Goal: Task Accomplishment & Management: Manage account settings

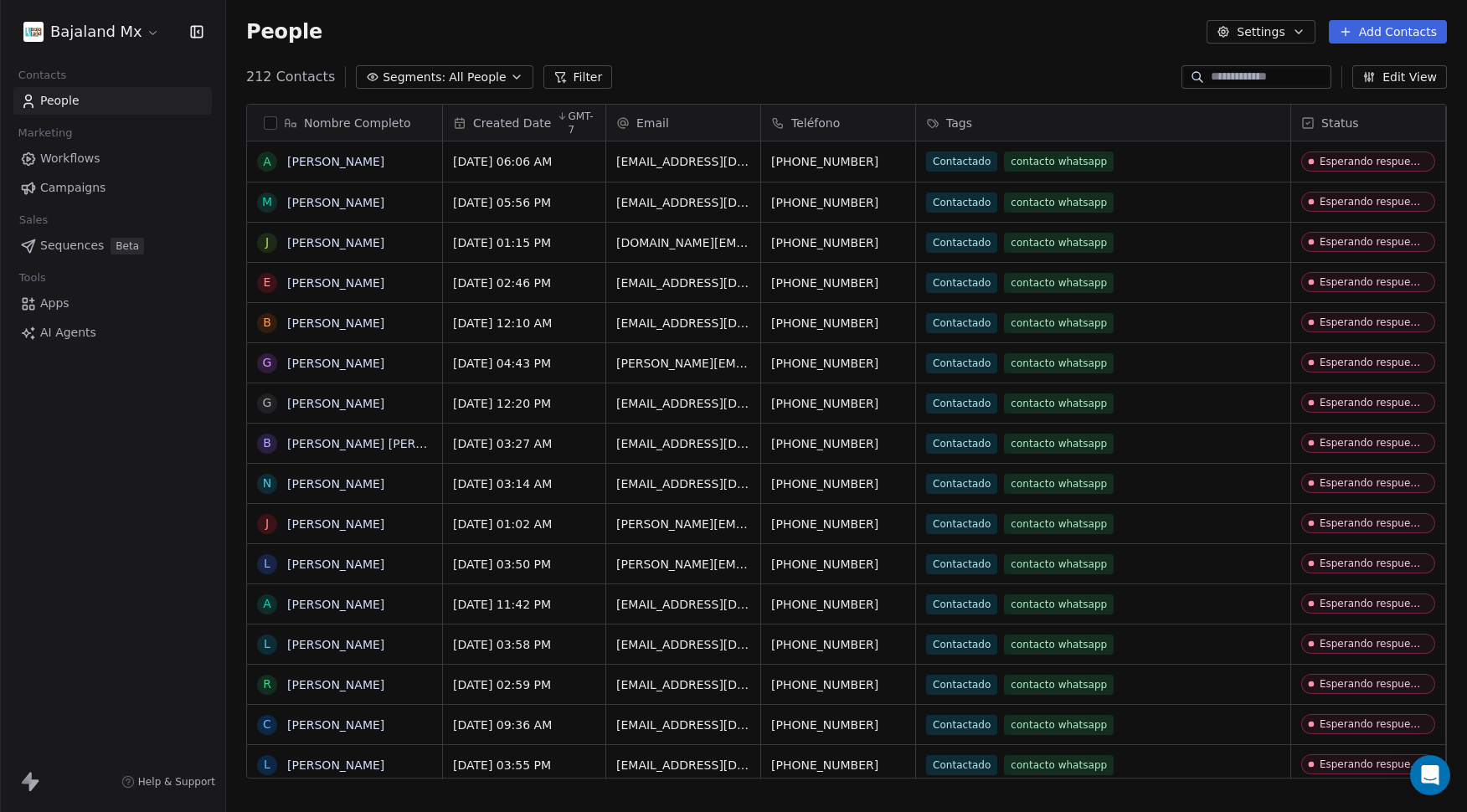
scroll to position [702, 1229]
click at [61, 37] on html "Bajaland Mx Contacts People Marketing Workflows Campaigns Sales Sequences Beta …" at bounding box center [734, 406] width 1467 height 812
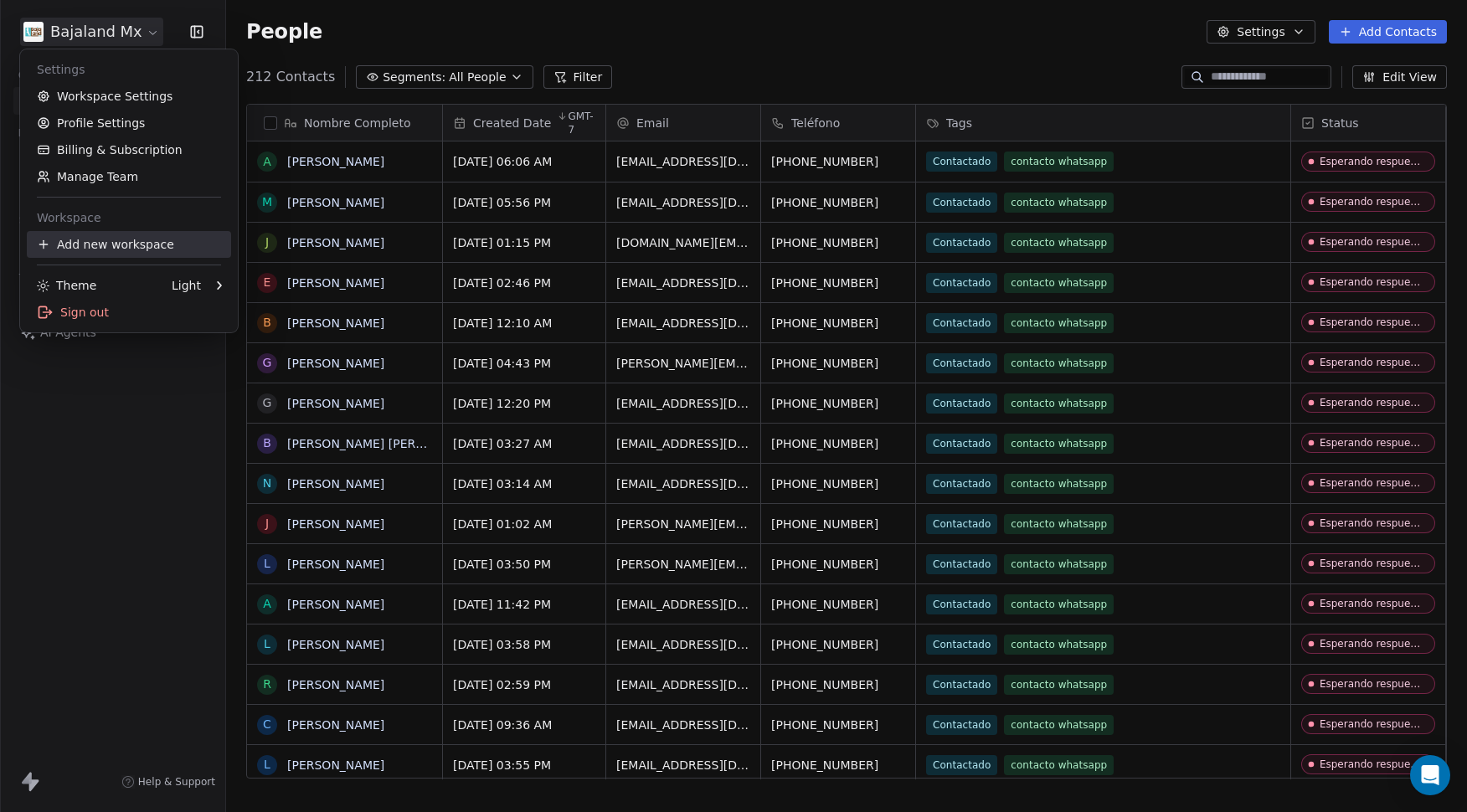
click at [81, 245] on div "Add new workspace" at bounding box center [129, 245] width 205 height 27
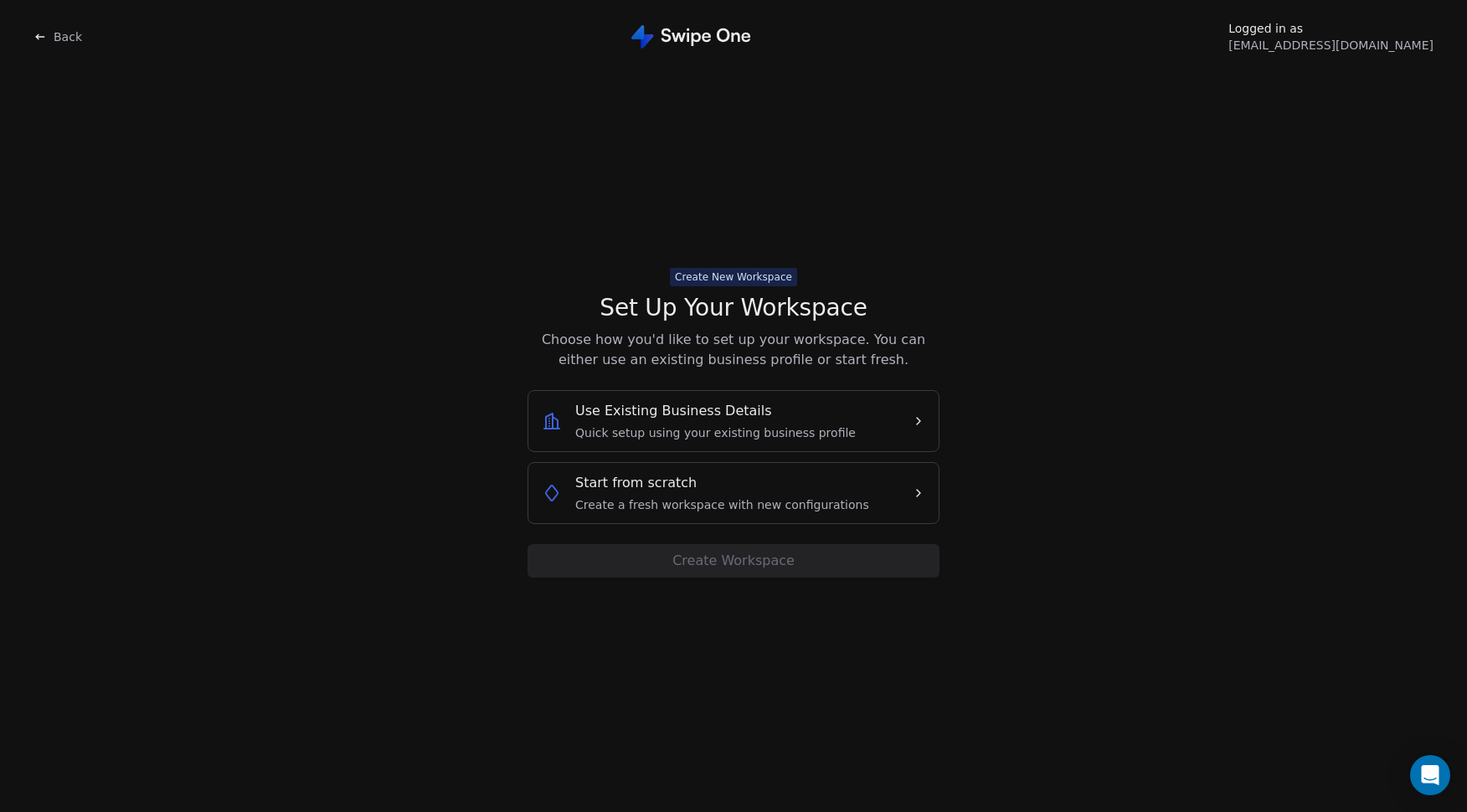
click at [778, 487] on div "Start from scratch Create a fresh workspace with new configurations" at bounding box center [723, 494] width 294 height 41
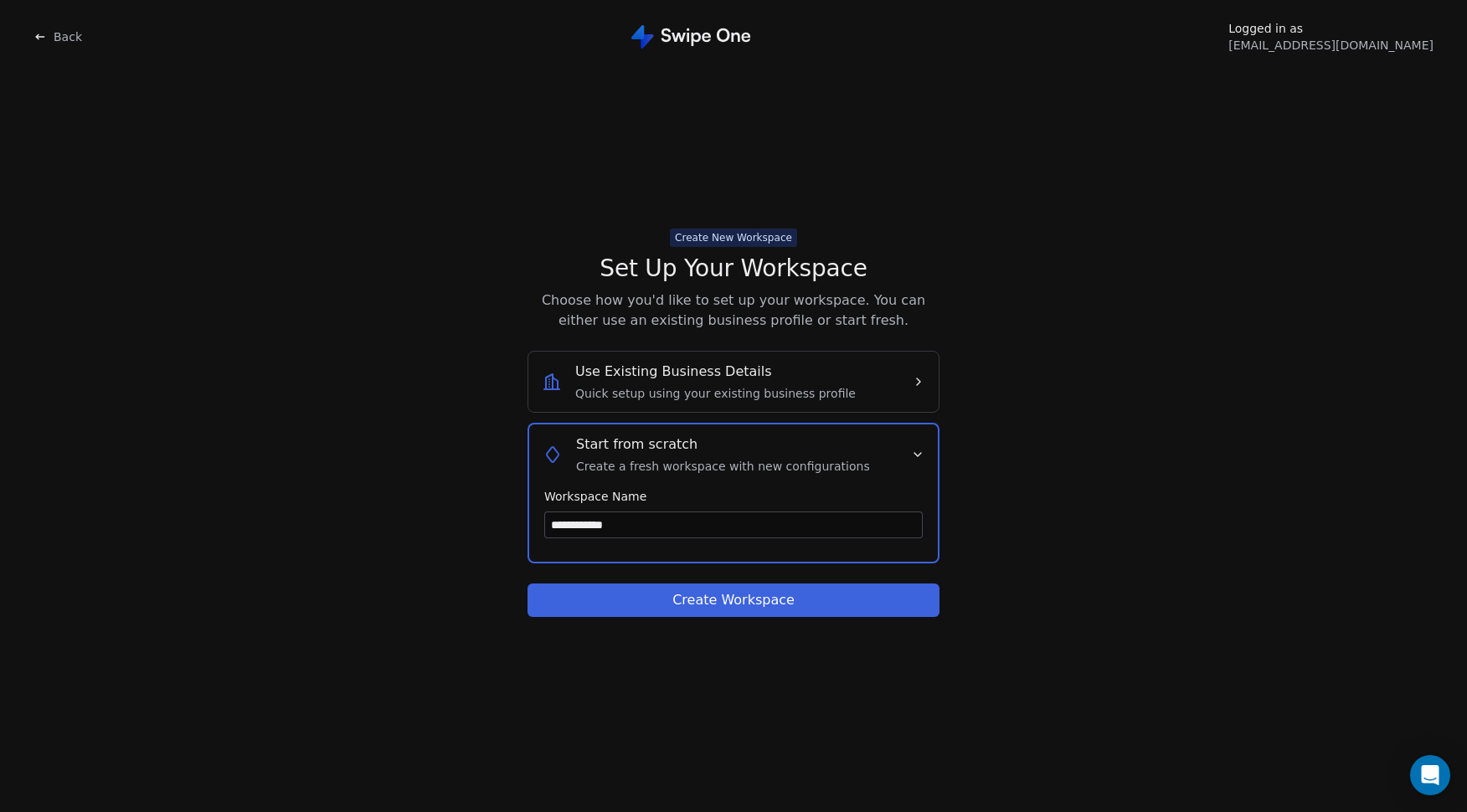
type input "**********"
click at [749, 598] on button "Create Workspace" at bounding box center [734, 600] width 412 height 33
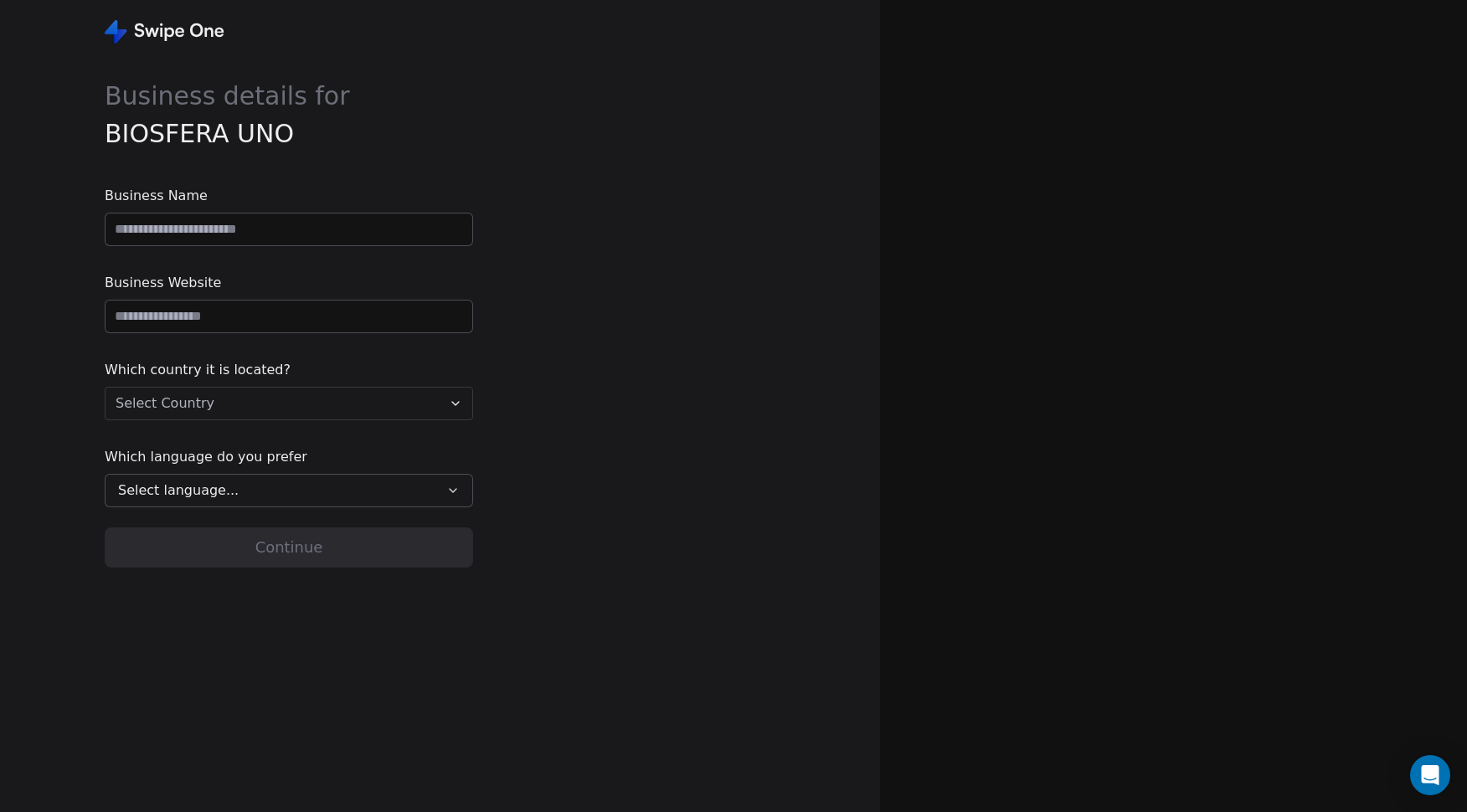
click at [259, 231] on input at bounding box center [289, 229] width 367 height 32
type input "**********"
click at [234, 318] on input "url" at bounding box center [289, 316] width 367 height 32
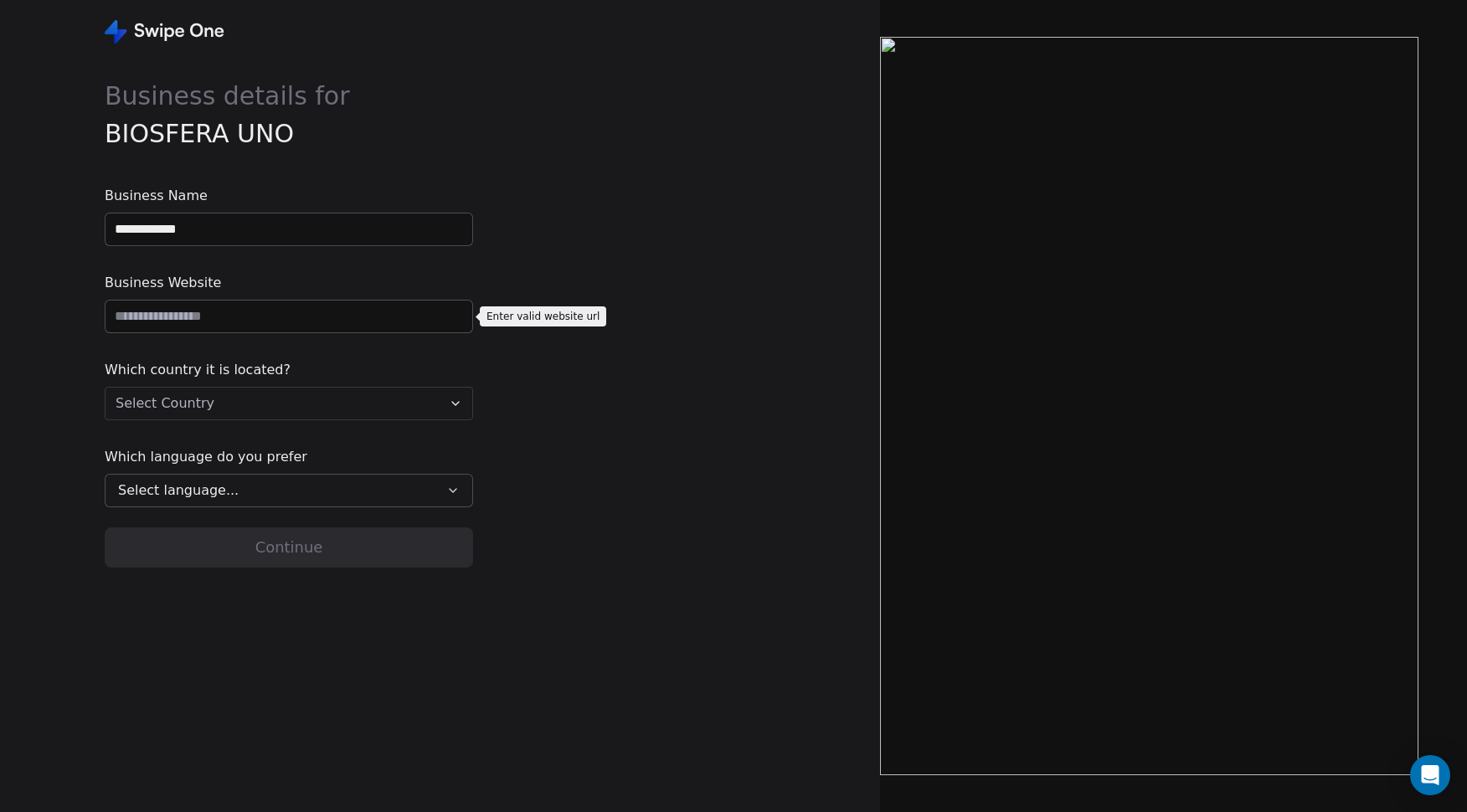
click at [379, 318] on input "url" at bounding box center [289, 316] width 367 height 32
paste input "**********"
type input "**********"
click at [326, 399] on html "**********" at bounding box center [734, 406] width 1467 height 812
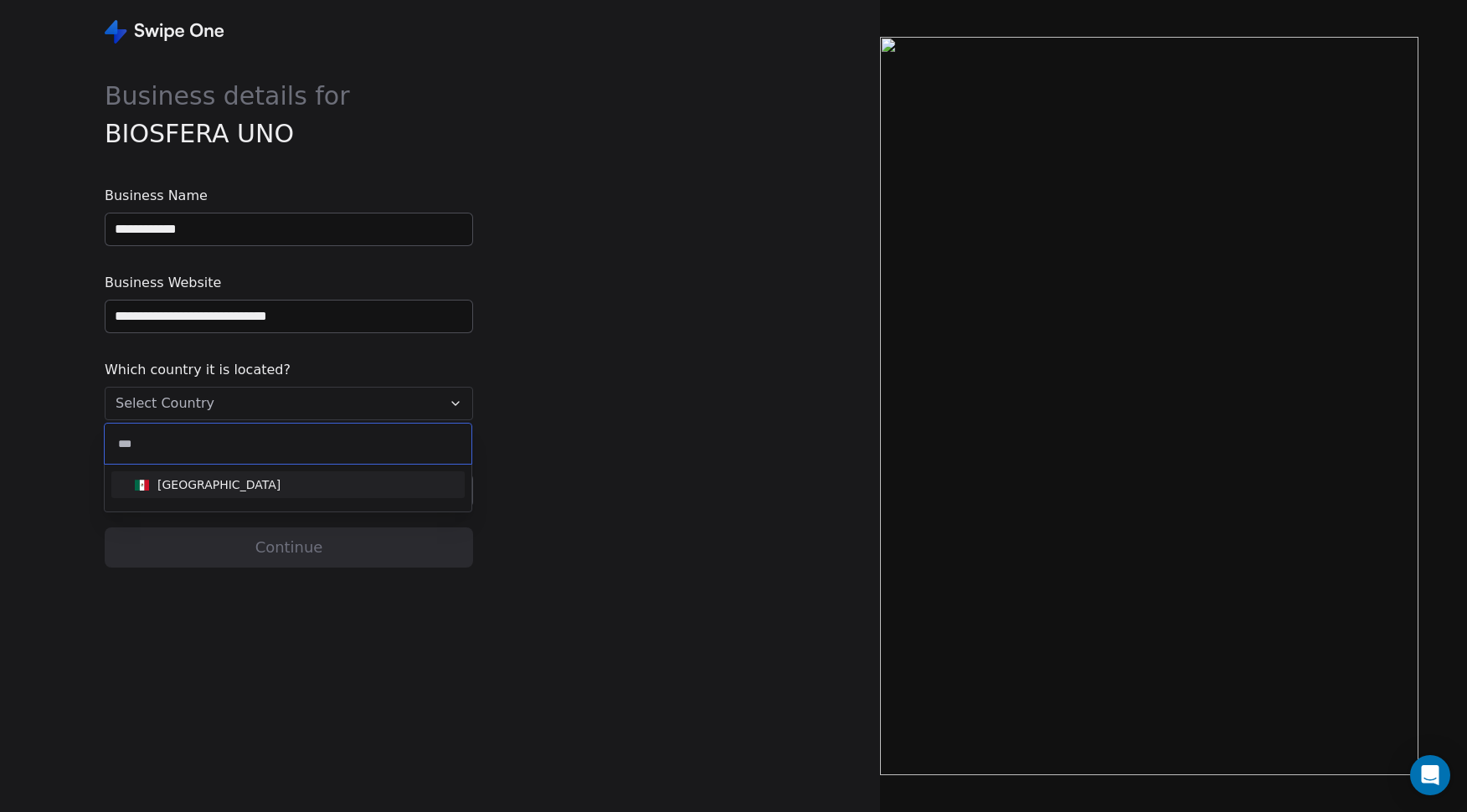
type input "***"
click at [240, 485] on div "[GEOGRAPHIC_DATA]" at bounding box center [288, 484] width 320 height 18
click at [240, 485] on div "Select language..." at bounding box center [277, 491] width 318 height 20
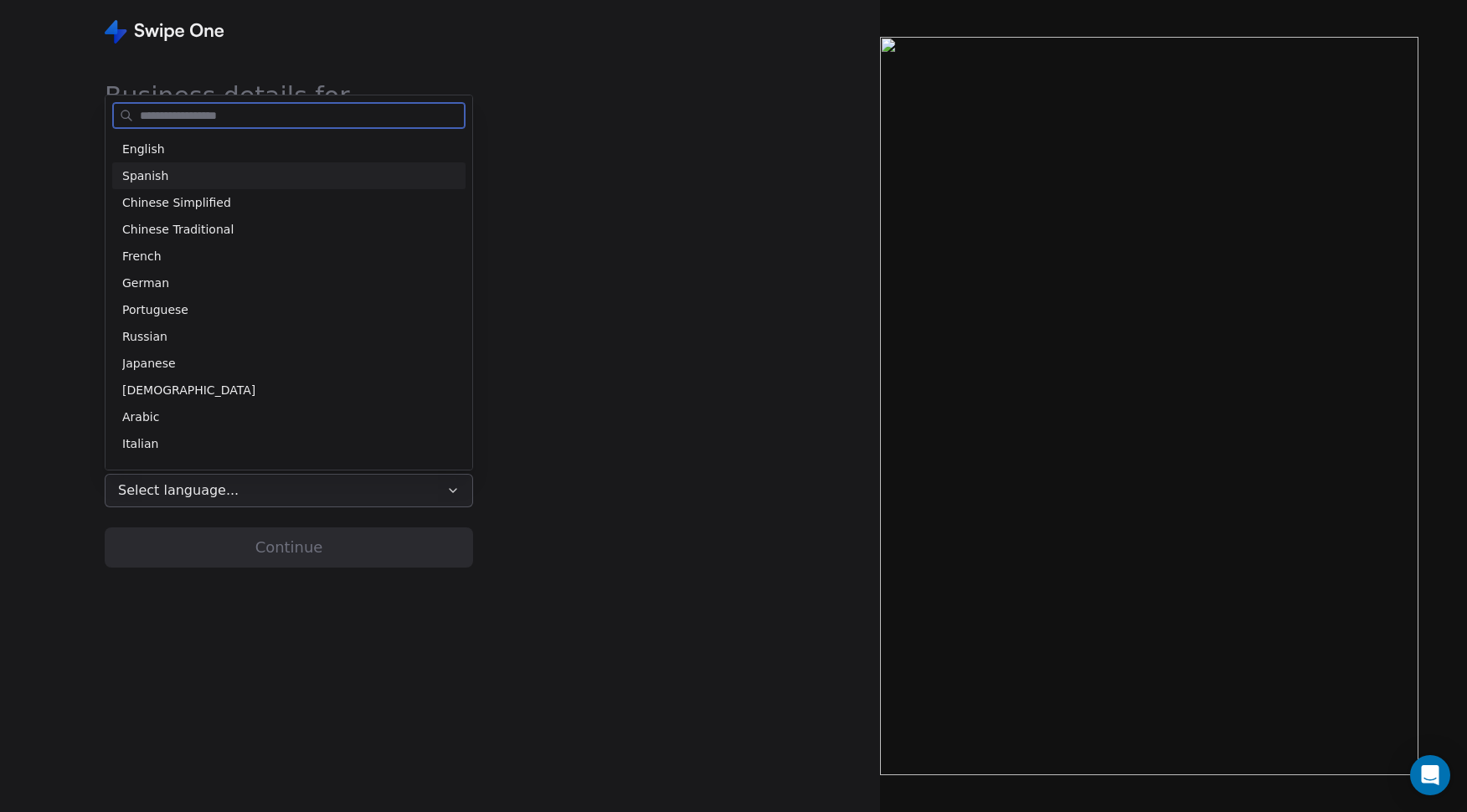
click at [232, 179] on div "Spanish" at bounding box center [289, 176] width 333 height 17
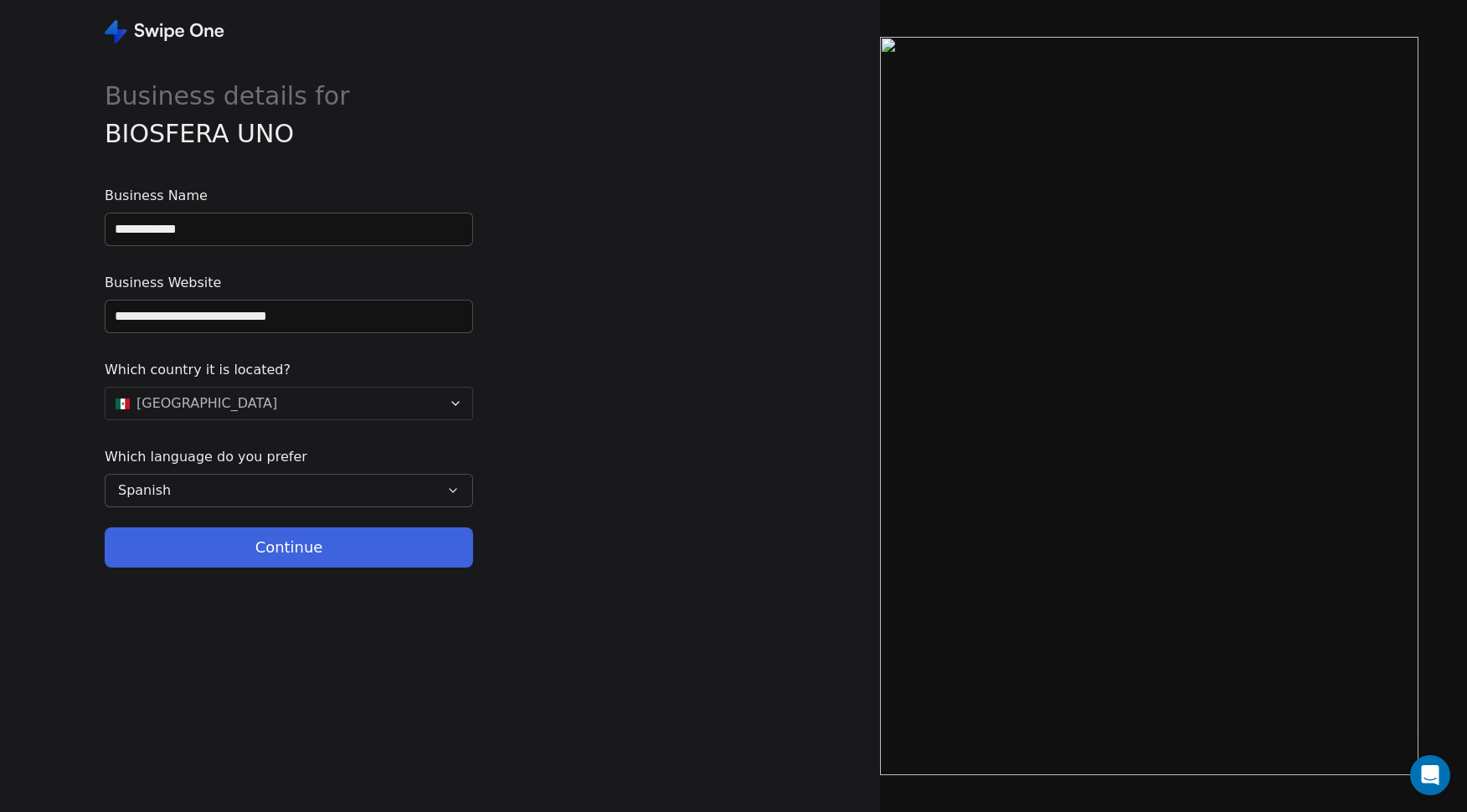
click at [302, 555] on button "Continue" at bounding box center [289, 548] width 368 height 41
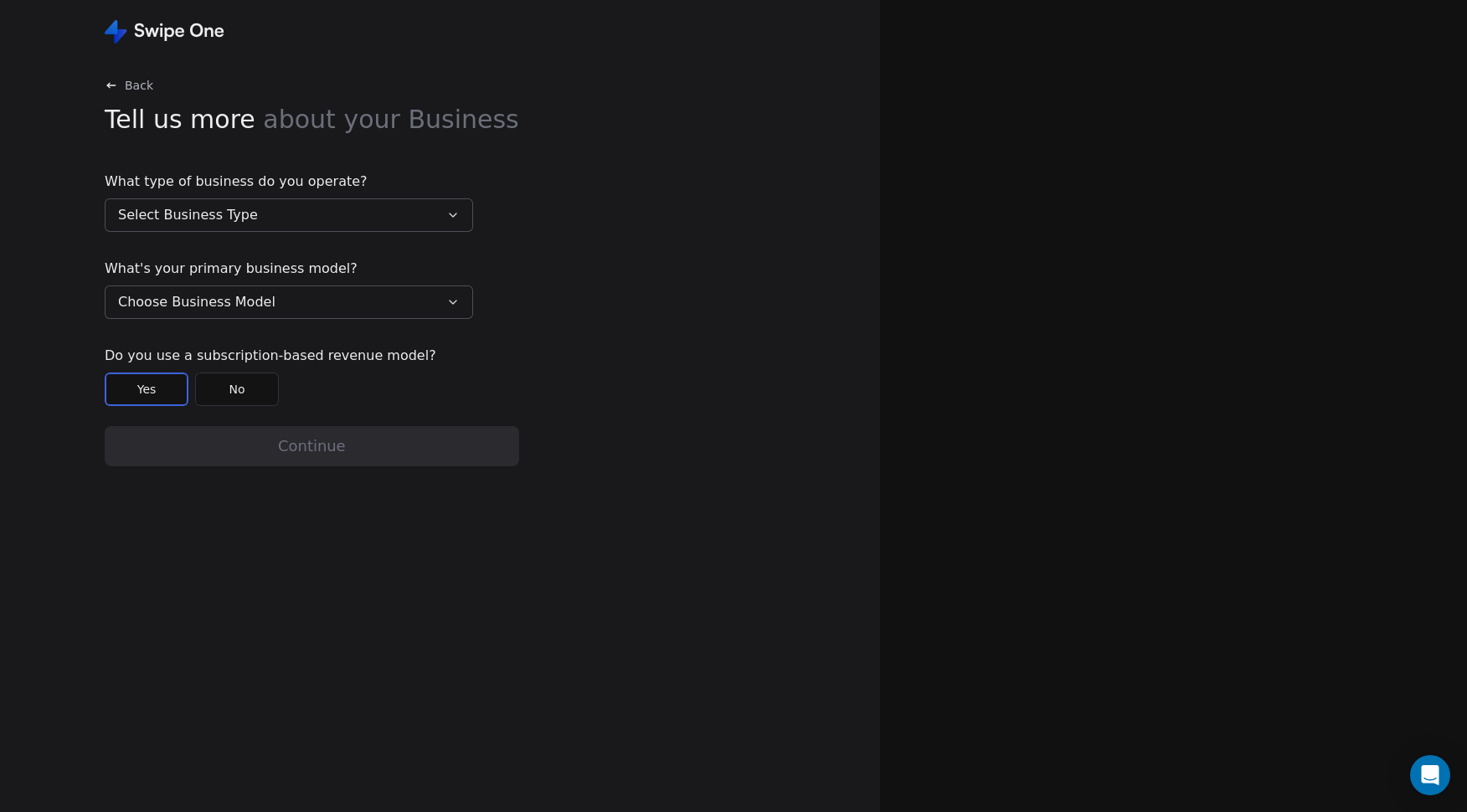
click at [293, 213] on button "Select Business Type" at bounding box center [289, 215] width 368 height 33
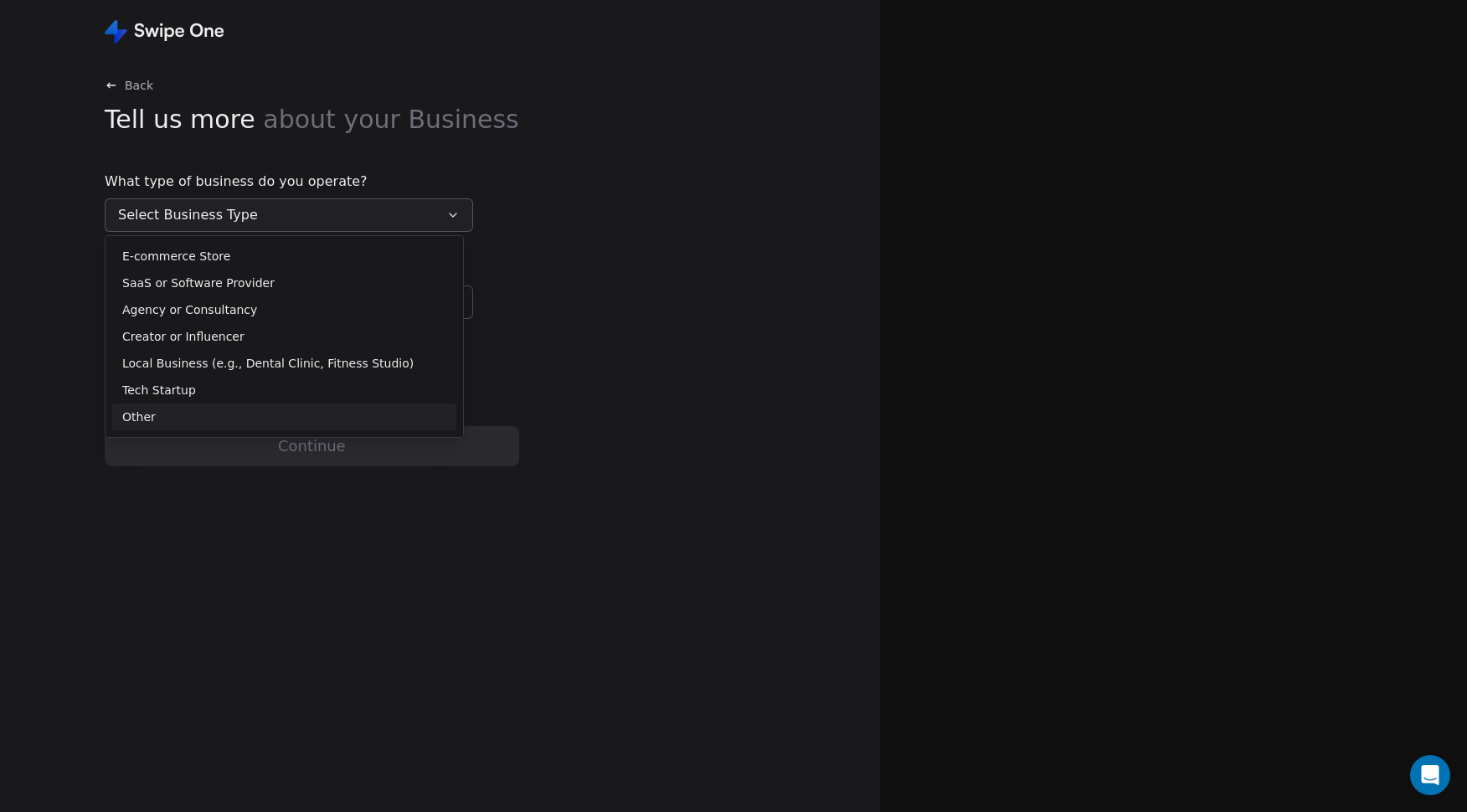
click at [228, 411] on div "Other" at bounding box center [284, 417] width 324 height 17
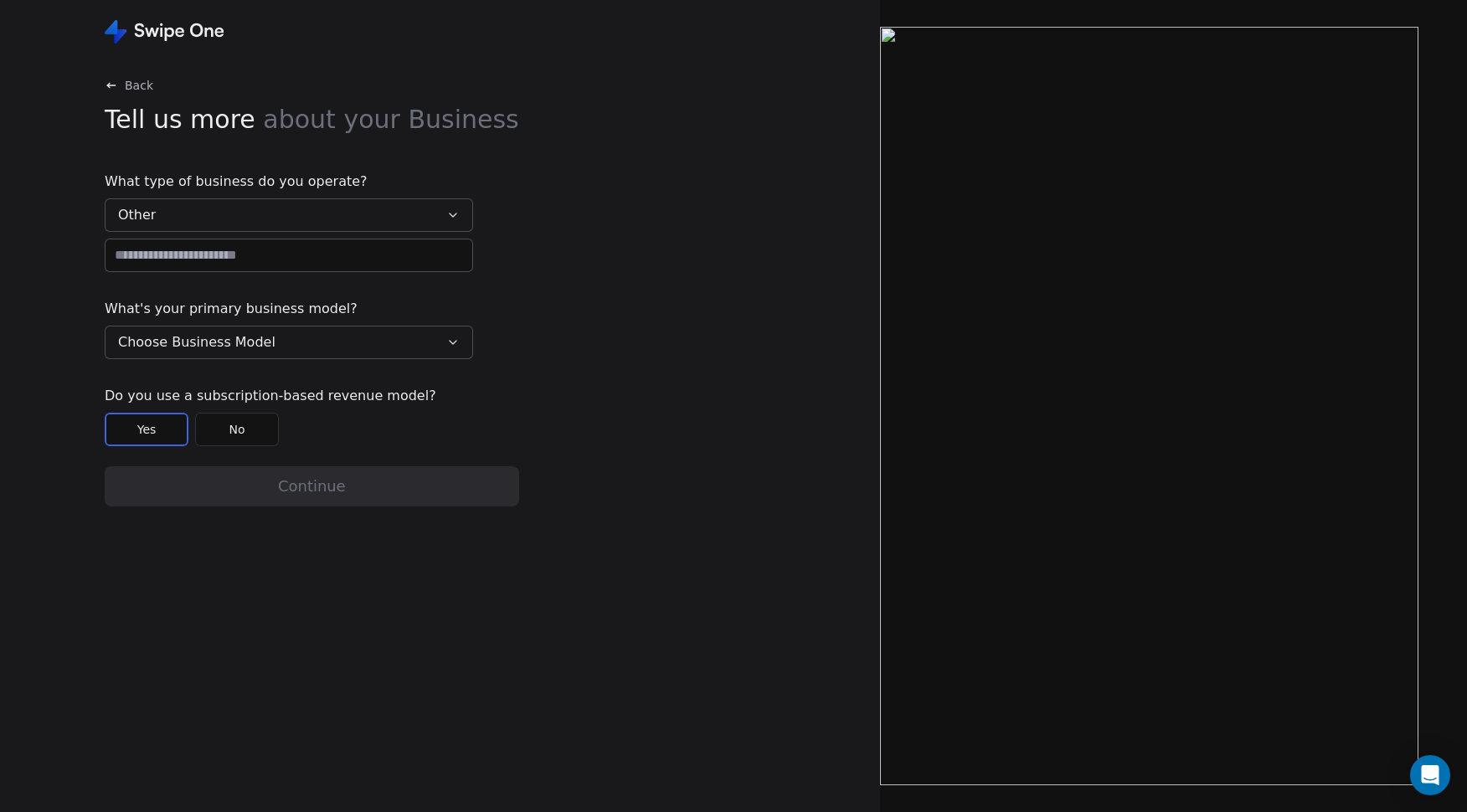
click at [242, 265] on input at bounding box center [289, 255] width 367 height 32
type input "**********"
click at [289, 351] on button "Choose Business Model" at bounding box center [289, 342] width 368 height 33
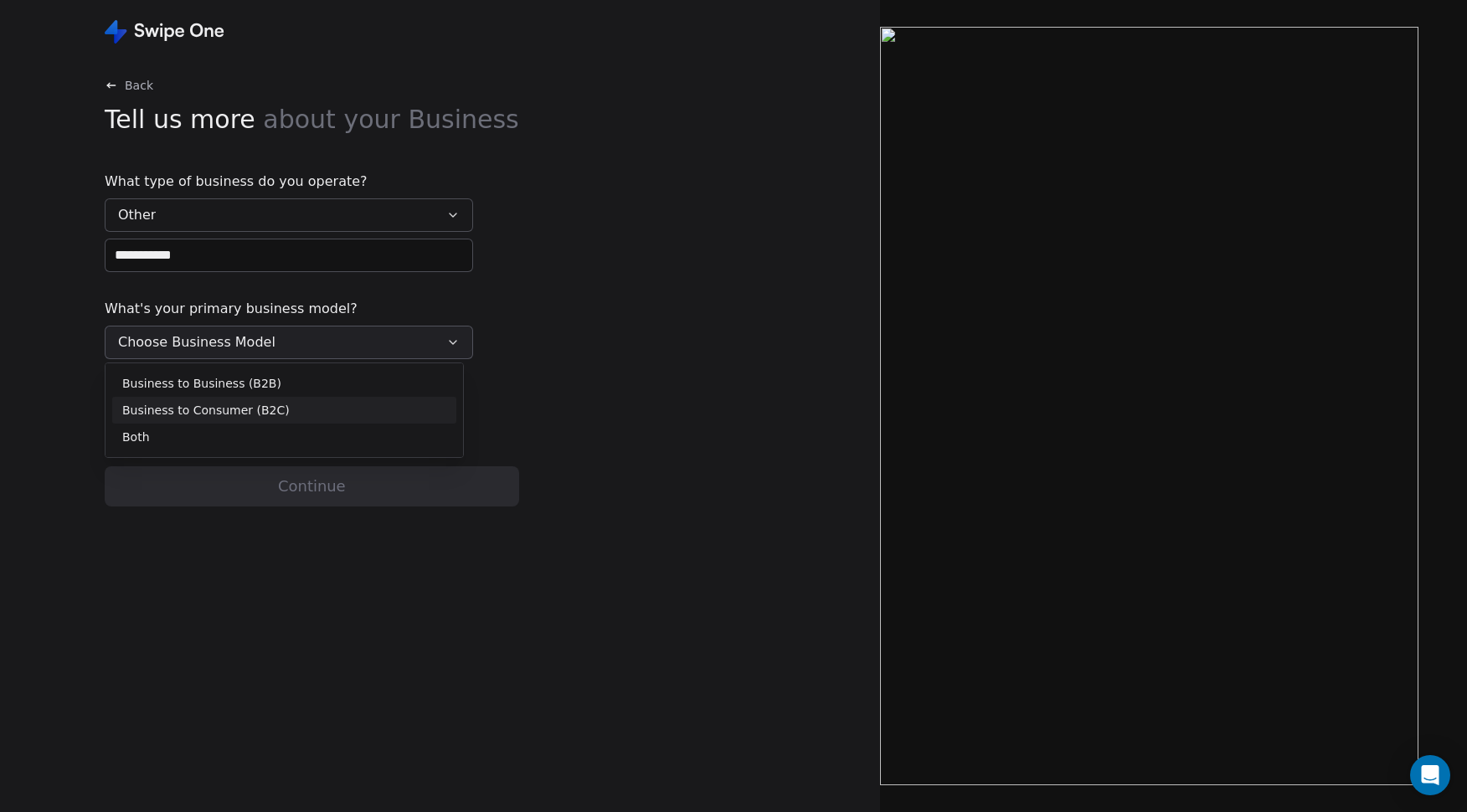
click at [275, 411] on span "Business to Consumer (B2C)" at bounding box center [207, 411] width 168 height 17
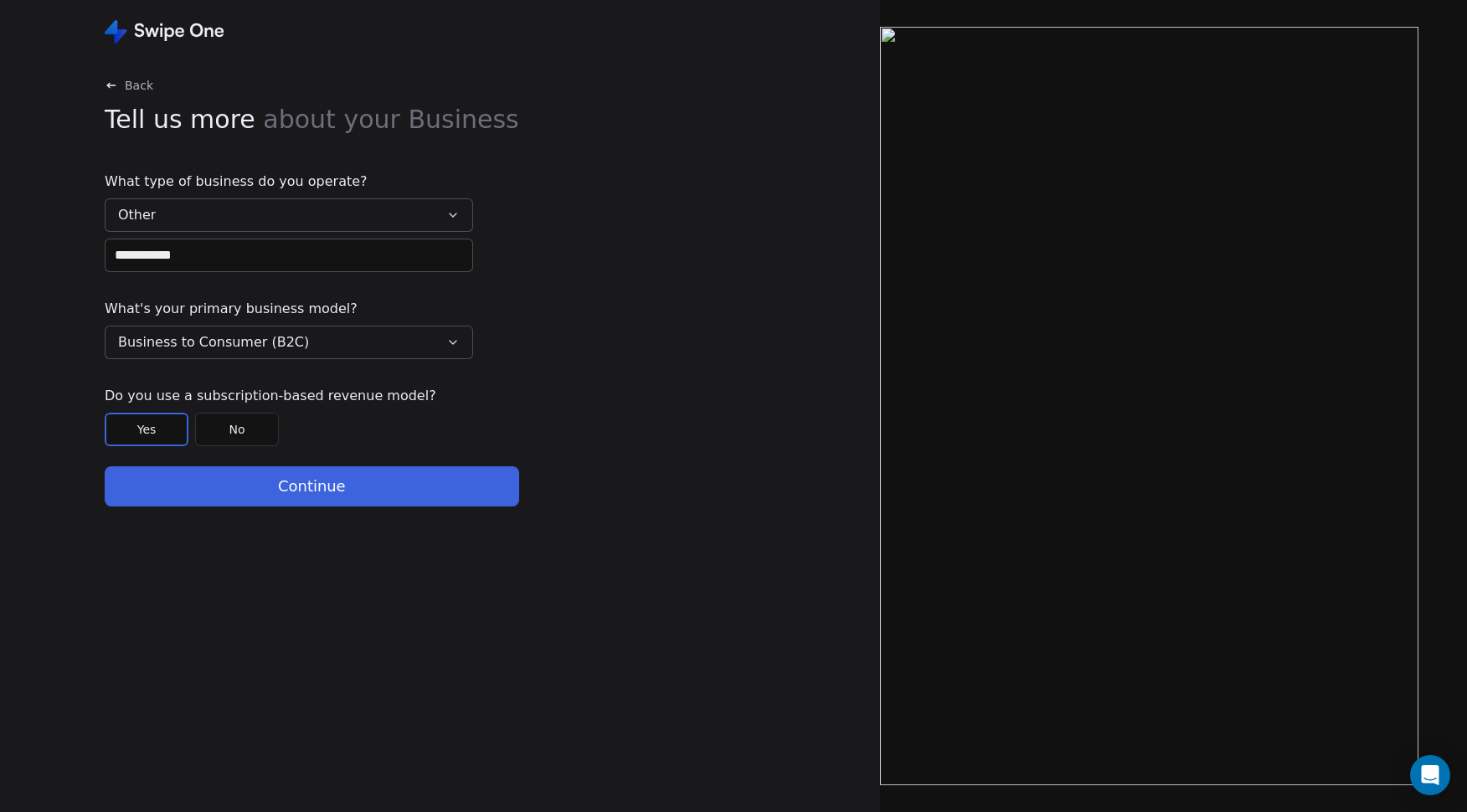
click at [254, 430] on button "No" at bounding box center [236, 429] width 84 height 33
click at [278, 489] on button "Continue" at bounding box center [312, 486] width 415 height 41
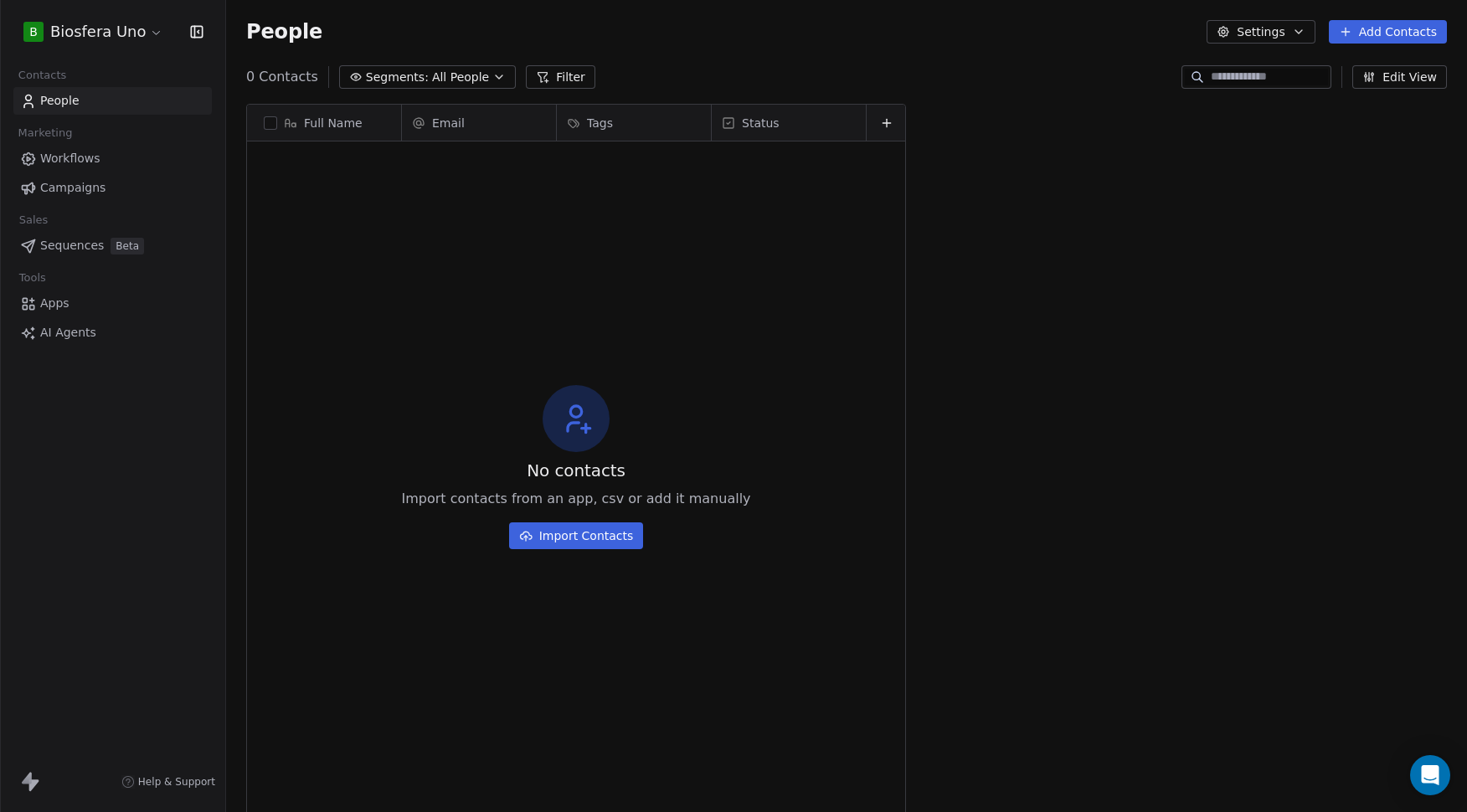
scroll to position [702, 1229]
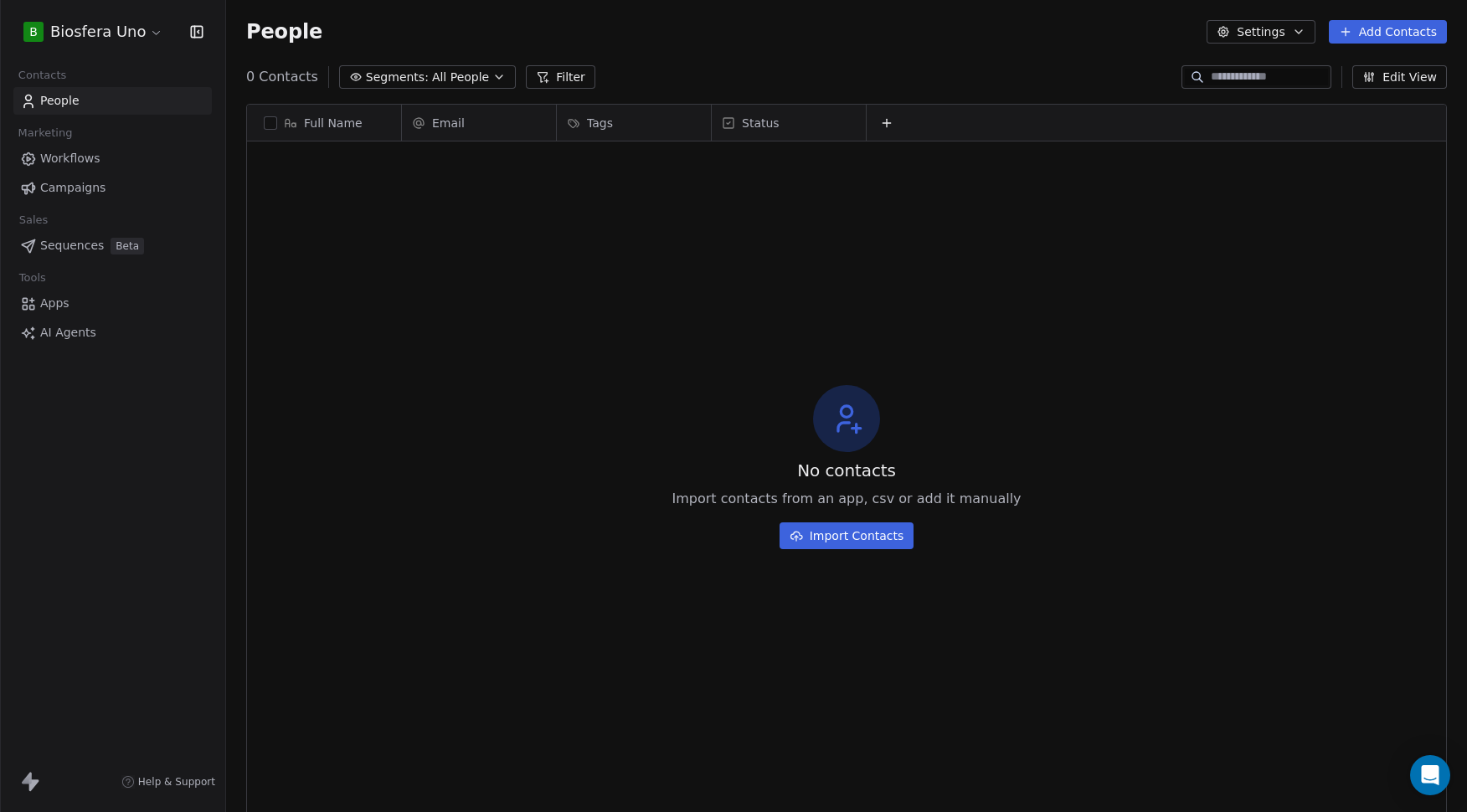
click at [1291, 36] on button "Settings" at bounding box center [1261, 32] width 108 height 23
click at [1276, 69] on span "Contact Properties" at bounding box center [1304, 68] width 109 height 17
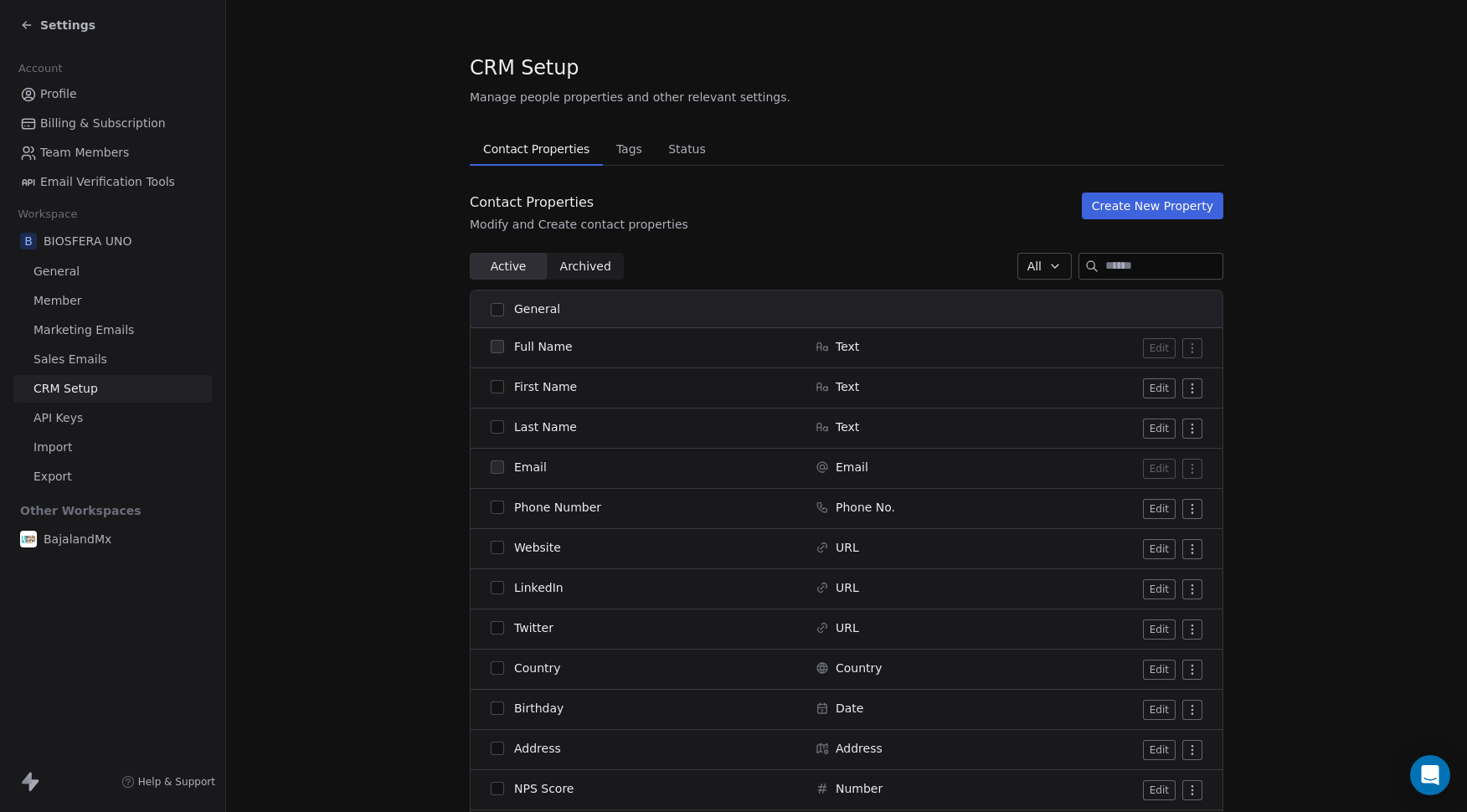
click at [316, 67] on section "CRM Setup Manage people properties and other relevant settings. Contact Propert…" at bounding box center [847, 693] width 1241 height 1387
click at [56, 90] on span "Profile" at bounding box center [59, 94] width 37 height 17
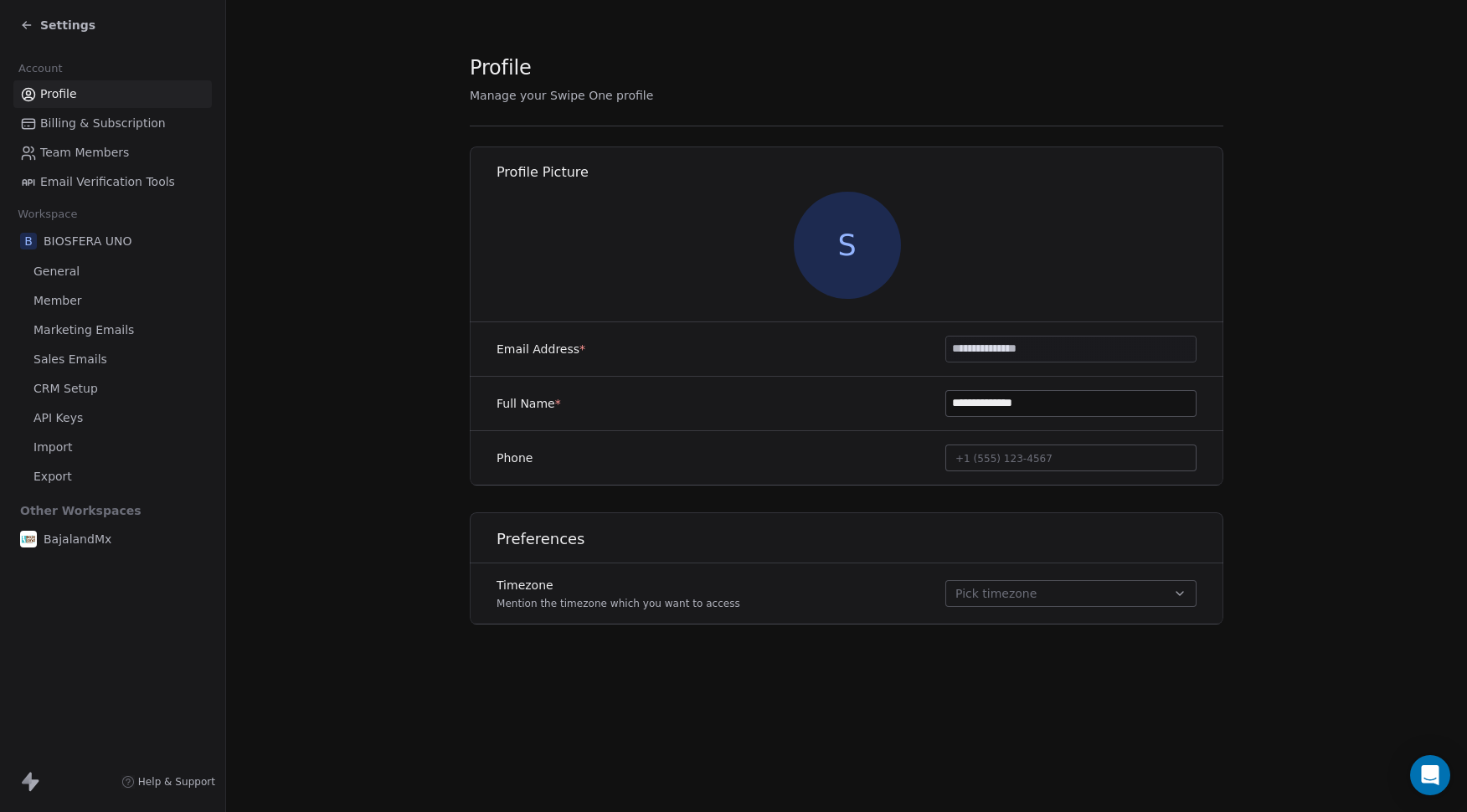
click at [865, 247] on span "S" at bounding box center [847, 245] width 107 height 107
click at [835, 238] on img at bounding box center [847, 245] width 107 height 107
click at [829, 237] on img at bounding box center [847, 245] width 107 height 107
click at [1017, 593] on span "Pick timezone" at bounding box center [996, 594] width 81 height 17
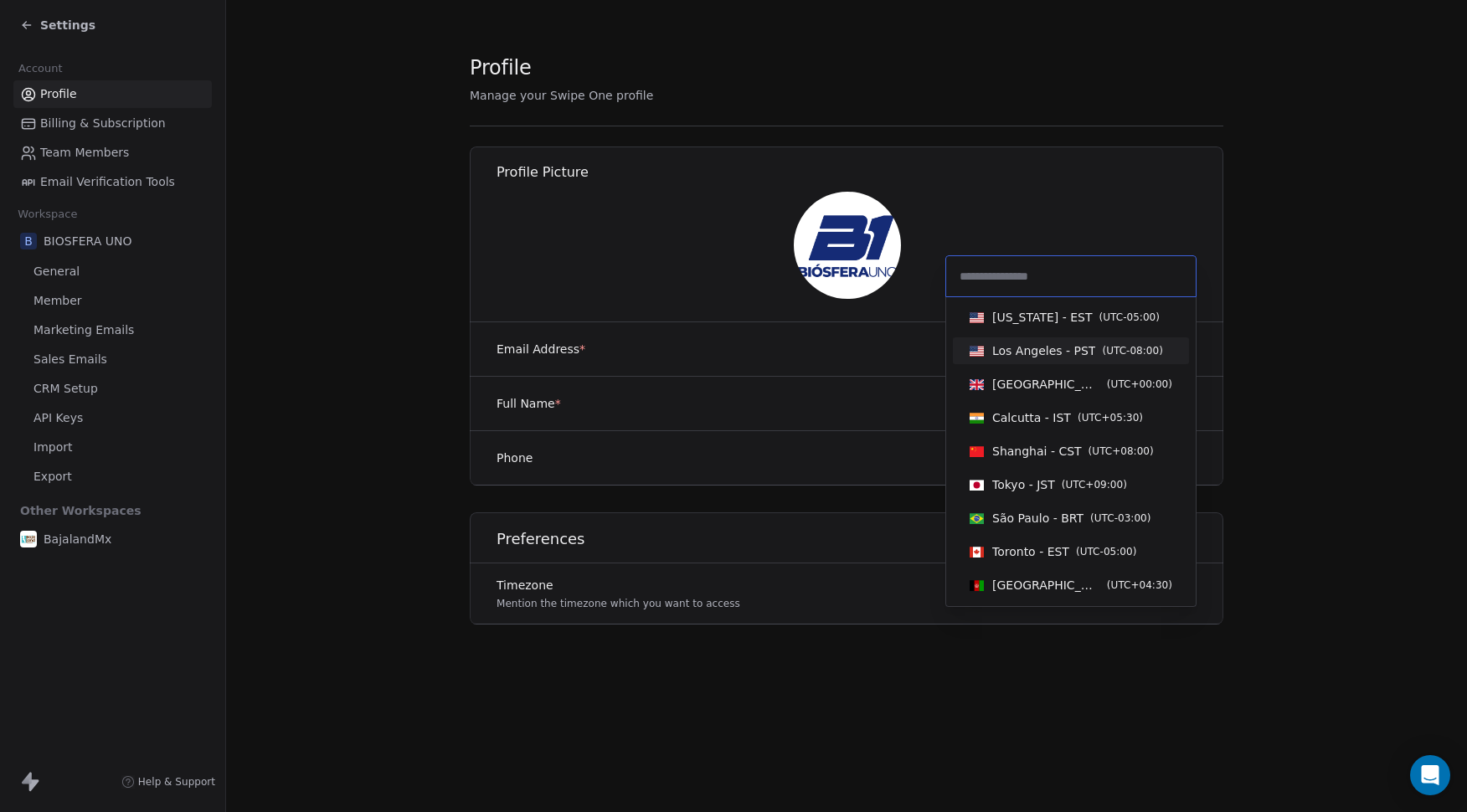
click at [1010, 342] on span "Los Angeles - PST ( UTC-08:00 )" at bounding box center [1066, 351] width 207 height 18
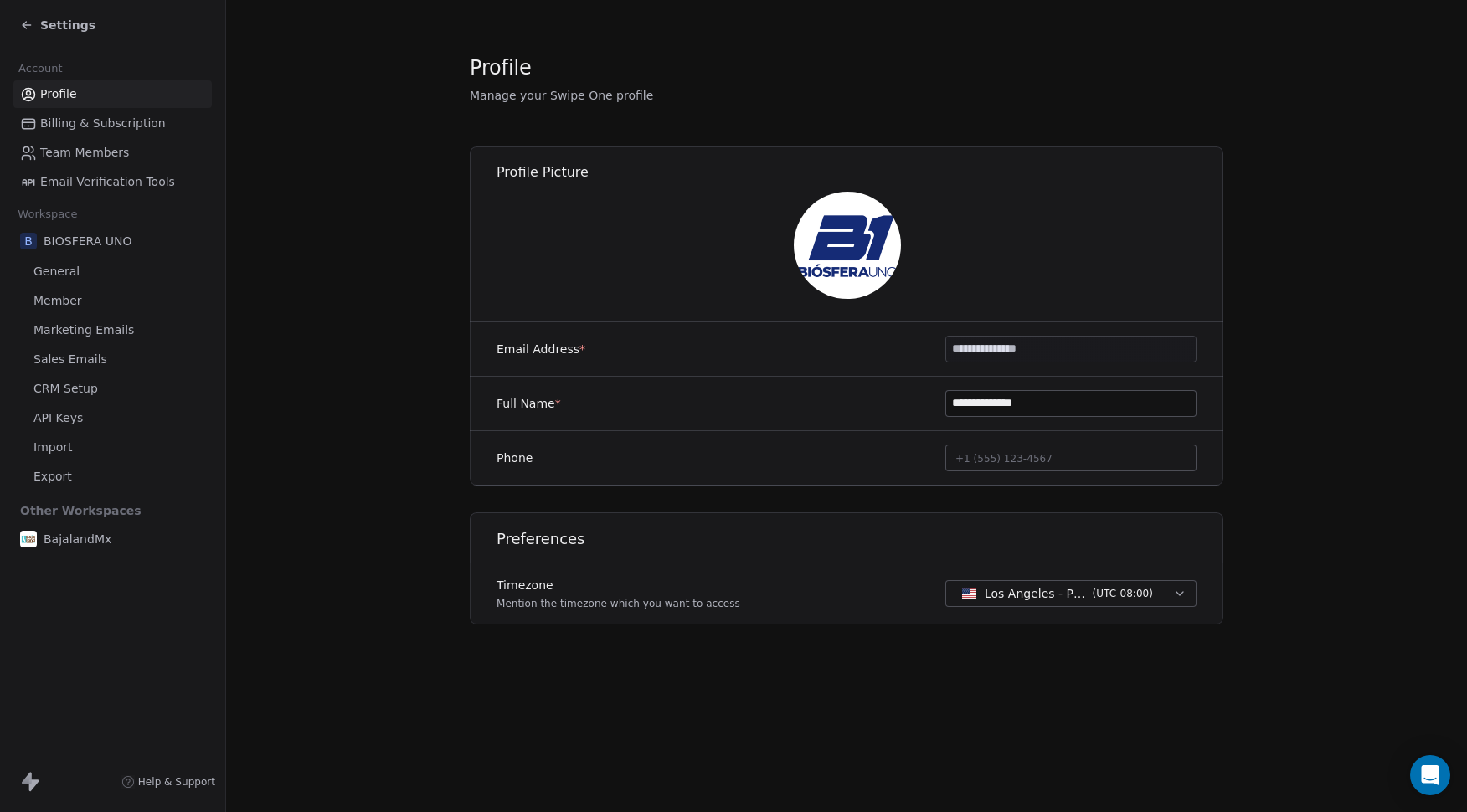
click at [110, 126] on span "Billing & Subscription" at bounding box center [103, 123] width 125 height 17
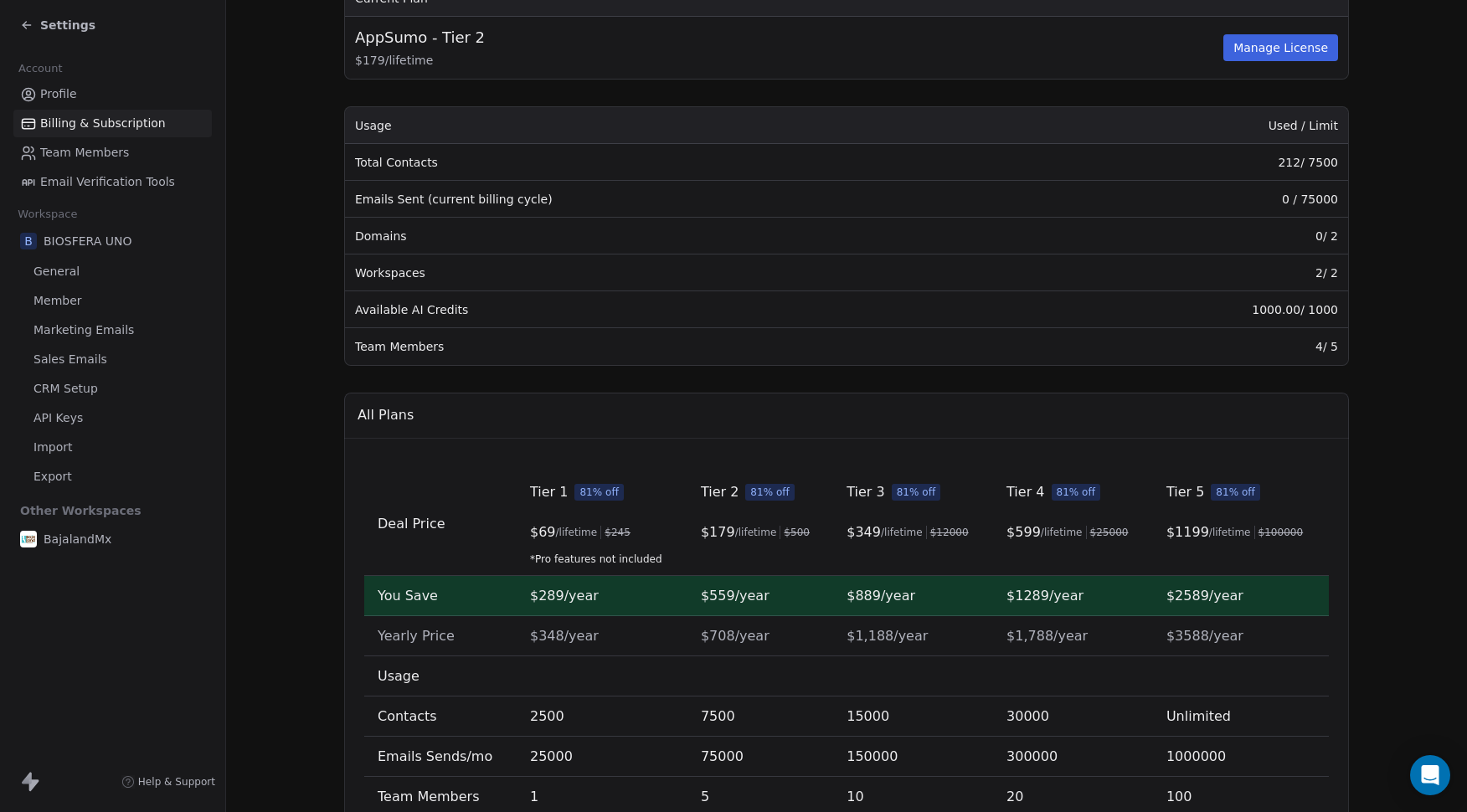
scroll to position [380, 0]
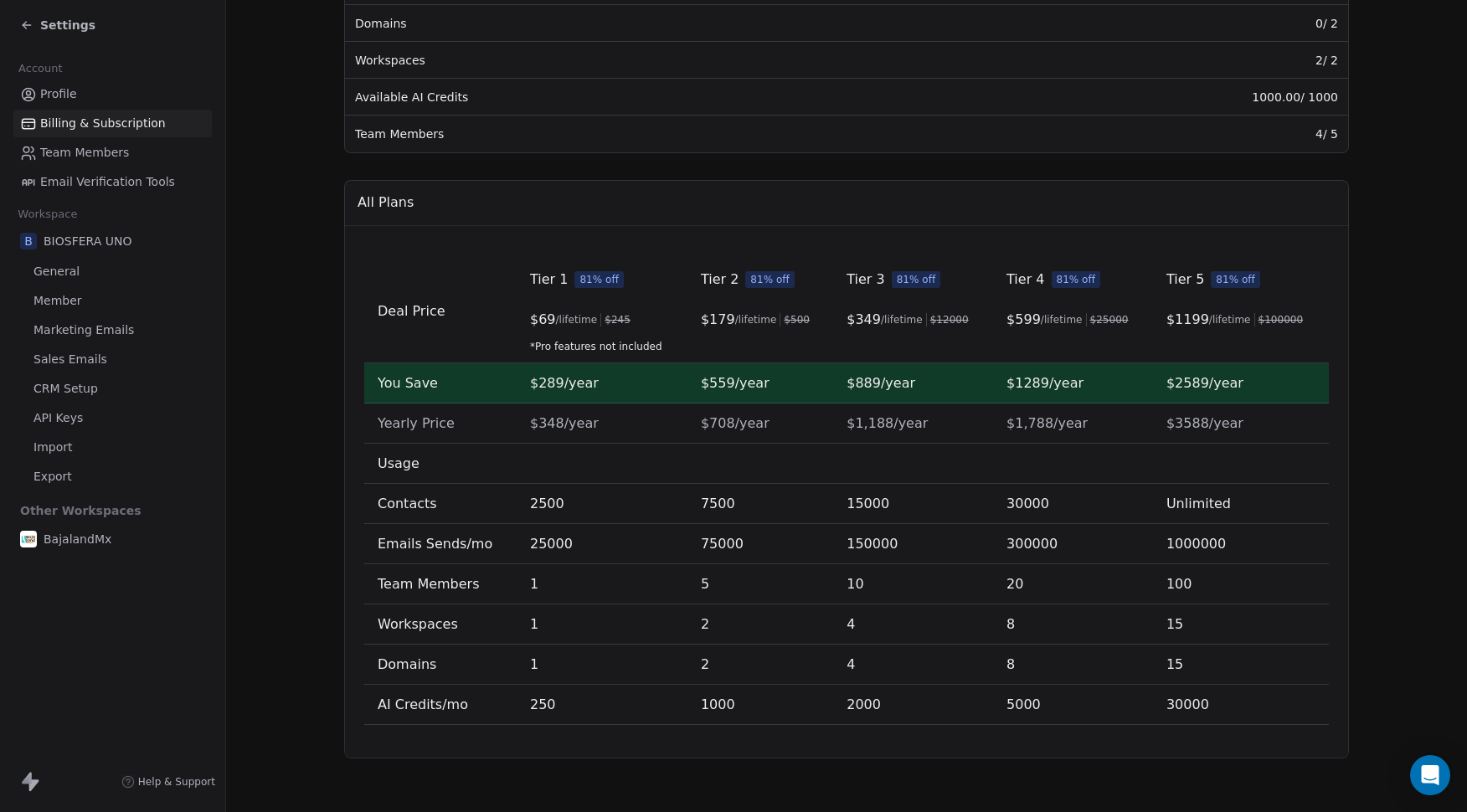
click at [109, 153] on span "Team Members" at bounding box center [85, 152] width 88 height 17
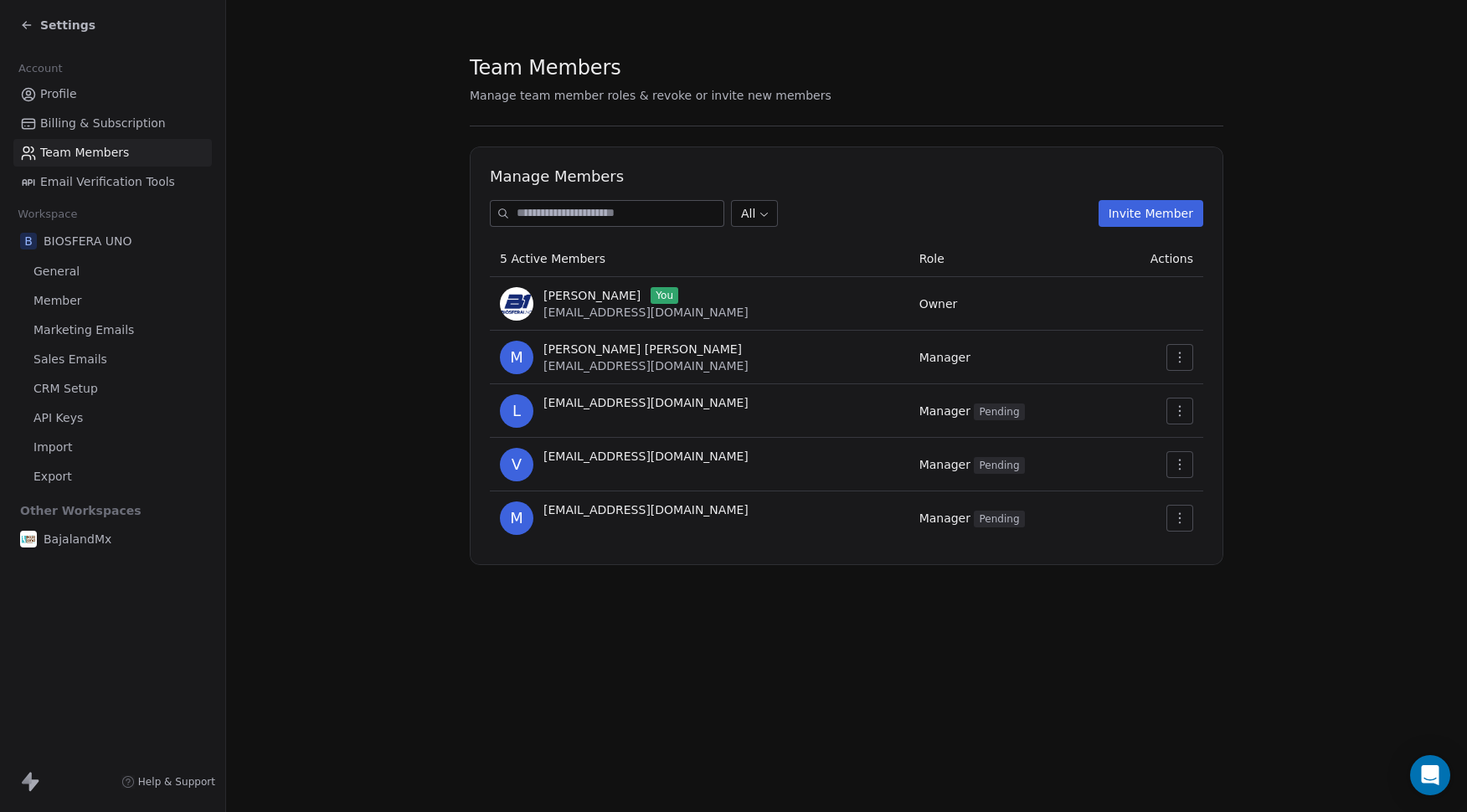
click at [29, 27] on icon at bounding box center [26, 24] width 14 height 14
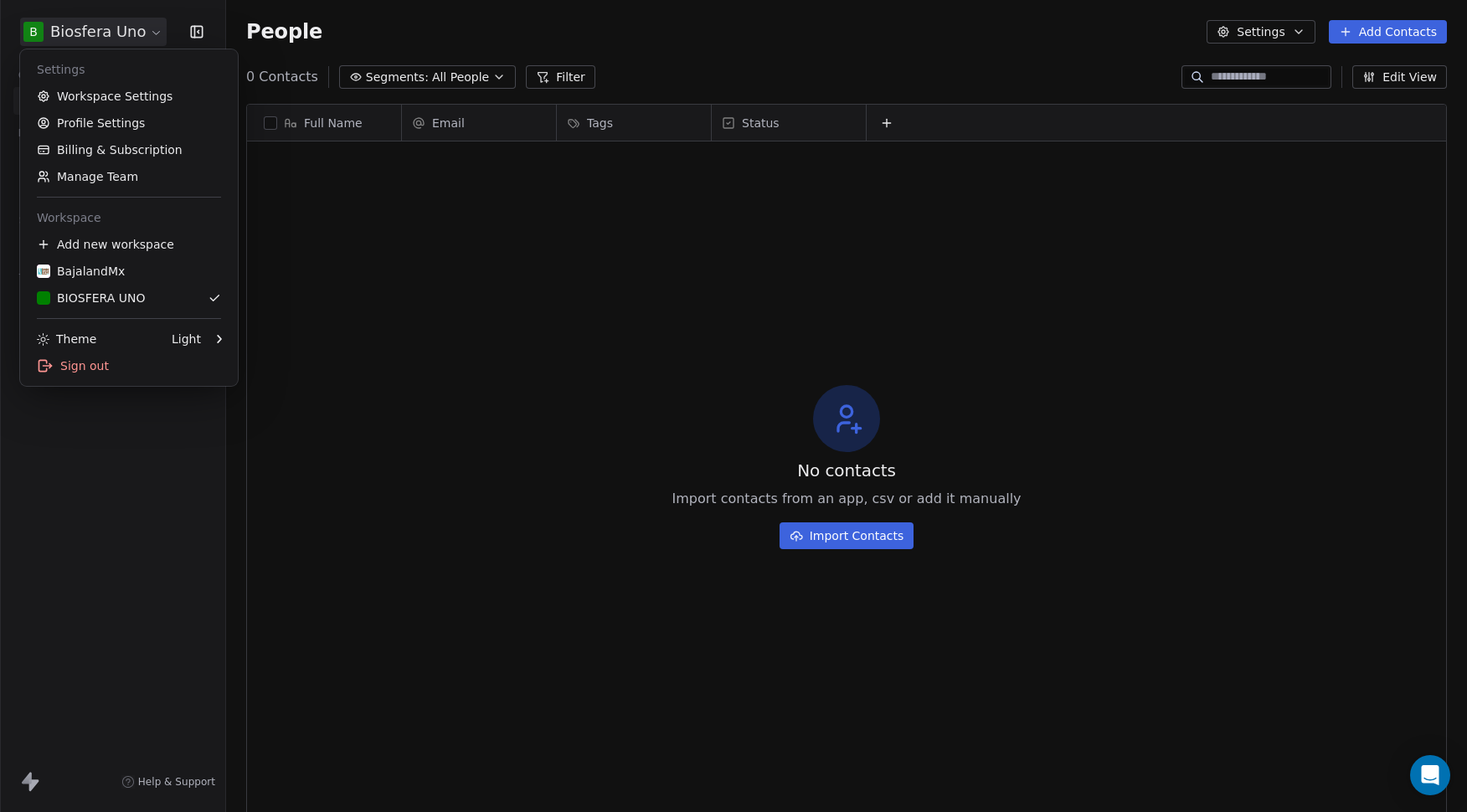
scroll to position [702, 1229]
click at [144, 29] on html "B Biosfera Uno Contacts People Marketing Workflows Campaigns Sales Sequences Be…" at bounding box center [734, 406] width 1467 height 812
click at [117, 97] on link "Workspace Settings" at bounding box center [129, 97] width 205 height 27
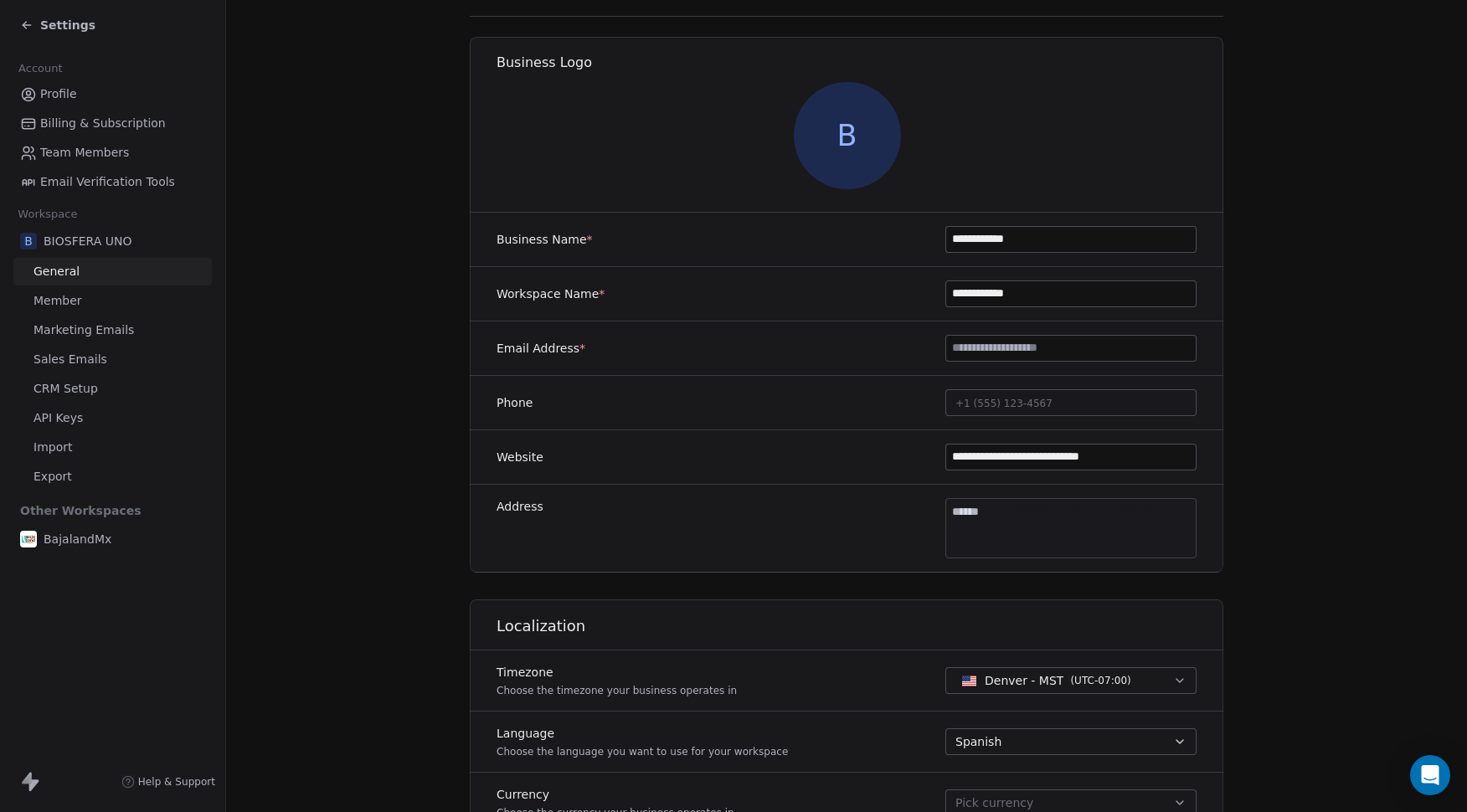
scroll to position [102, 0]
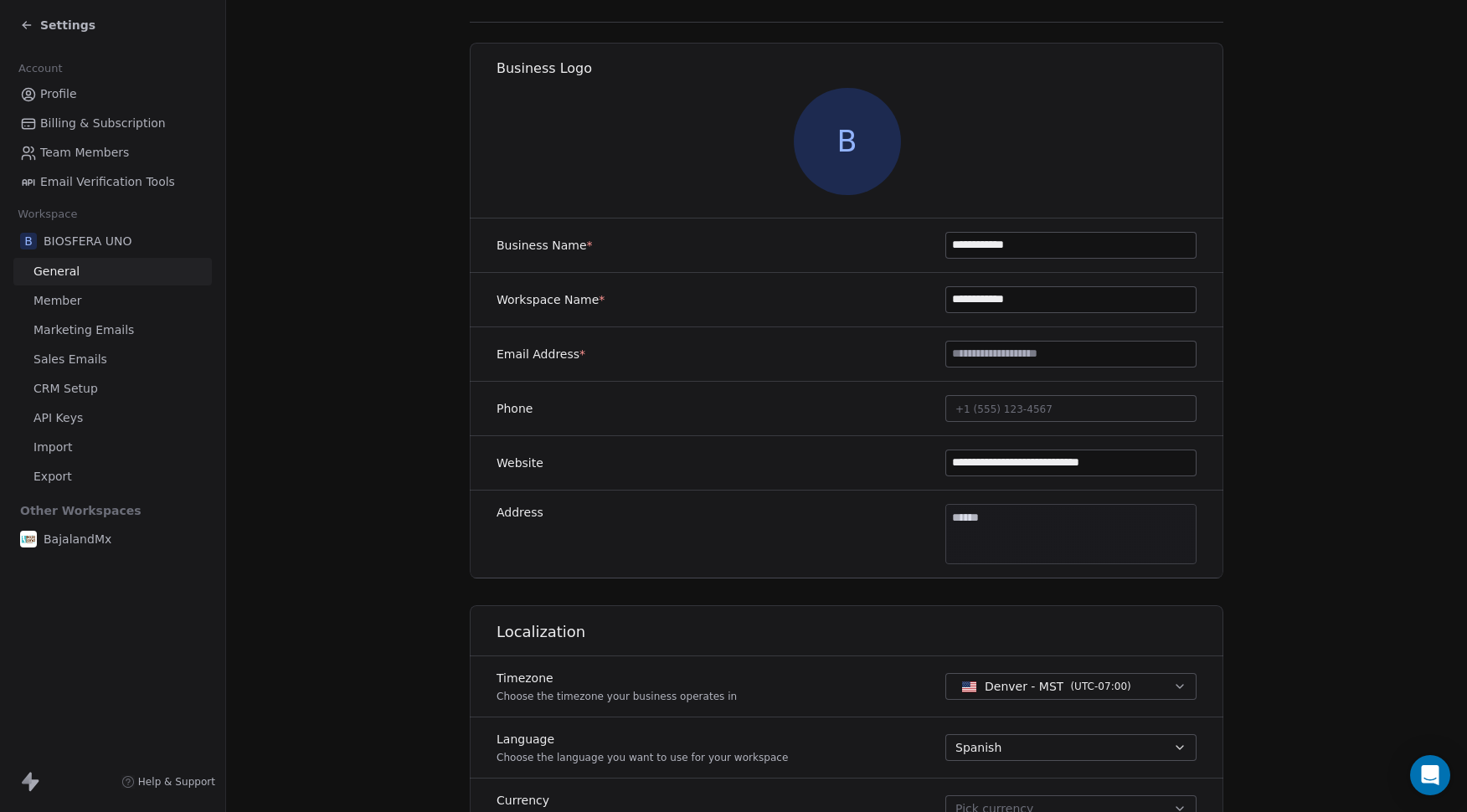
click at [845, 154] on span "B" at bounding box center [847, 141] width 107 height 107
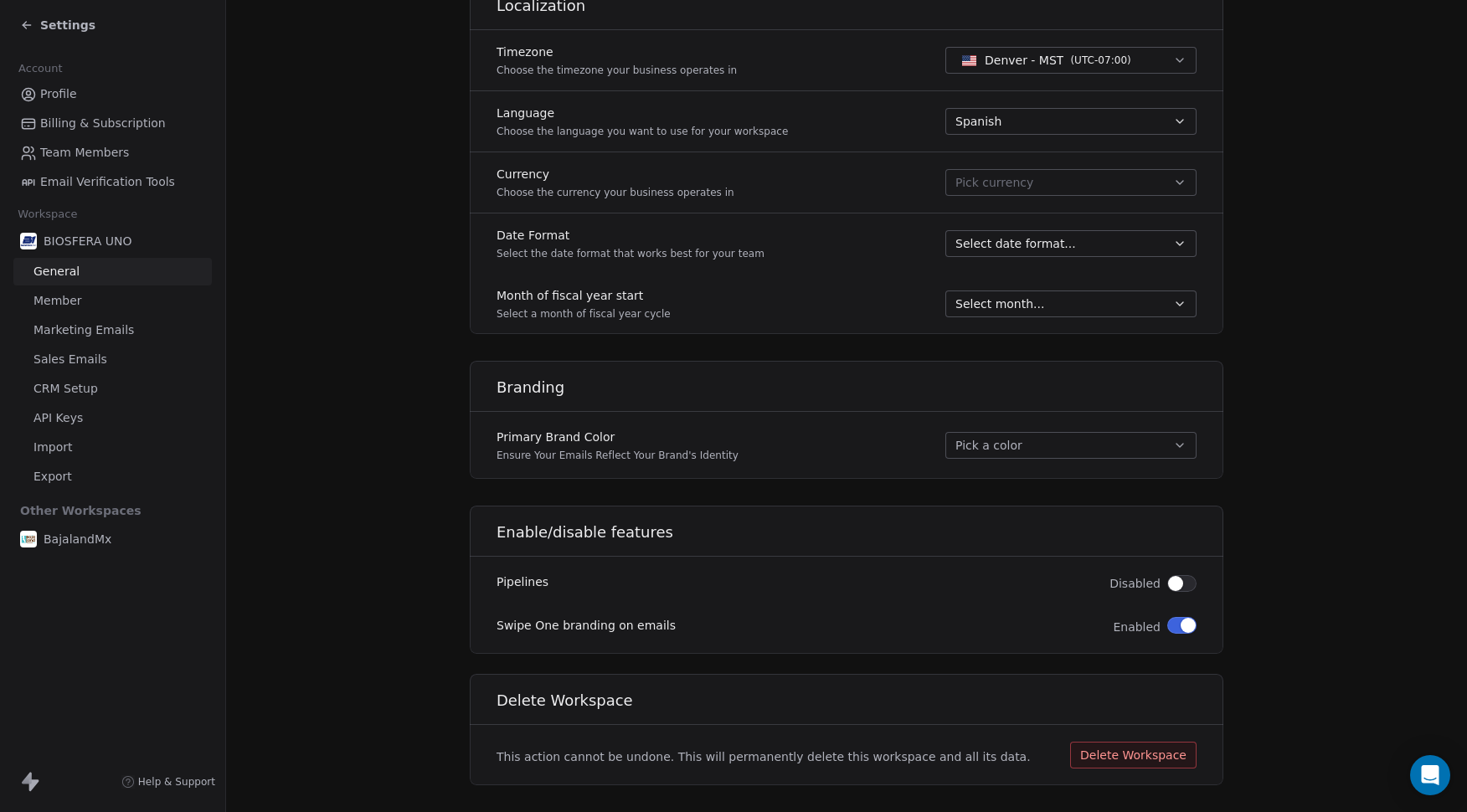
scroll to position [722, 0]
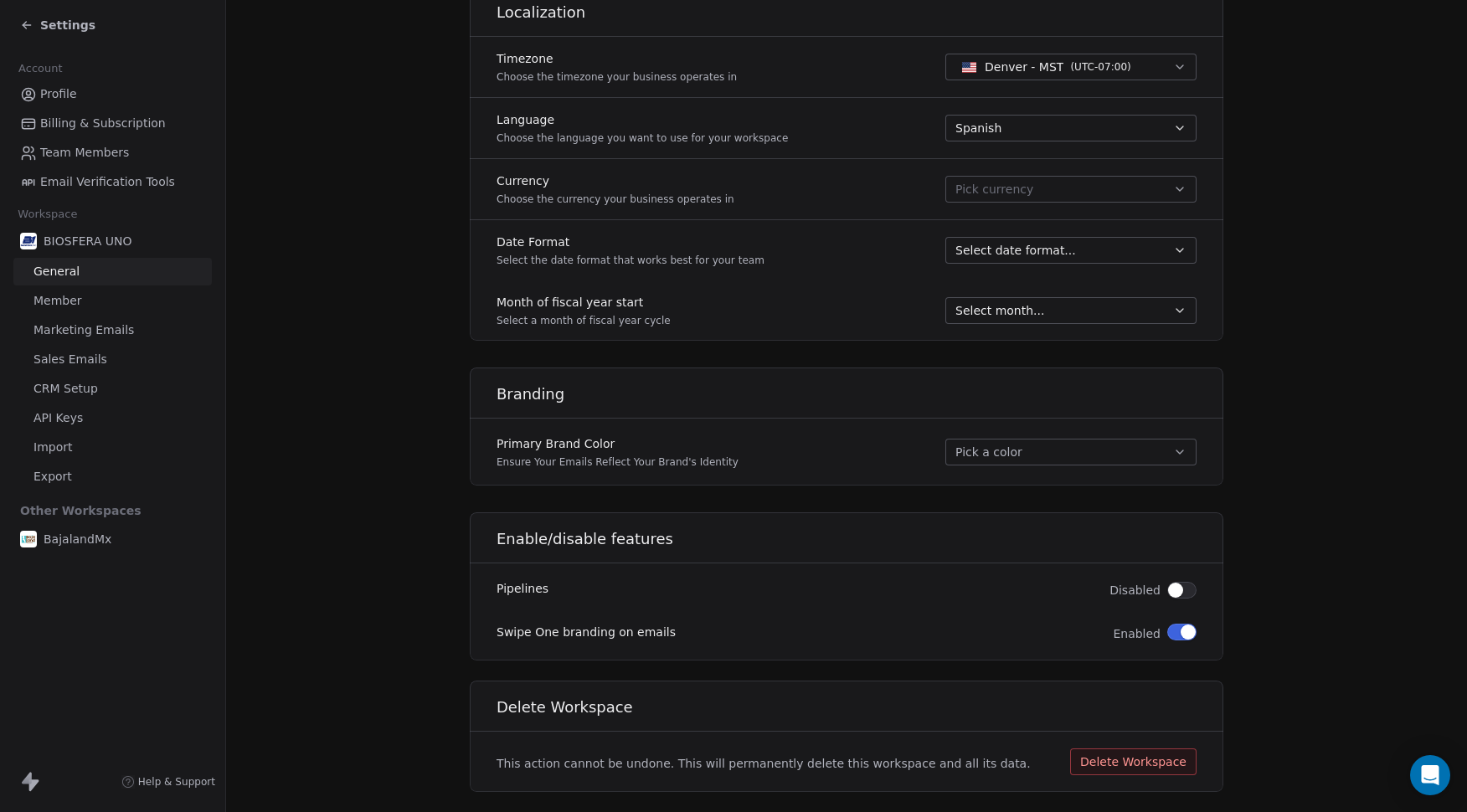
click at [1092, 449] on button "Pick a color" at bounding box center [1071, 452] width 251 height 27
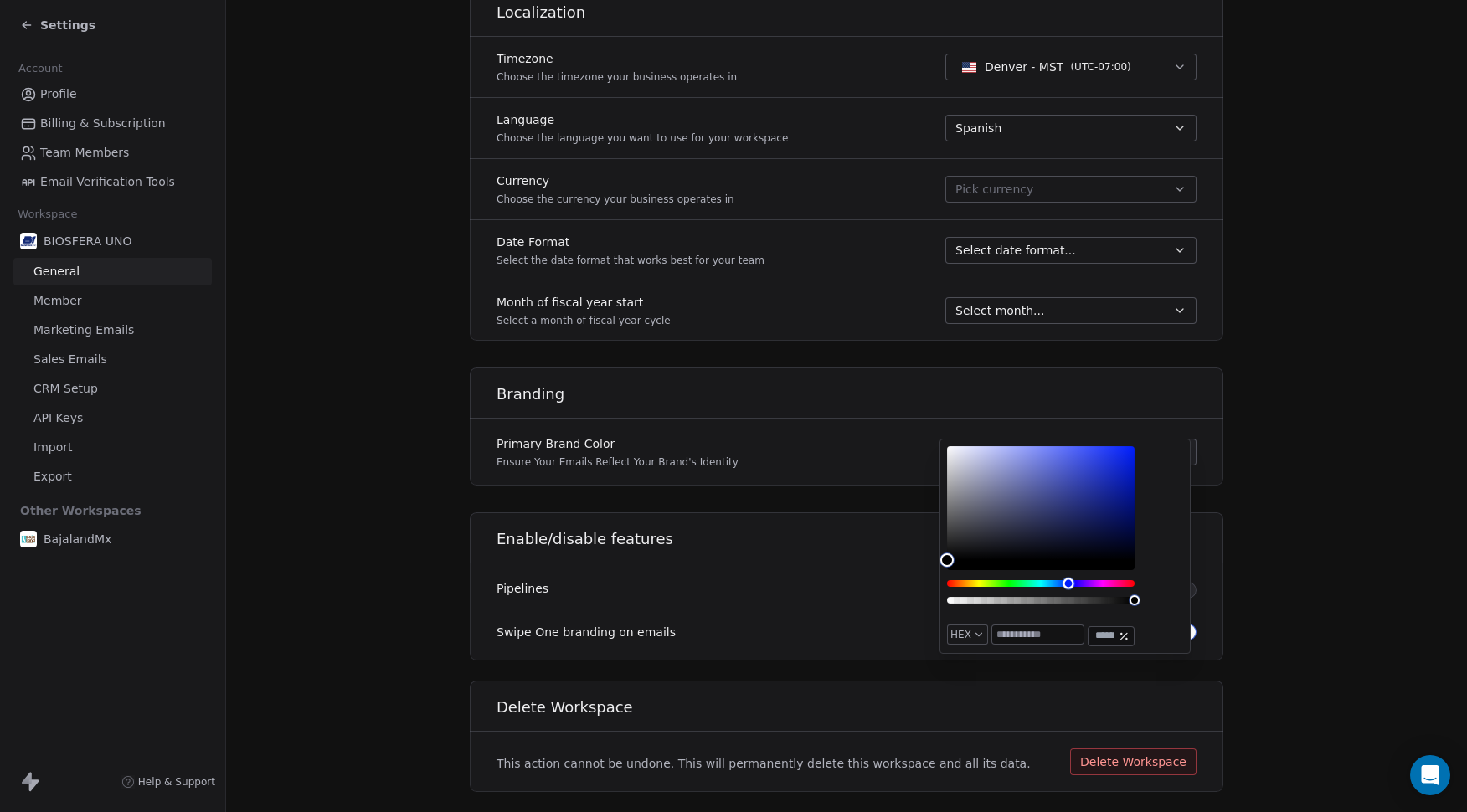
click at [1069, 586] on div "Hue" at bounding box center [1041, 583] width 188 height 6
type input "*******"
click at [1133, 447] on div "Color" at bounding box center [1041, 503] width 188 height 114
click at [812, 485] on div "Branding Primary Brand Color Ensure Your Emails Reflect Your Brand's Identity #…" at bounding box center [846, 427] width 753 height 118
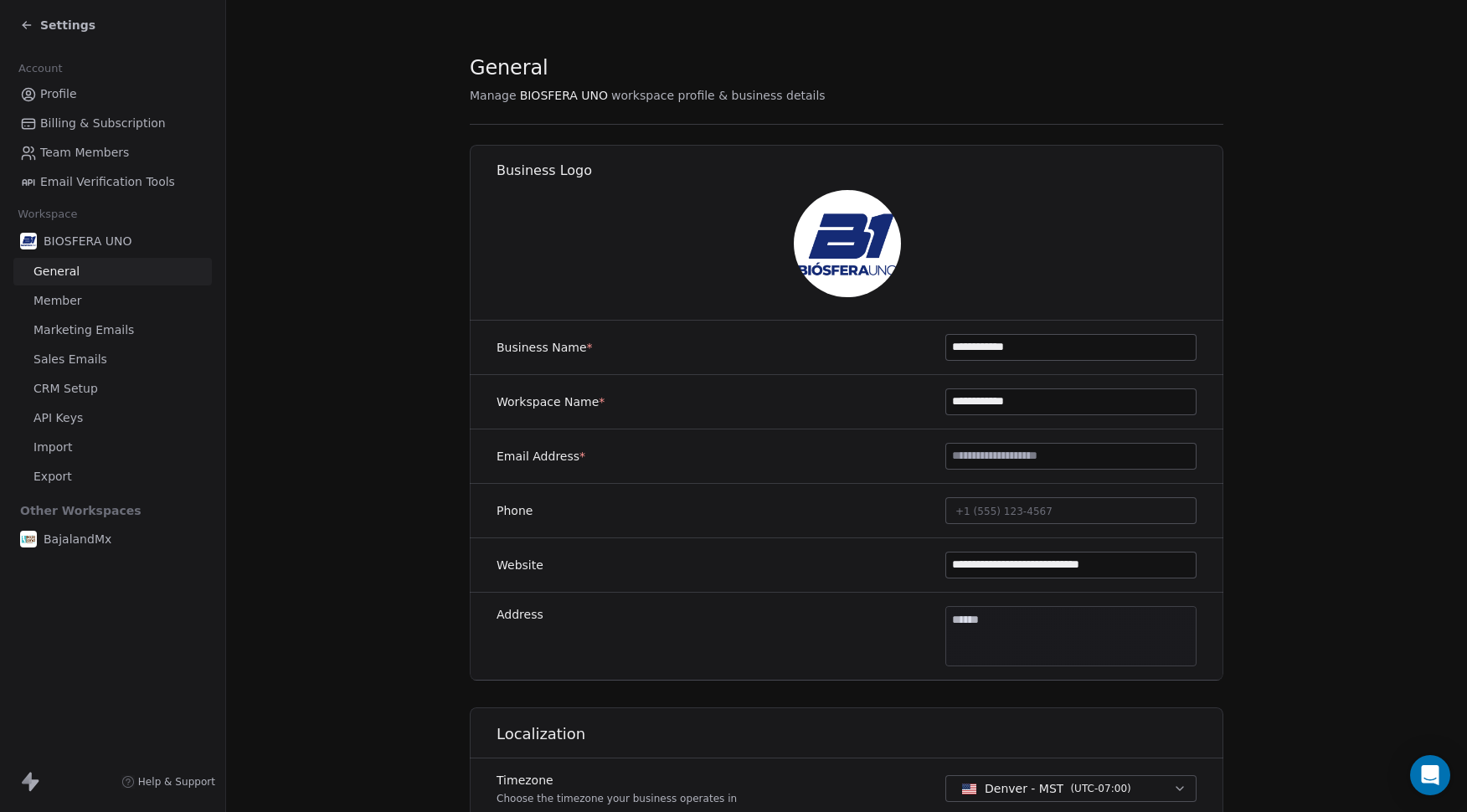
scroll to position [352, 0]
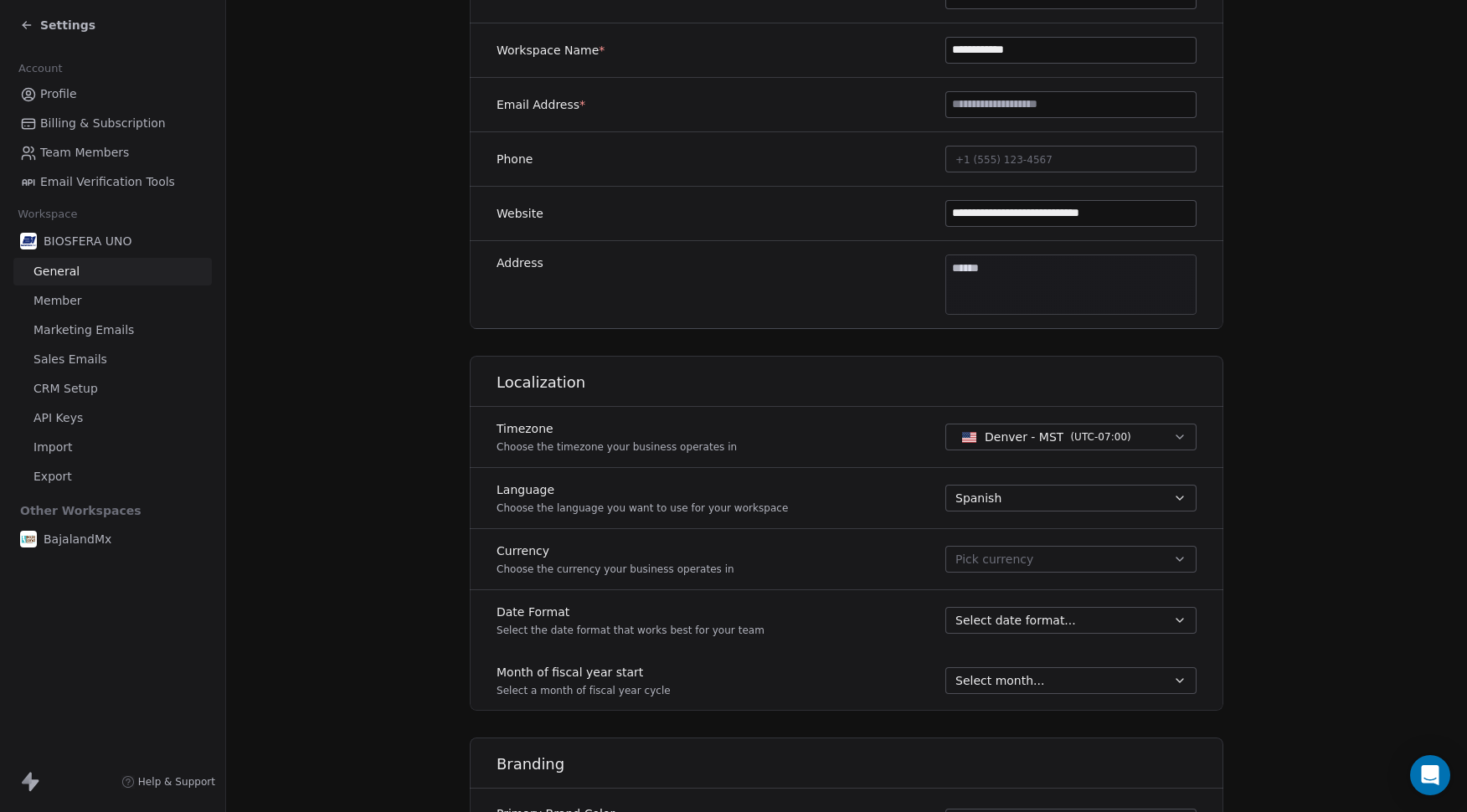
click at [1082, 442] on span "( UTC-07:00 )" at bounding box center [1100, 437] width 60 height 15
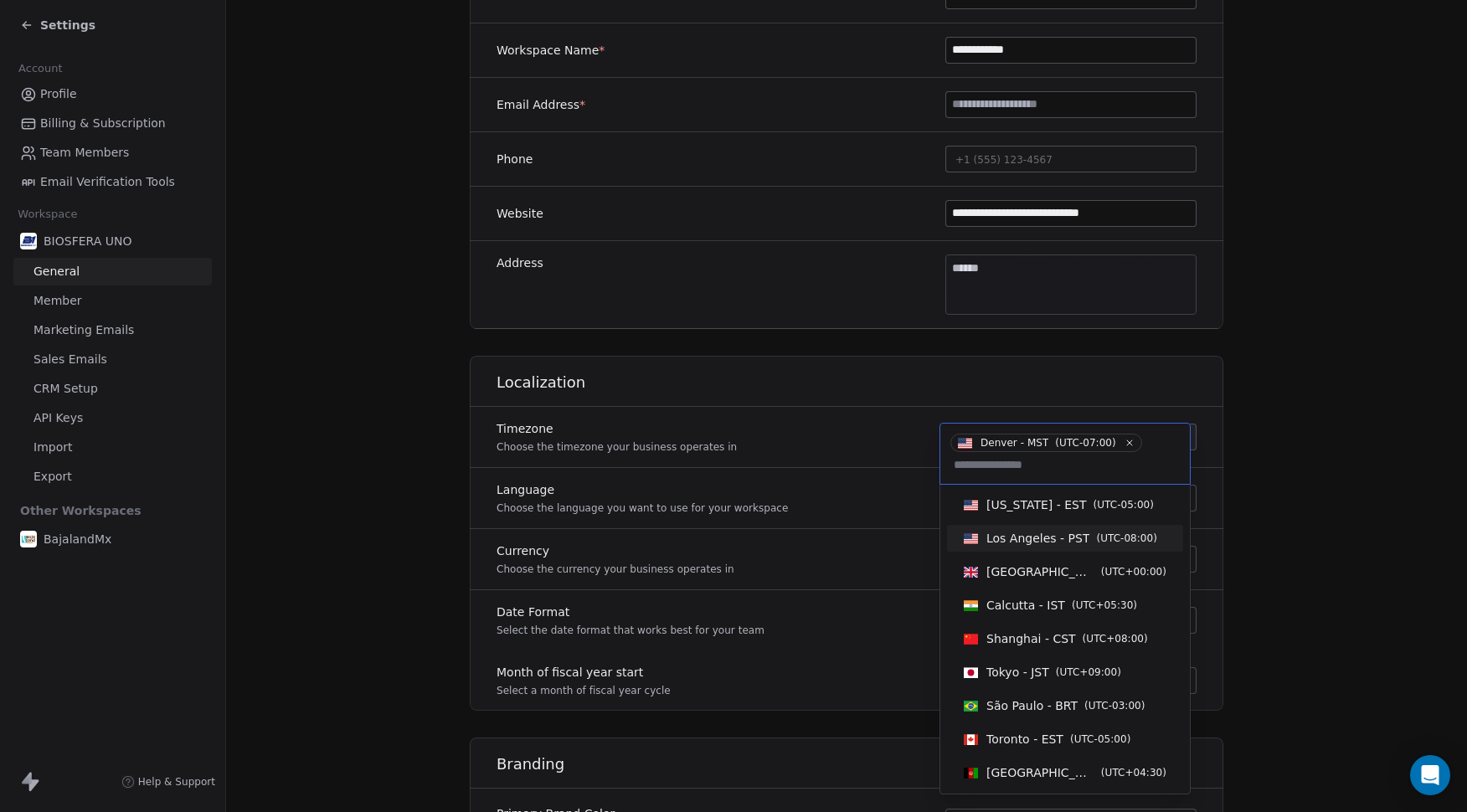
click at [1030, 532] on span "Los Angeles - PST" at bounding box center [1038, 539] width 103 height 17
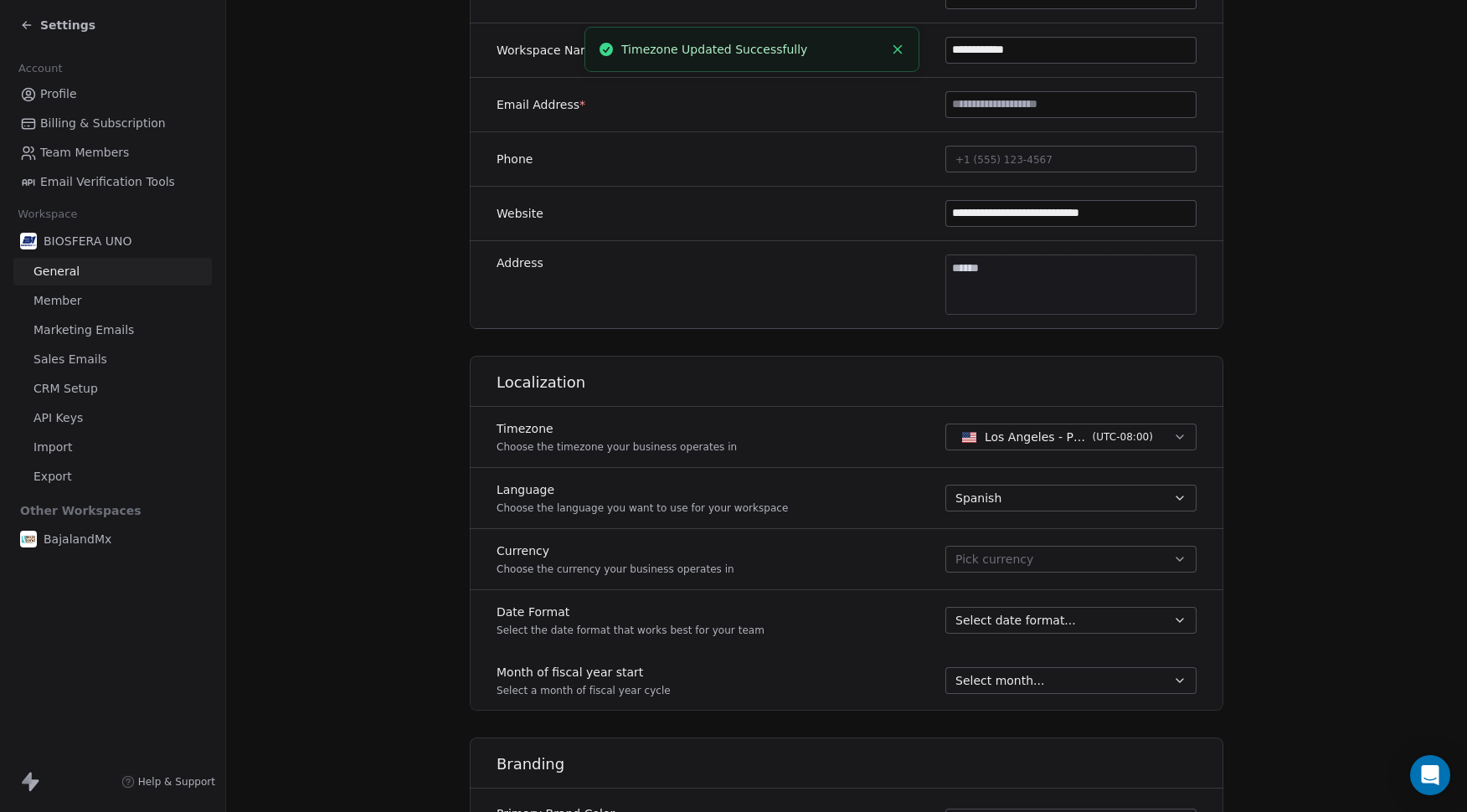
click at [1018, 561] on span "Pick currency" at bounding box center [994, 559] width 78 height 17
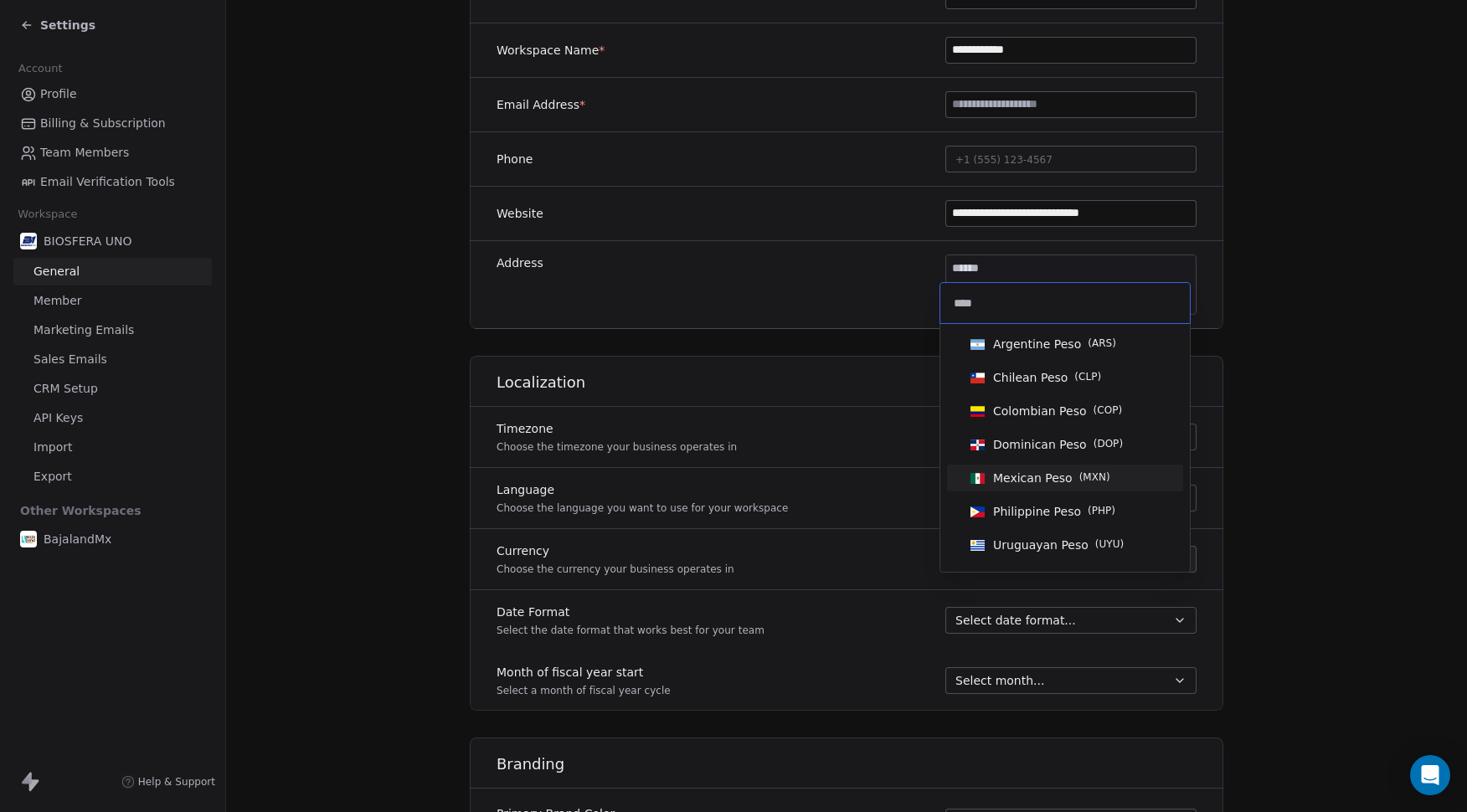
type input "****"
click at [1010, 473] on span "Mexican Peso" at bounding box center [1033, 478] width 79 height 17
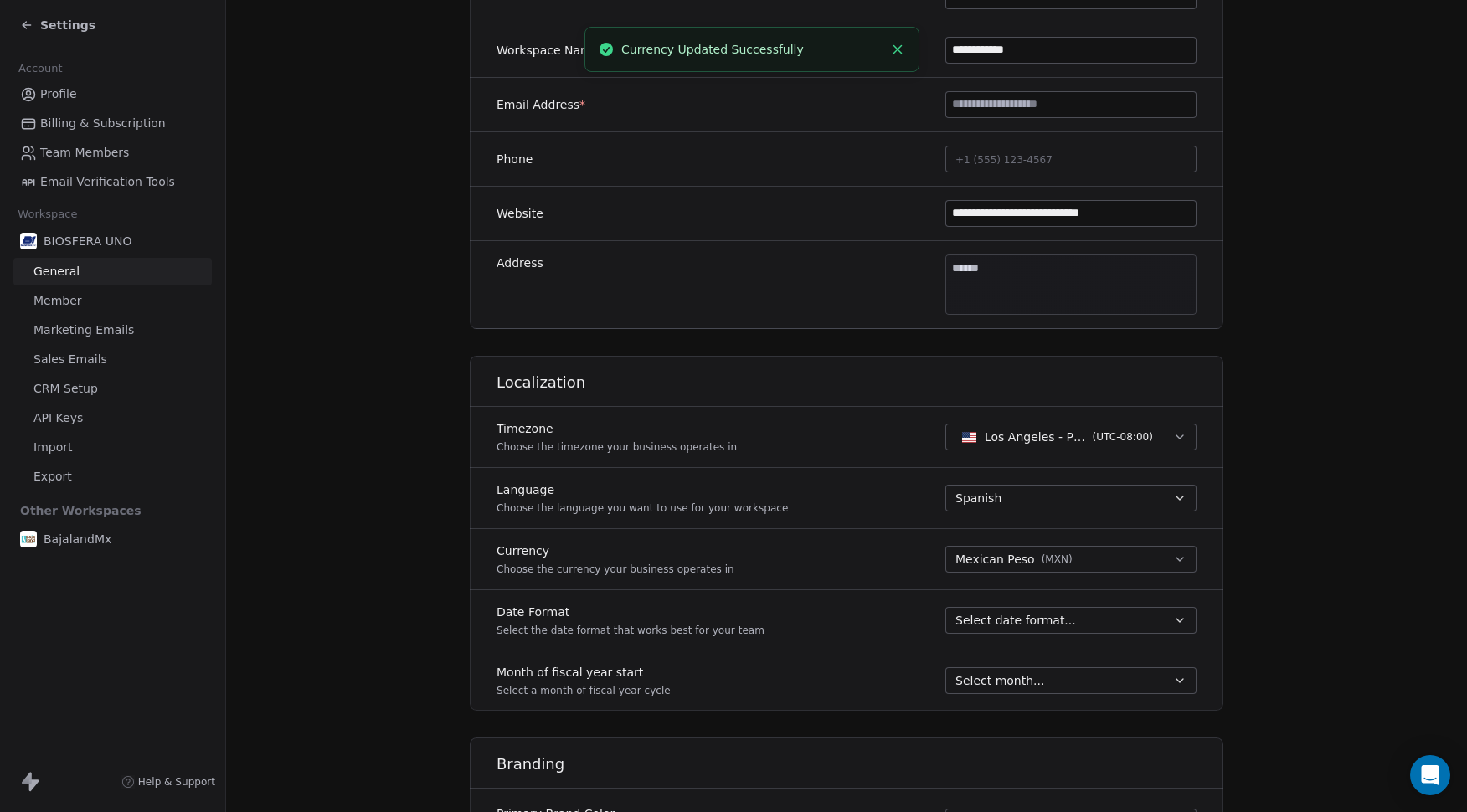
click at [1062, 614] on div "Select date format..." at bounding box center [1061, 621] width 211 height 17
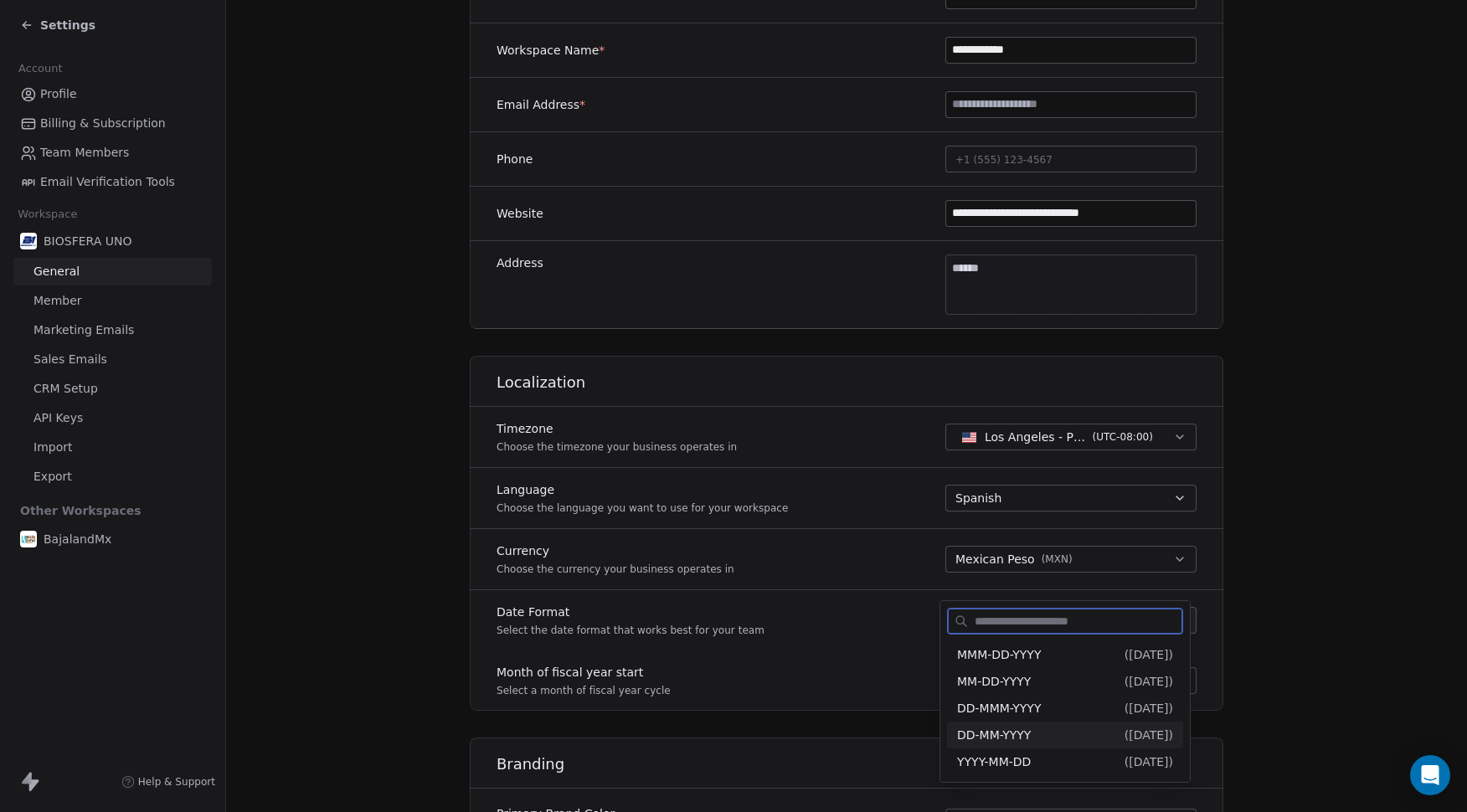
click at [1038, 736] on div "DD-MM-YYYY ( [DATE] )" at bounding box center [1066, 735] width 217 height 17
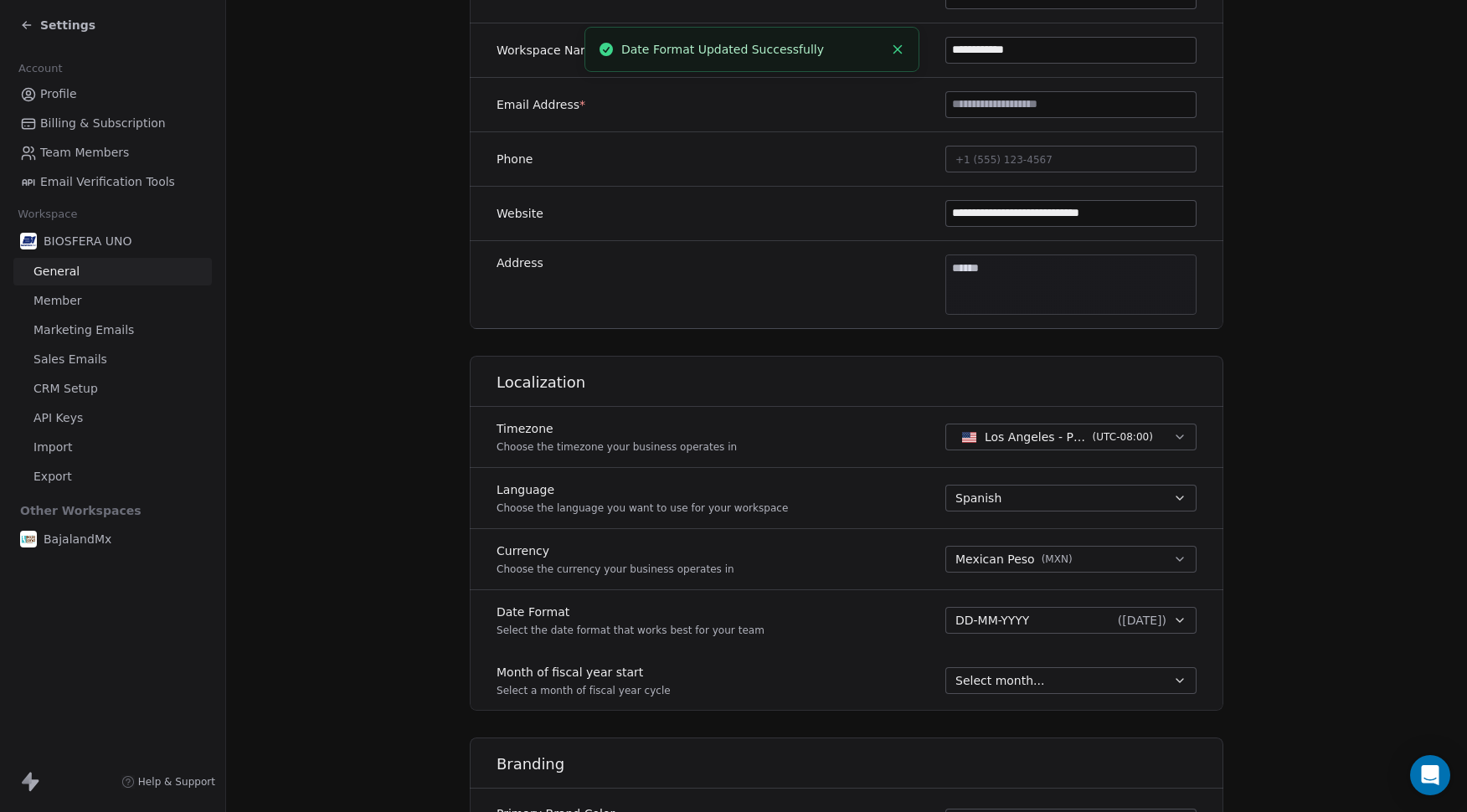
click at [1049, 688] on div "Select month..." at bounding box center [1061, 680] width 211 height 17
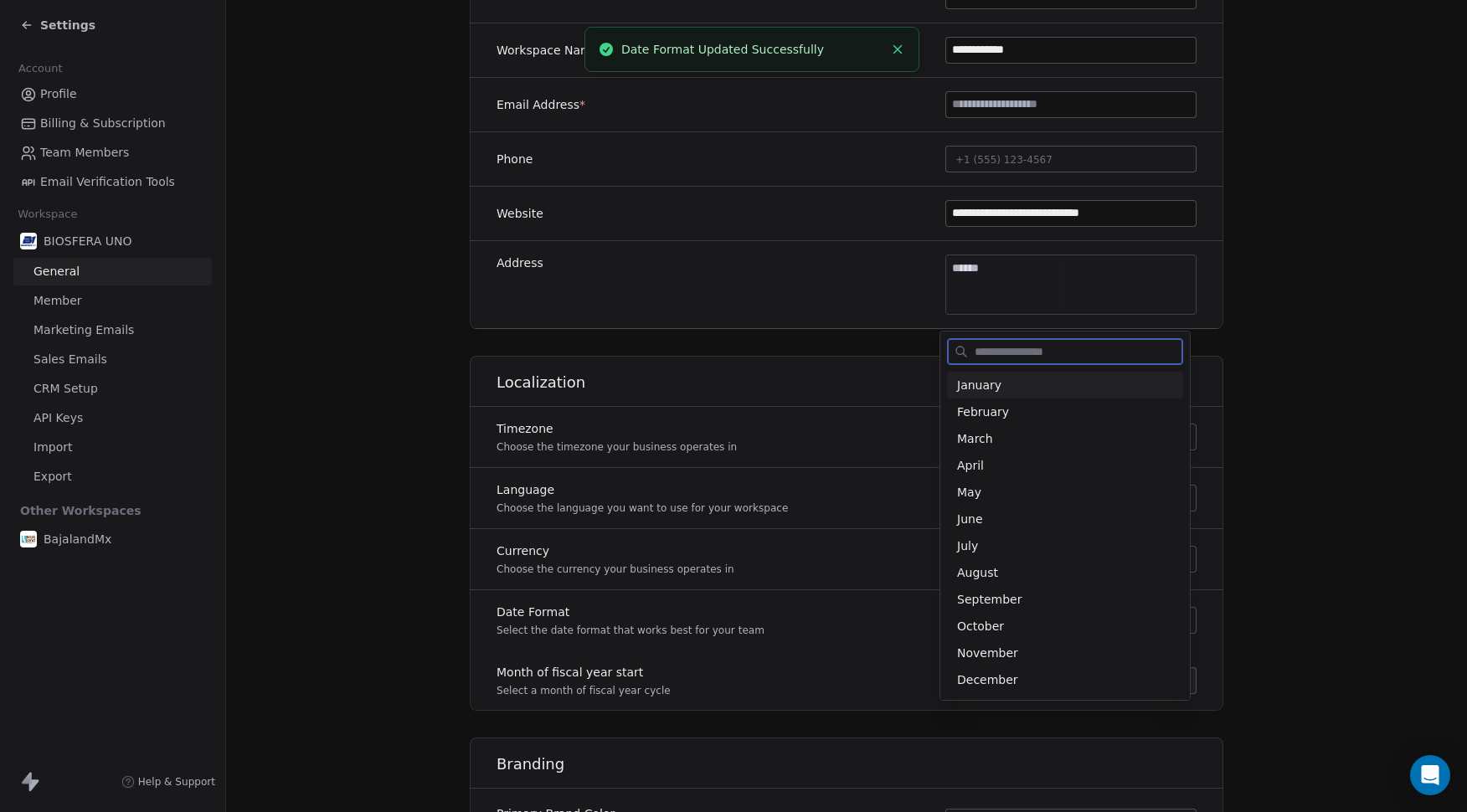
click at [1034, 382] on span "January" at bounding box center [1066, 385] width 217 height 17
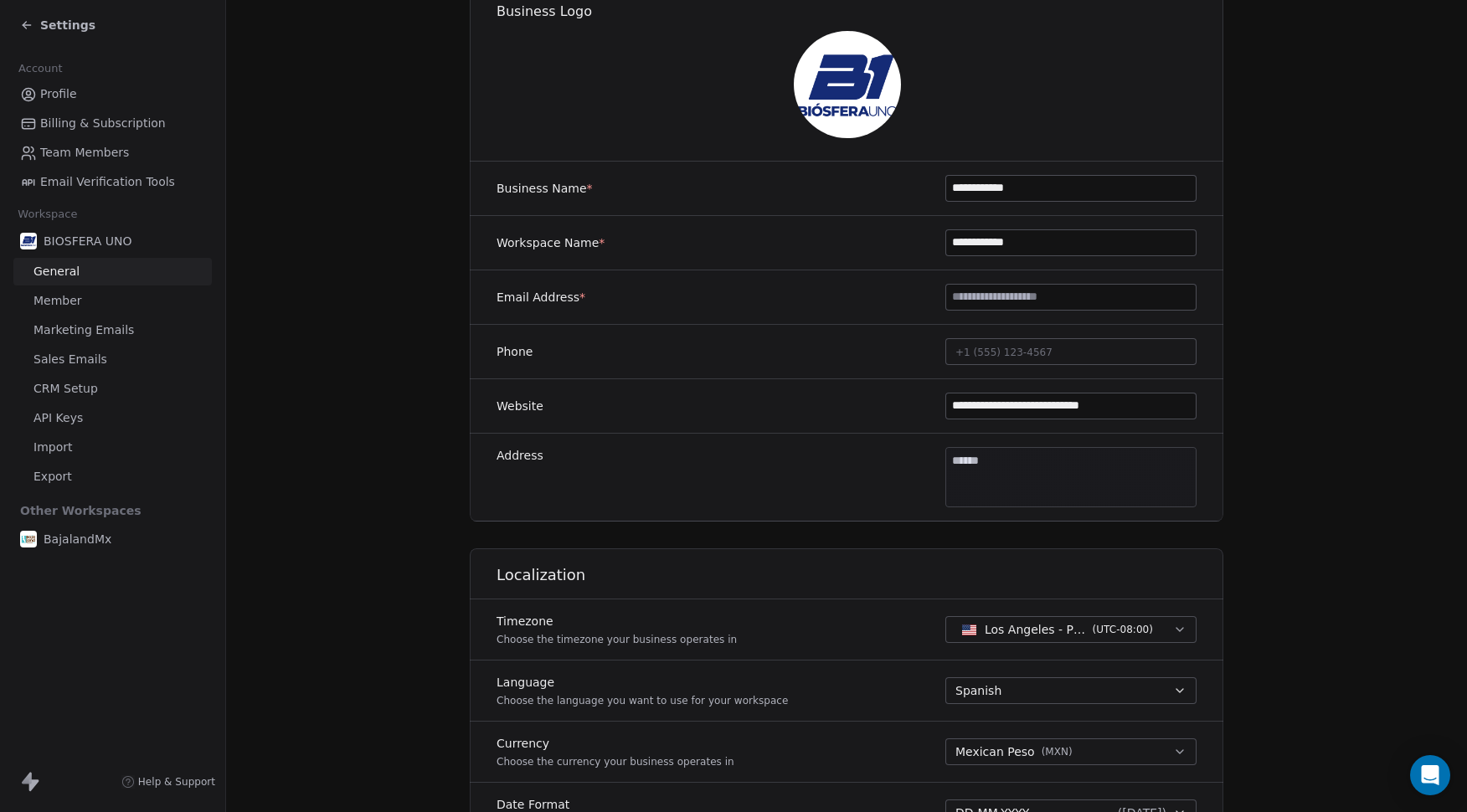
scroll to position [0, 0]
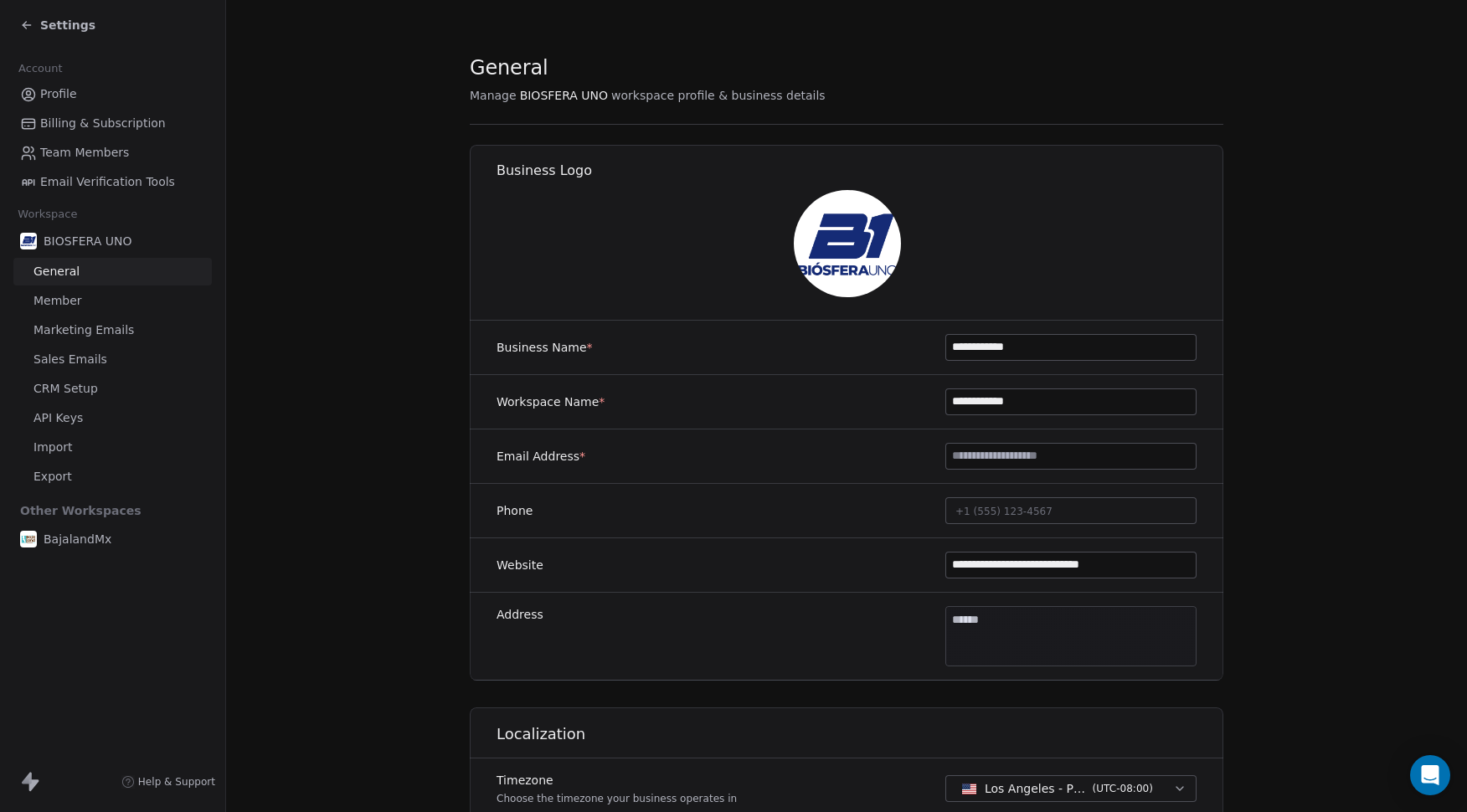
click at [1015, 233] on div at bounding box center [847, 244] width 754 height 107
click at [1036, 625] on body "**********" at bounding box center [734, 406] width 1467 height 812
click at [1090, 721] on html "**********" at bounding box center [734, 406] width 1467 height 812
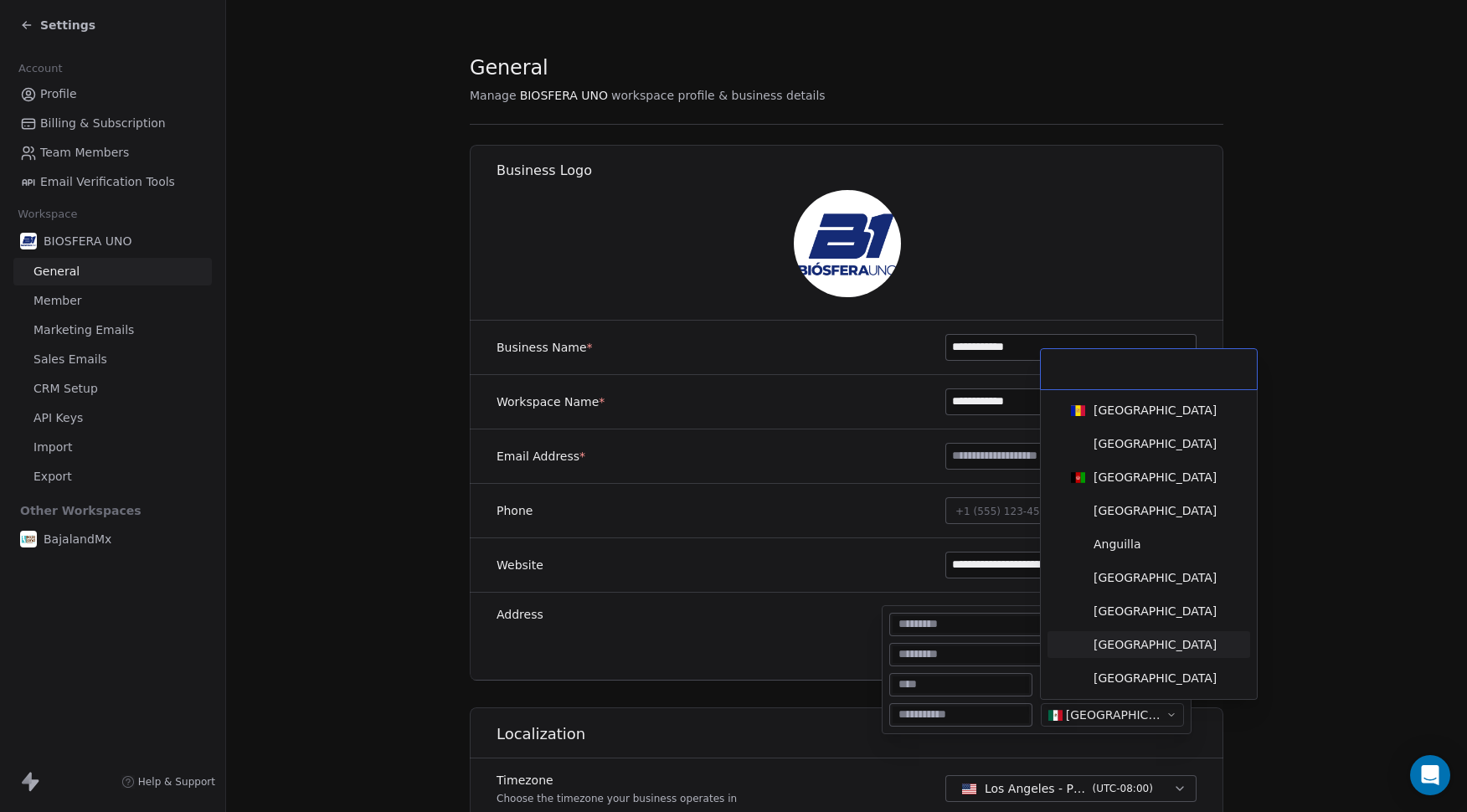
click at [1387, 558] on html "**********" at bounding box center [734, 406] width 1467 height 812
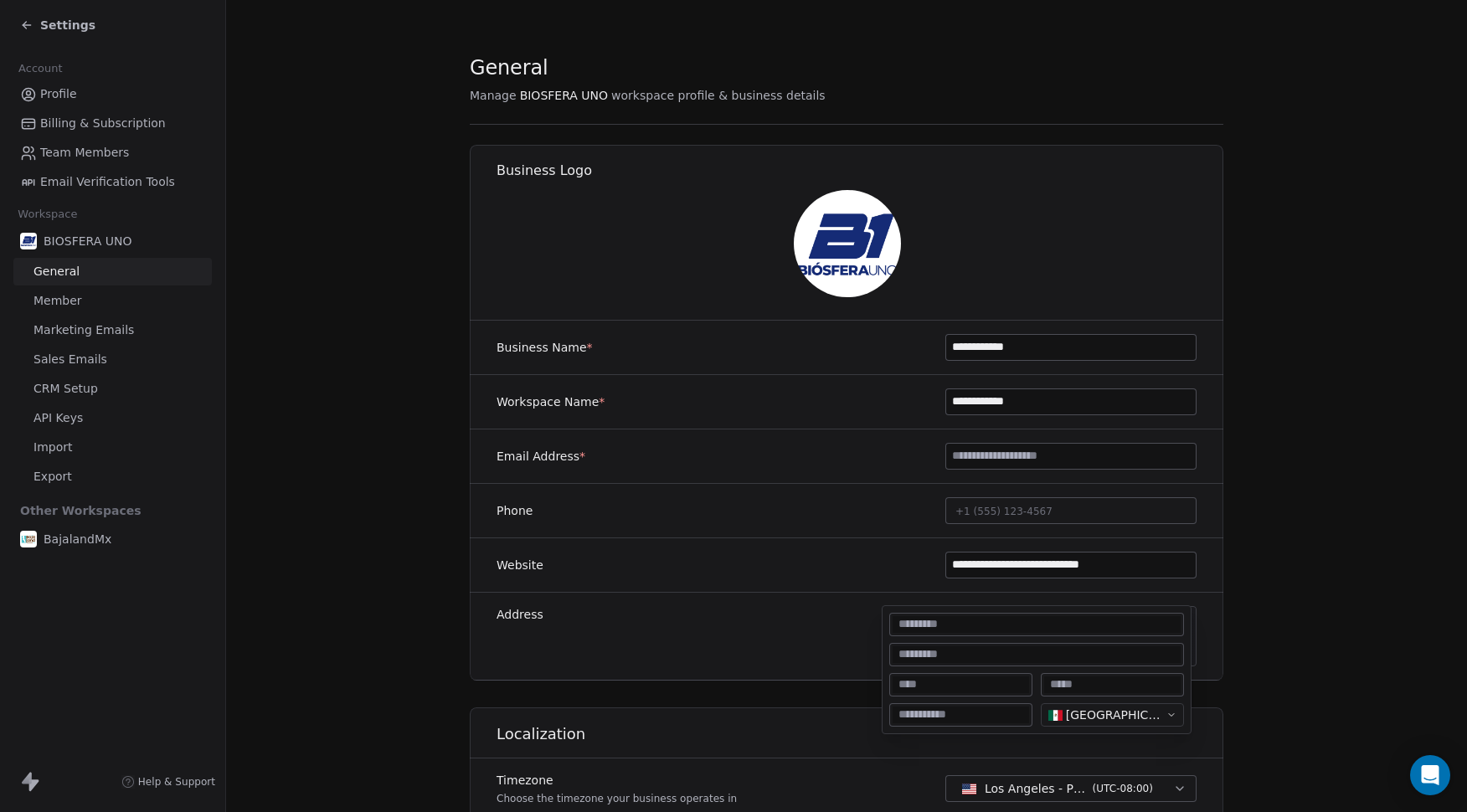
click at [1387, 558] on html "**********" at bounding box center [734, 406] width 1467 height 812
click at [110, 303] on link "Member" at bounding box center [113, 300] width 198 height 28
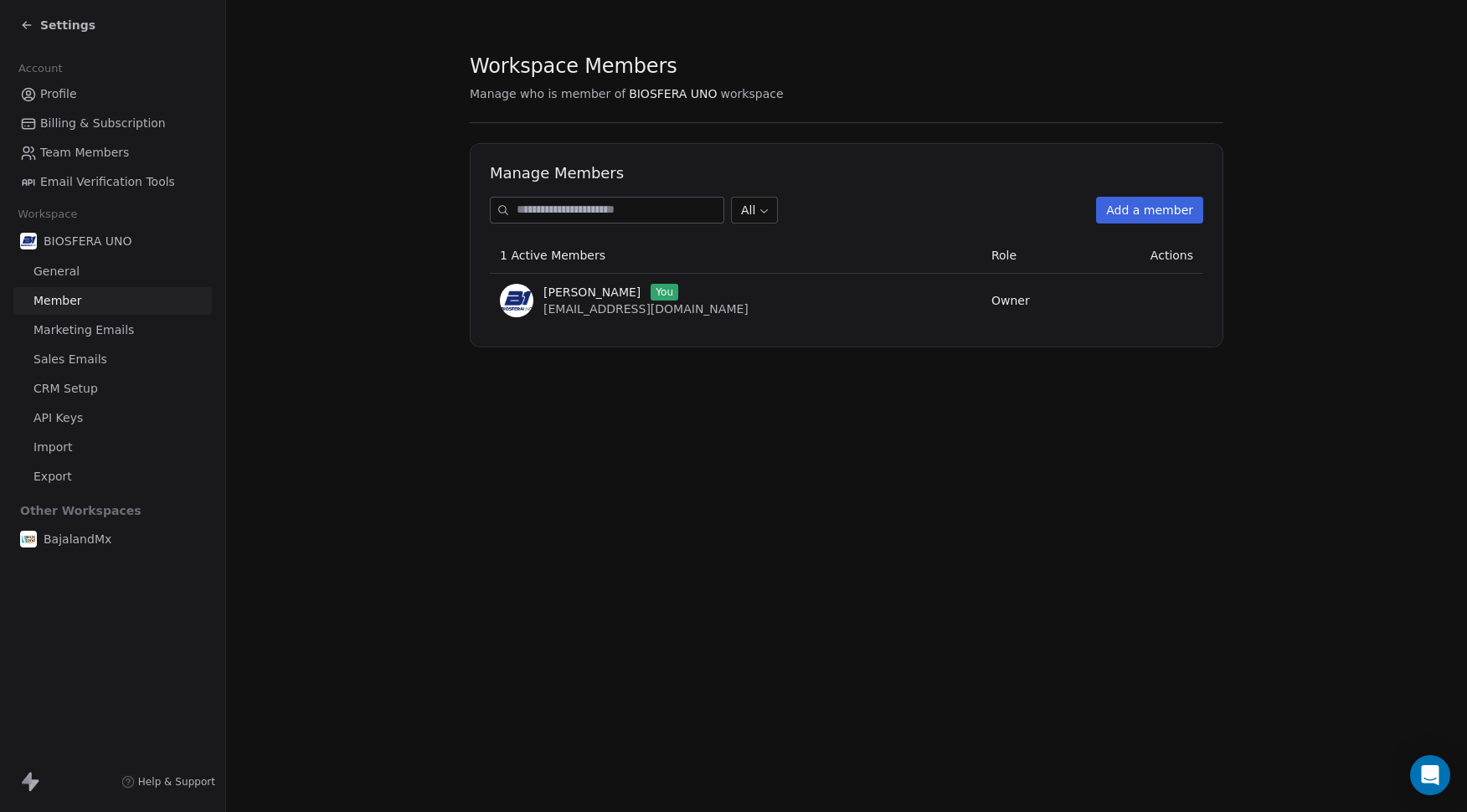
click at [52, 27] on span "Settings" at bounding box center [68, 25] width 55 height 17
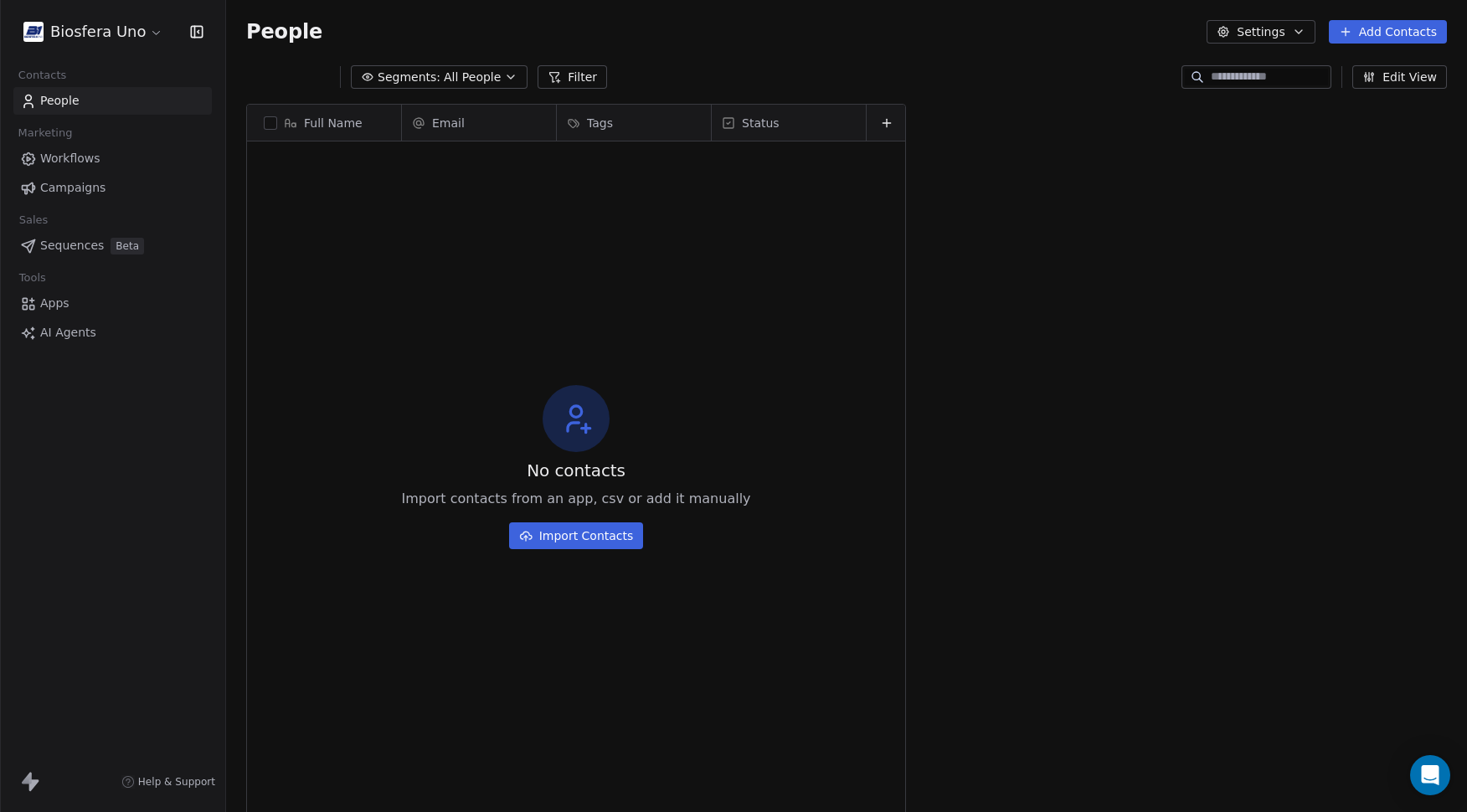
scroll to position [702, 1229]
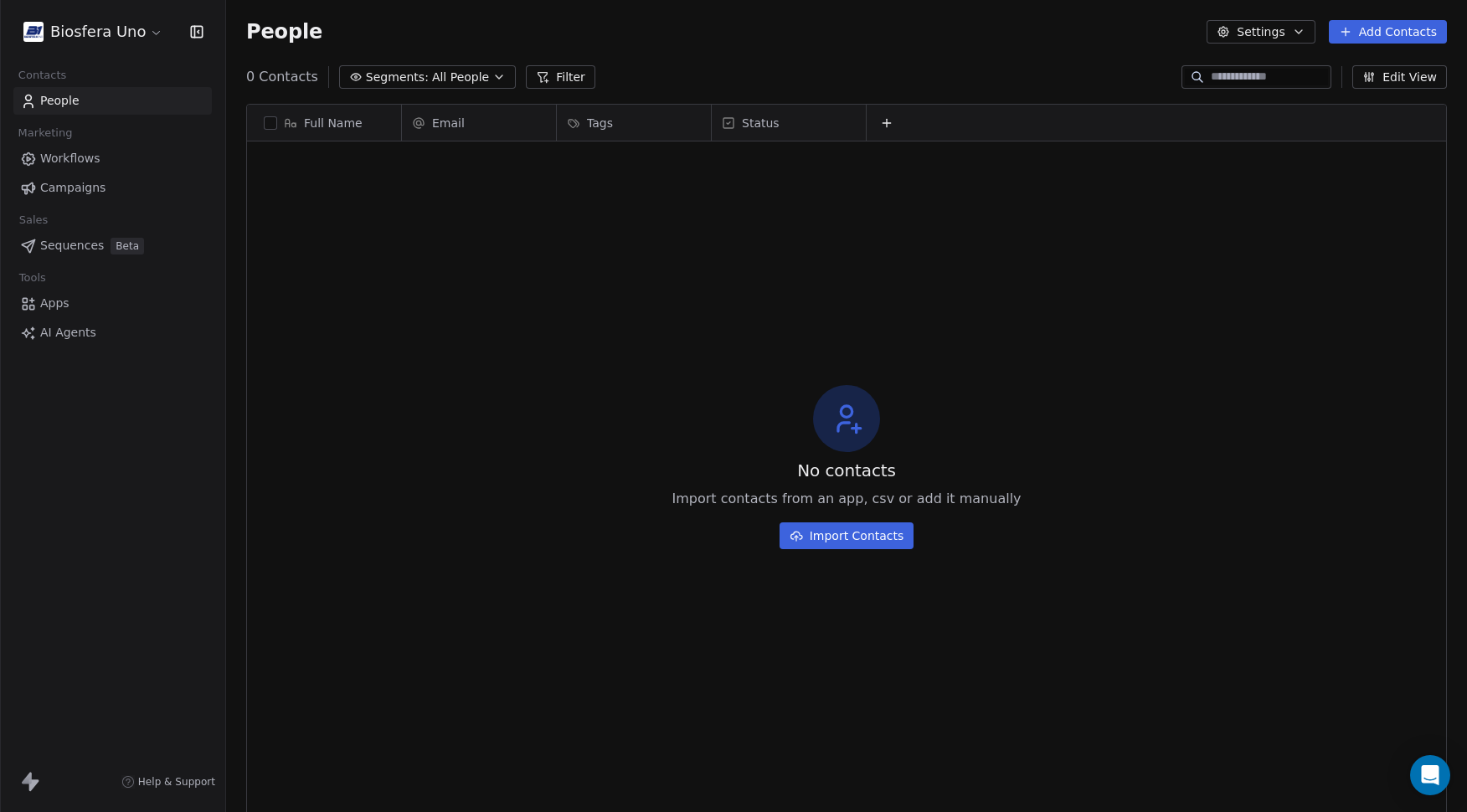
click at [111, 37] on html "Biosfera Uno Contacts People Marketing Workflows Campaigns Sales Sequences Beta…" at bounding box center [734, 406] width 1467 height 812
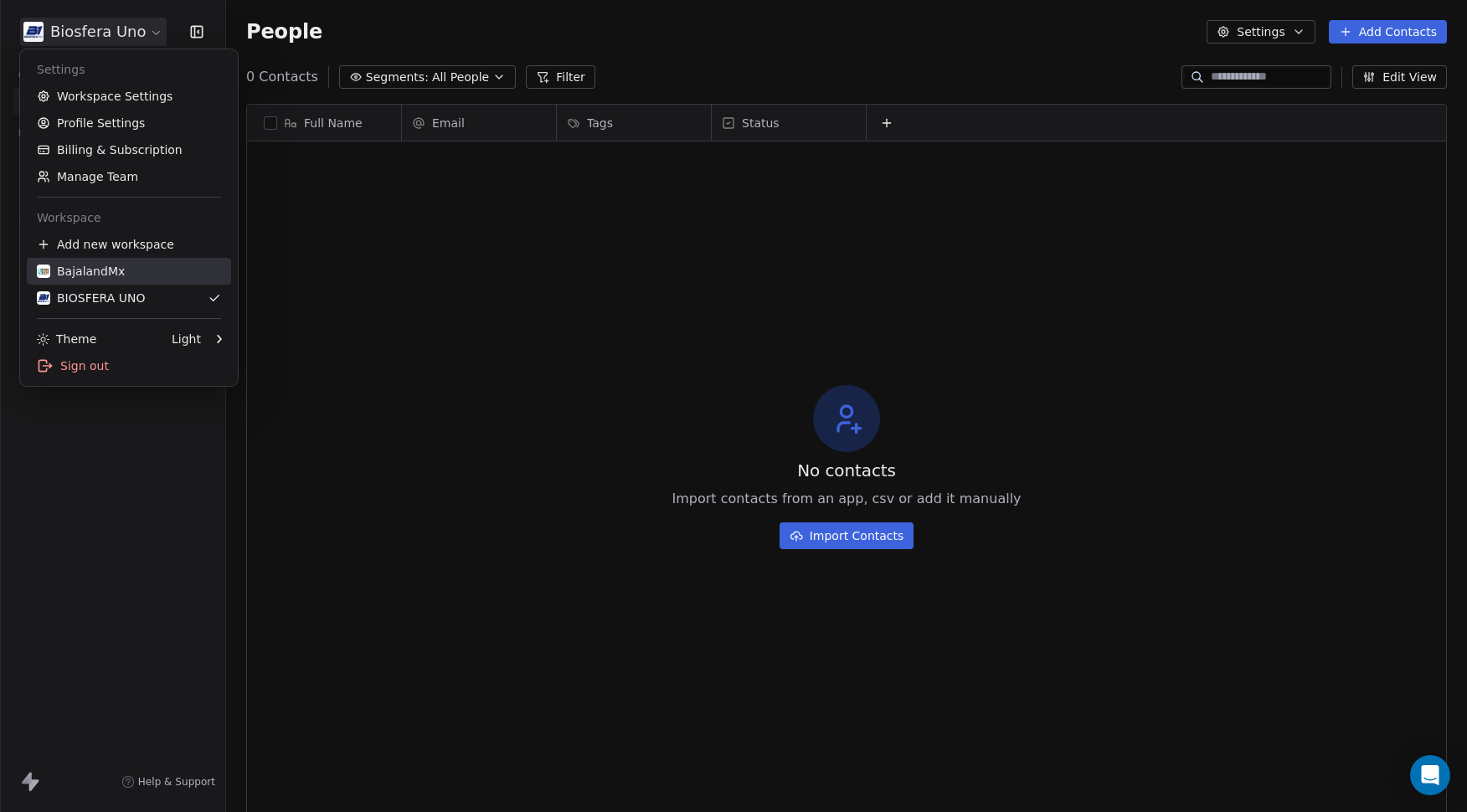
click at [124, 280] on link "BajalandMx" at bounding box center [129, 272] width 205 height 27
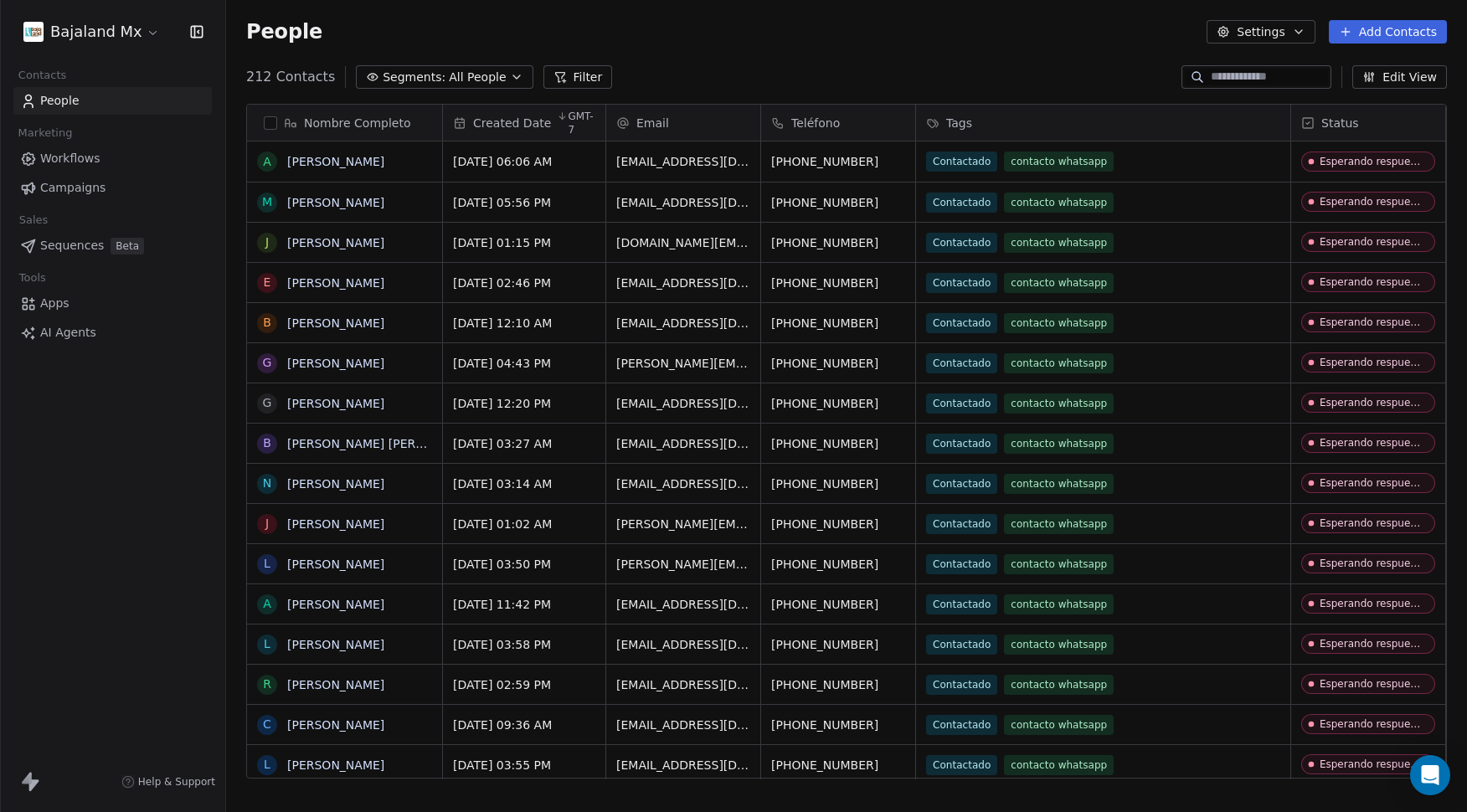
scroll to position [702, 1229]
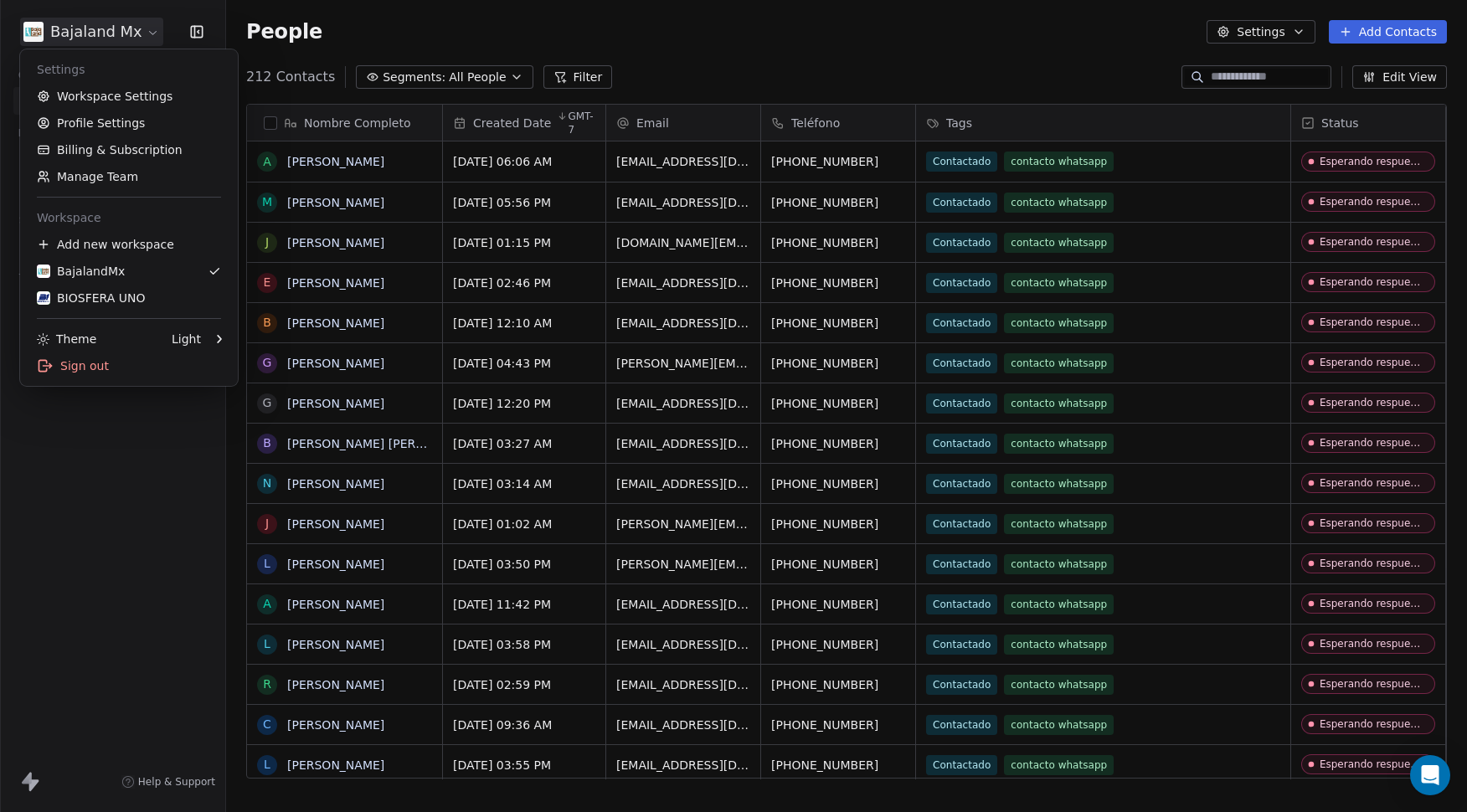
click at [112, 29] on html "Bajaland Mx Contacts People Marketing Workflows Campaigns Sales Sequences Beta …" at bounding box center [734, 406] width 1467 height 812
click at [111, 297] on div "BIOSFERA UNO" at bounding box center [91, 298] width 108 height 17
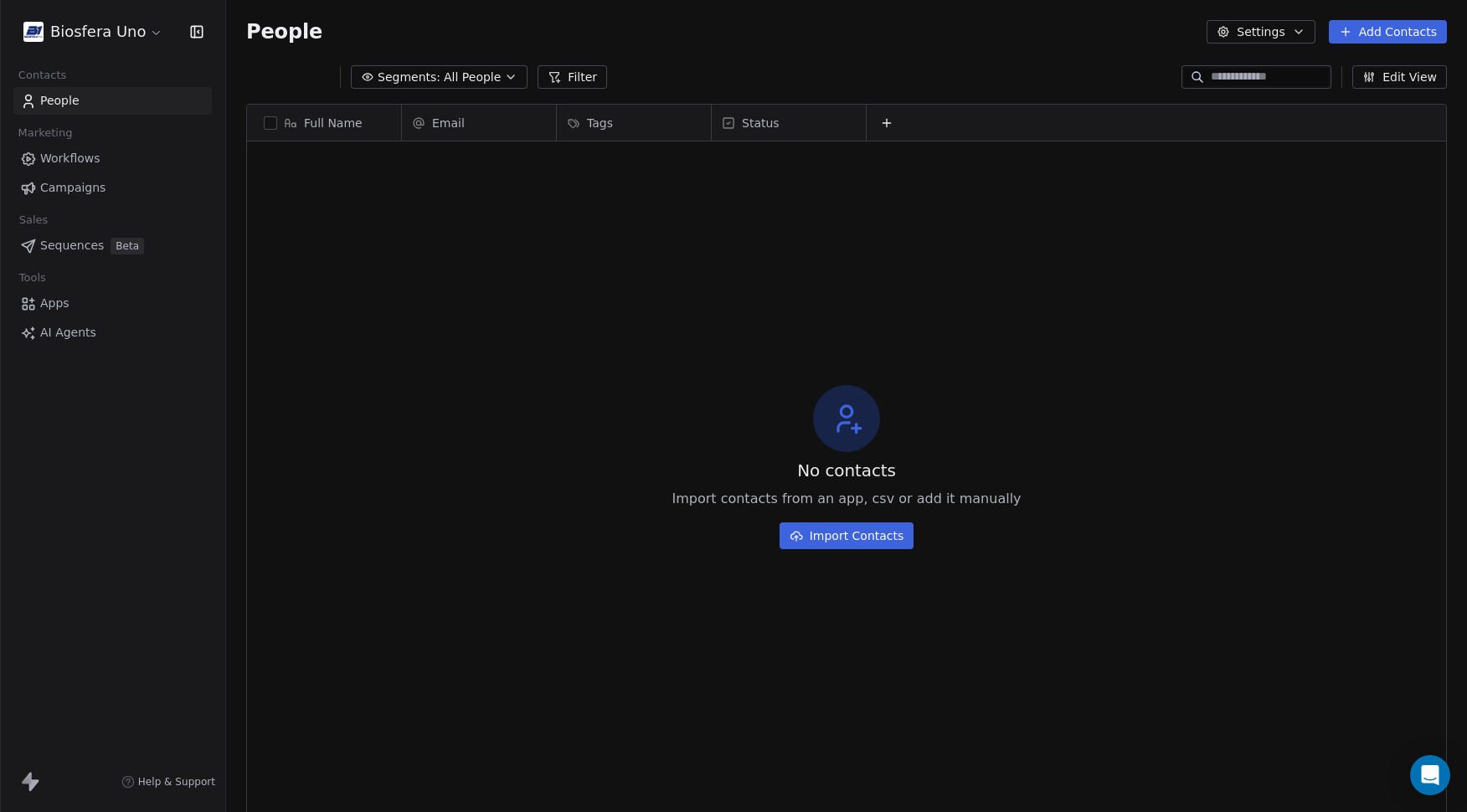
scroll to position [702, 1229]
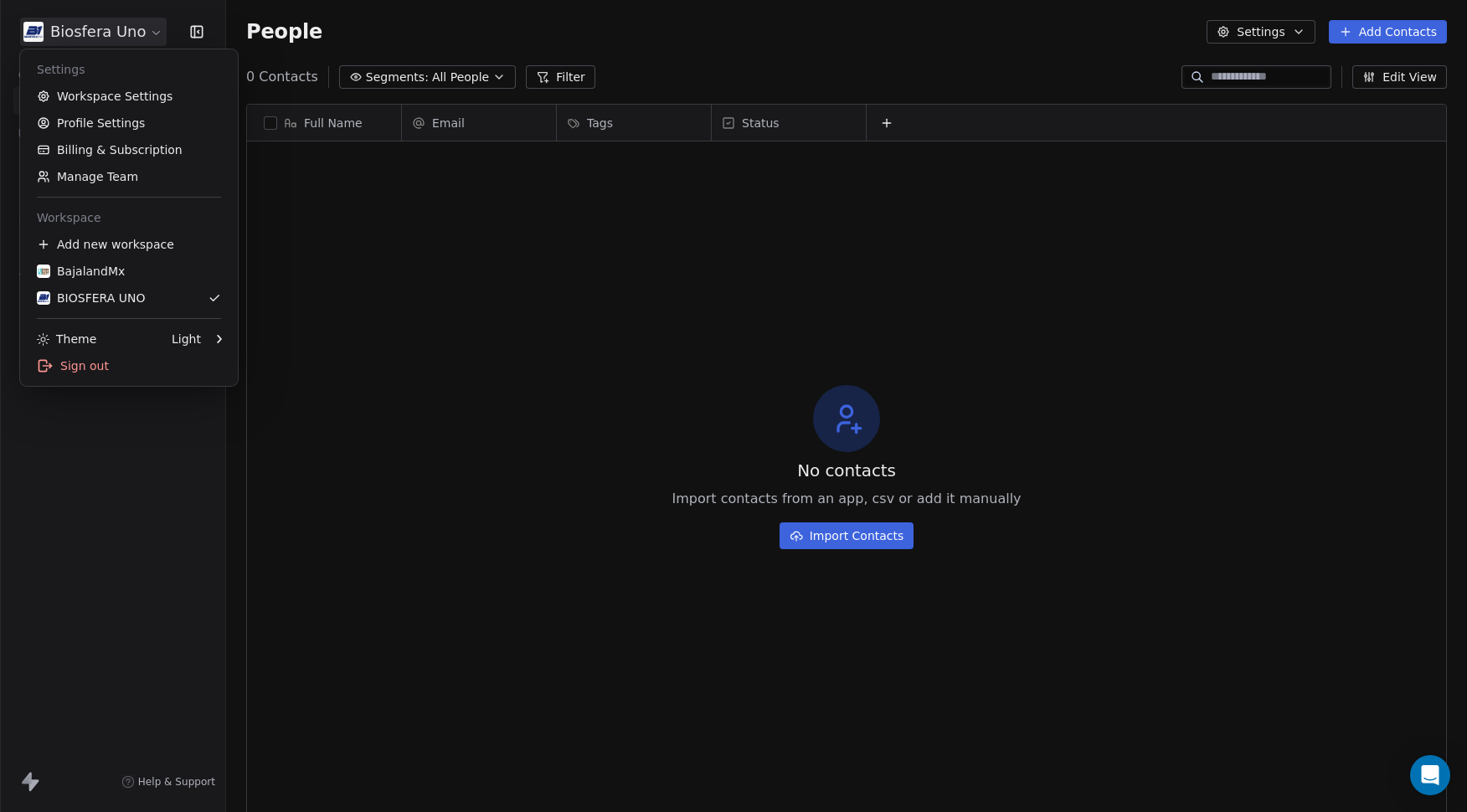
click at [123, 41] on html "Biosfera Uno Contacts People Marketing Workflows Campaigns Sales Sequences Beta…" at bounding box center [734, 406] width 1467 height 812
click at [102, 89] on link "Workspace Settings" at bounding box center [129, 97] width 205 height 27
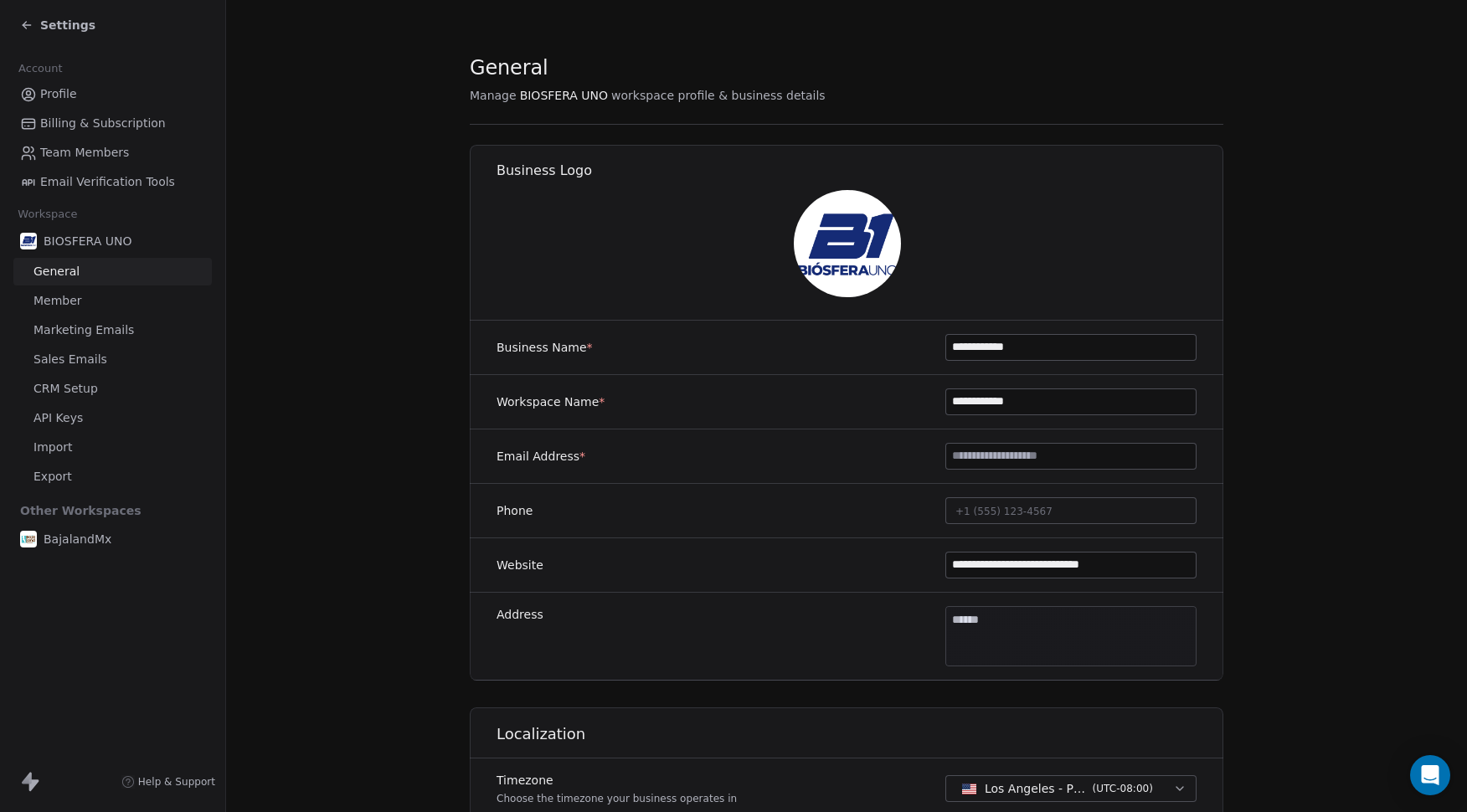
click at [987, 400] on input "**********" at bounding box center [1071, 402] width 250 height 25
click at [990, 345] on input "**********" at bounding box center [1071, 347] width 250 height 25
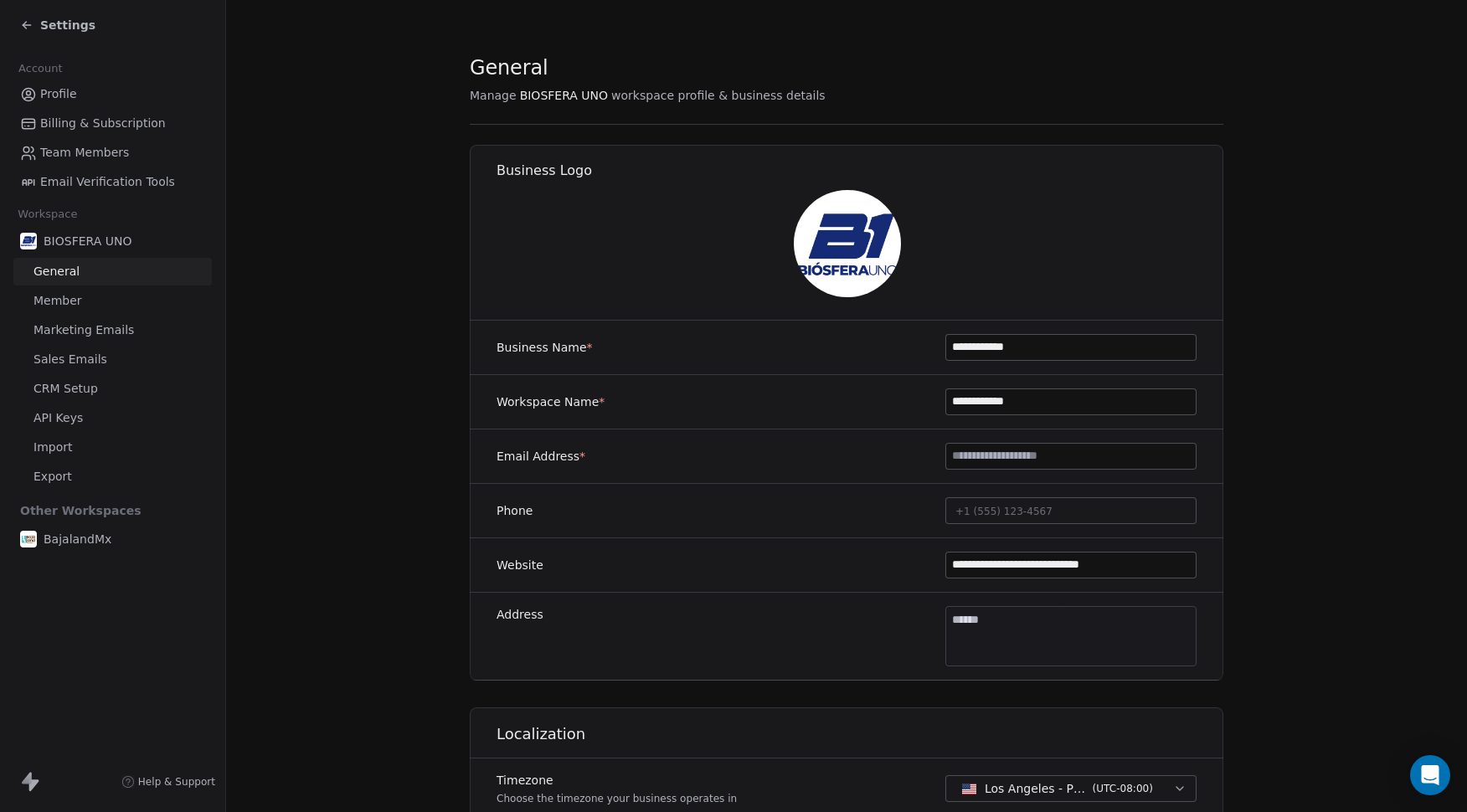
click at [990, 345] on input "**********" at bounding box center [1071, 347] width 250 height 25
click at [983, 402] on input "**********" at bounding box center [1071, 402] width 250 height 25
paste input
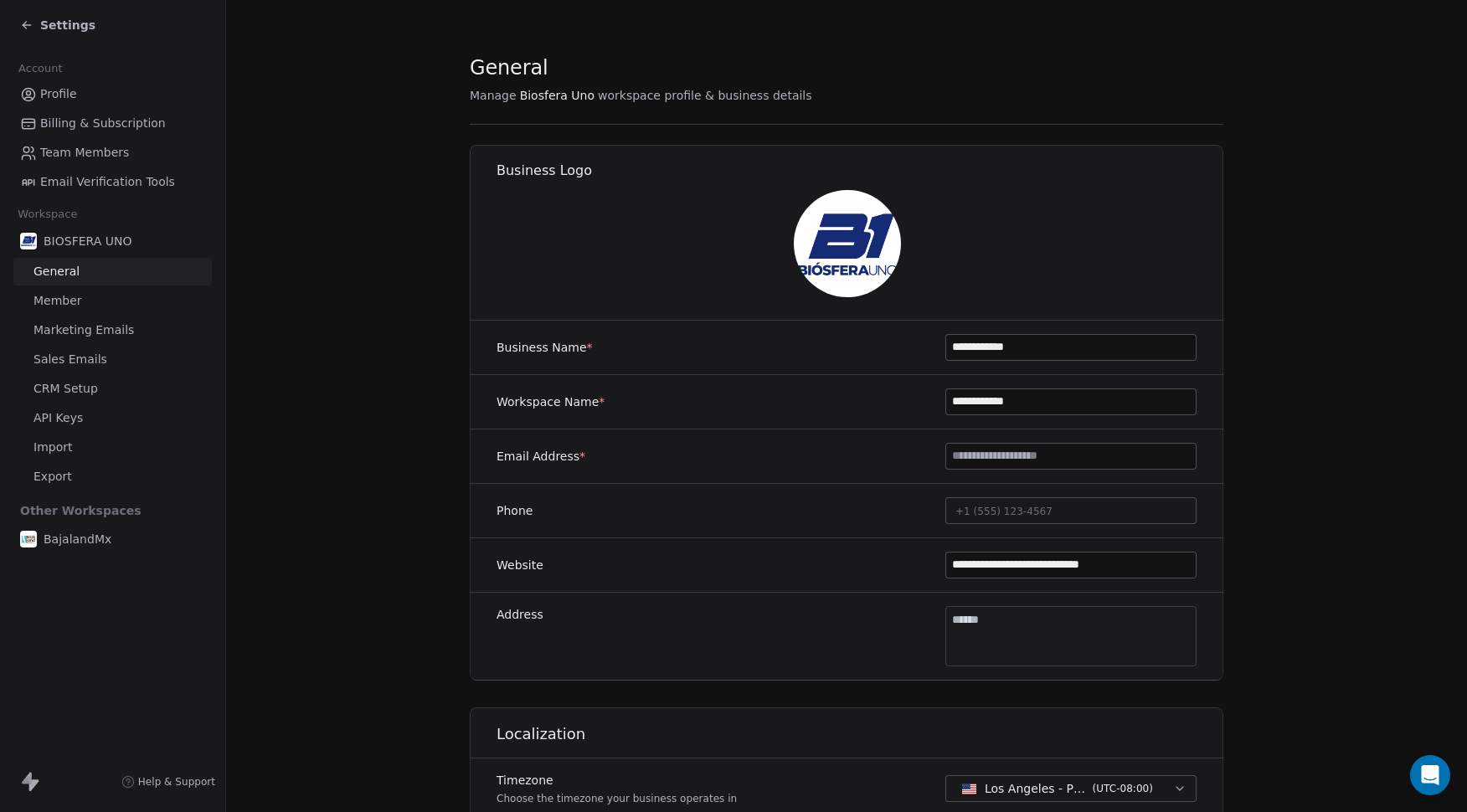
type input "**********"
click at [403, 288] on section "**********" at bounding box center [847, 784] width 1241 height 1568
click at [31, 22] on icon at bounding box center [26, 24] width 14 height 14
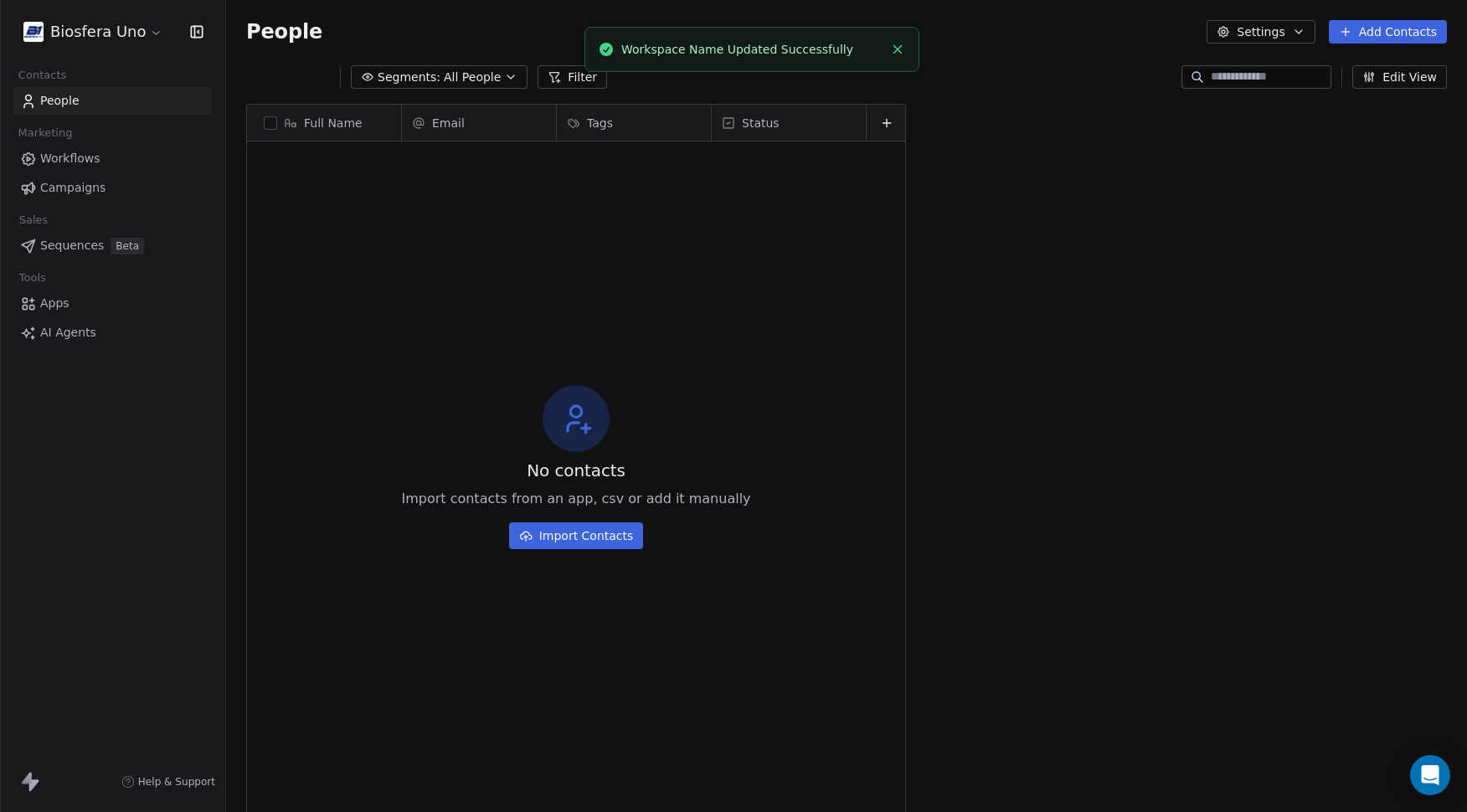
scroll to position [702, 1229]
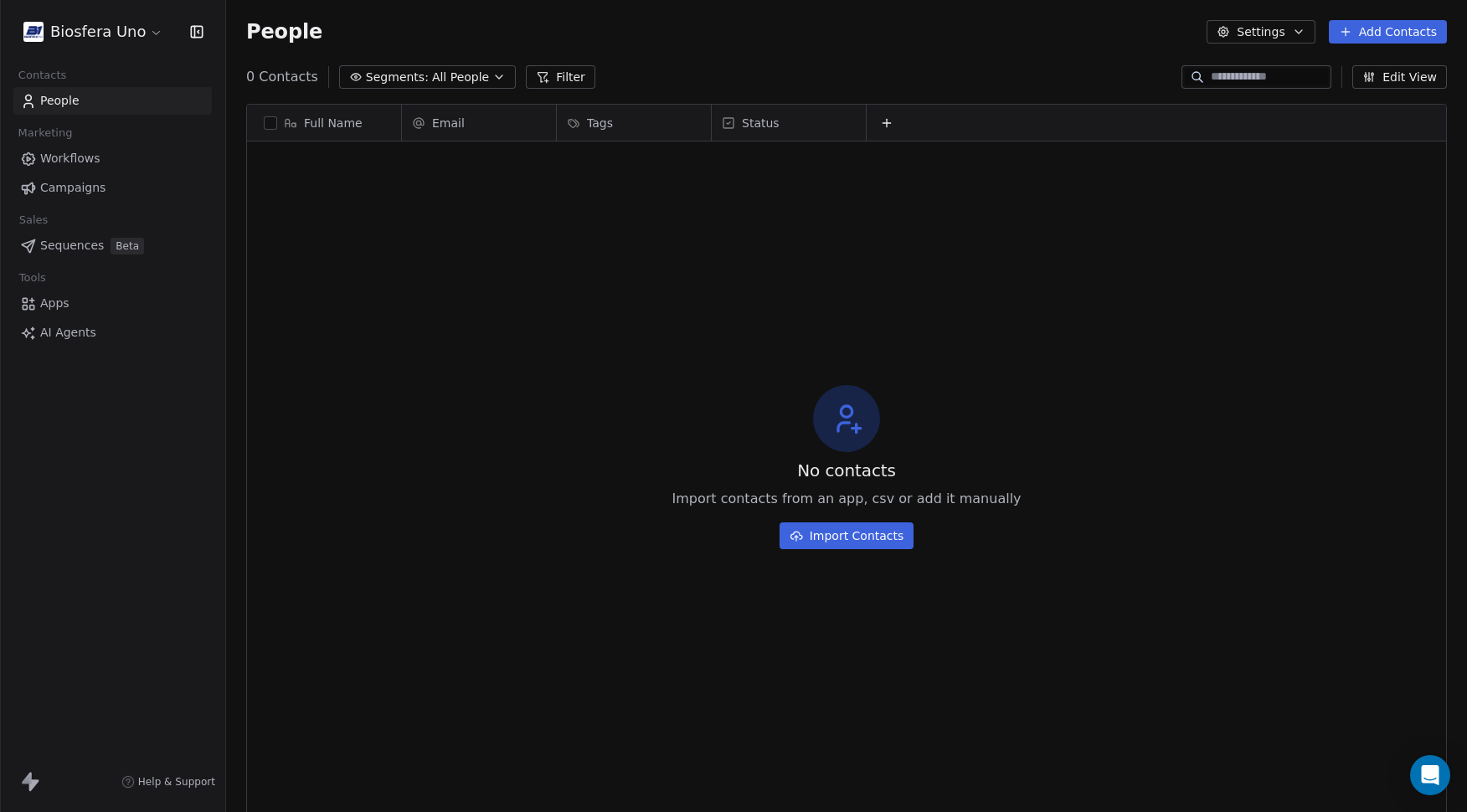
click at [70, 98] on span "People" at bounding box center [60, 100] width 40 height 17
click at [106, 36] on html "Biosfera Uno Contacts People Marketing Workflows Campaigns Sales Sequences Beta…" at bounding box center [734, 406] width 1467 height 812
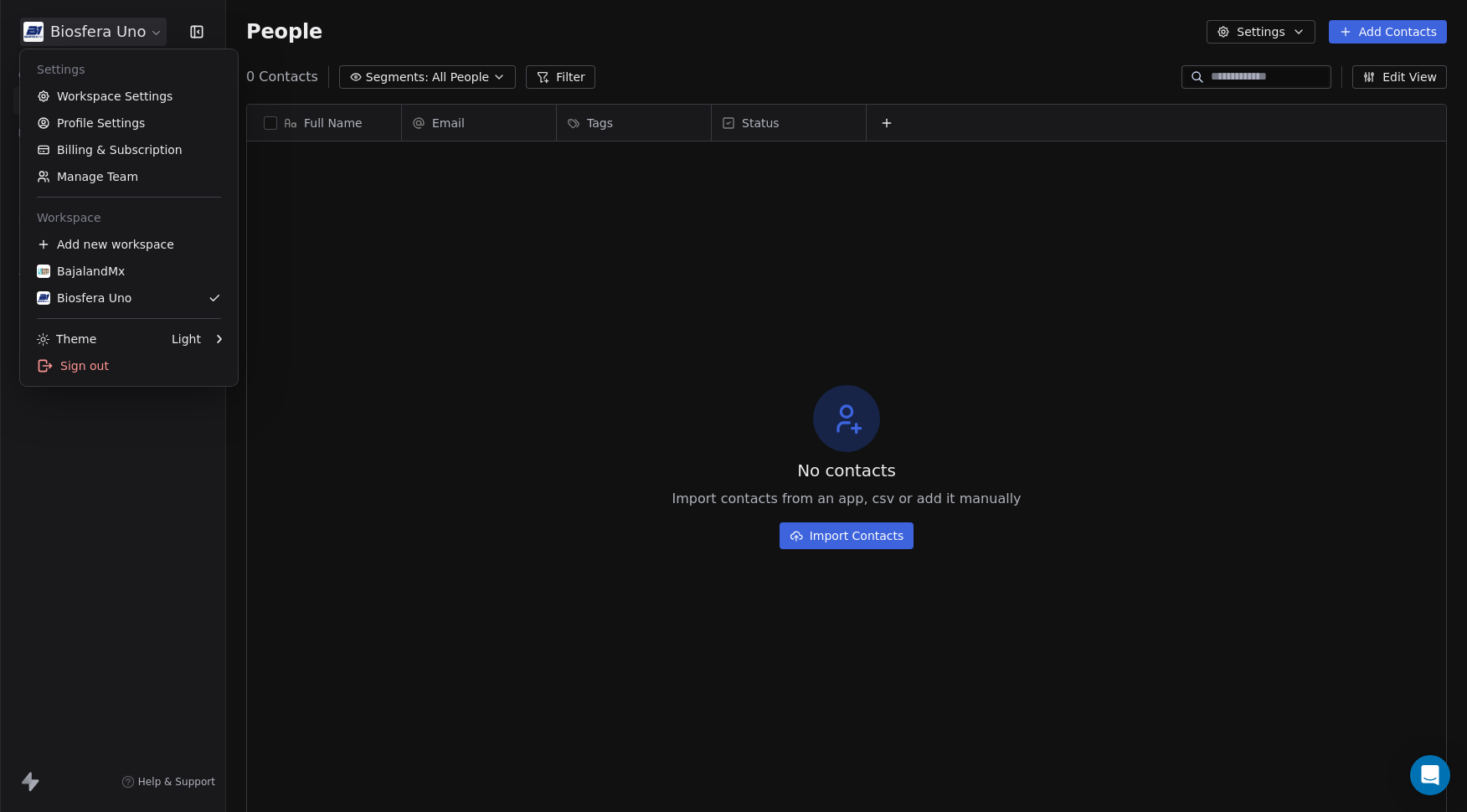
click at [142, 29] on html "Biosfera Uno Contacts People Marketing Workflows Campaigns Sales Sequences Beta…" at bounding box center [734, 406] width 1467 height 812
click at [125, 244] on div "Add new workspace" at bounding box center [129, 245] width 205 height 27
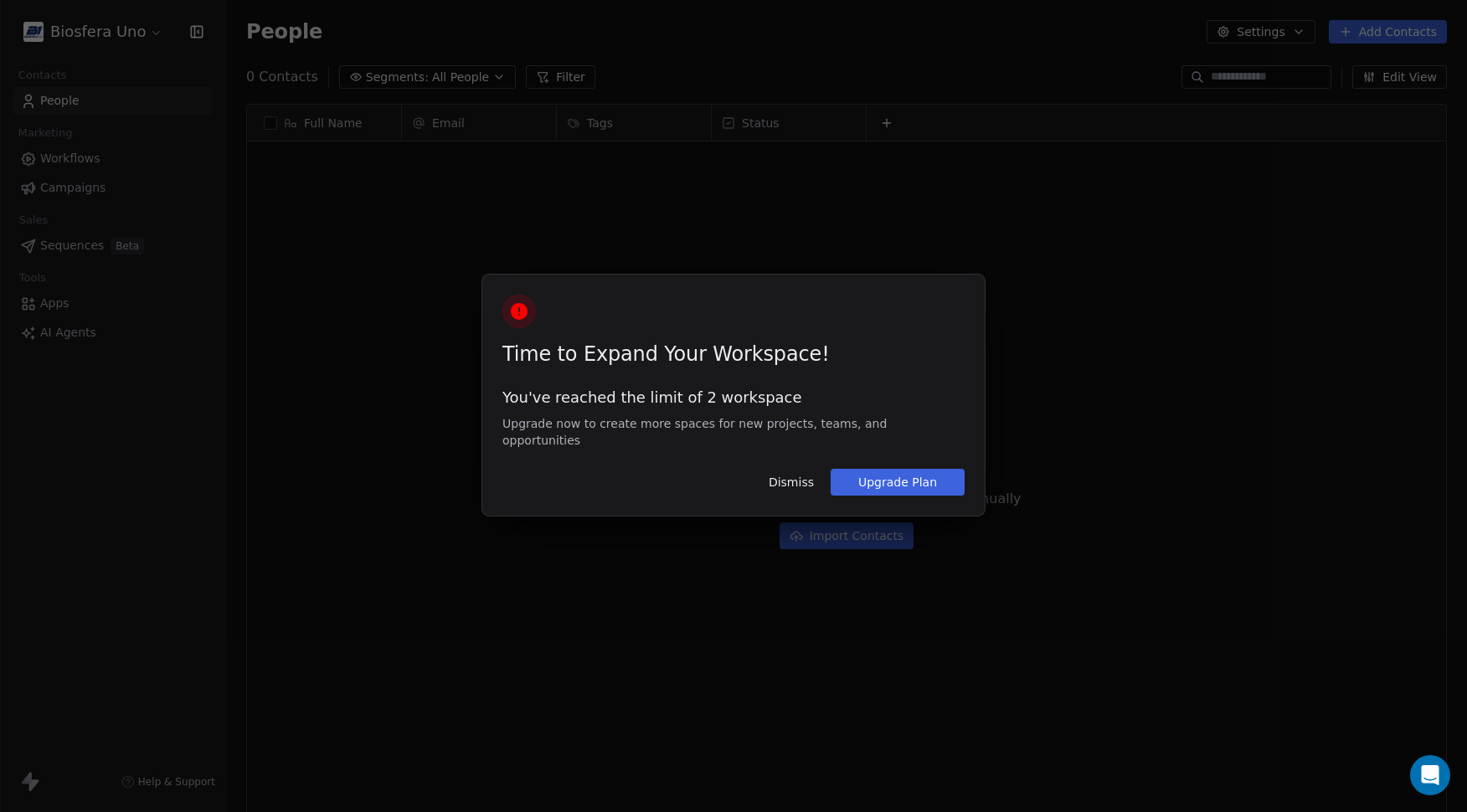
click at [868, 473] on button "Upgrade Plan" at bounding box center [898, 483] width 134 height 27
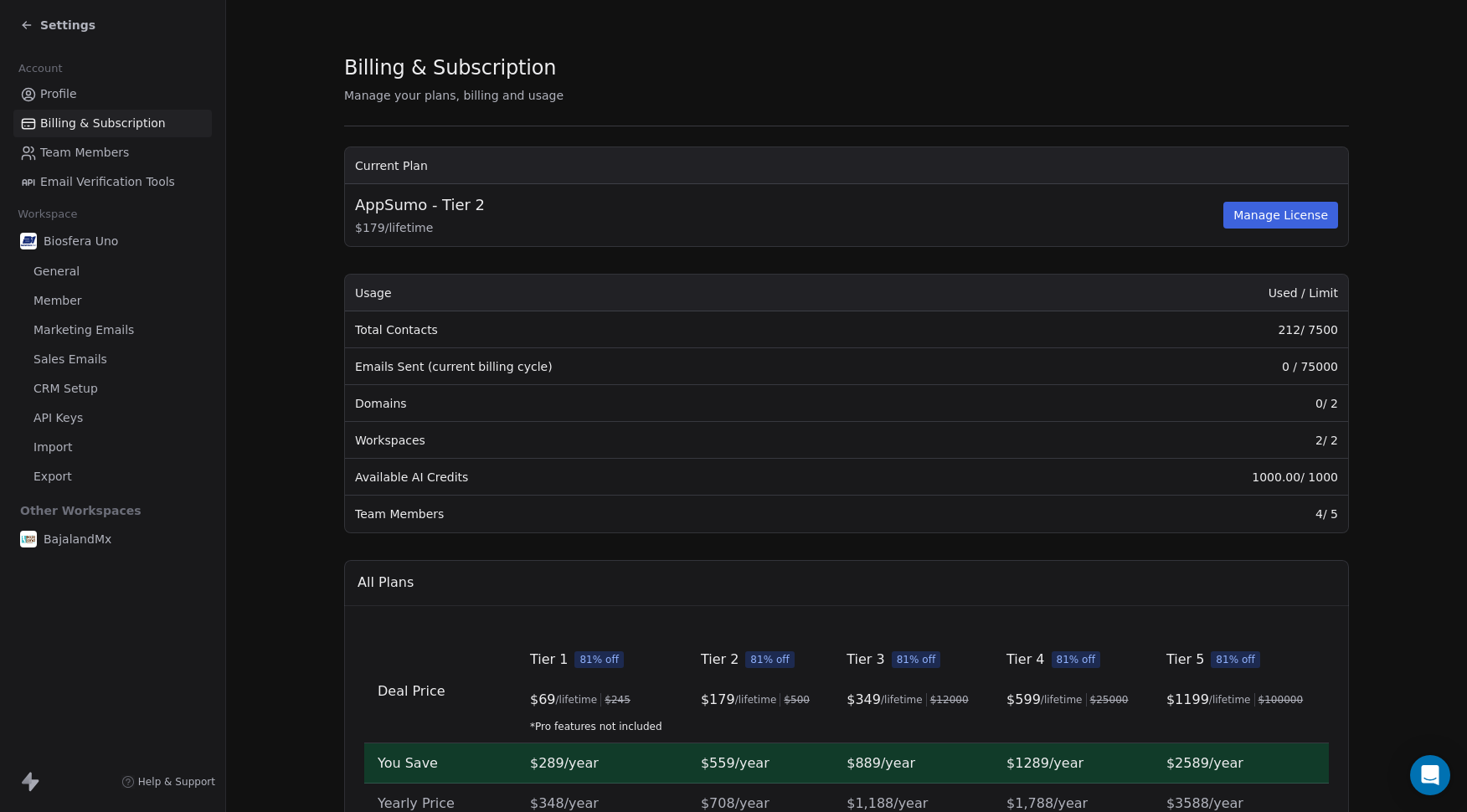
click at [88, 146] on span "Team Members" at bounding box center [85, 152] width 88 height 17
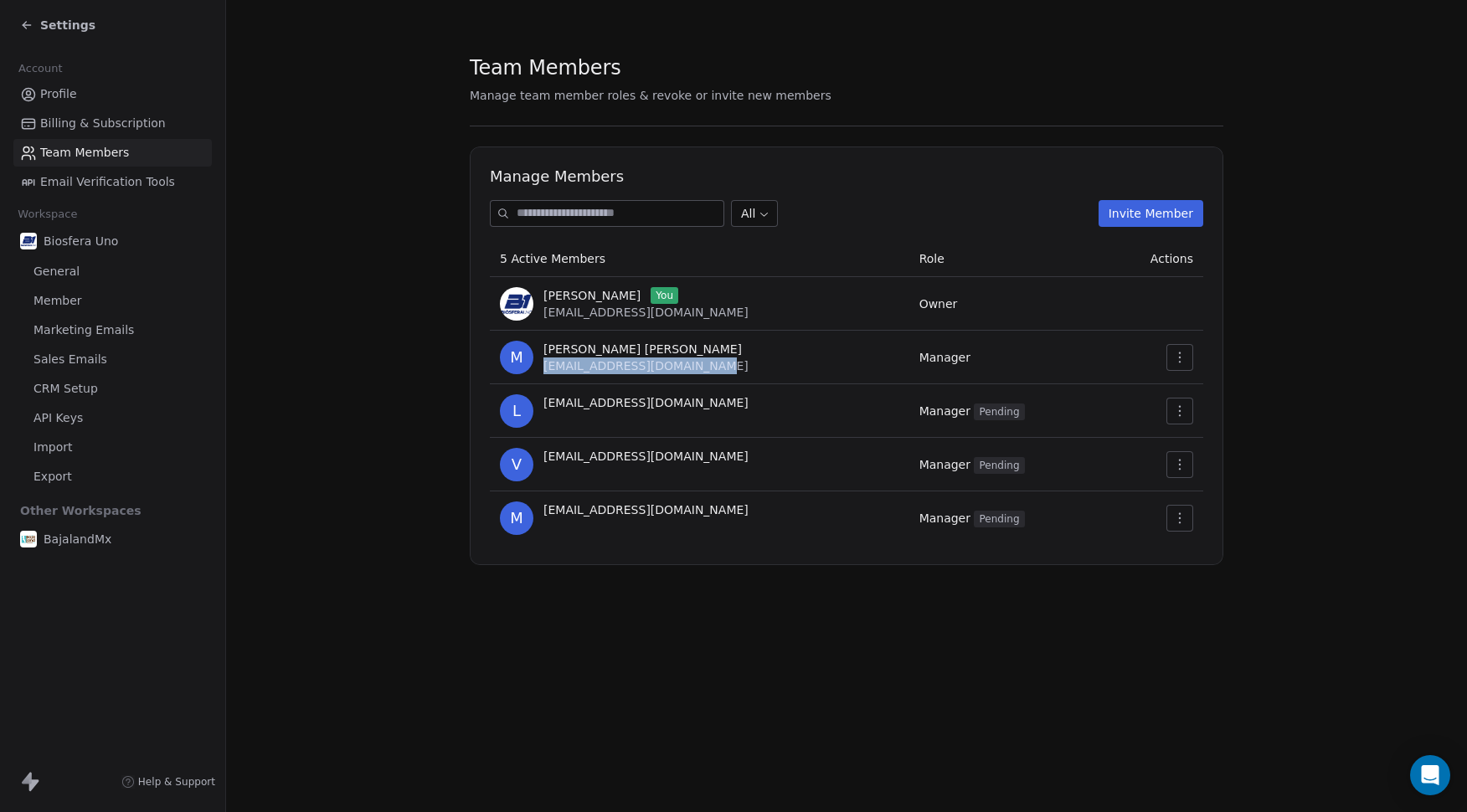
drag, startPoint x: 546, startPoint y: 369, endPoint x: 721, endPoint y: 364, distance: 175.1
click at [721, 364] on div "[PERSON_NAME] [PERSON_NAME] [EMAIL_ADDRESS][DOMAIN_NAME]" at bounding box center [645, 357] width 205 height 33
copy span "[EMAIL_ADDRESS][DOMAIN_NAME]"
click at [29, 18] on icon at bounding box center [26, 24] width 14 height 14
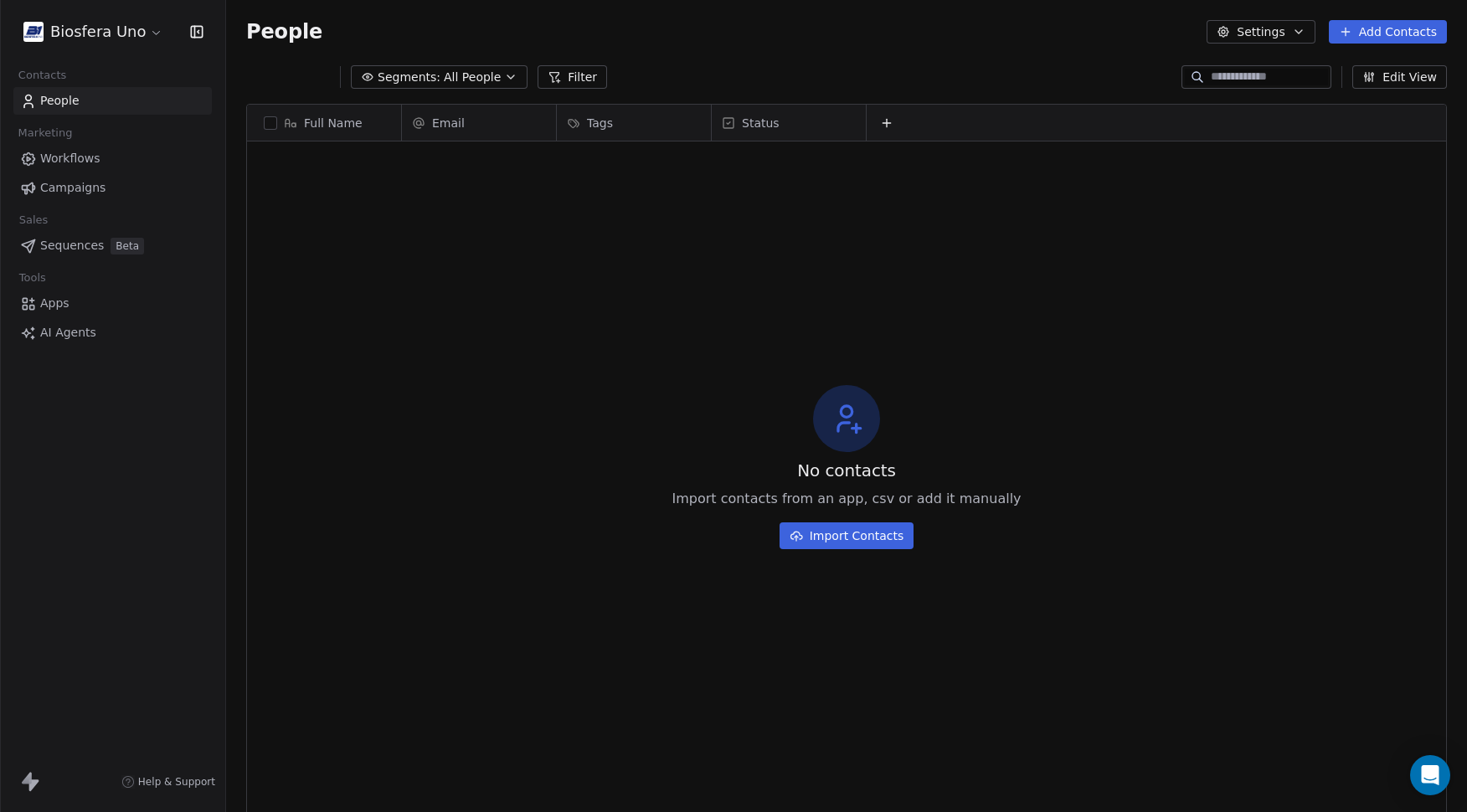
scroll to position [702, 1229]
click at [408, 230] on div "No contacts Import contacts from an app, csv or add it manually Import Contacts" at bounding box center [846, 467] width 1199 height 645
click at [122, 24] on html "Biosfera Uno Contacts People Marketing Workflows Campaigns Sales Sequences Beta…" at bounding box center [734, 406] width 1467 height 812
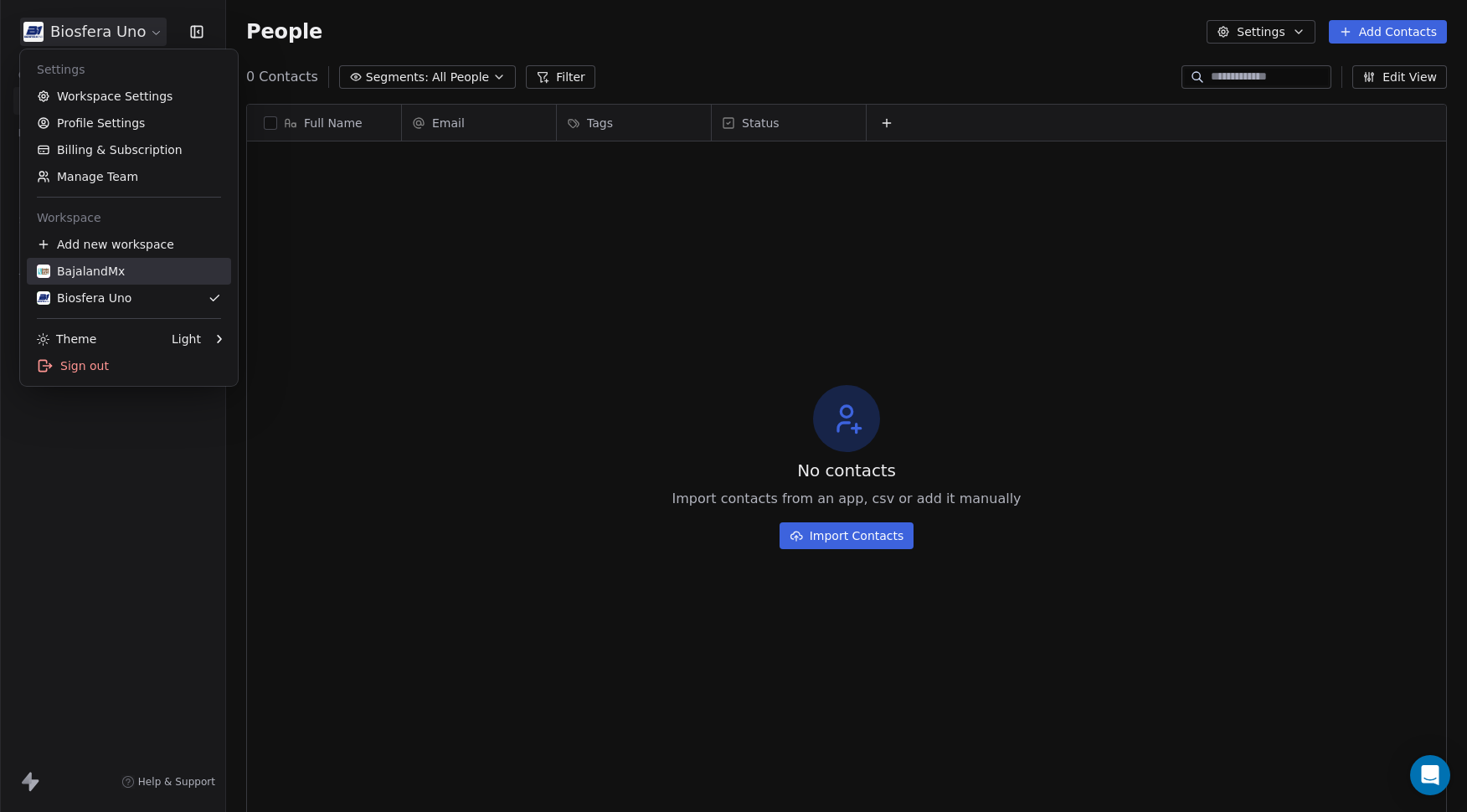
click at [162, 269] on div "BajalandMx" at bounding box center [129, 271] width 184 height 17
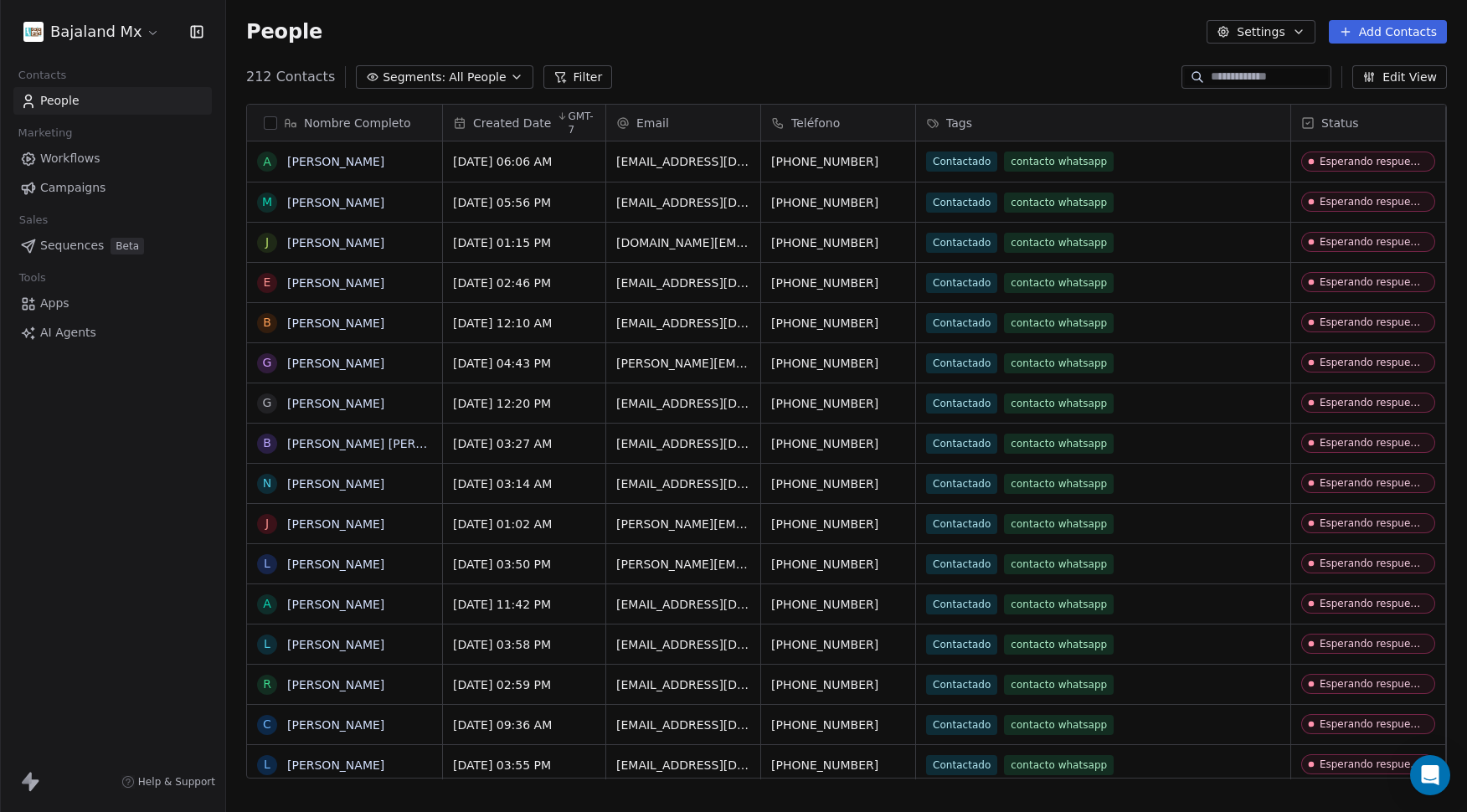
scroll to position [702, 1229]
click at [116, 33] on html "Bajaland Mx Contacts People Marketing Workflows Campaigns Sales Sequences Beta …" at bounding box center [734, 406] width 1467 height 812
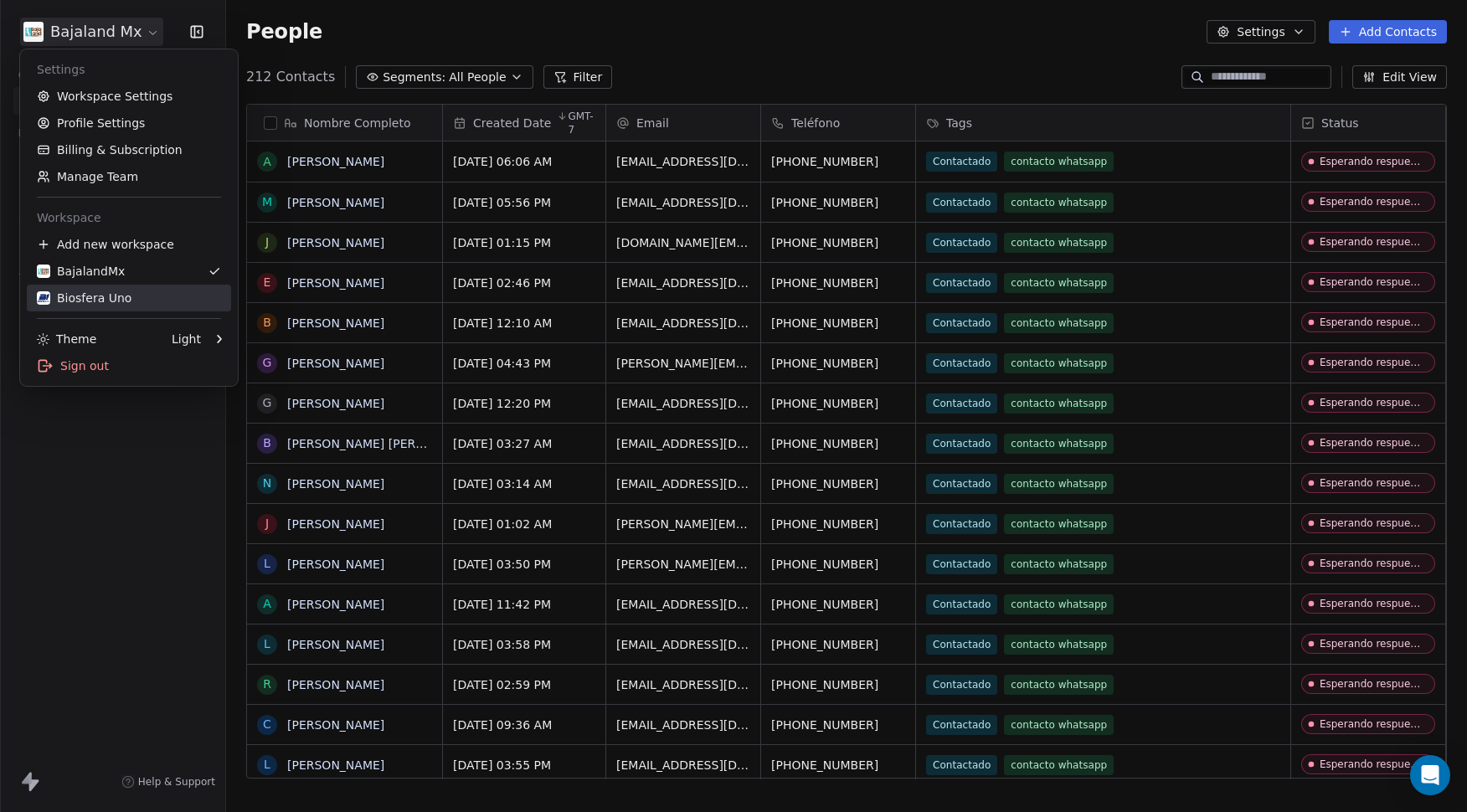
click at [121, 298] on div "Biosfera Uno" at bounding box center [84, 298] width 95 height 17
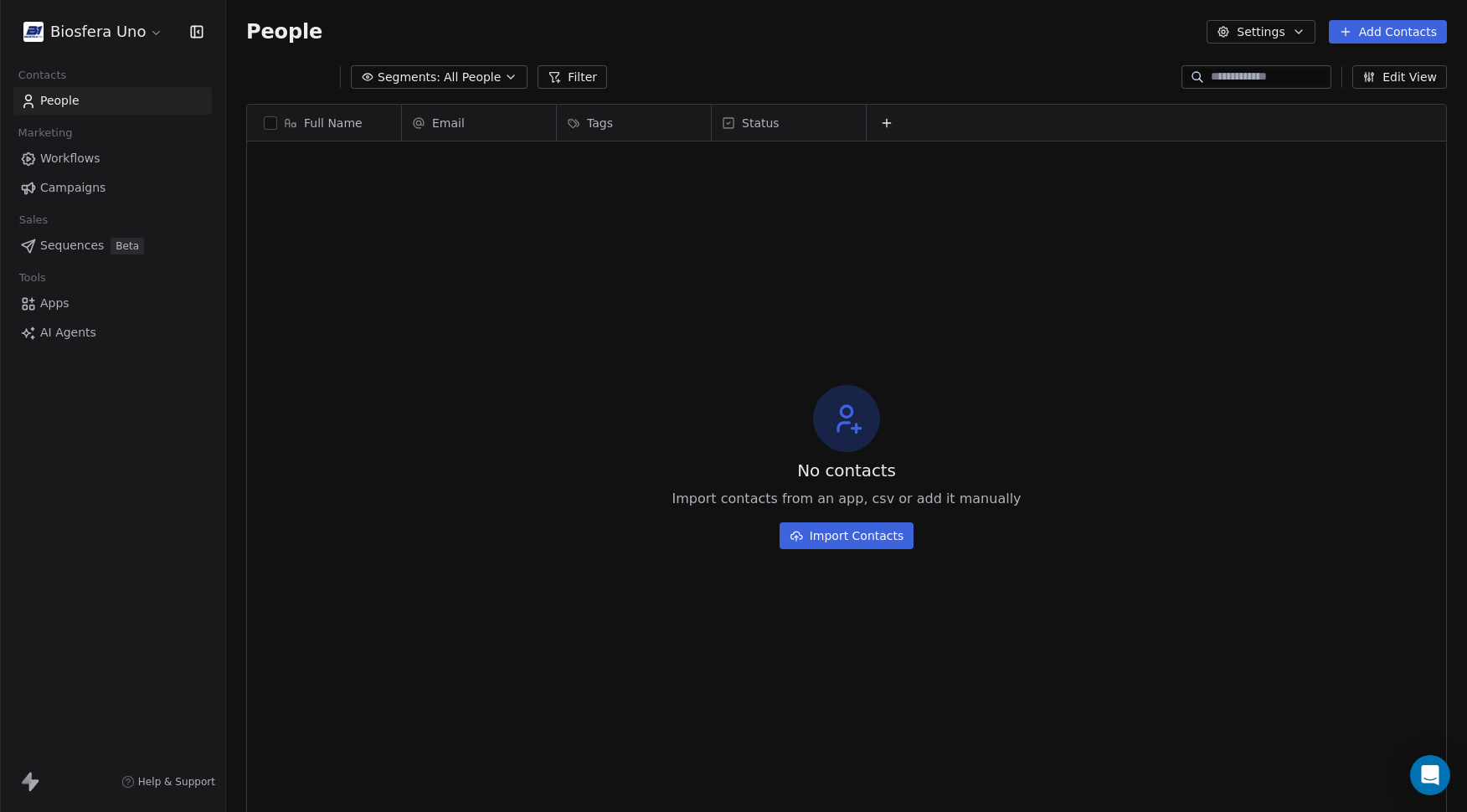
scroll to position [702, 1229]
click at [1262, 31] on button "Settings" at bounding box center [1261, 32] width 108 height 23
click at [1262, 31] on html "Biosfera Uno Contacts People Marketing Workflows Campaigns Sales Sequences Beta…" at bounding box center [734, 406] width 1467 height 812
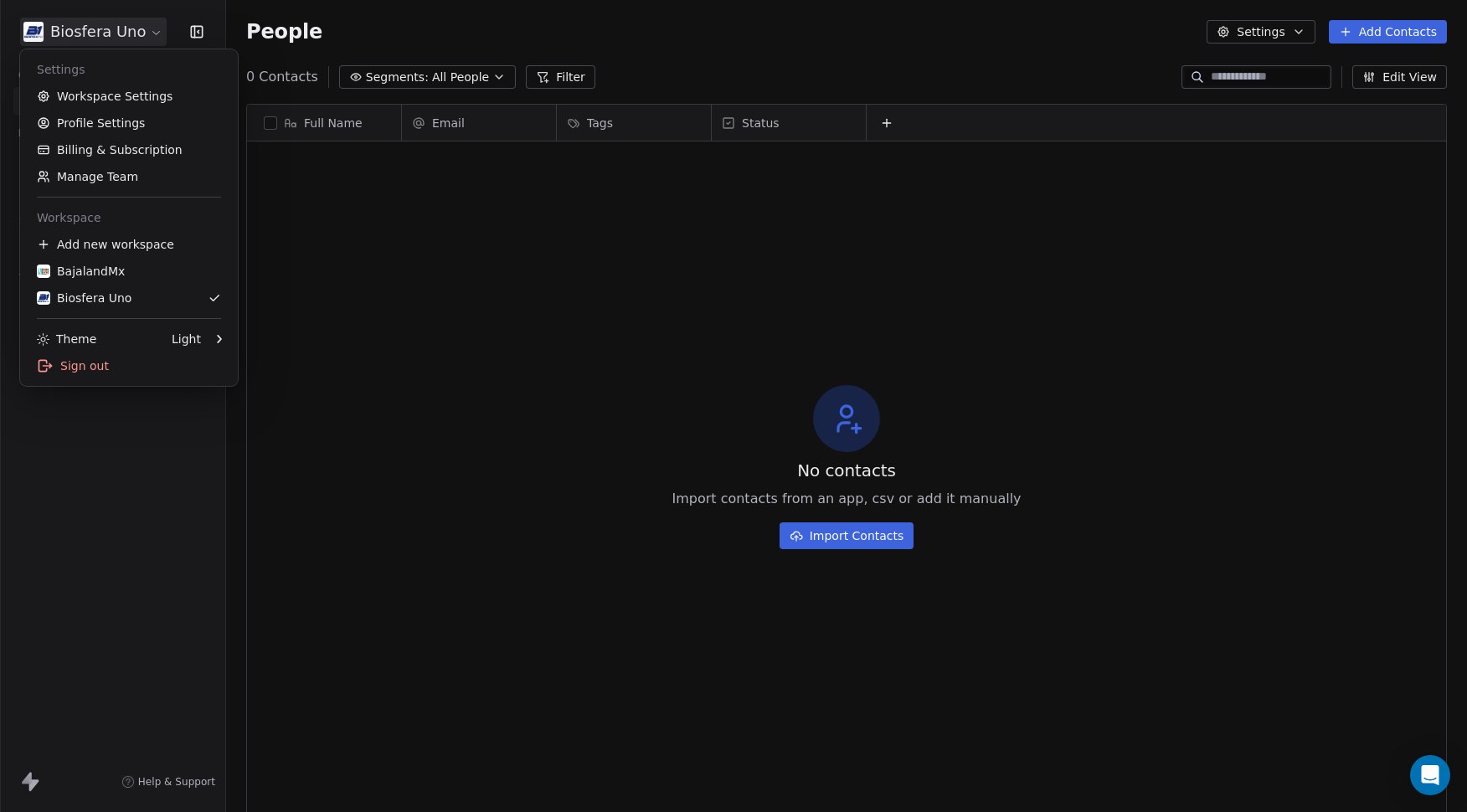
click at [150, 29] on html "Biosfera Uno Contacts People Marketing Workflows Campaigns Sales Sequences Beta…" at bounding box center [734, 406] width 1467 height 812
click at [134, 120] on link "Profile Settings" at bounding box center [129, 124] width 205 height 27
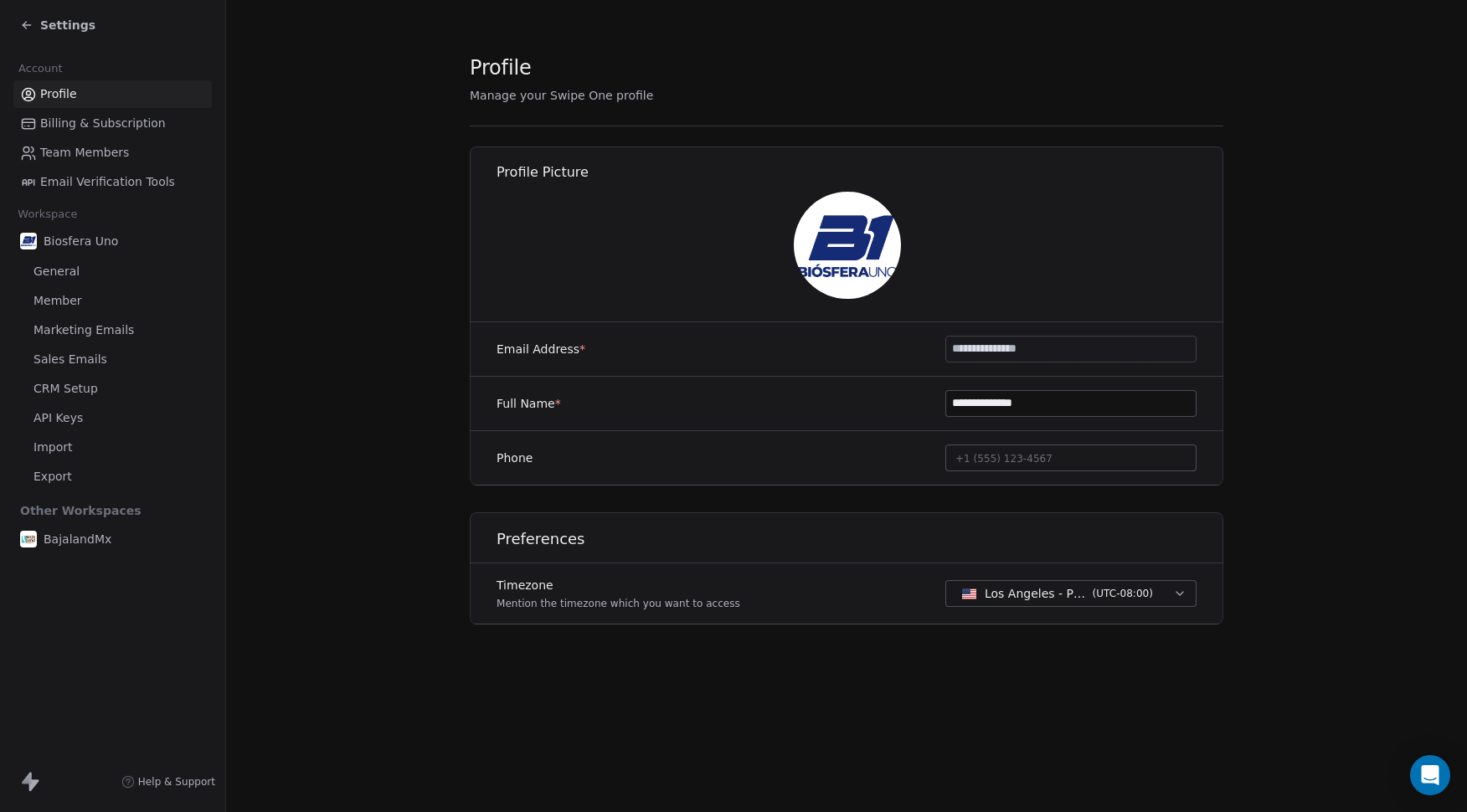
click at [29, 27] on icon at bounding box center [26, 24] width 14 height 14
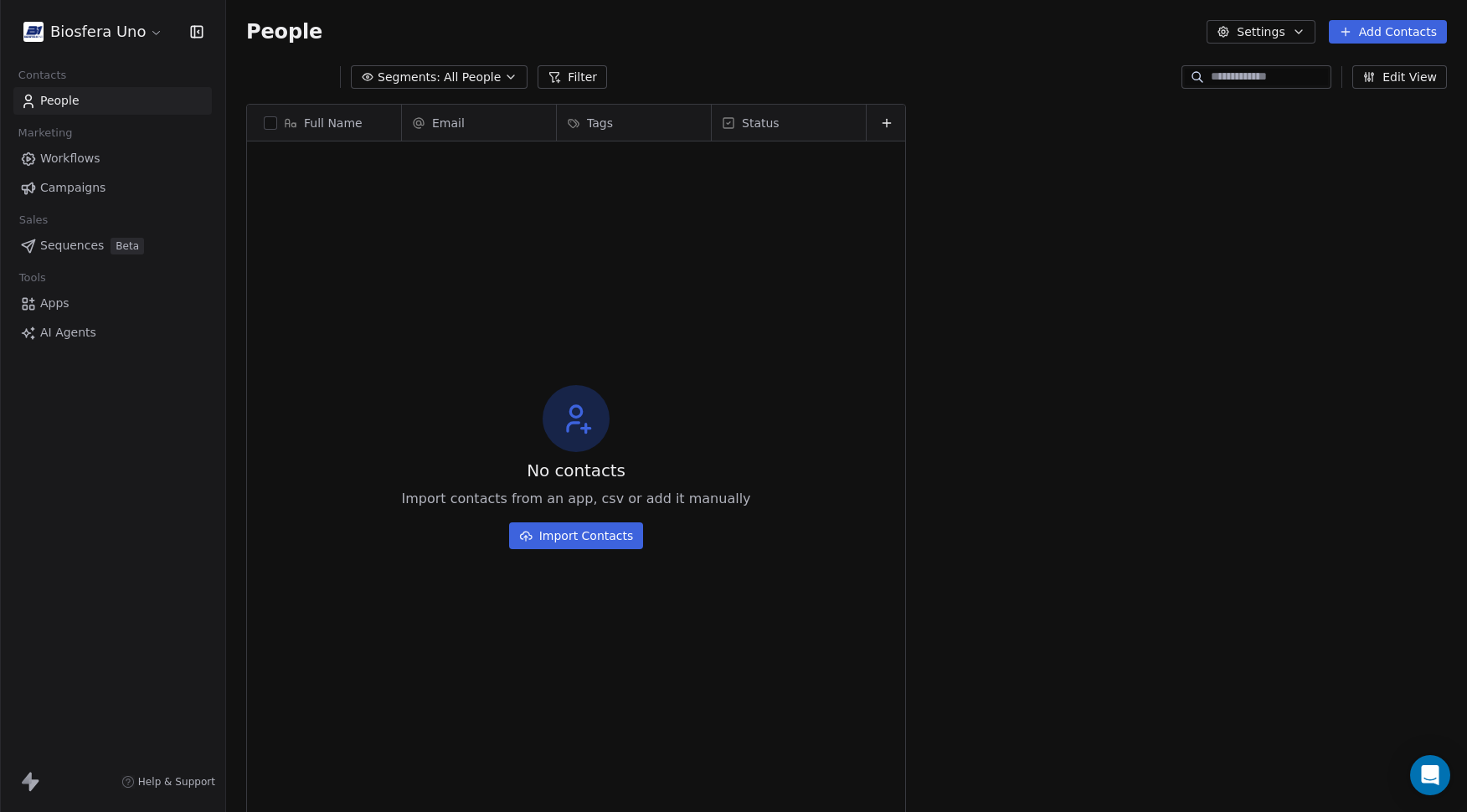
scroll to position [702, 1229]
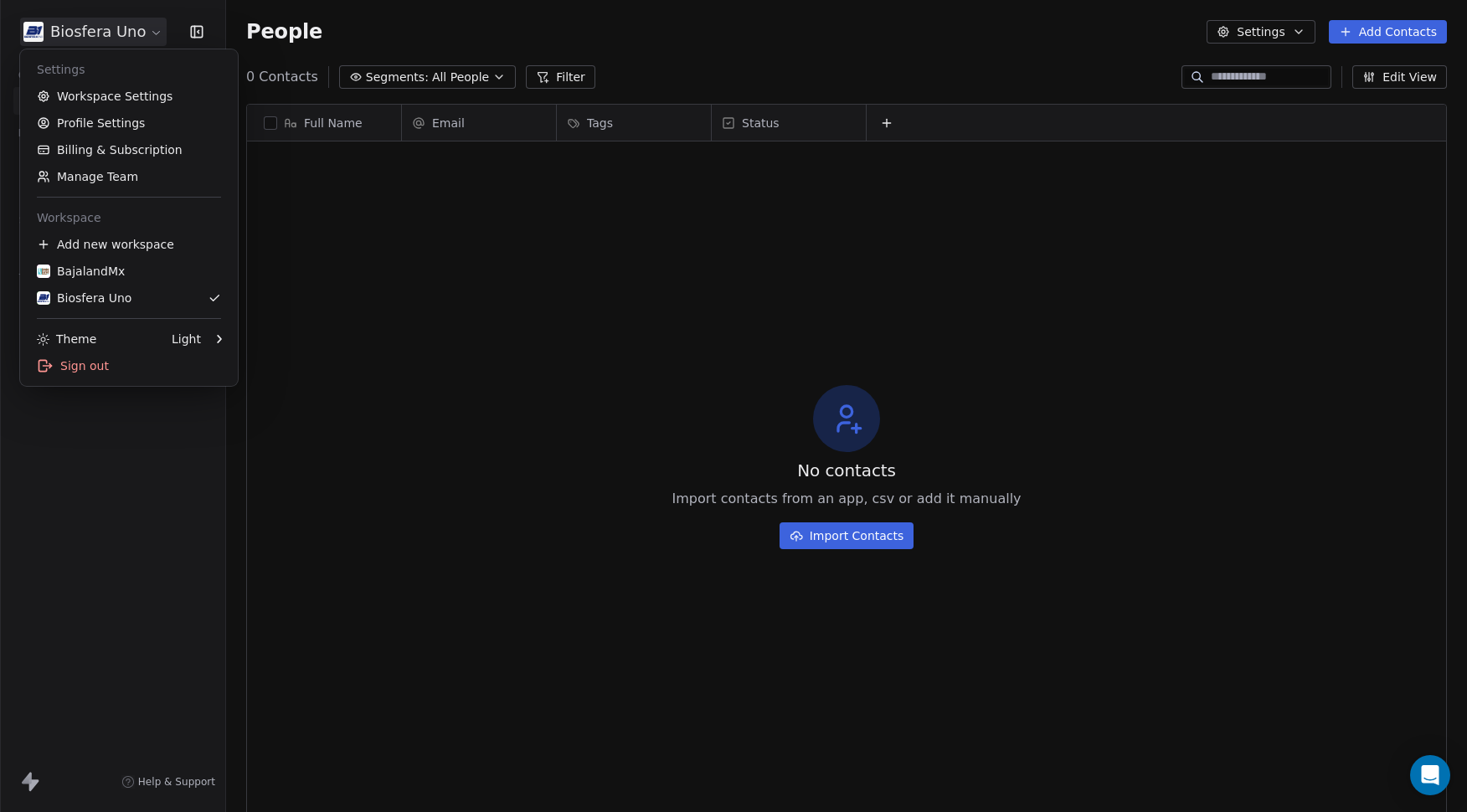
click at [105, 32] on html "Biosfera Uno Contacts People Marketing Workflows Campaigns Sales Sequences Beta…" at bounding box center [734, 406] width 1467 height 812
click at [101, 90] on link "Workspace Settings" at bounding box center [129, 97] width 205 height 27
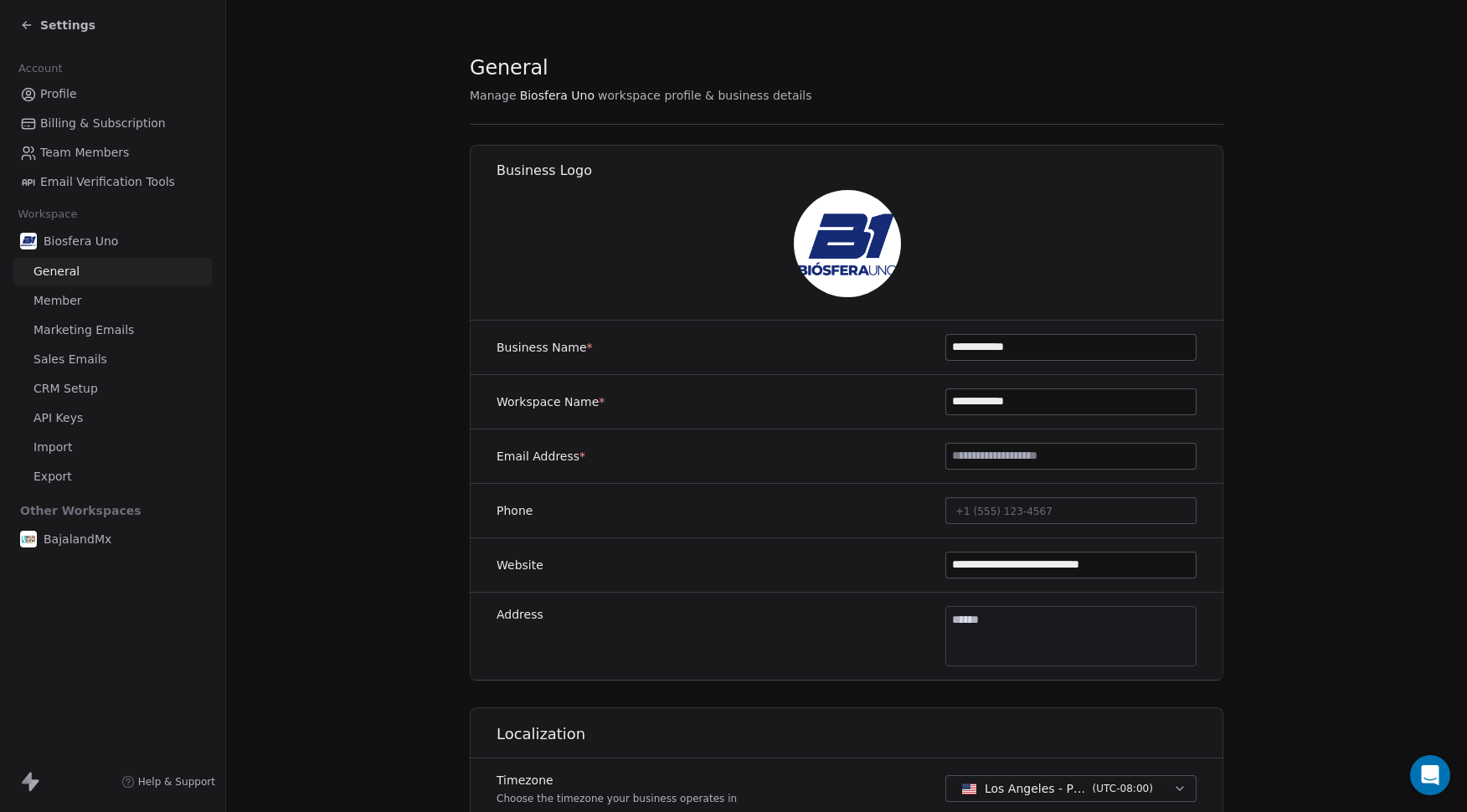
click at [102, 153] on span "Team Members" at bounding box center [85, 152] width 88 height 17
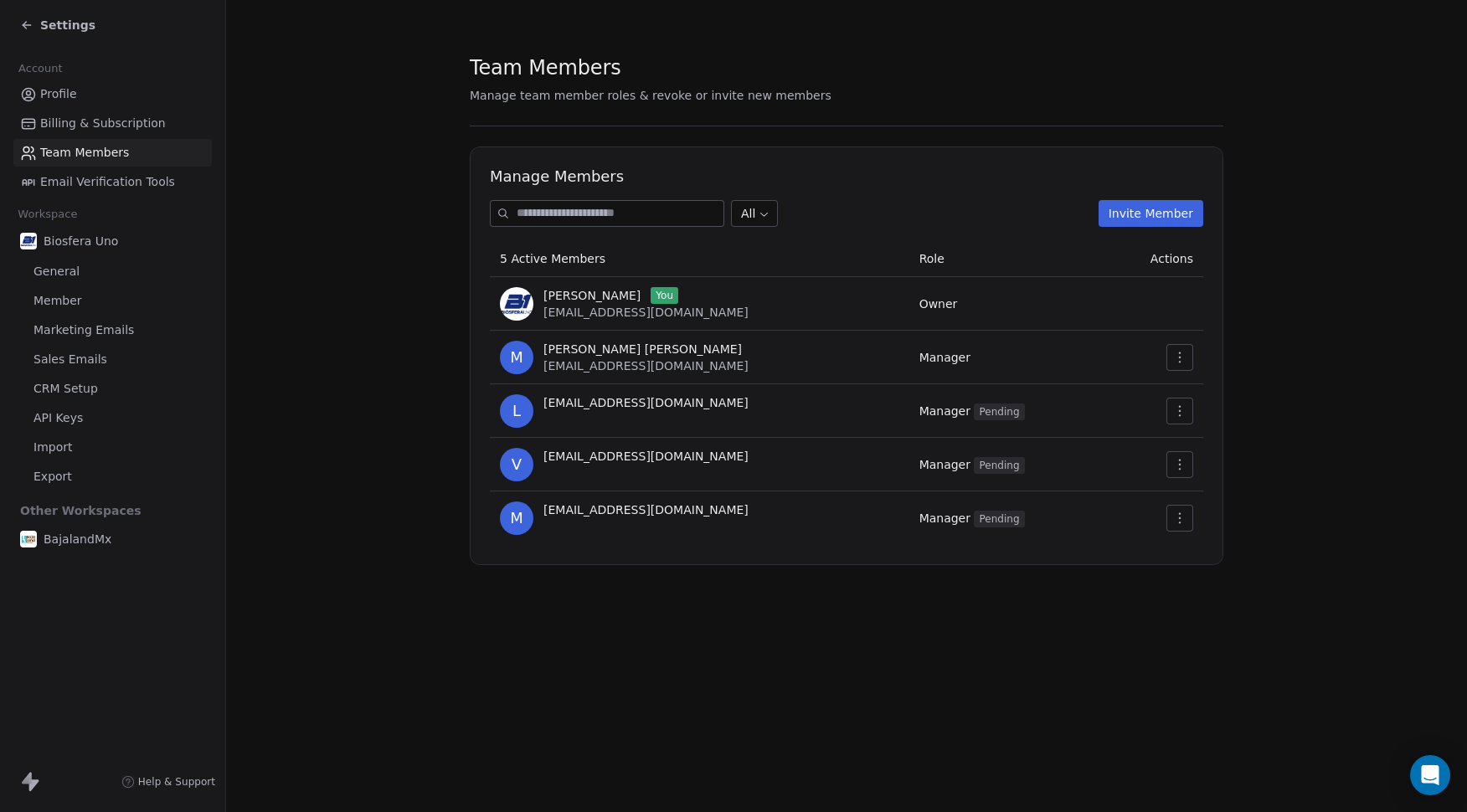
click at [348, 217] on section "Team Members Manage team member roles & revoke or invite new members Manage Mem…" at bounding box center [847, 309] width 1241 height 619
click at [31, 27] on icon at bounding box center [26, 24] width 14 height 14
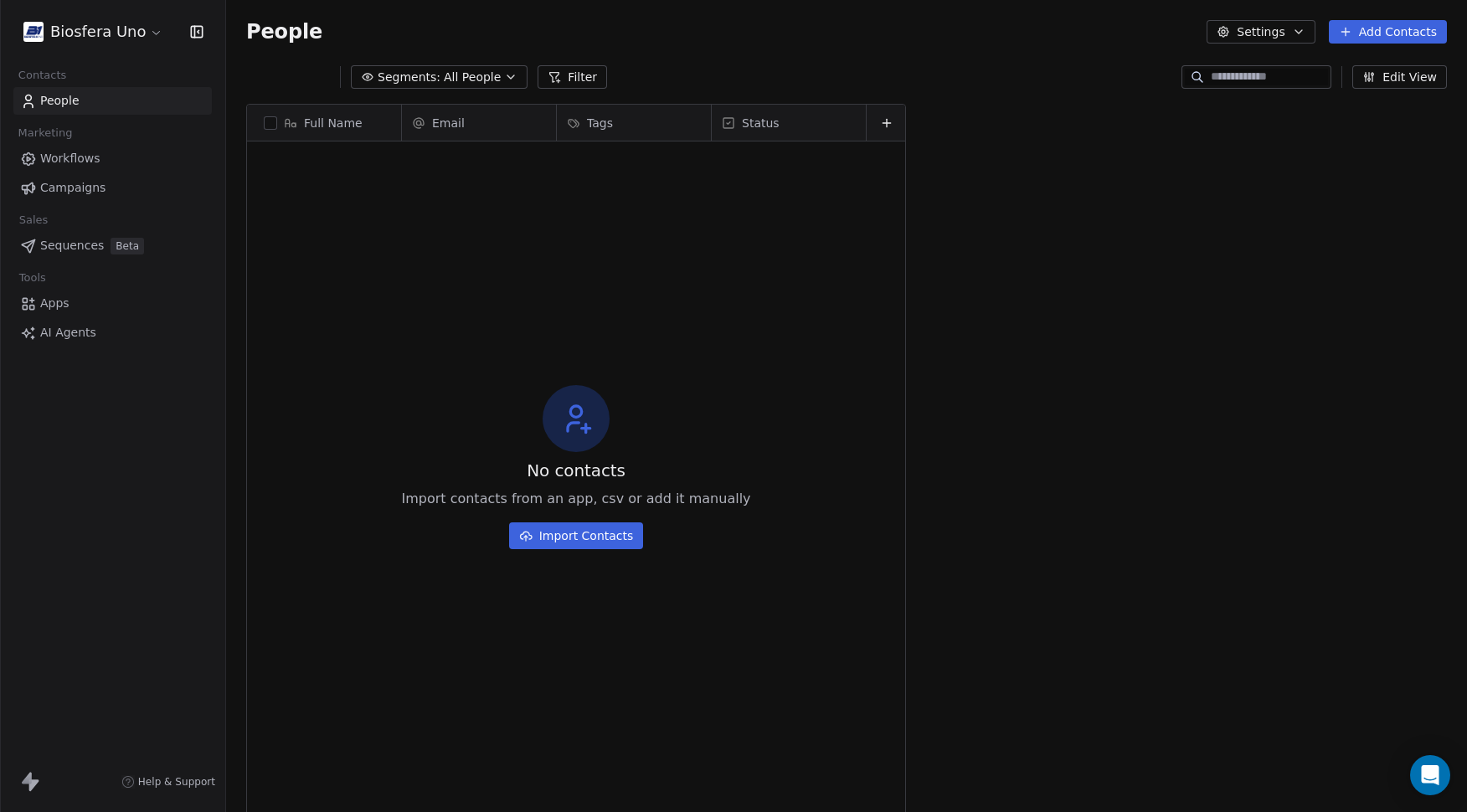
scroll to position [702, 1229]
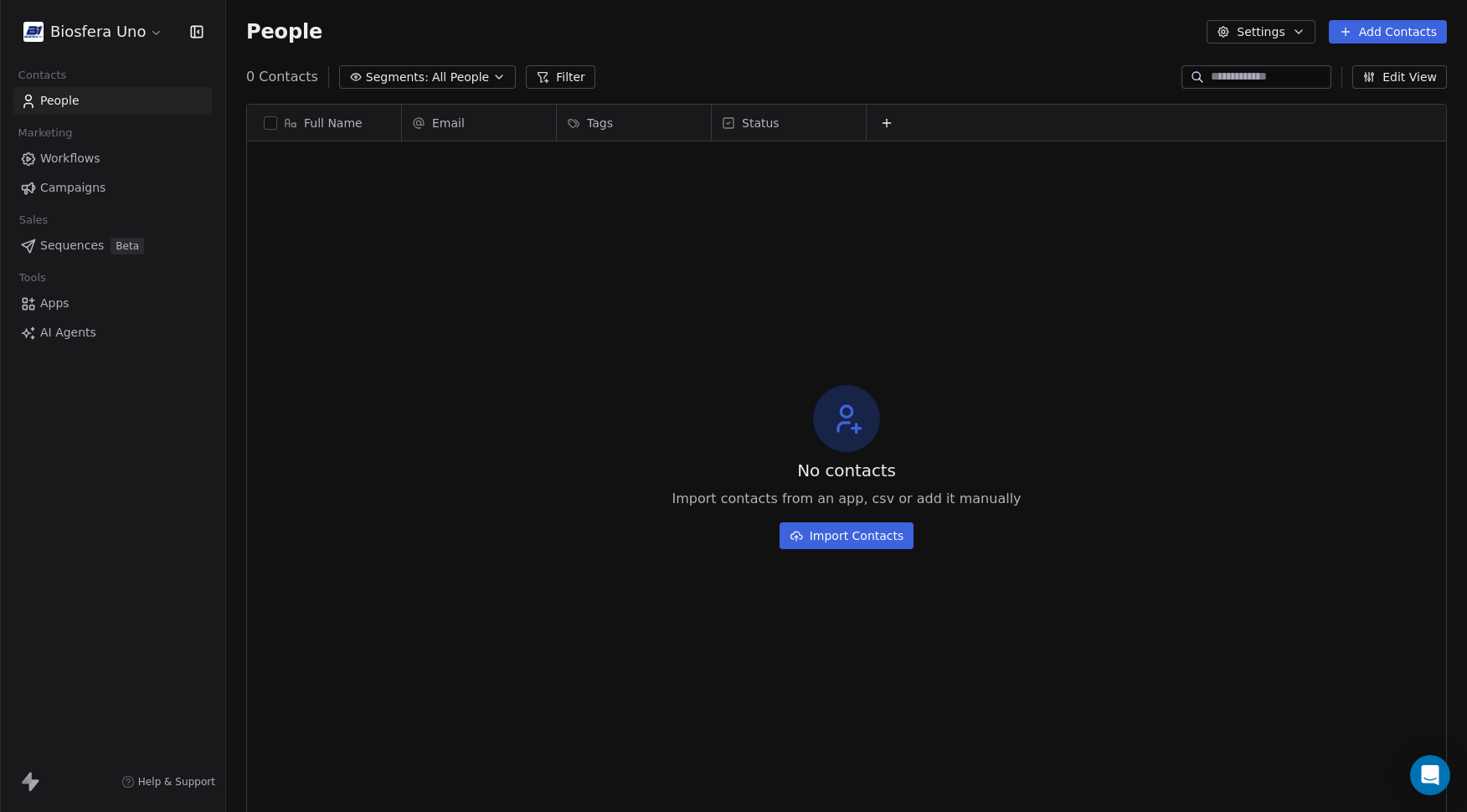
click at [64, 154] on span "Workflows" at bounding box center [70, 158] width 60 height 17
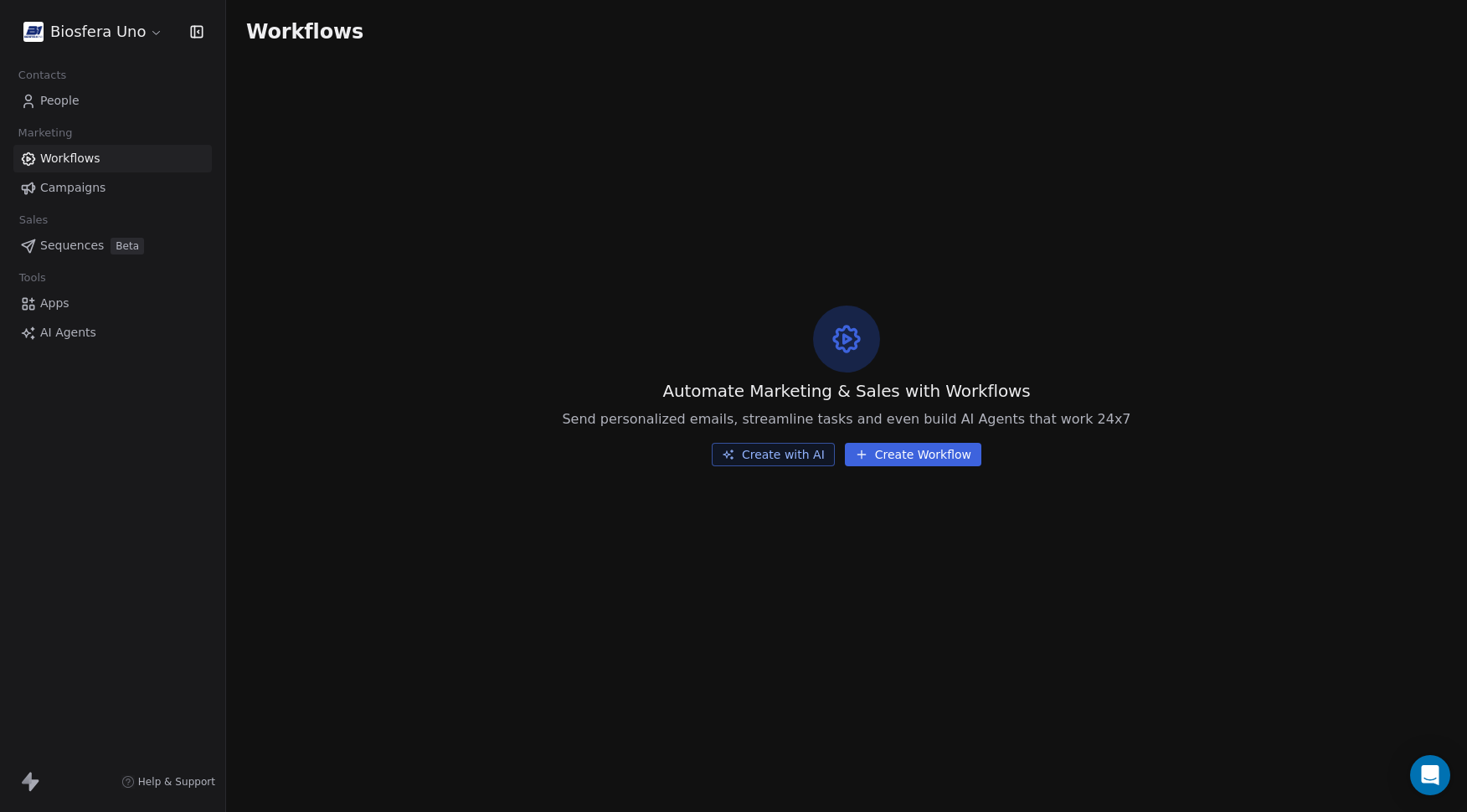
click at [63, 103] on span "People" at bounding box center [60, 100] width 40 height 17
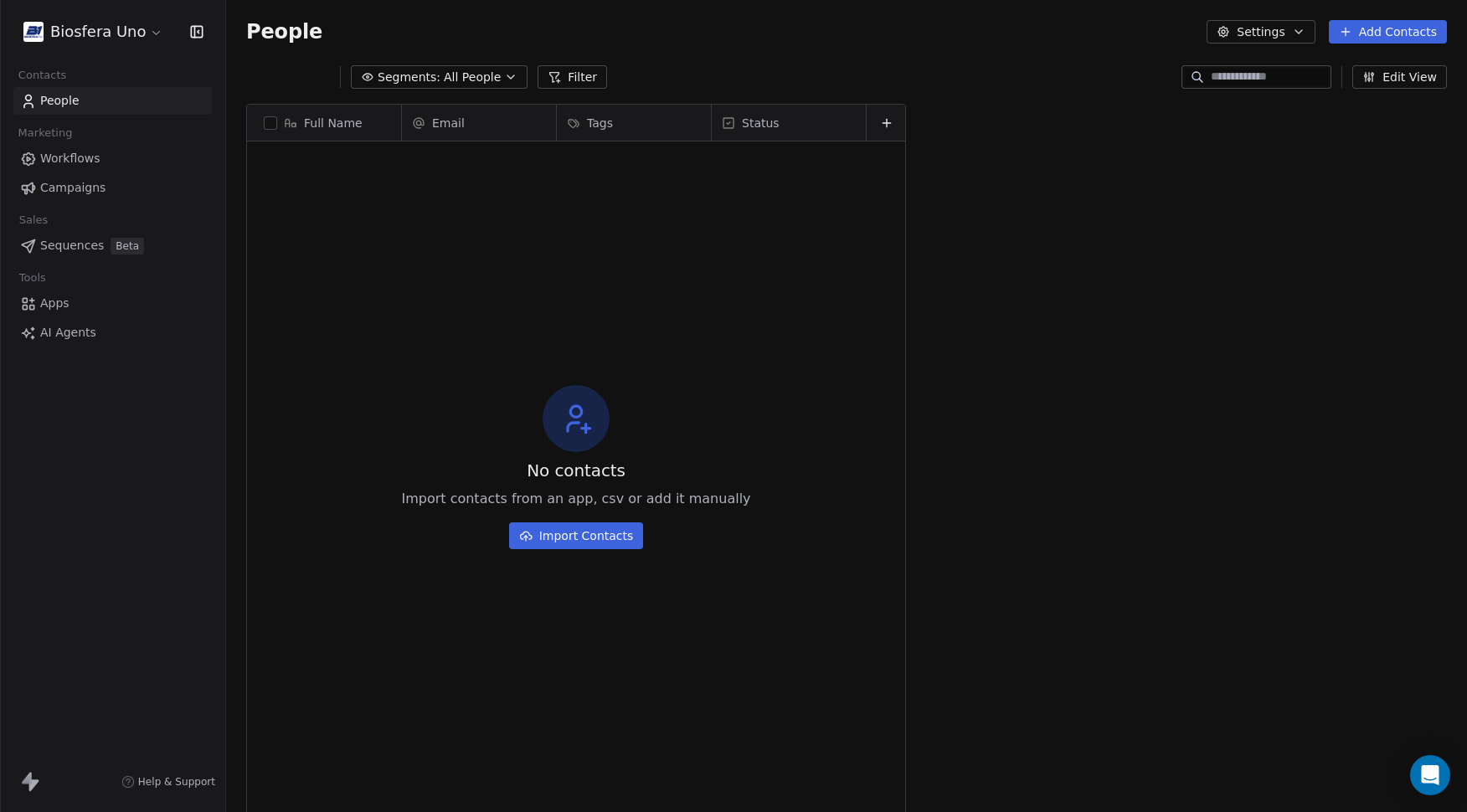
scroll to position [702, 1229]
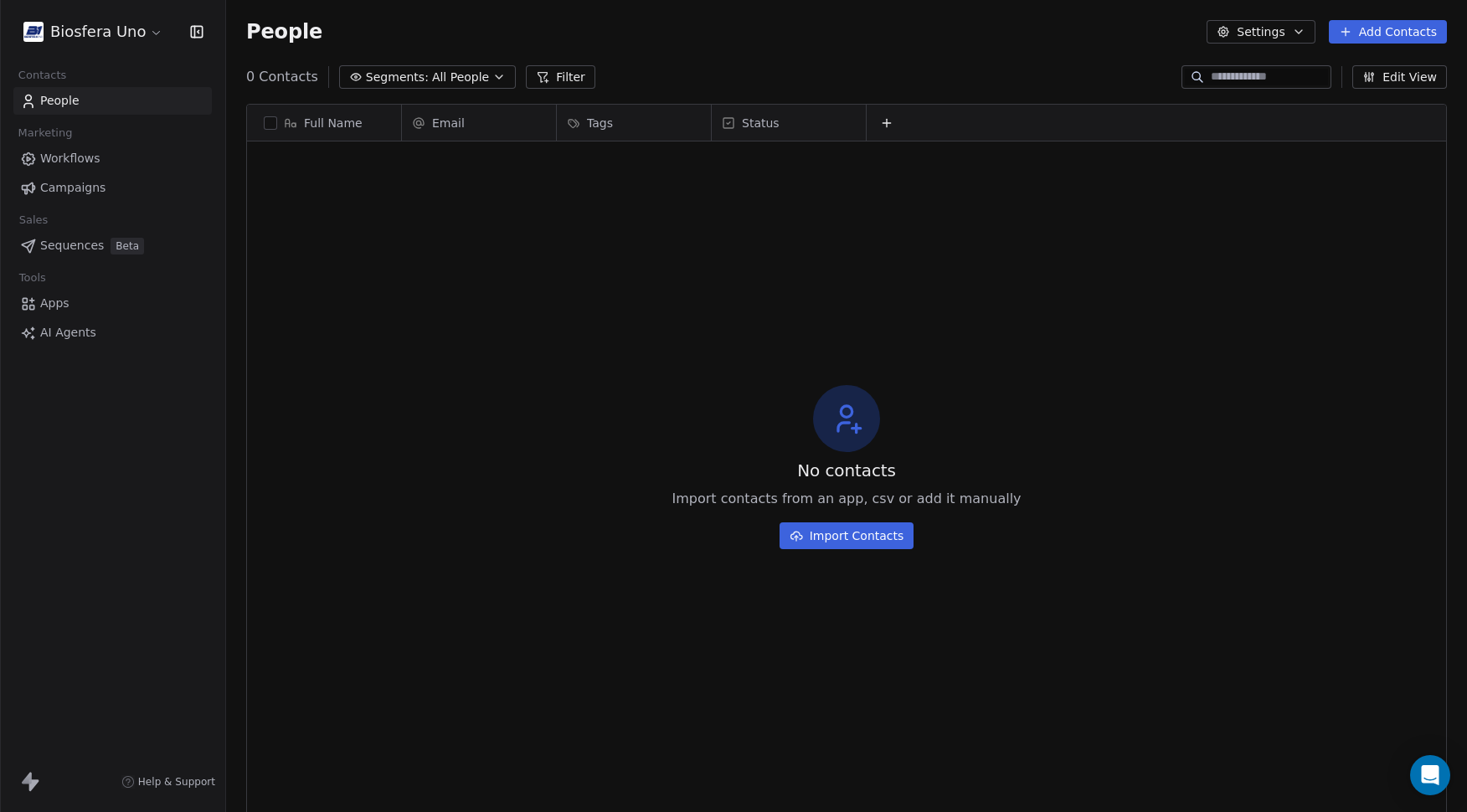
click at [123, 32] on html "Biosfera Uno Contacts People Marketing Workflows Campaigns Sales Sequences Beta…" at bounding box center [734, 406] width 1467 height 812
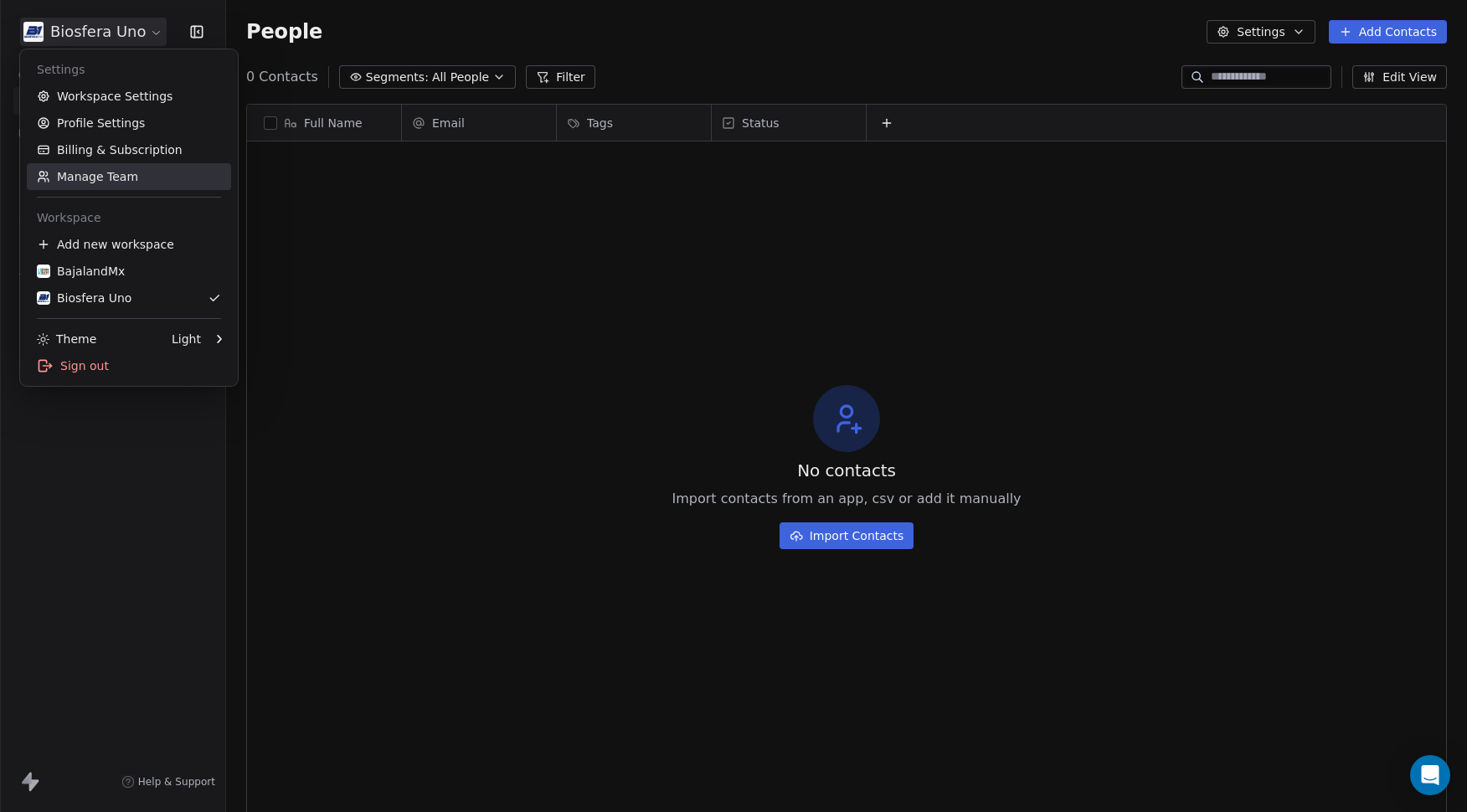
click at [88, 171] on link "Manage Team" at bounding box center [129, 177] width 205 height 27
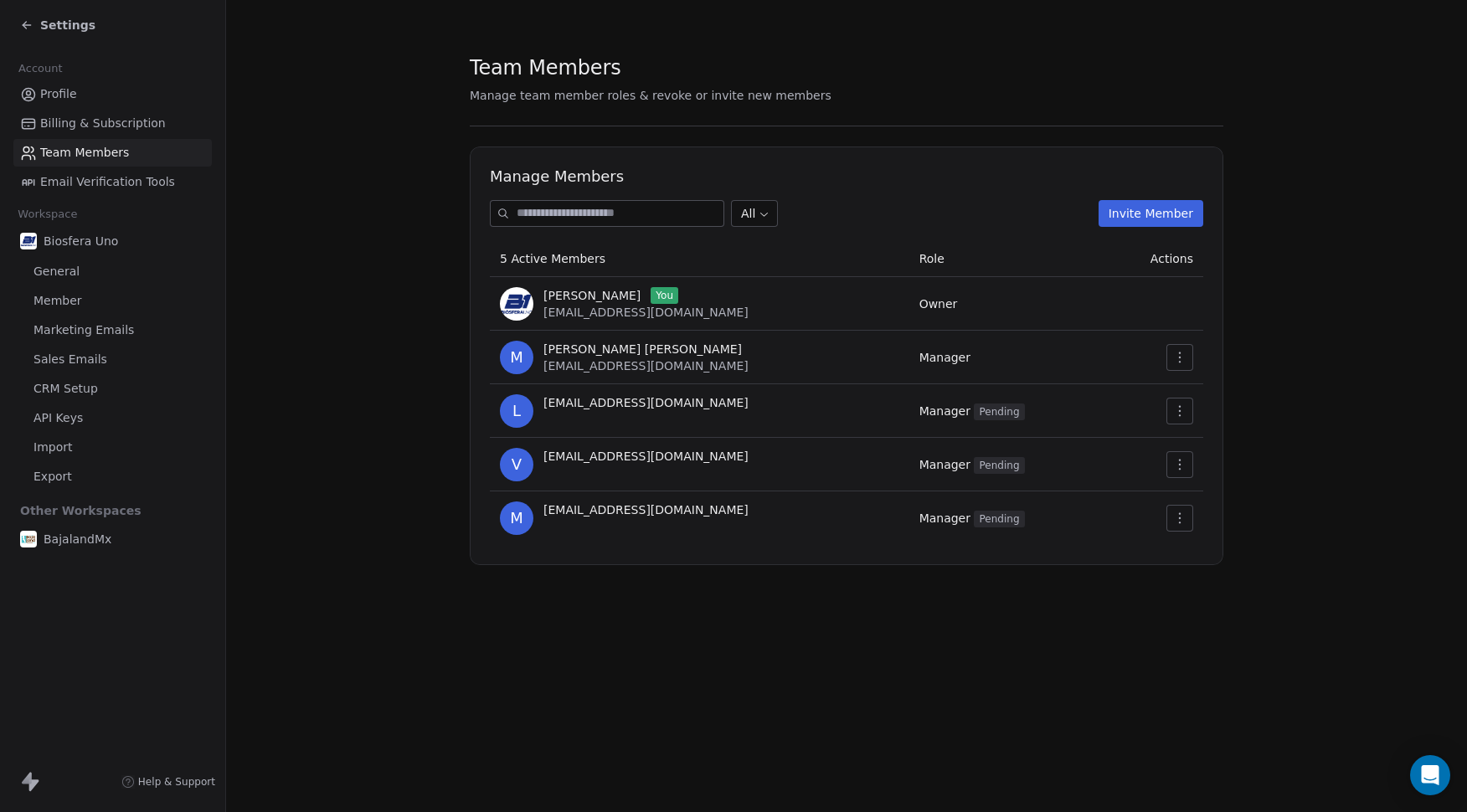
click at [279, 213] on section "Team Members Manage team member roles & revoke or invite new members Manage Mem…" at bounding box center [847, 309] width 1241 height 619
click at [30, 23] on icon at bounding box center [26, 24] width 14 height 14
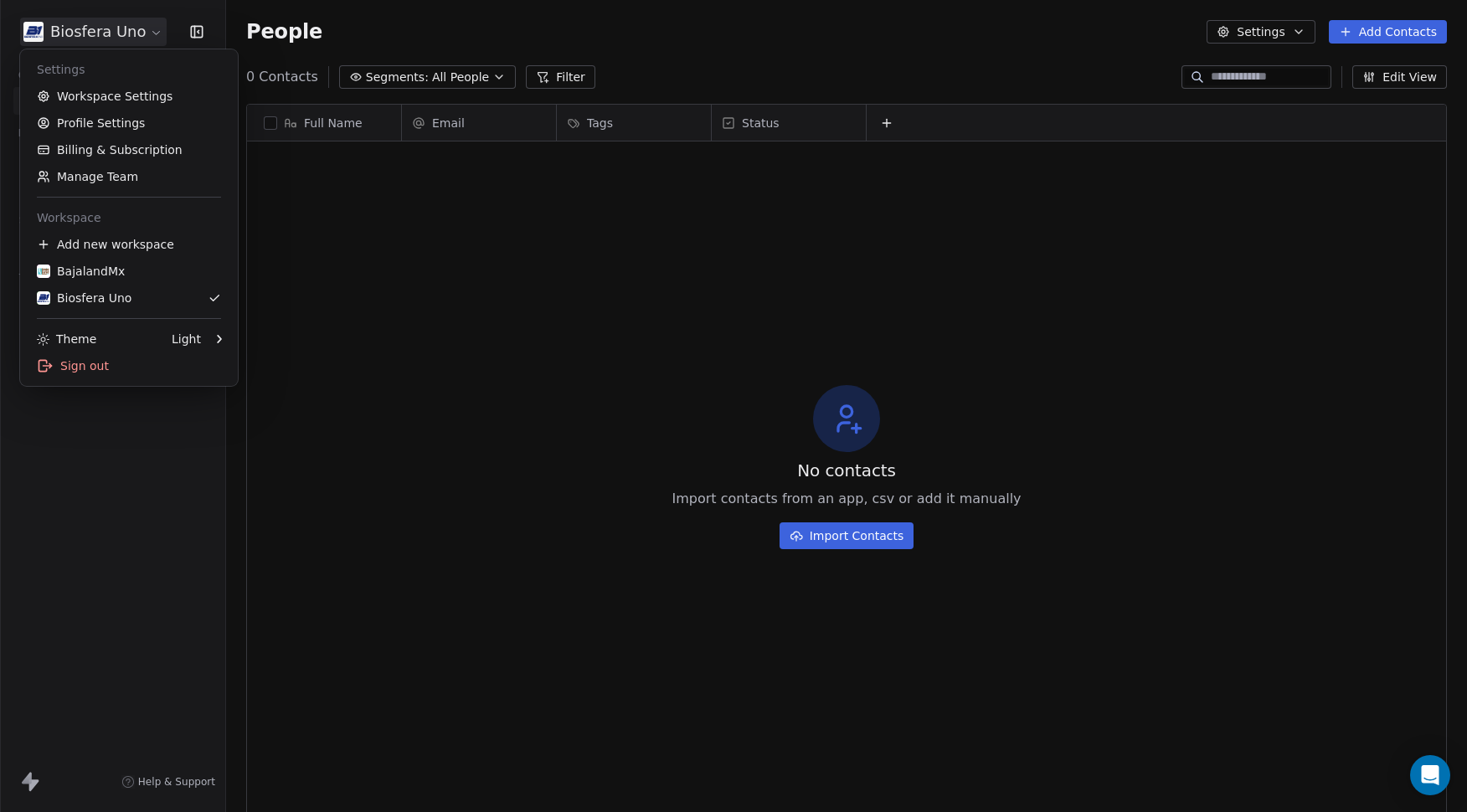
scroll to position [702, 1229]
click at [58, 23] on html "Biosfera Uno Contacts People Marketing Workflows Campaigns Sales Sequences Beta…" at bounding box center [734, 406] width 1467 height 812
click at [94, 270] on div "BajalandMx" at bounding box center [80, 271] width 88 height 17
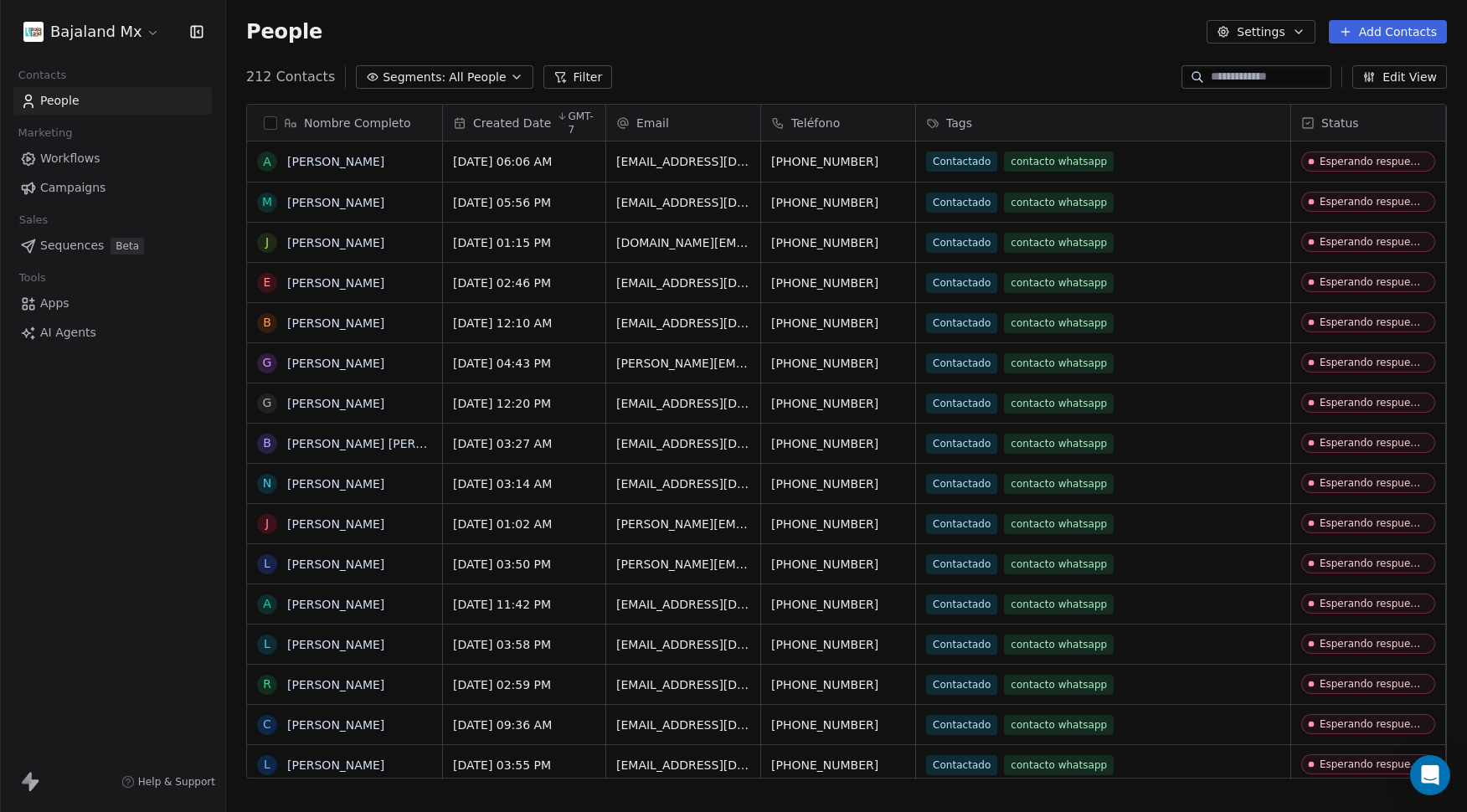
scroll to position [702, 1229]
click at [116, 34] on html "Bajaland Mx Contacts People Marketing Workflows Campaigns Sales Sequences Beta …" at bounding box center [734, 406] width 1467 height 812
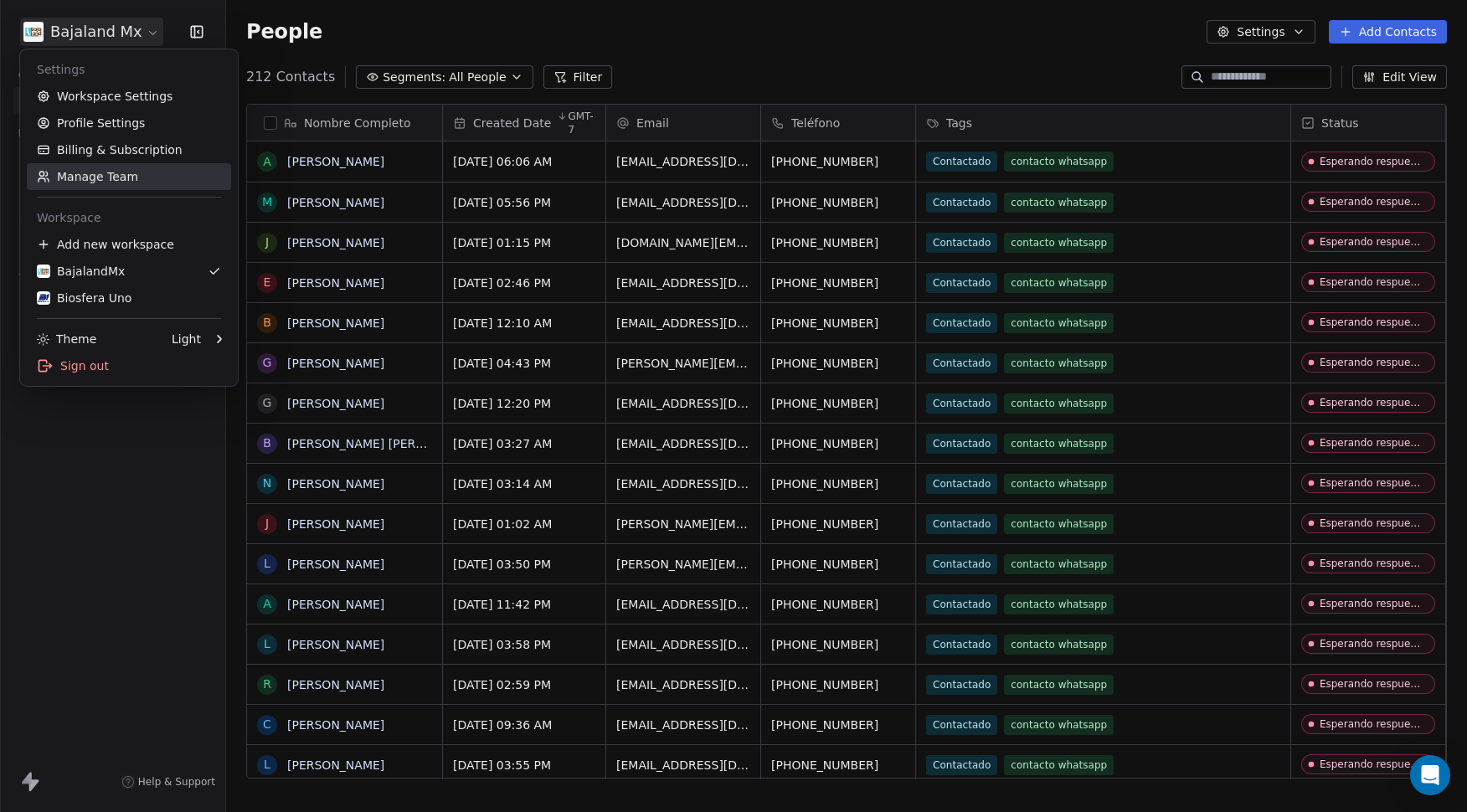
click at [100, 184] on link "Manage Team" at bounding box center [129, 177] width 205 height 27
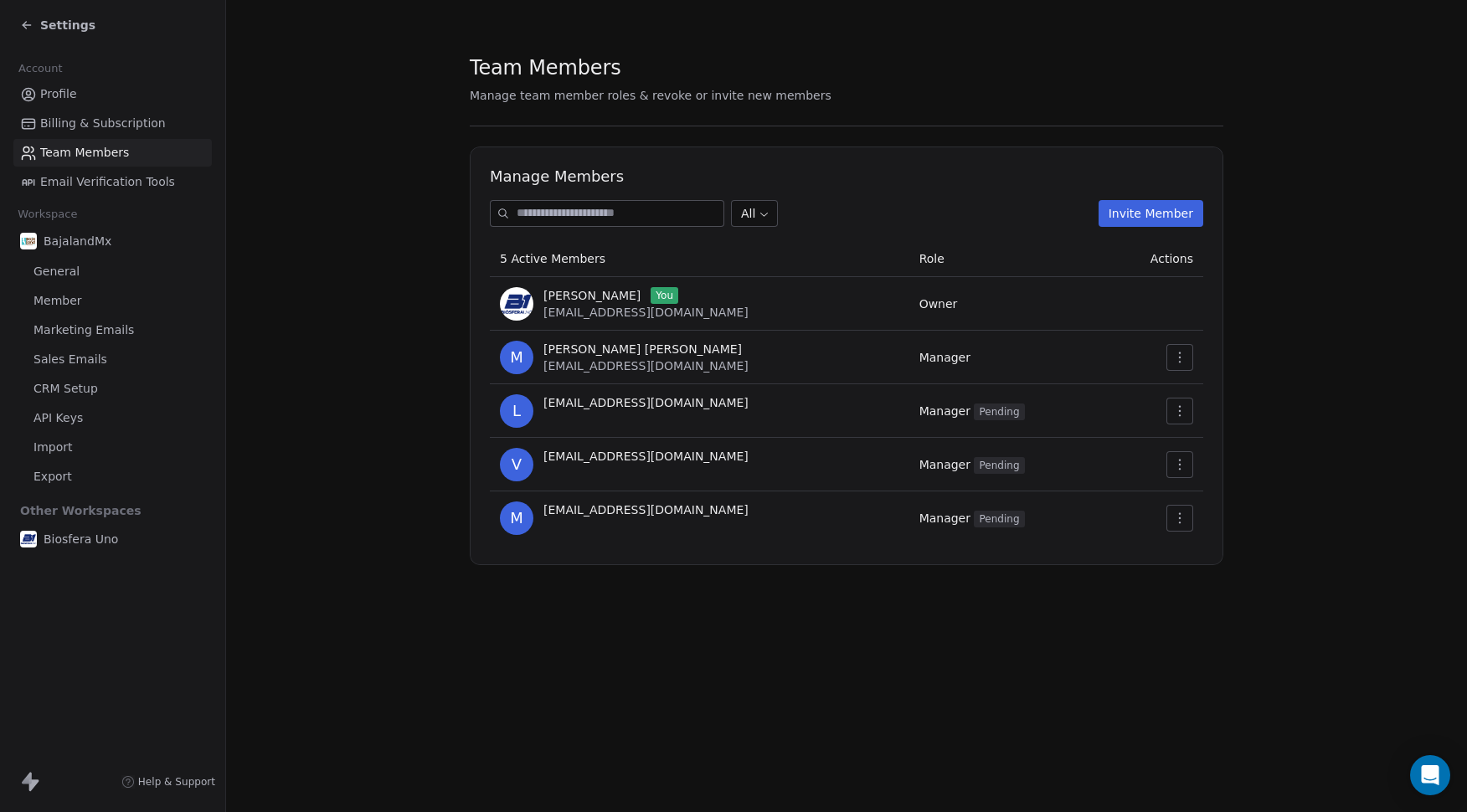
click at [68, 27] on span "Settings" at bounding box center [68, 25] width 55 height 17
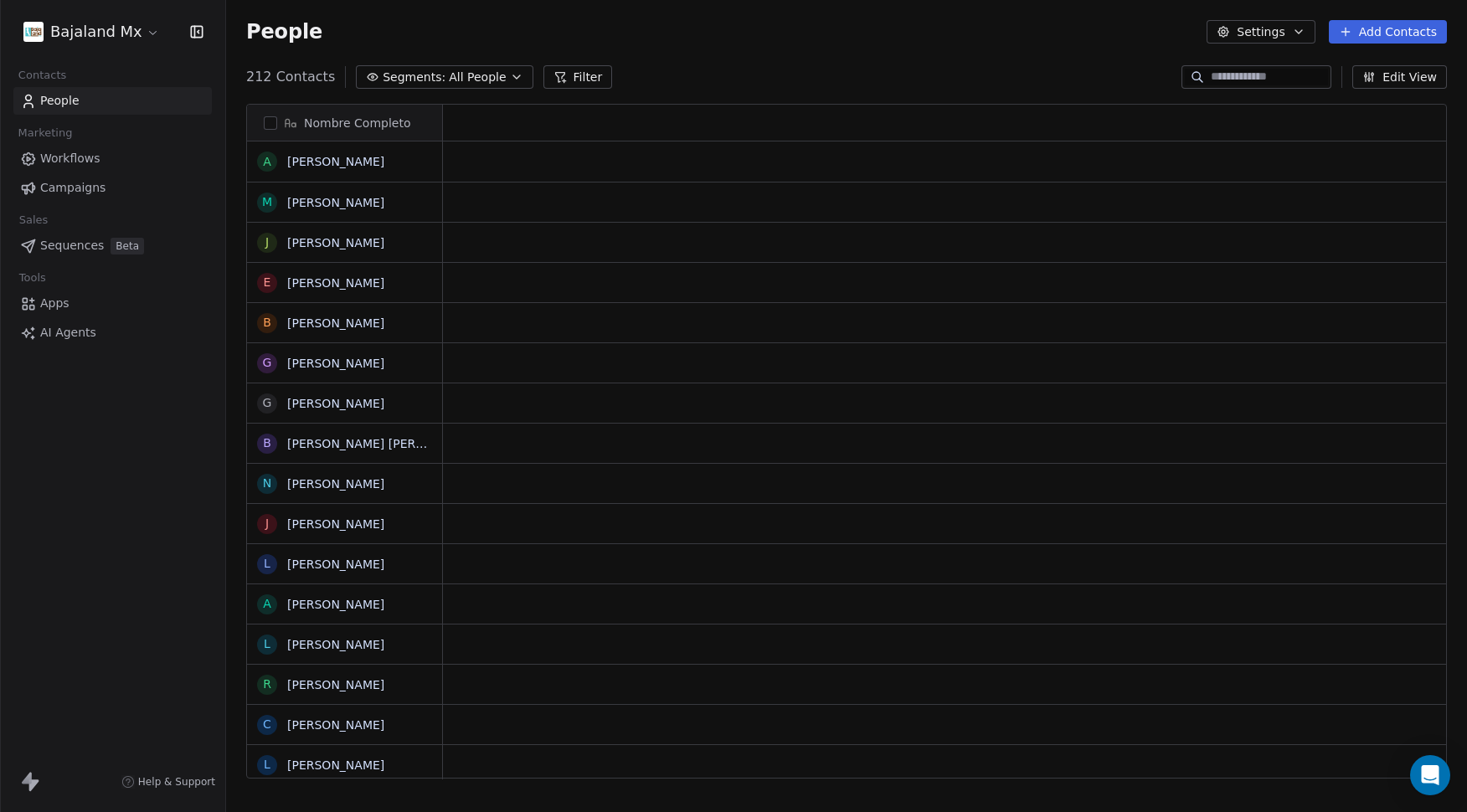
scroll to position [702, 1229]
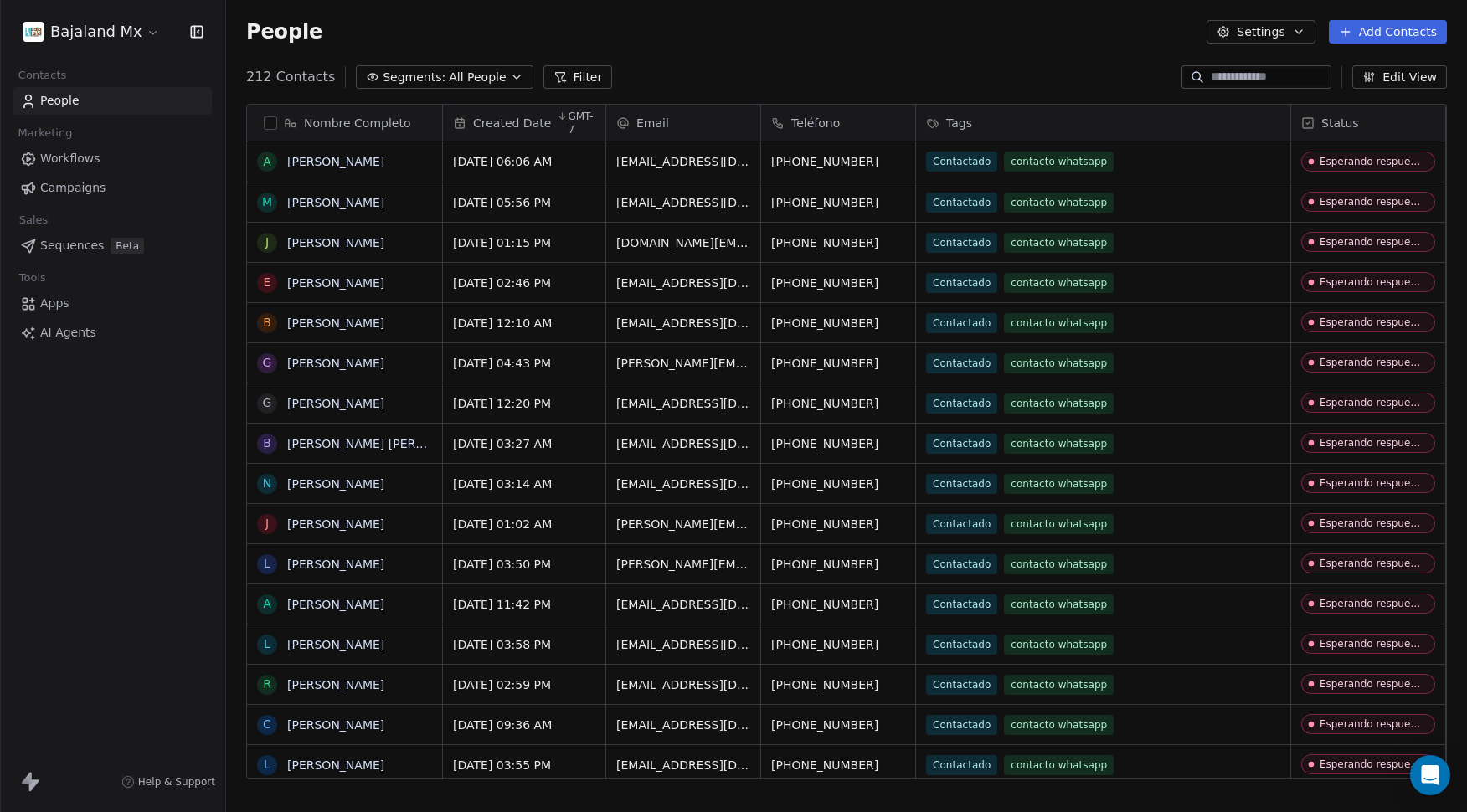
click at [76, 29] on html "Bajaland Mx Contacts People Marketing Workflows Campaigns Sales Sequences Beta …" at bounding box center [734, 406] width 1467 height 812
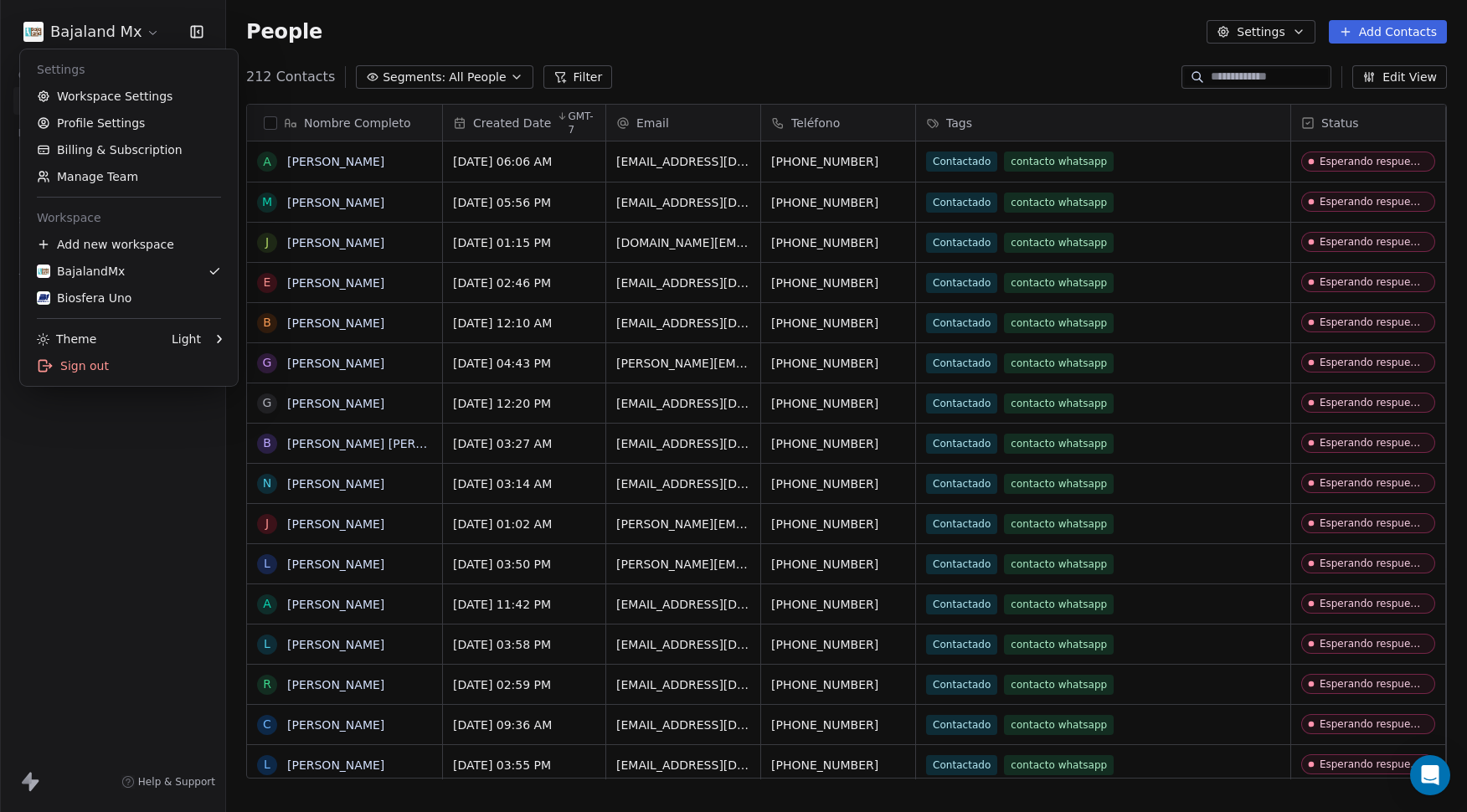
click at [520, 18] on html "Bajaland Mx Contacts People Marketing Workflows Campaigns Sales Sequences Beta …" at bounding box center [734, 406] width 1467 height 812
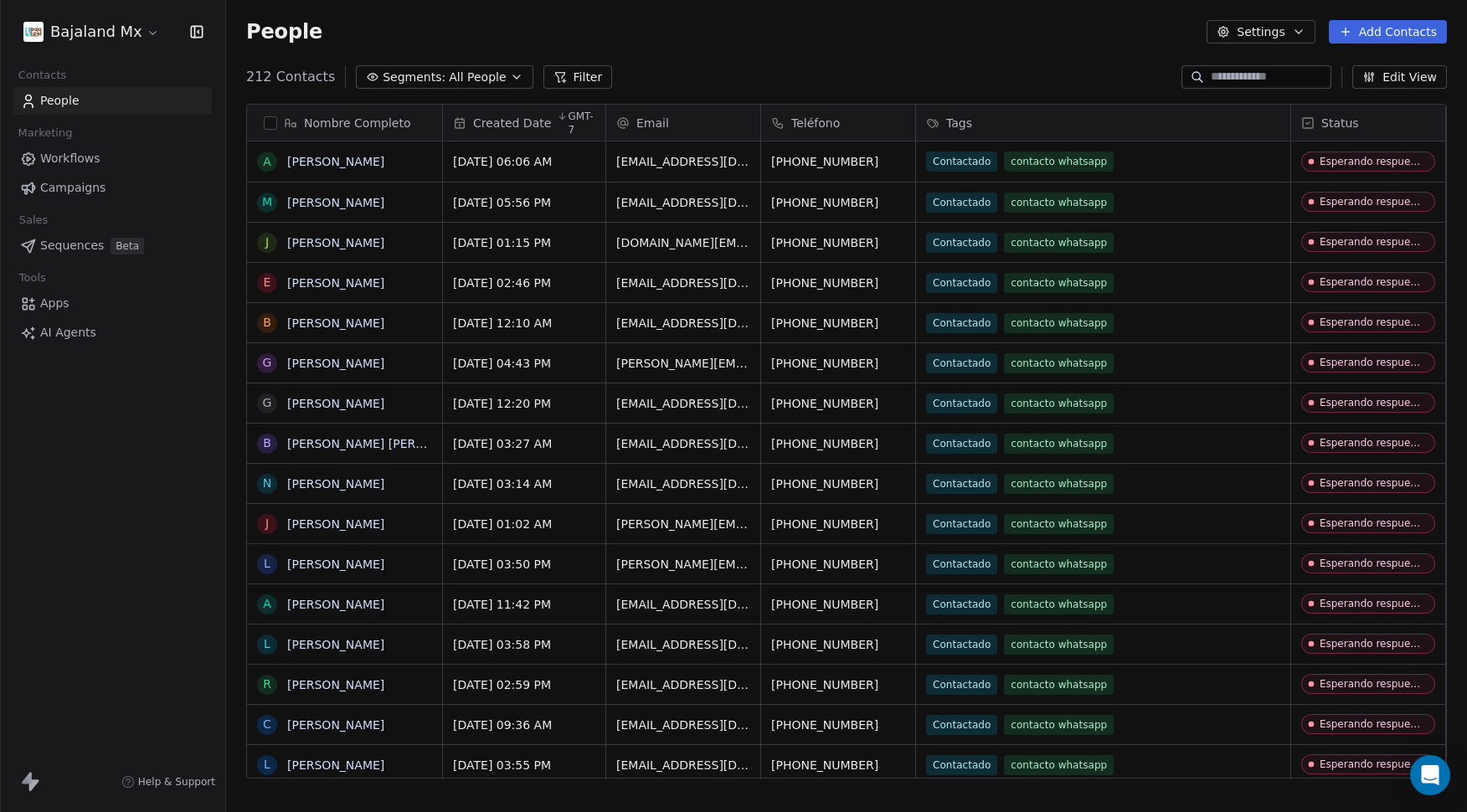
click at [109, 36] on html "Bajaland Mx Contacts People Marketing Workflows Campaigns Sales Sequences Beta …" at bounding box center [734, 406] width 1467 height 812
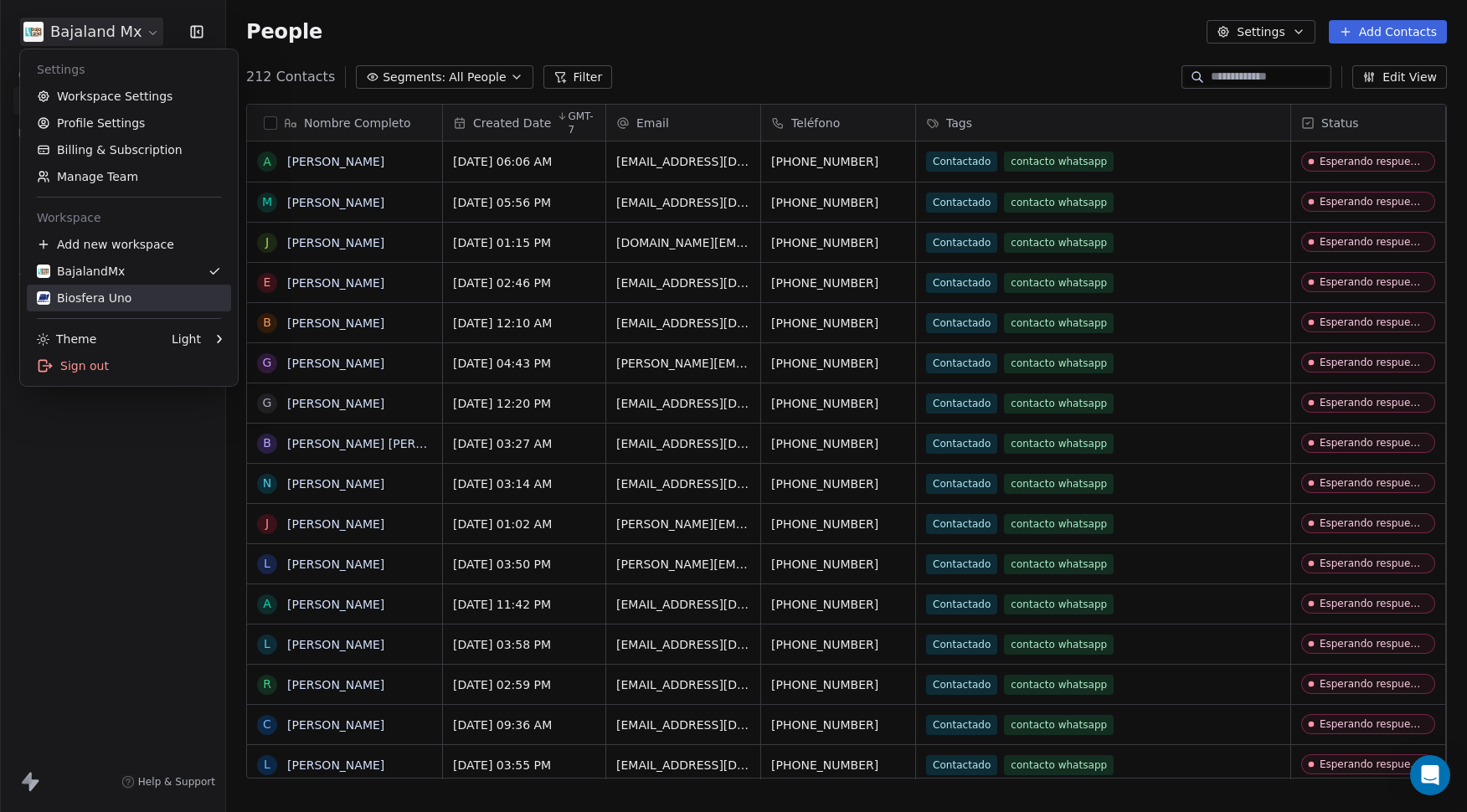
click at [98, 290] on div "Biosfera Uno" at bounding box center [84, 298] width 95 height 17
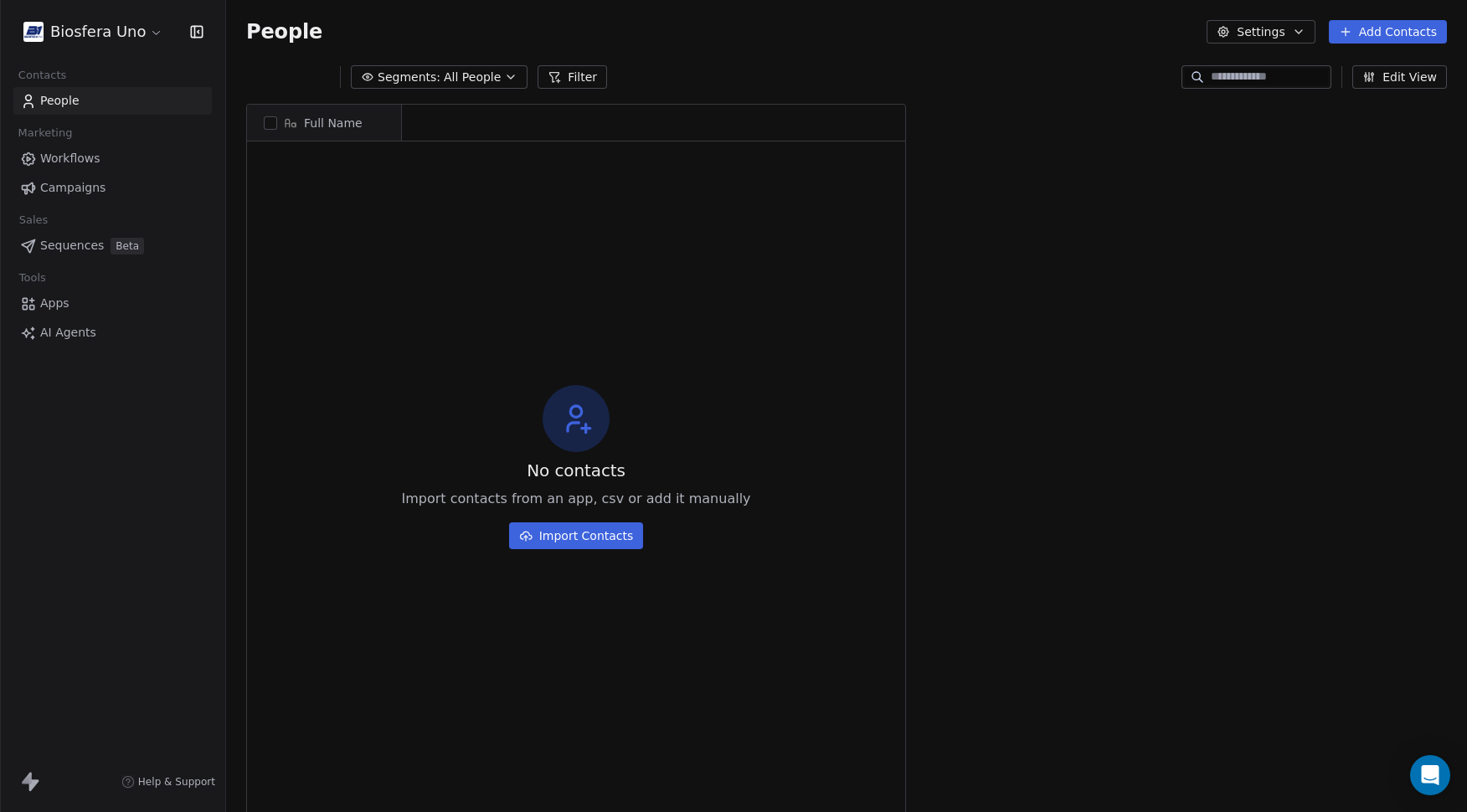
scroll to position [702, 1229]
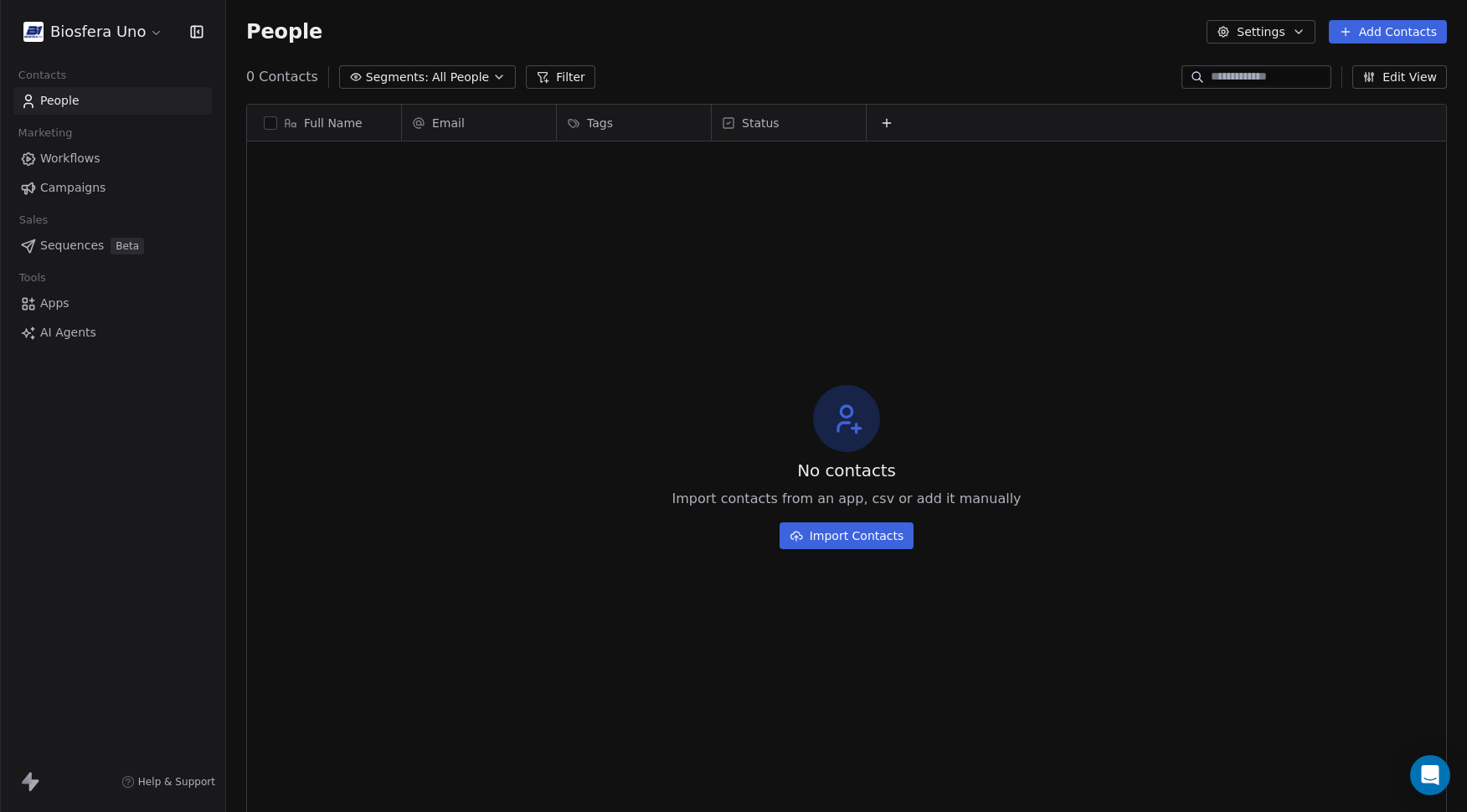
click at [1385, 26] on button "Add Contacts" at bounding box center [1388, 32] width 118 height 23
click at [1379, 95] on span "Import from CSV" at bounding box center [1385, 95] width 97 height 17
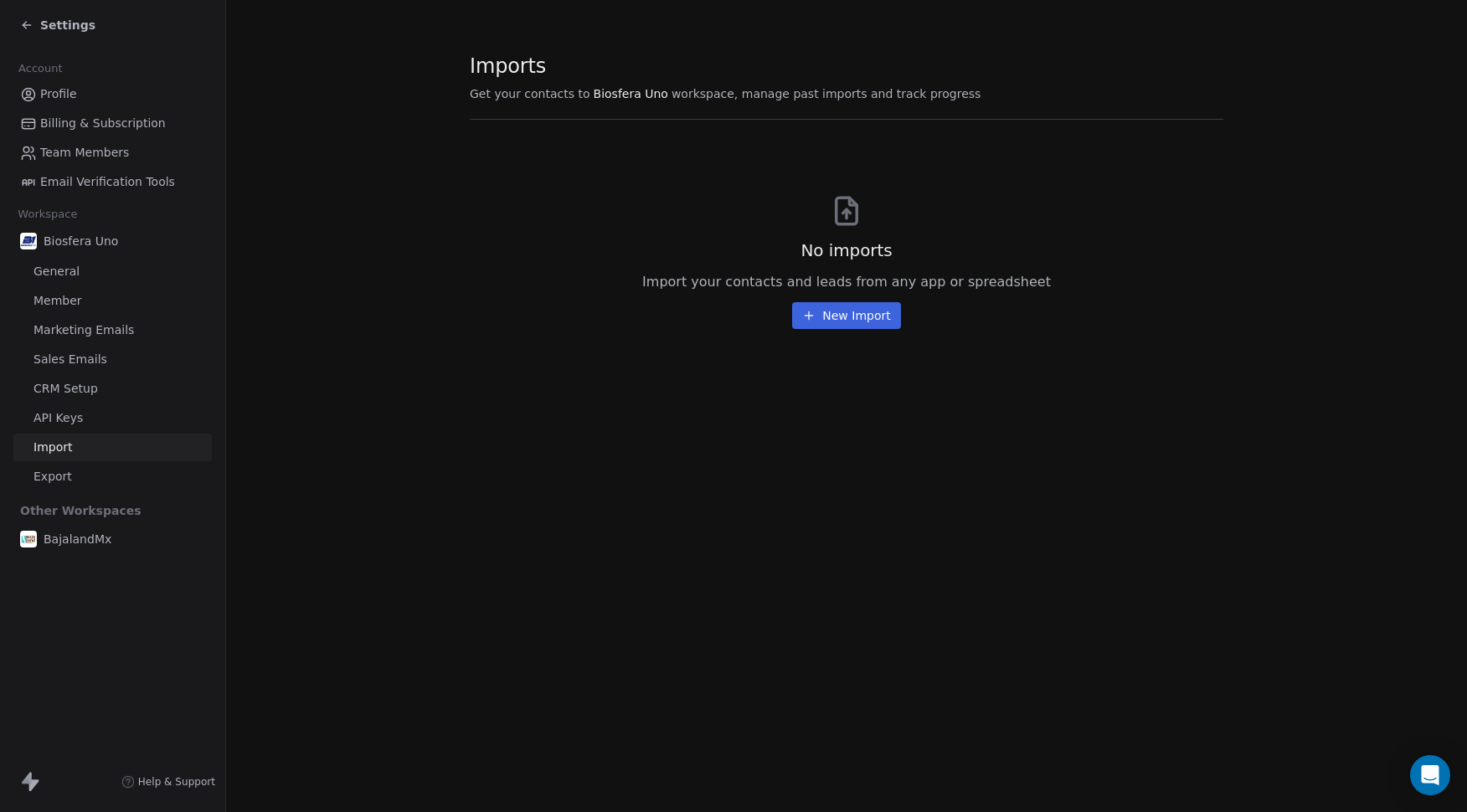
click at [857, 316] on button "New Import" at bounding box center [846, 316] width 108 height 27
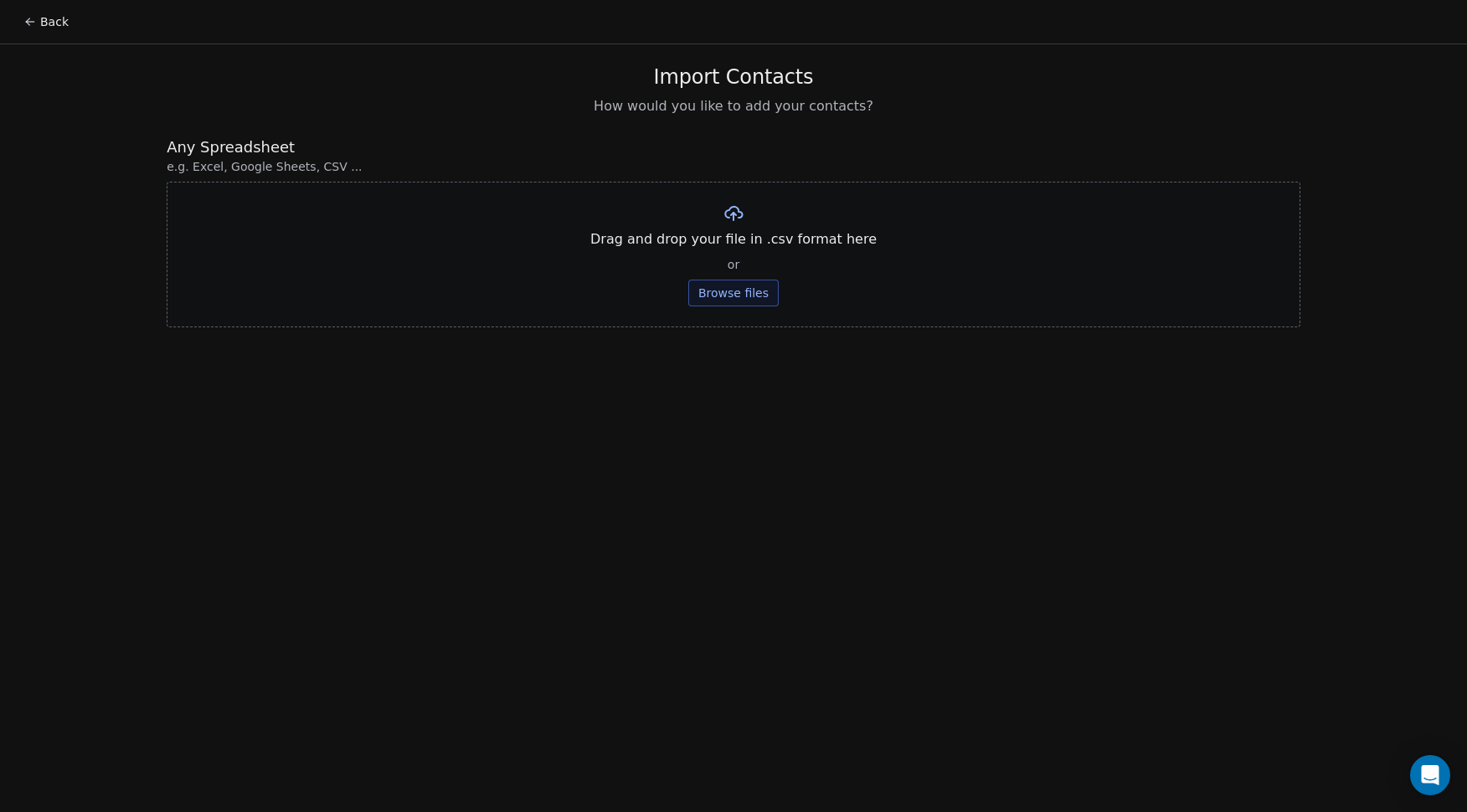
click at [759, 296] on button "Browse files" at bounding box center [734, 293] width 90 height 27
click at [742, 245] on button "Upload" at bounding box center [734, 246] width 61 height 27
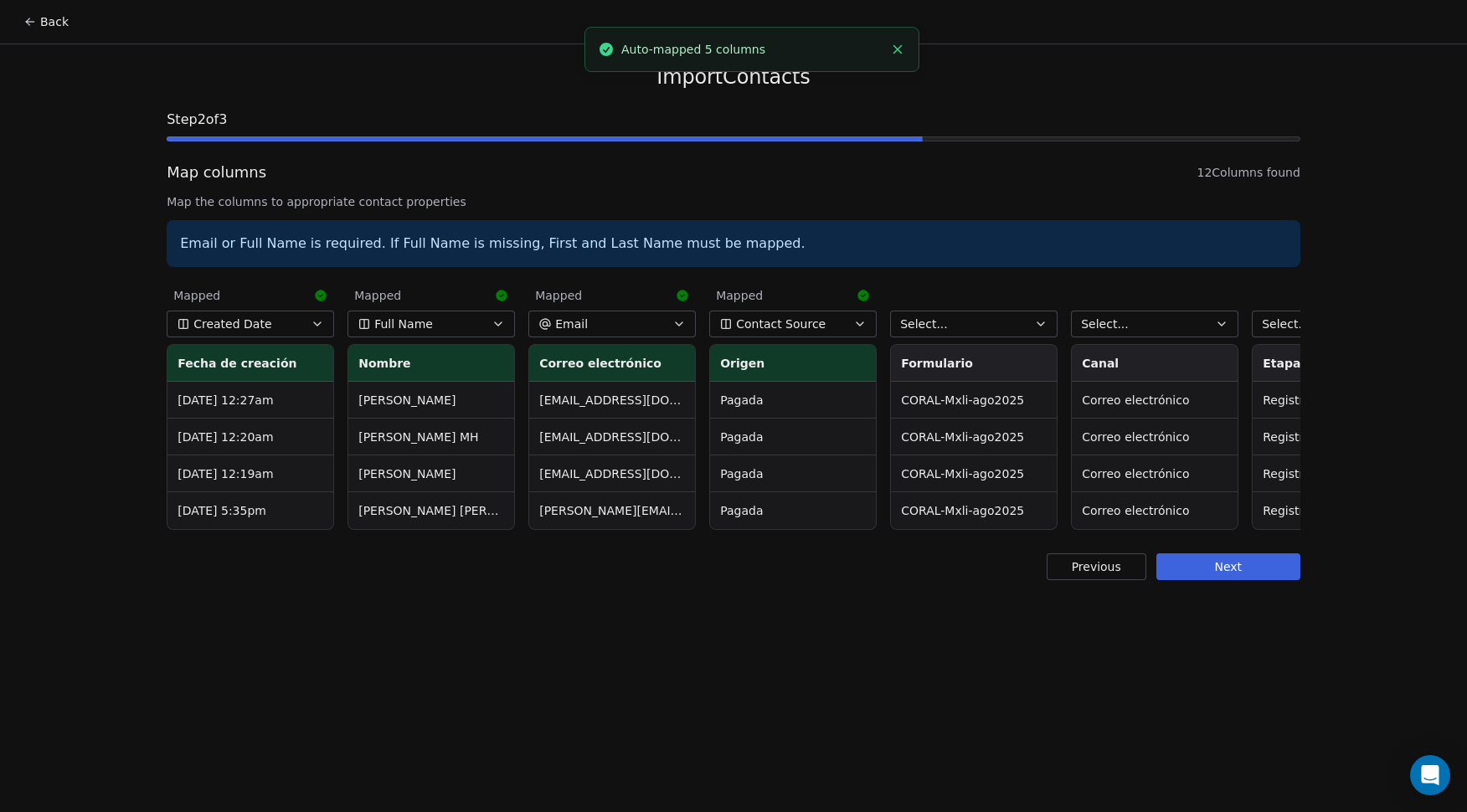
click at [783, 323] on span "Contact Source" at bounding box center [780, 324] width 89 height 17
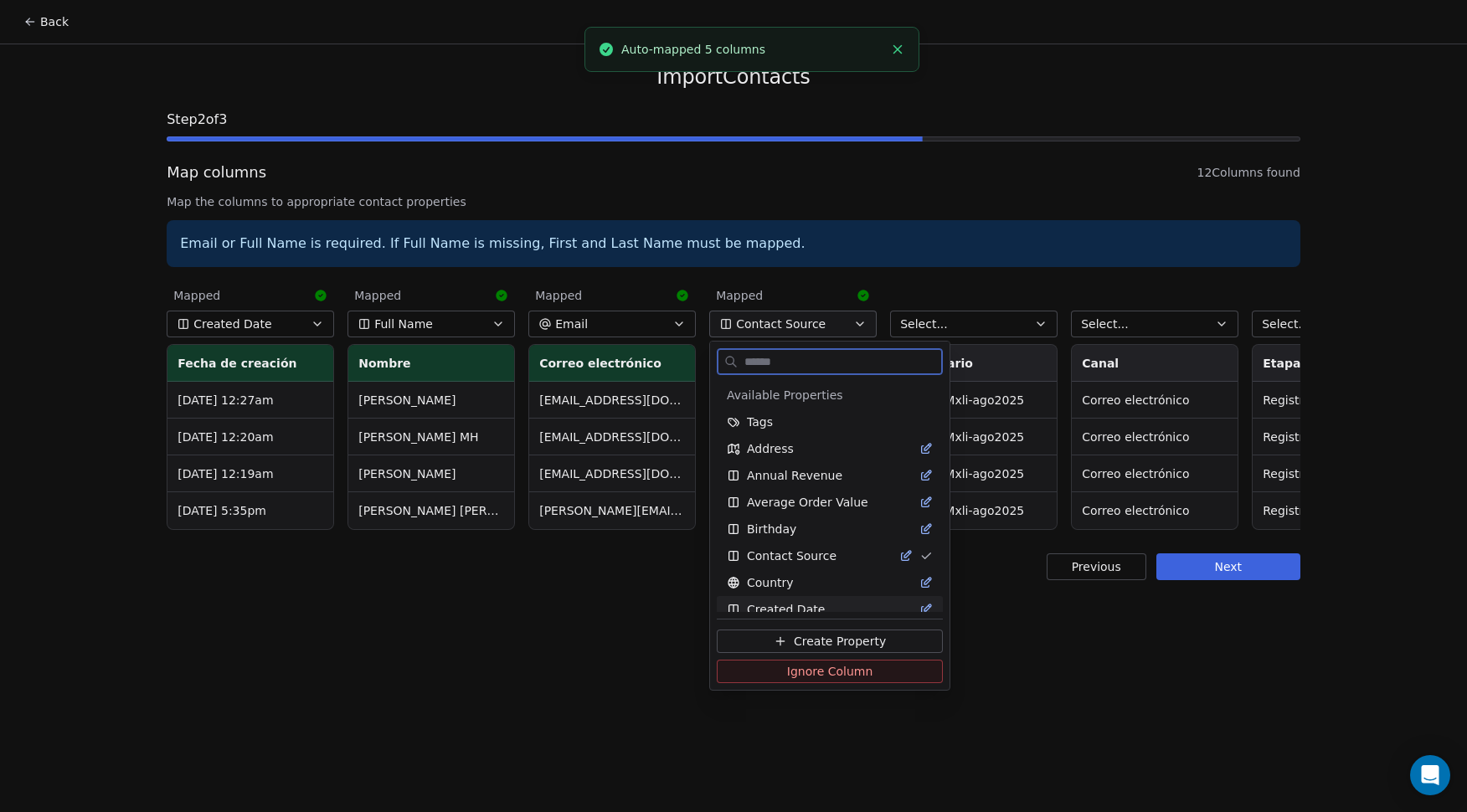
click at [812, 670] on span "Ignore Column" at bounding box center [831, 671] width 87 height 17
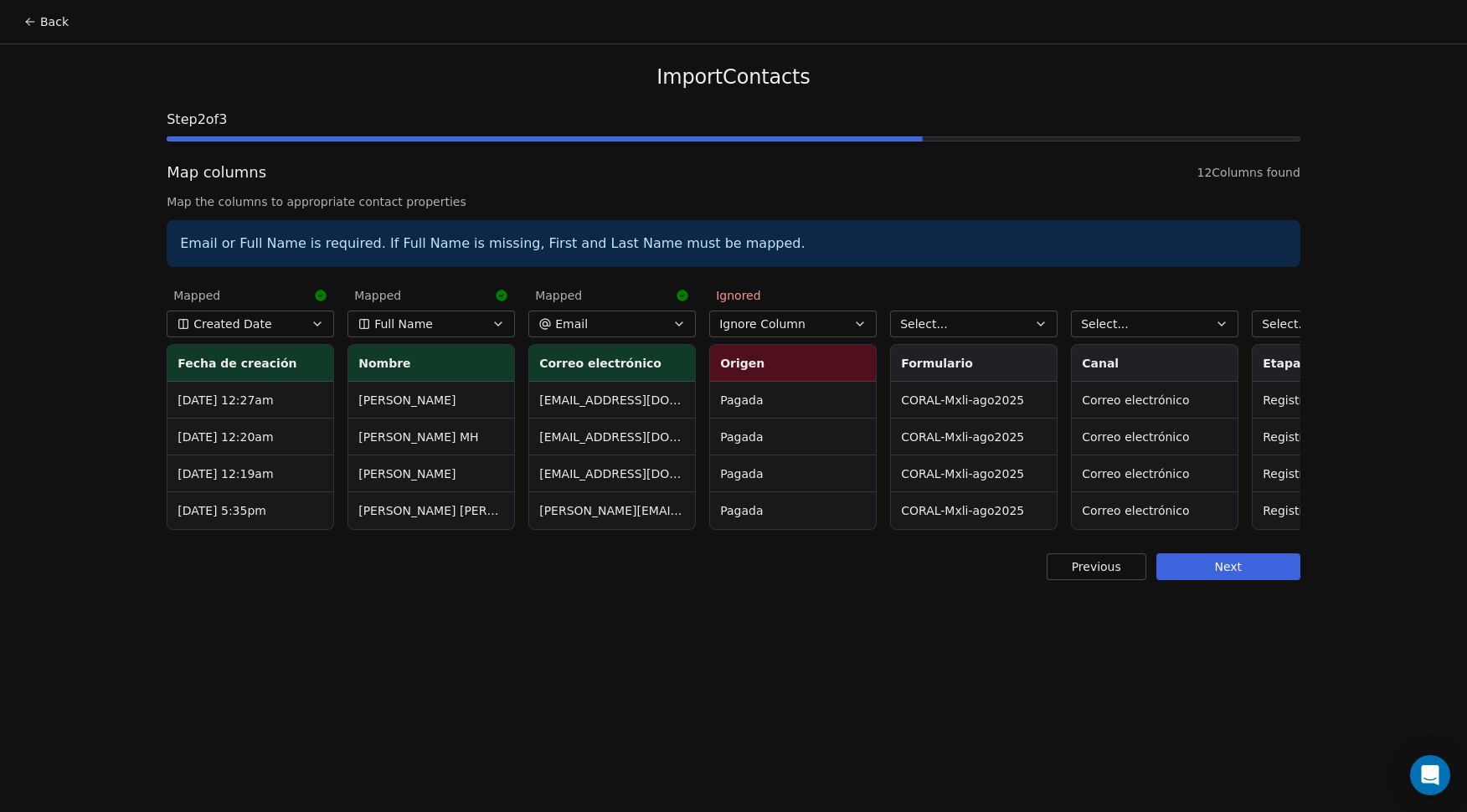
drag, startPoint x: 992, startPoint y: 327, endPoint x: 986, endPoint y: 334, distance: 9.2
click at [992, 328] on button "Select..." at bounding box center [974, 324] width 168 height 27
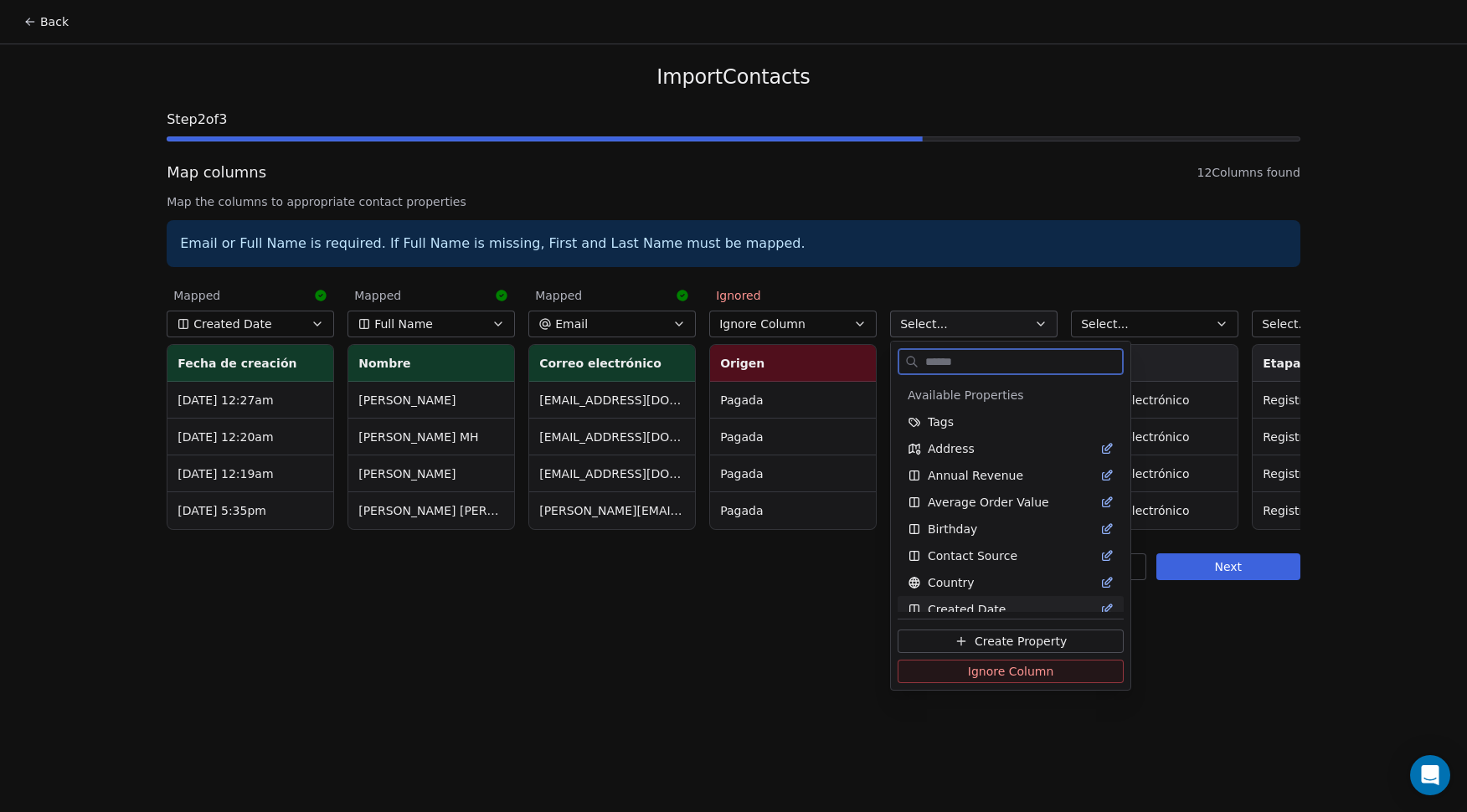
click at [985, 666] on span "Ignore Column" at bounding box center [1011, 671] width 87 height 17
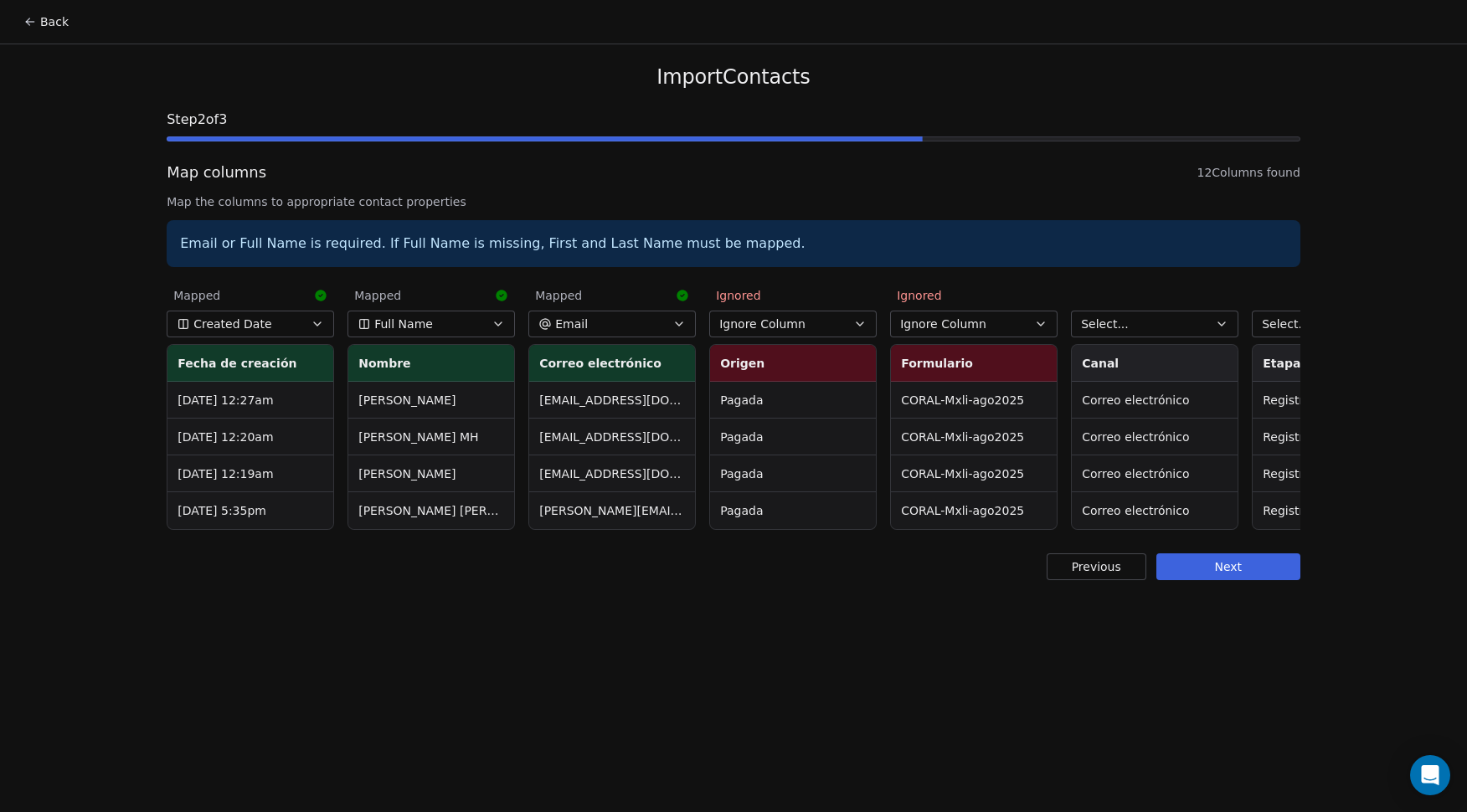
click at [1157, 327] on button "Select..." at bounding box center [1155, 324] width 168 height 27
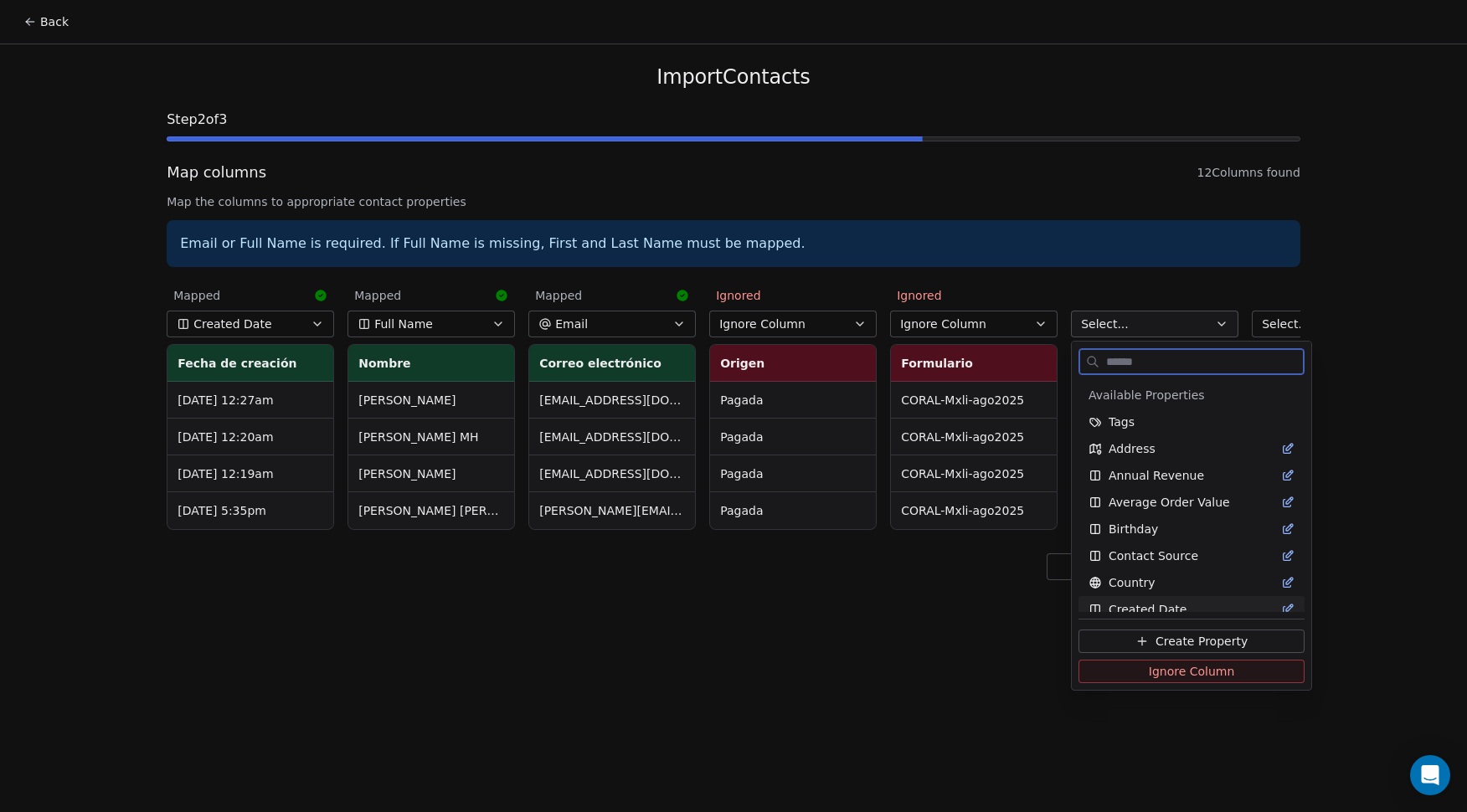
click at [1186, 673] on span "Ignore Column" at bounding box center [1193, 671] width 87 height 17
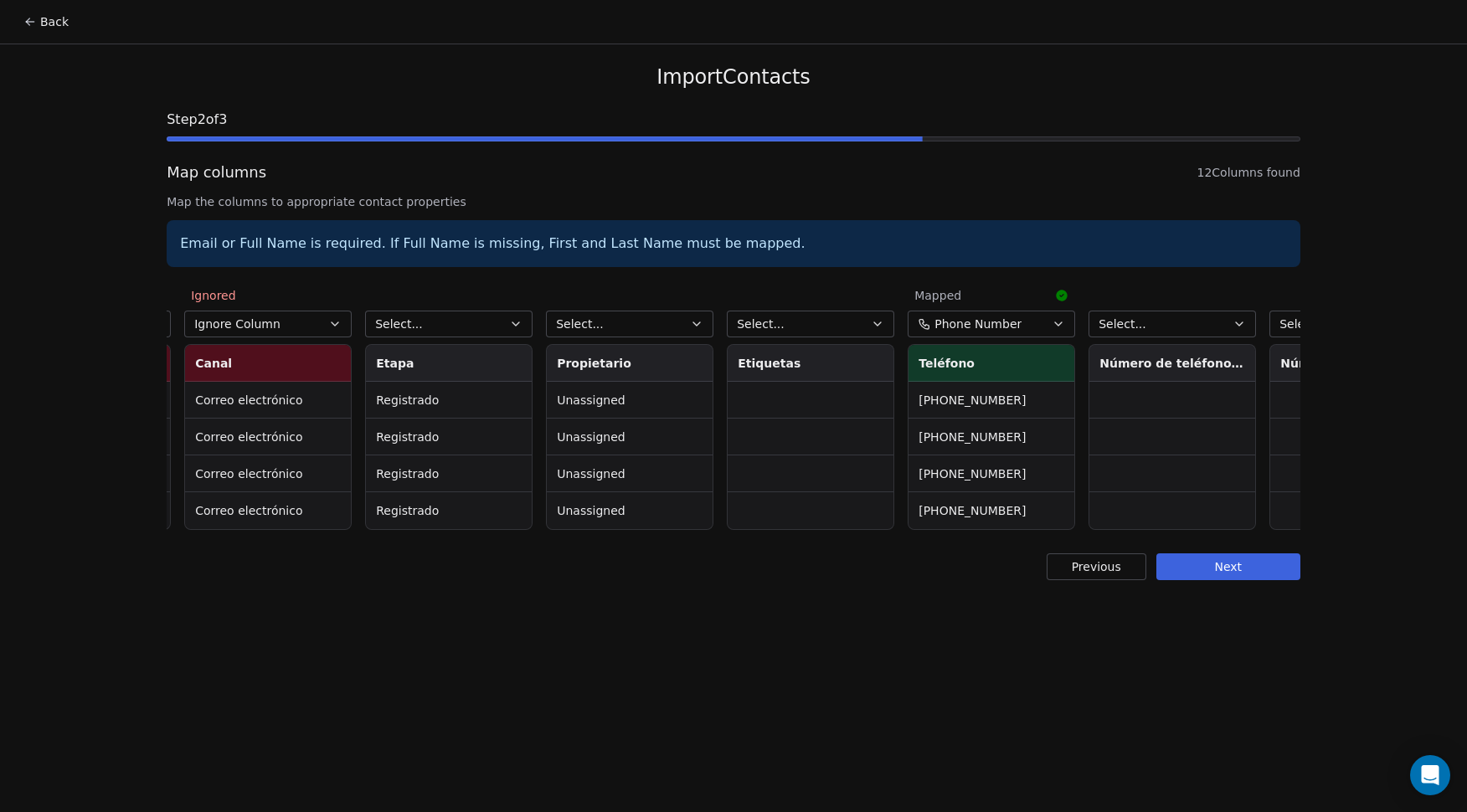
scroll to position [0, 885]
click at [497, 326] on button "Select..." at bounding box center [451, 324] width 168 height 27
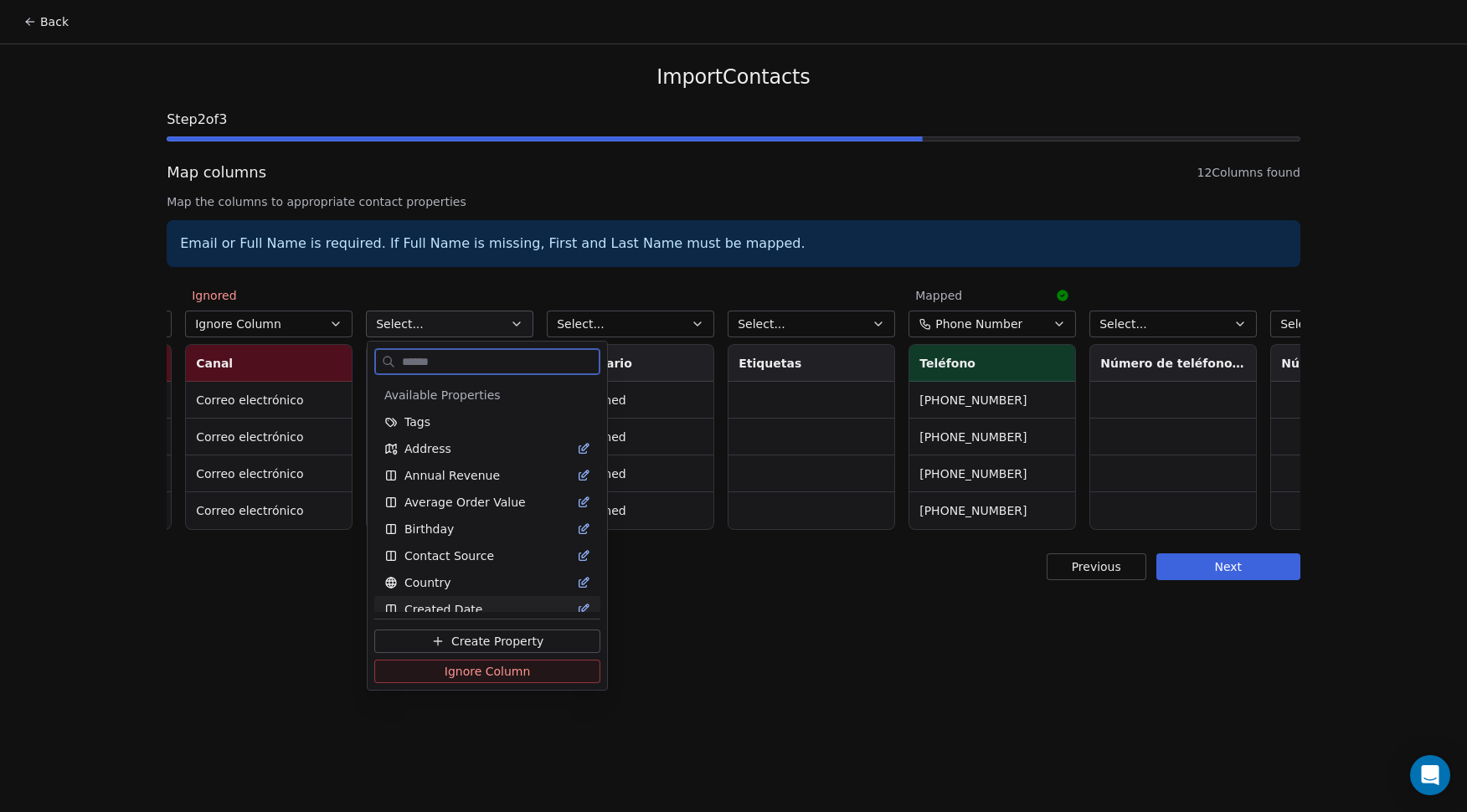
click at [474, 667] on span "Ignore Column" at bounding box center [488, 671] width 87 height 17
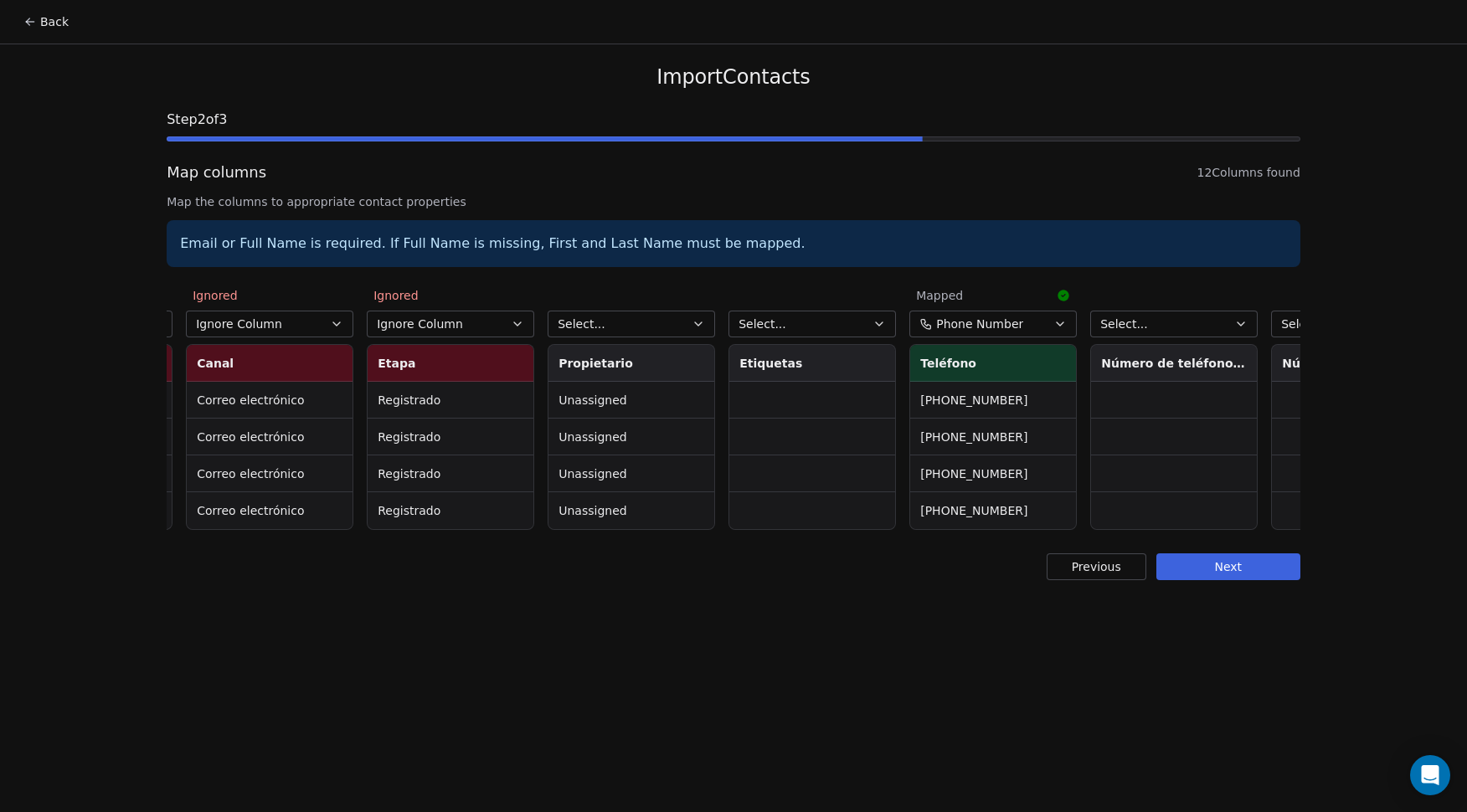
click at [602, 331] on span "Select..." at bounding box center [581, 324] width 48 height 17
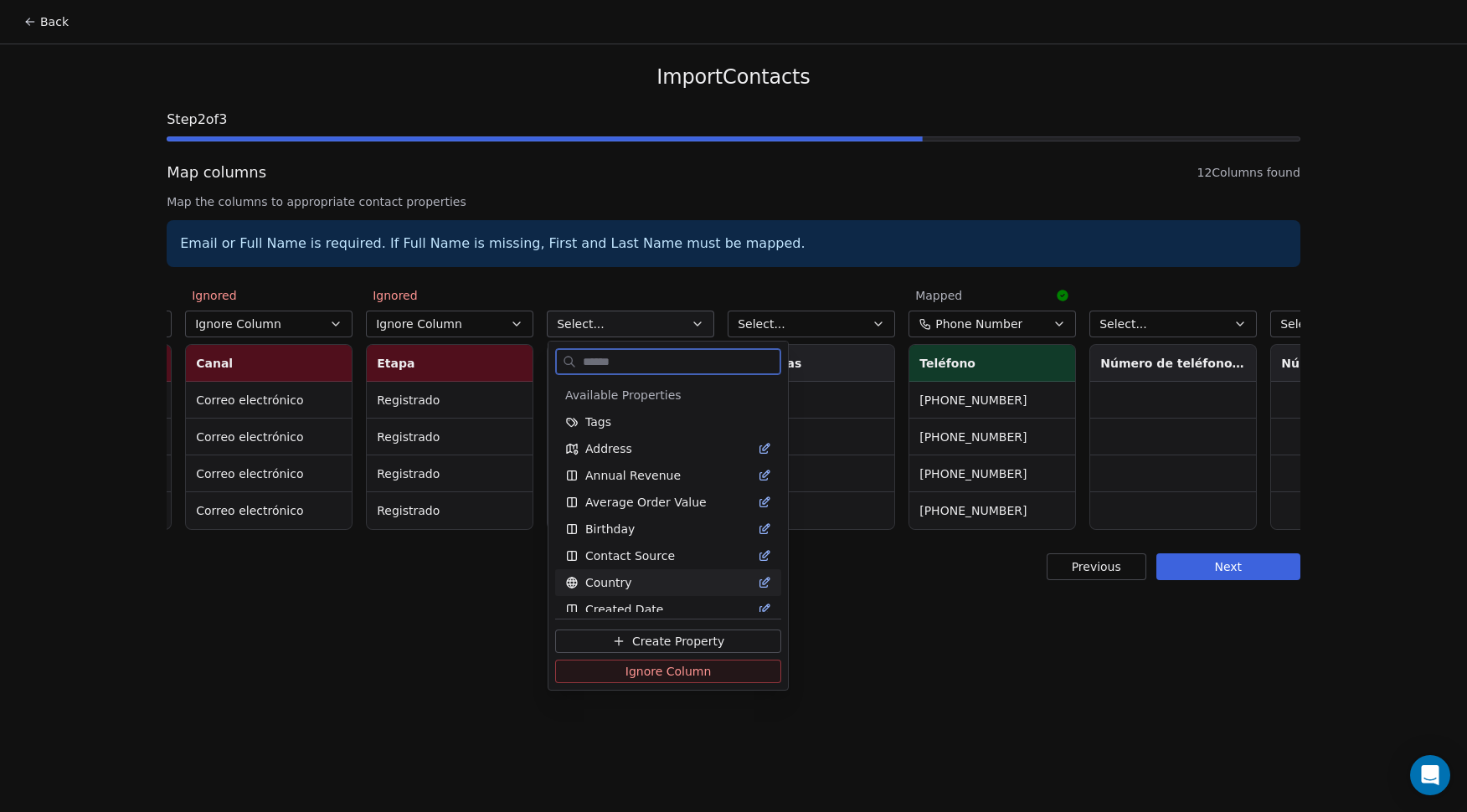
click at [639, 677] on span "Ignore Column" at bounding box center [669, 671] width 87 height 17
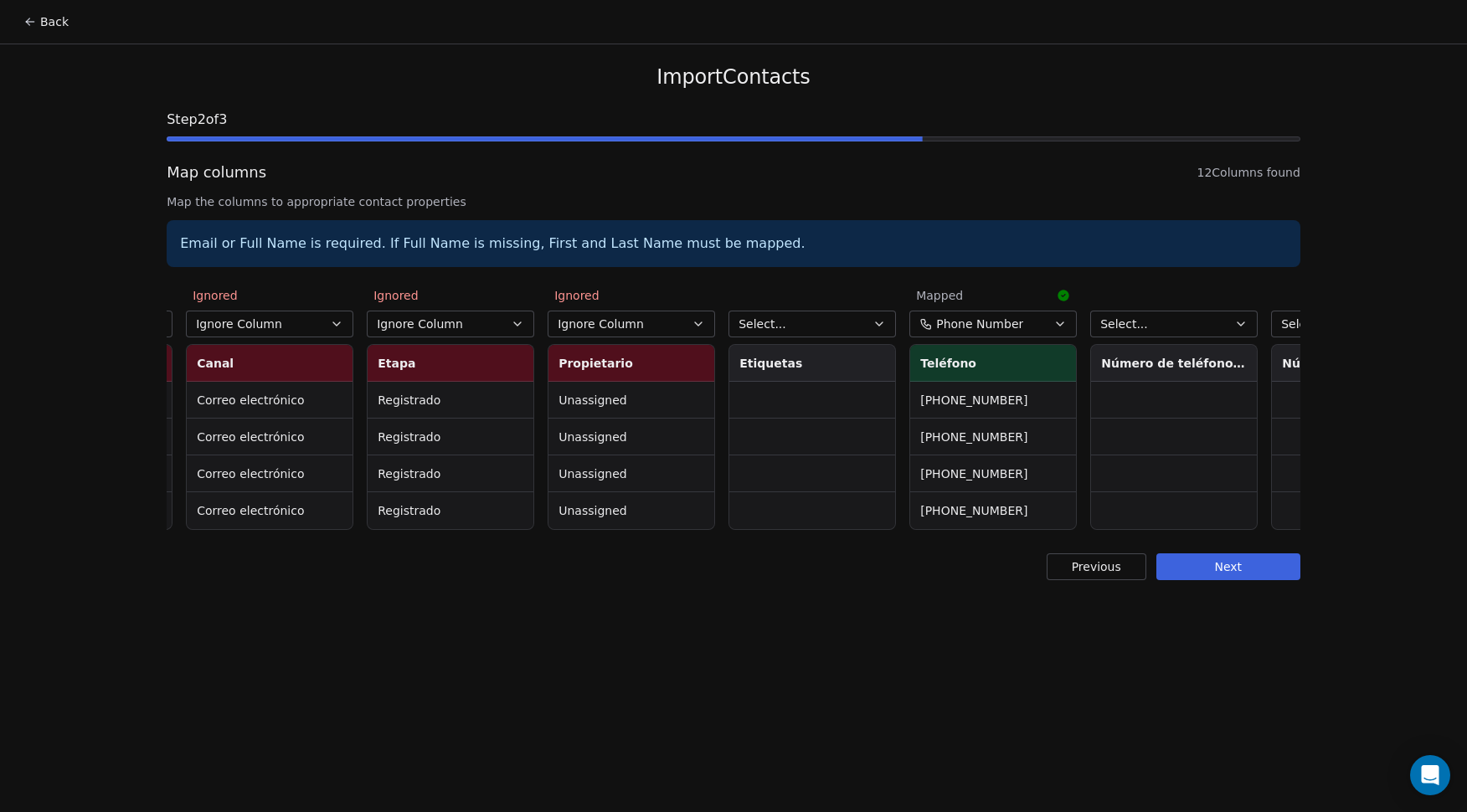
click at [803, 318] on button "Select..." at bounding box center [813, 324] width 168 height 27
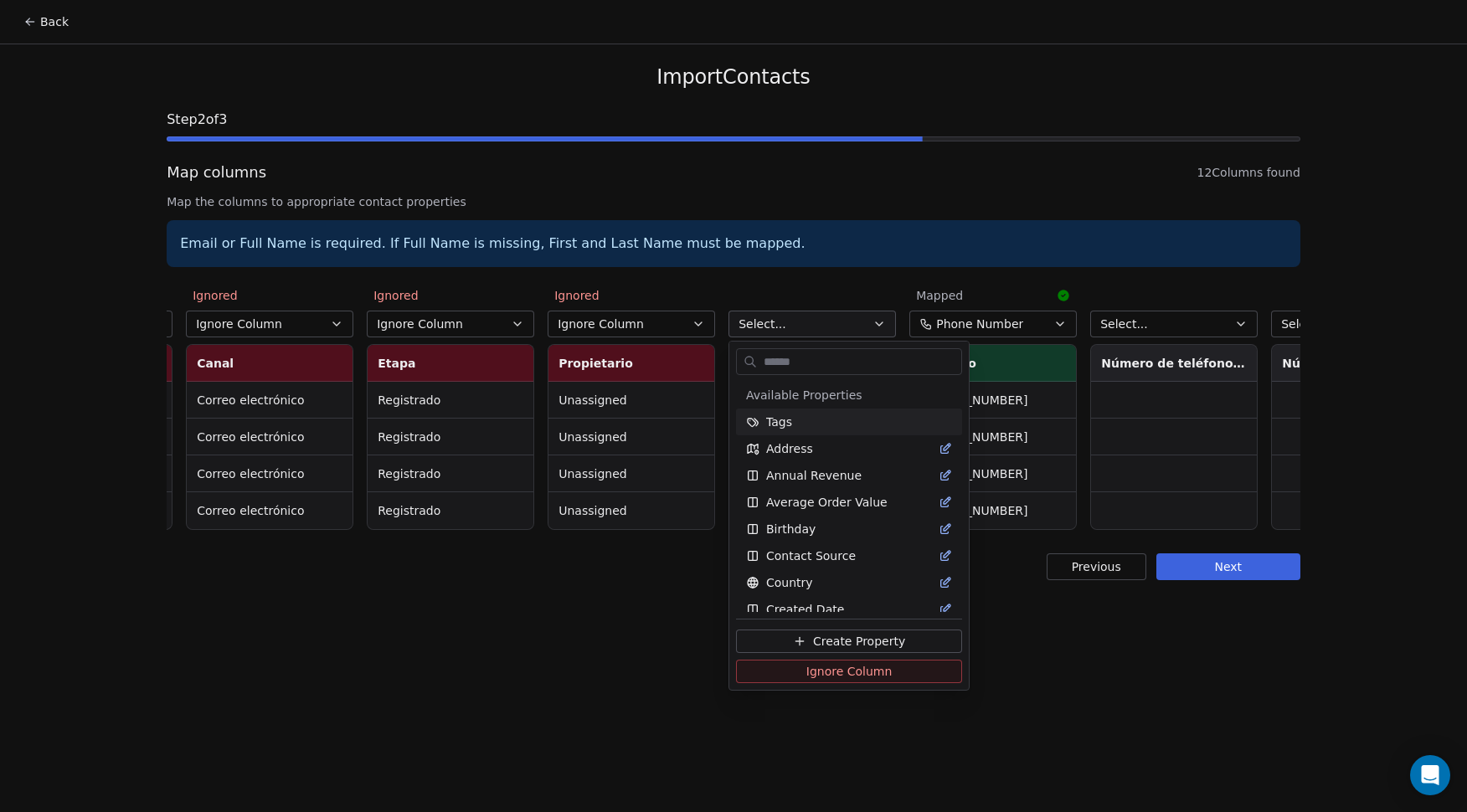
scroll to position [0, 885]
click at [815, 672] on span "Ignore Column" at bounding box center [850, 671] width 87 height 17
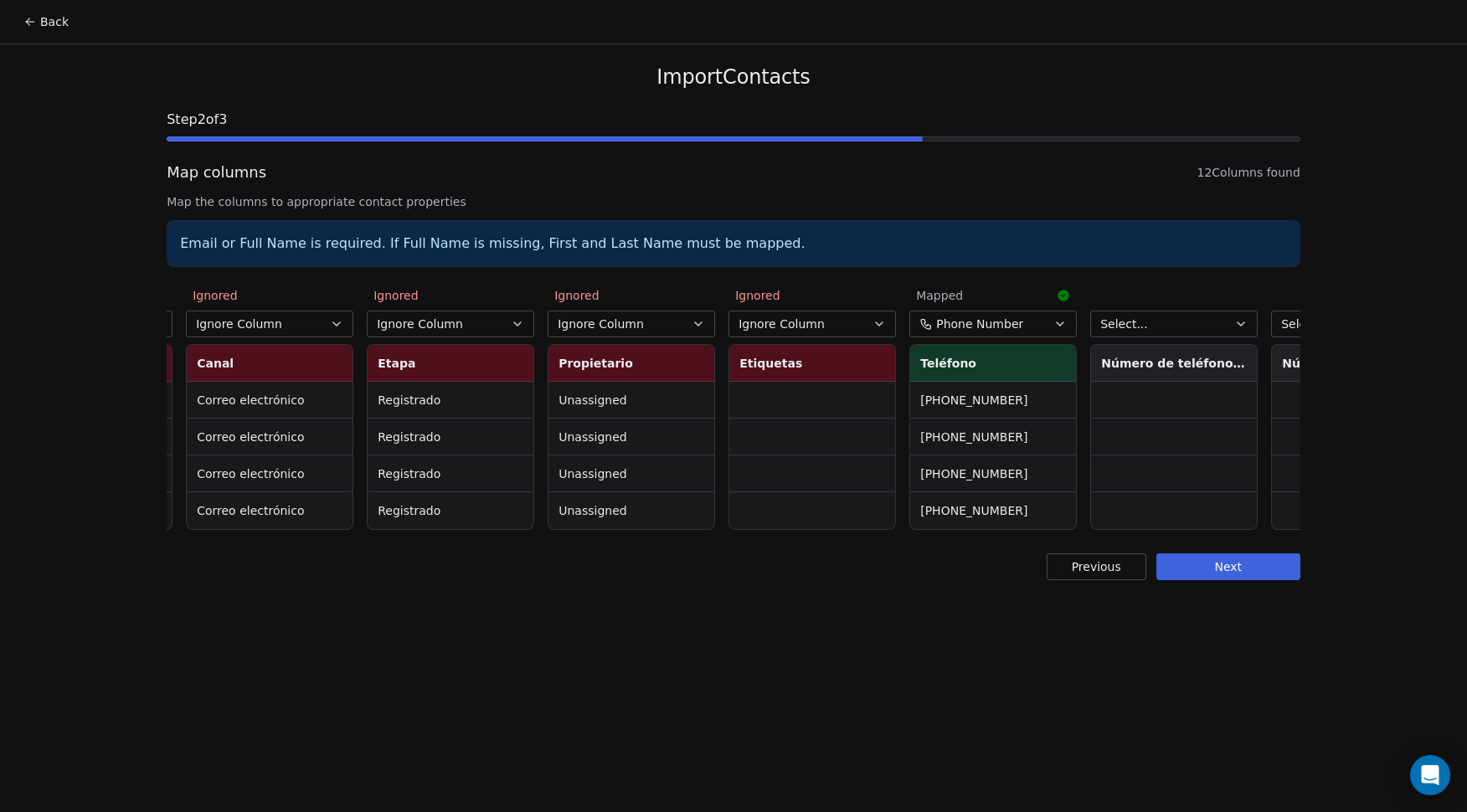
click at [1157, 320] on button "Select..." at bounding box center [1175, 324] width 168 height 27
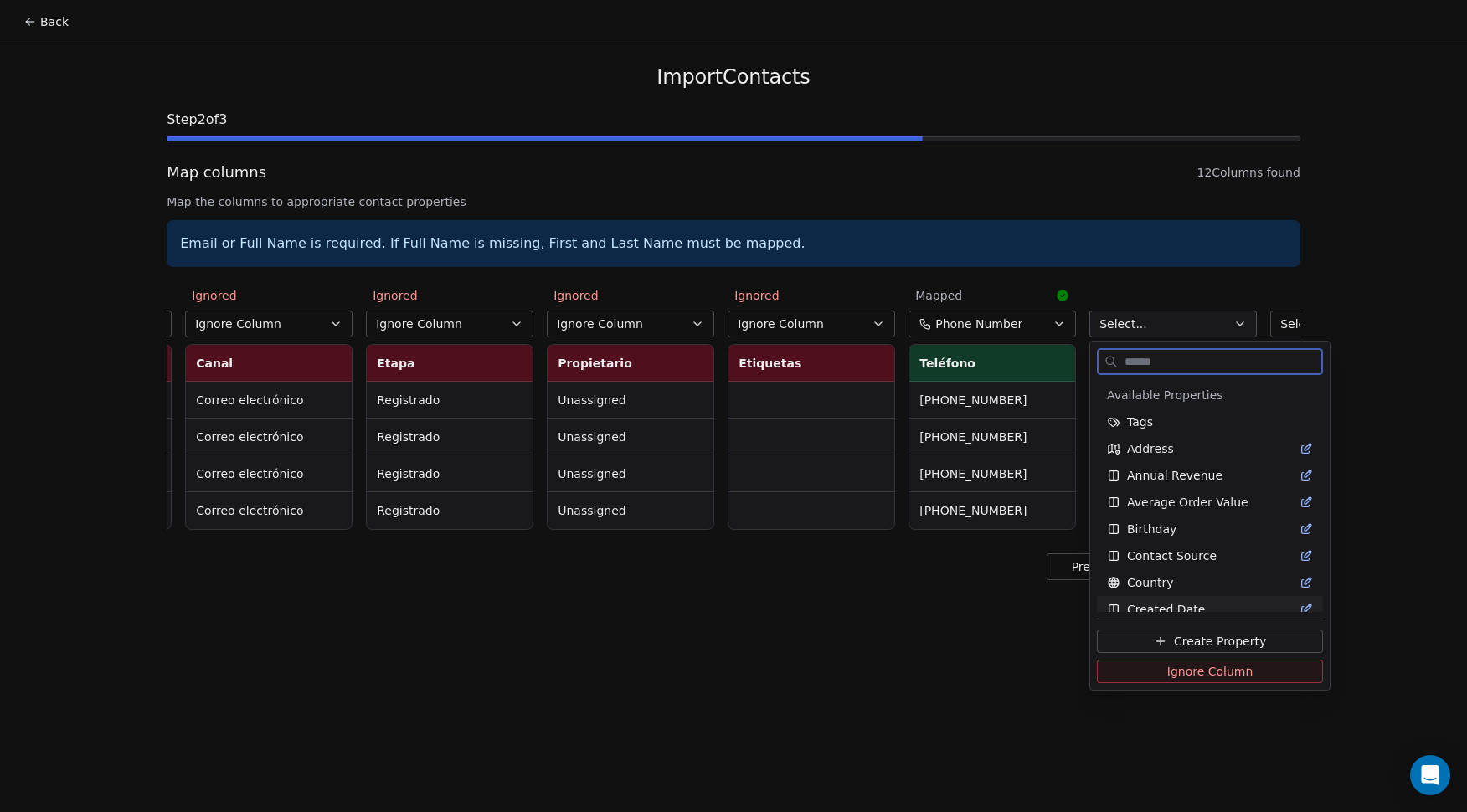
click at [1204, 668] on span "Ignore Column" at bounding box center [1211, 671] width 87 height 17
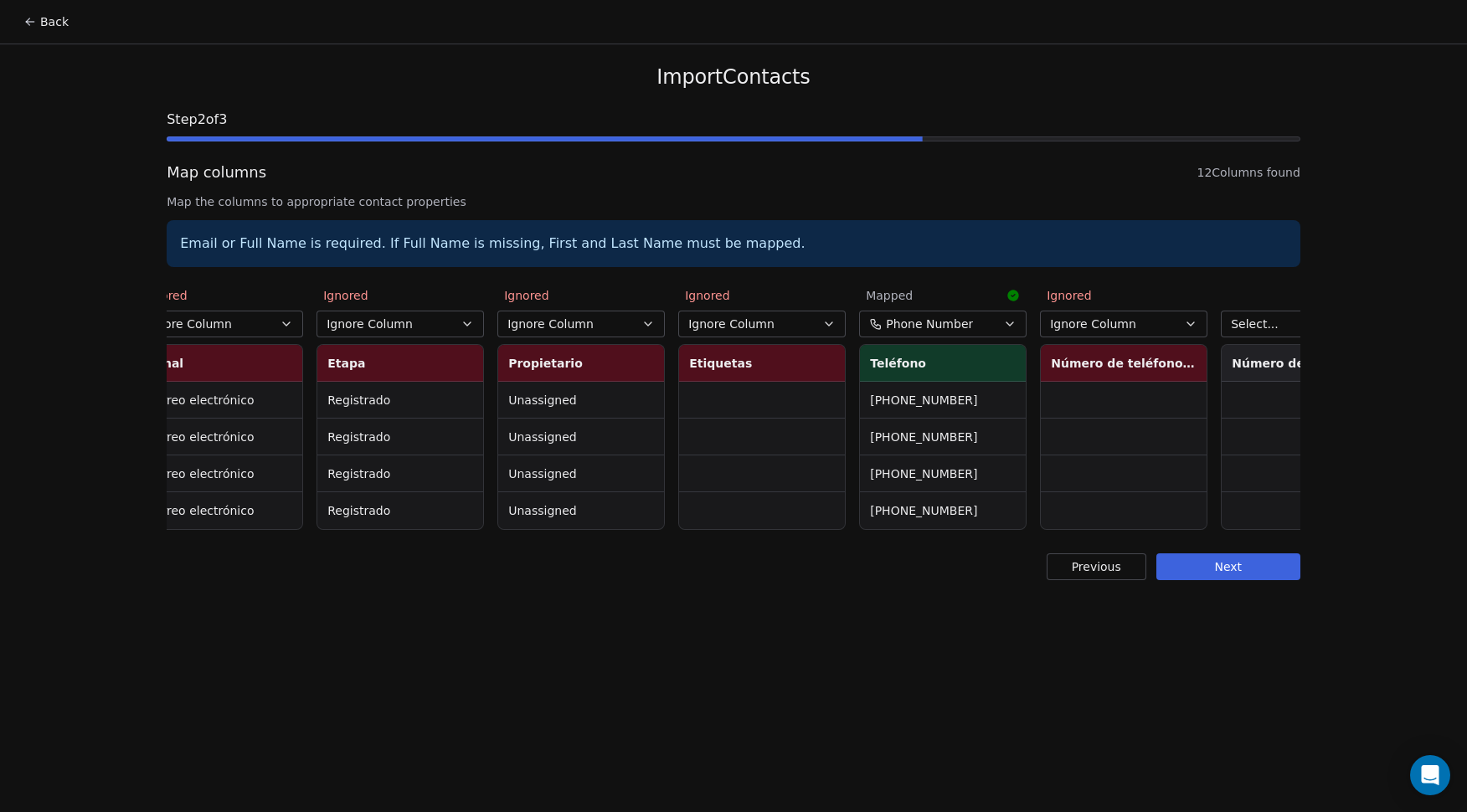
scroll to position [0, 1023]
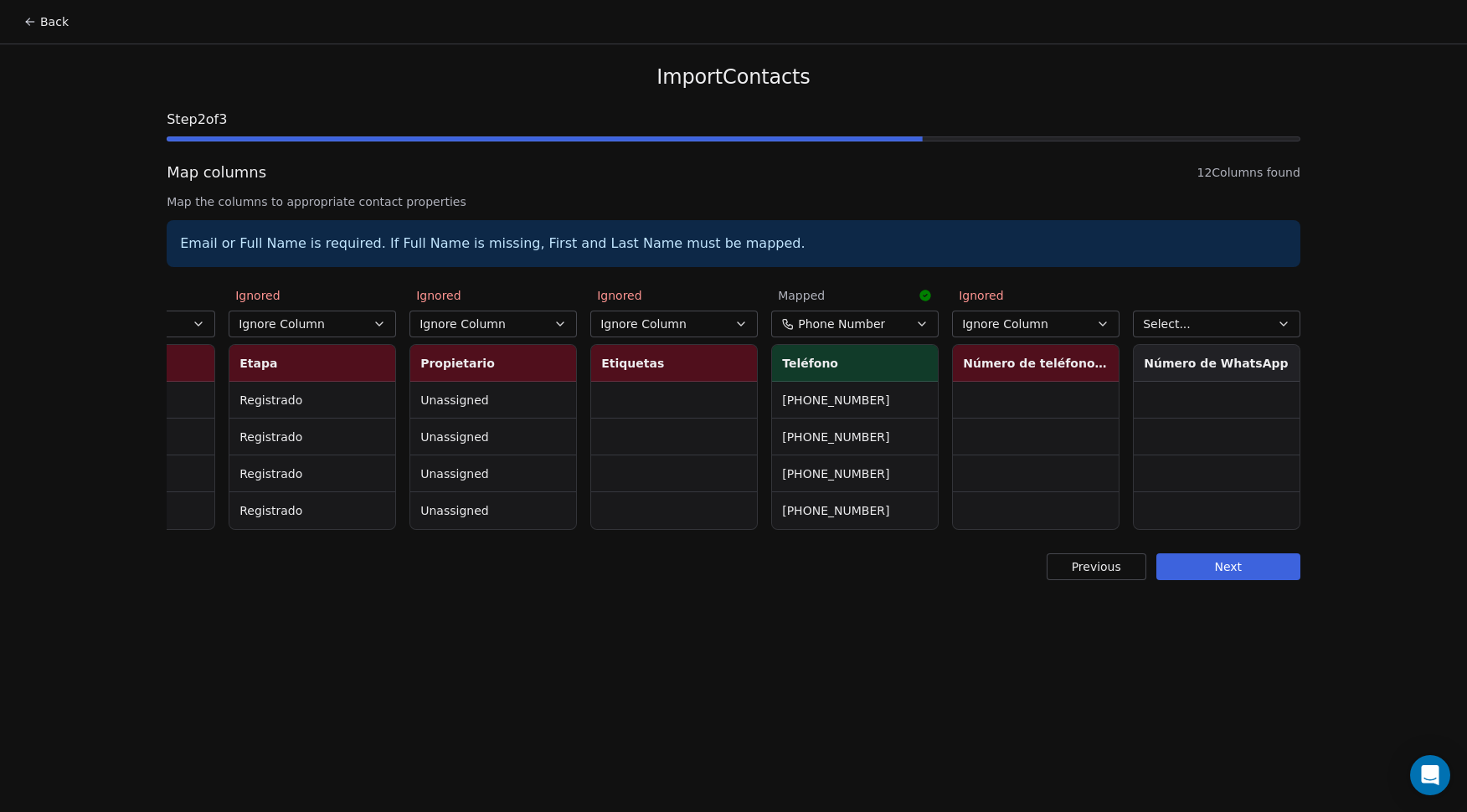
click at [1192, 321] on button "Select..." at bounding box center [1217, 324] width 168 height 27
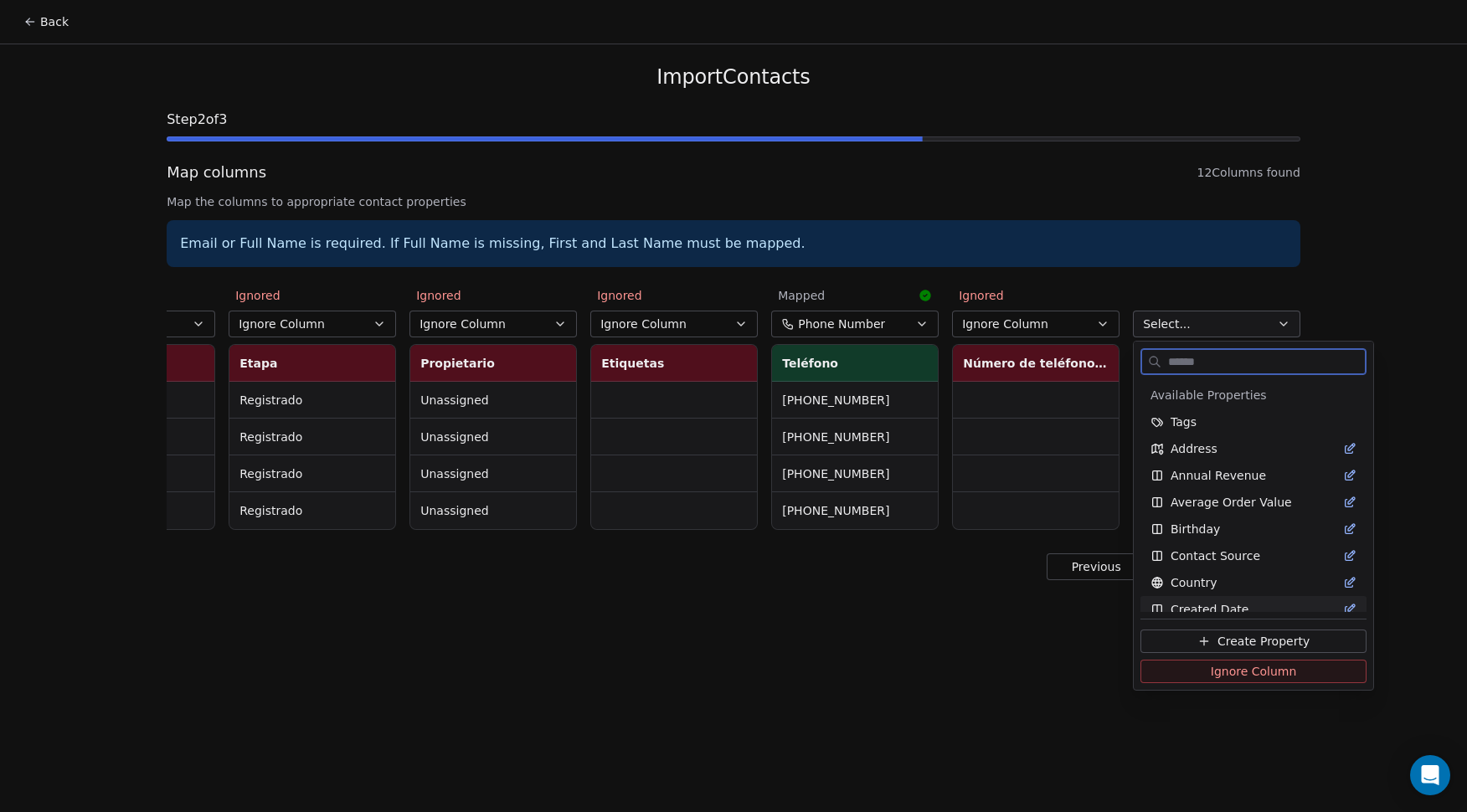
click at [1211, 672] on span "Ignore Column" at bounding box center [1254, 671] width 87 height 17
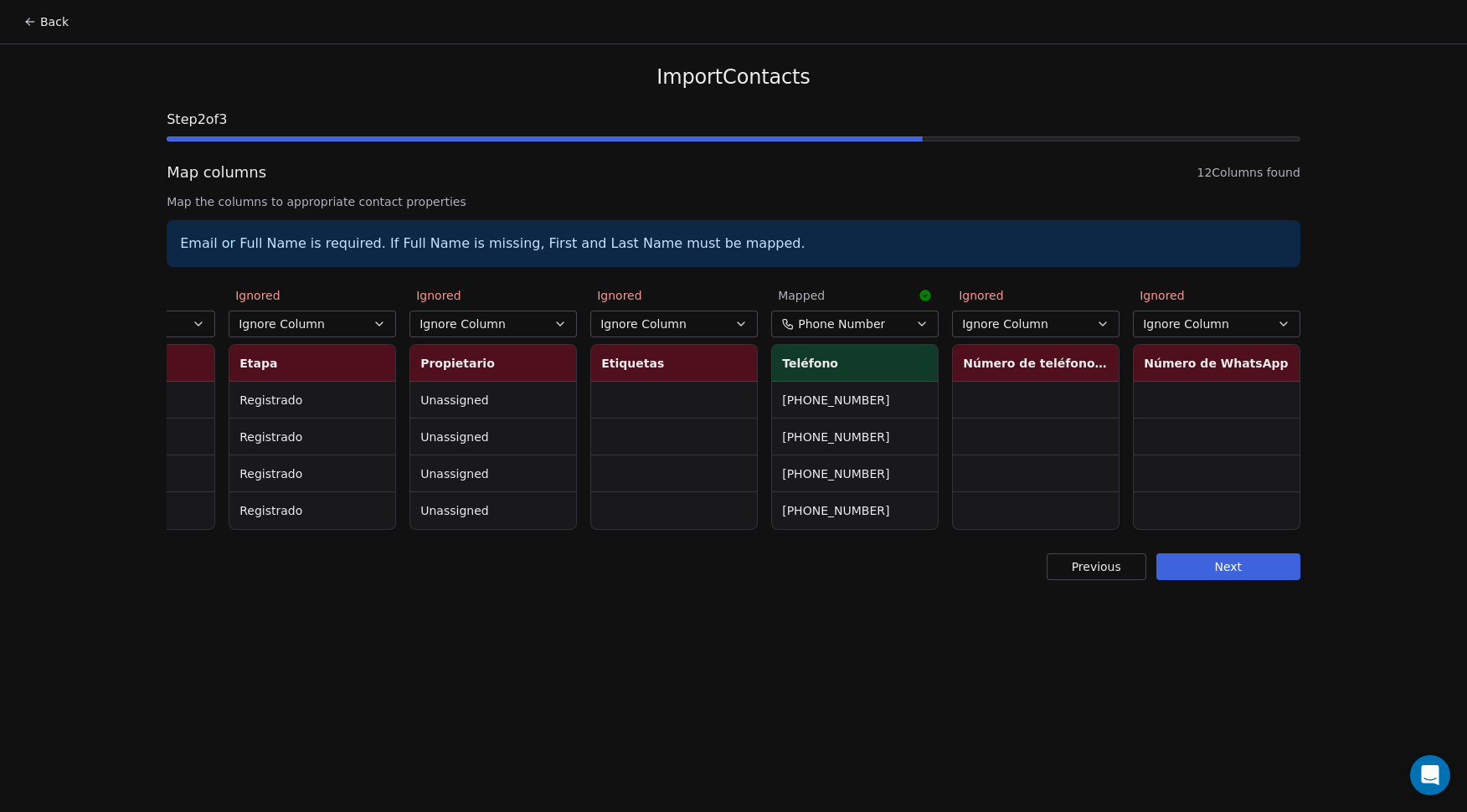
click at [1213, 578] on button "Next" at bounding box center [1229, 567] width 144 height 27
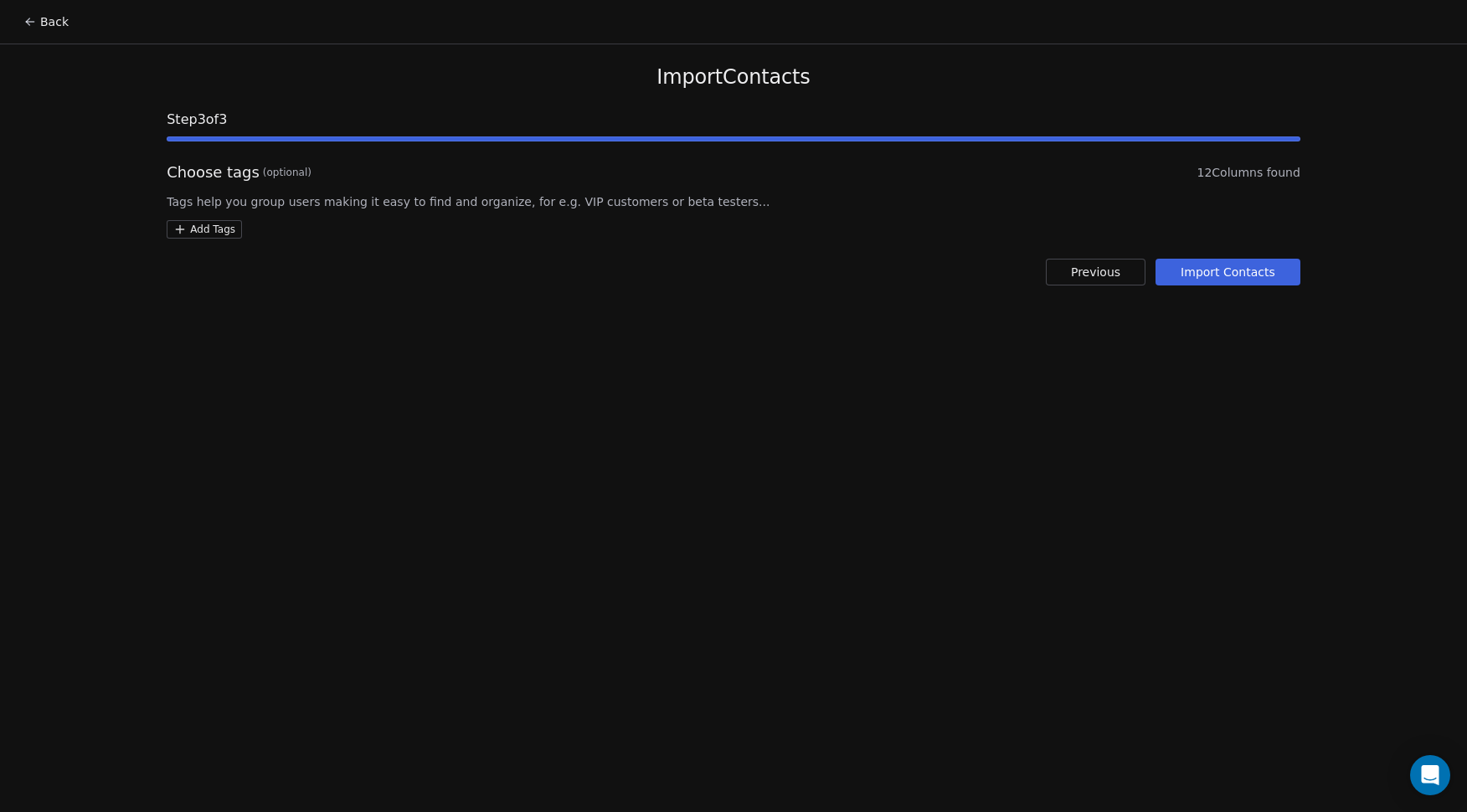
click at [1210, 267] on button "Import Contacts" at bounding box center [1228, 272] width 145 height 27
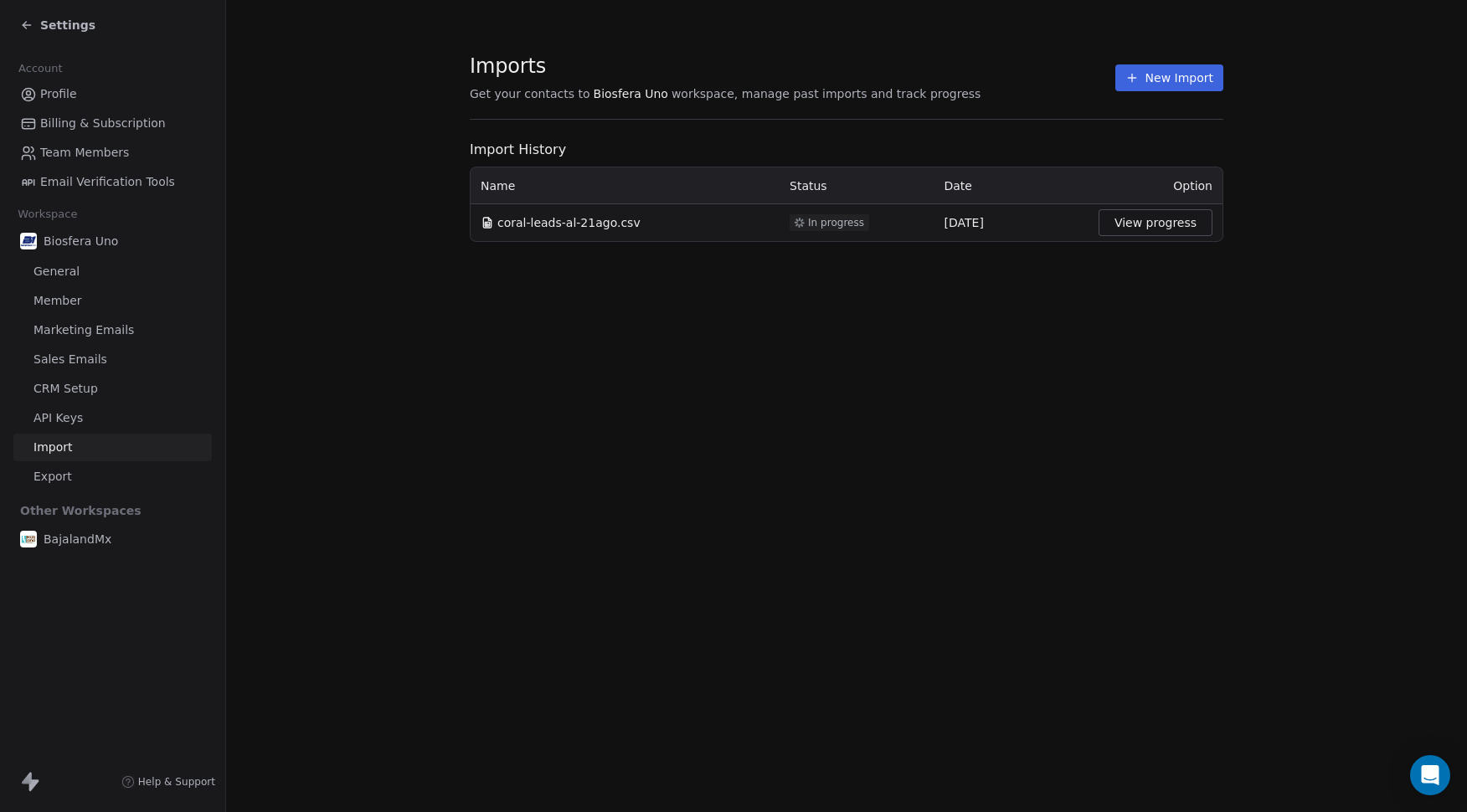
click at [54, 24] on span "Settings" at bounding box center [68, 25] width 55 height 17
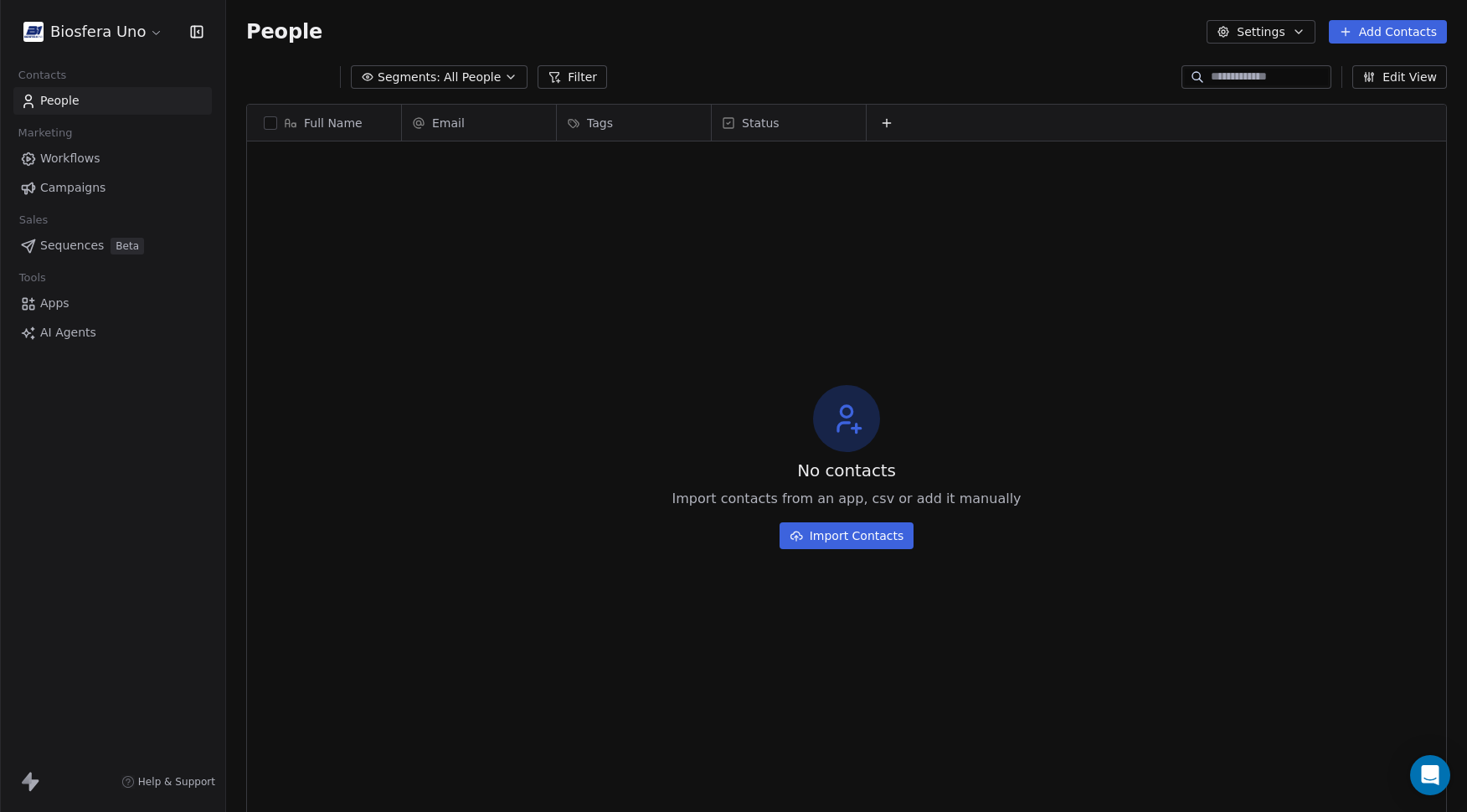
scroll to position [702, 1229]
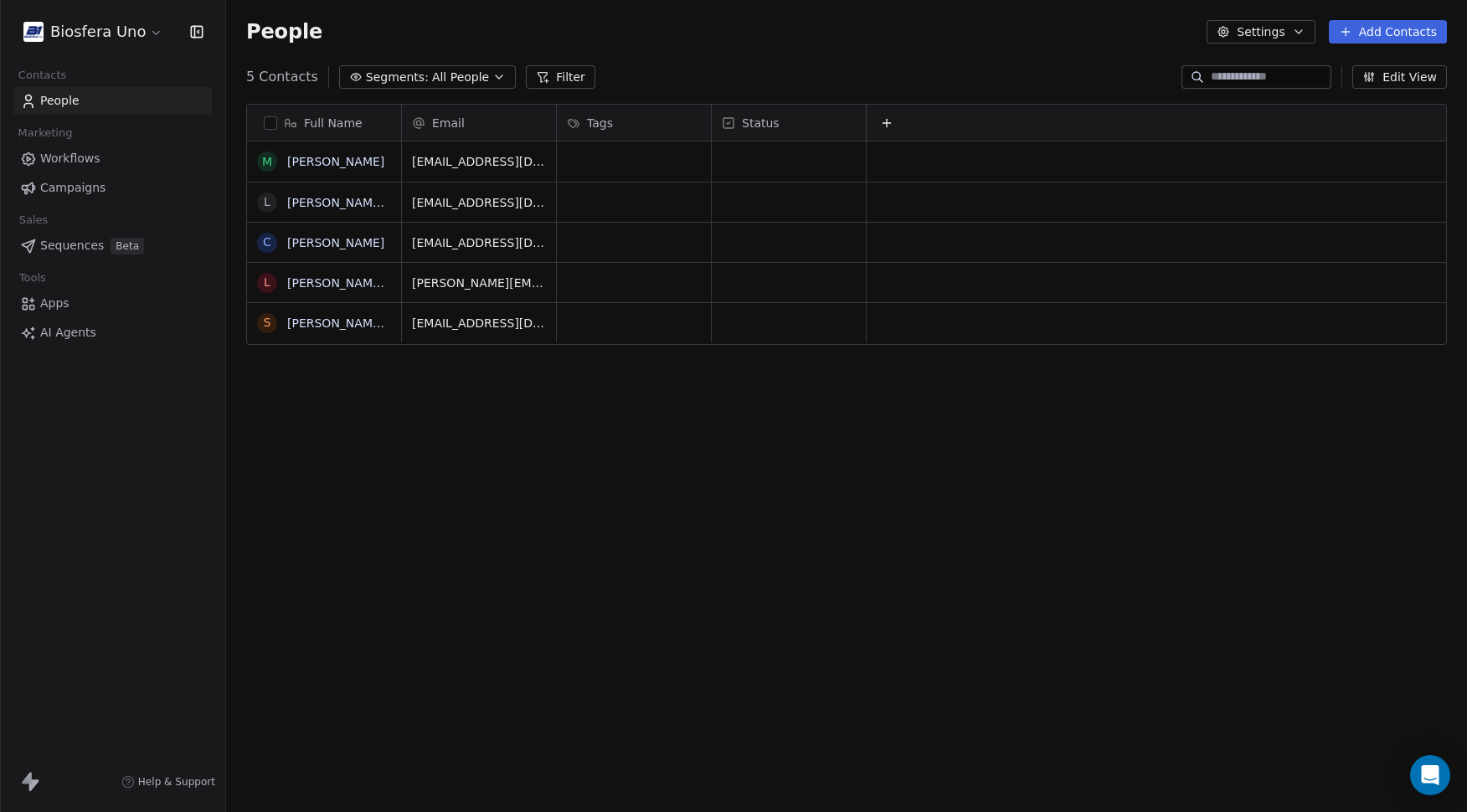
click at [887, 123] on icon at bounding box center [887, 123] width 14 height 14
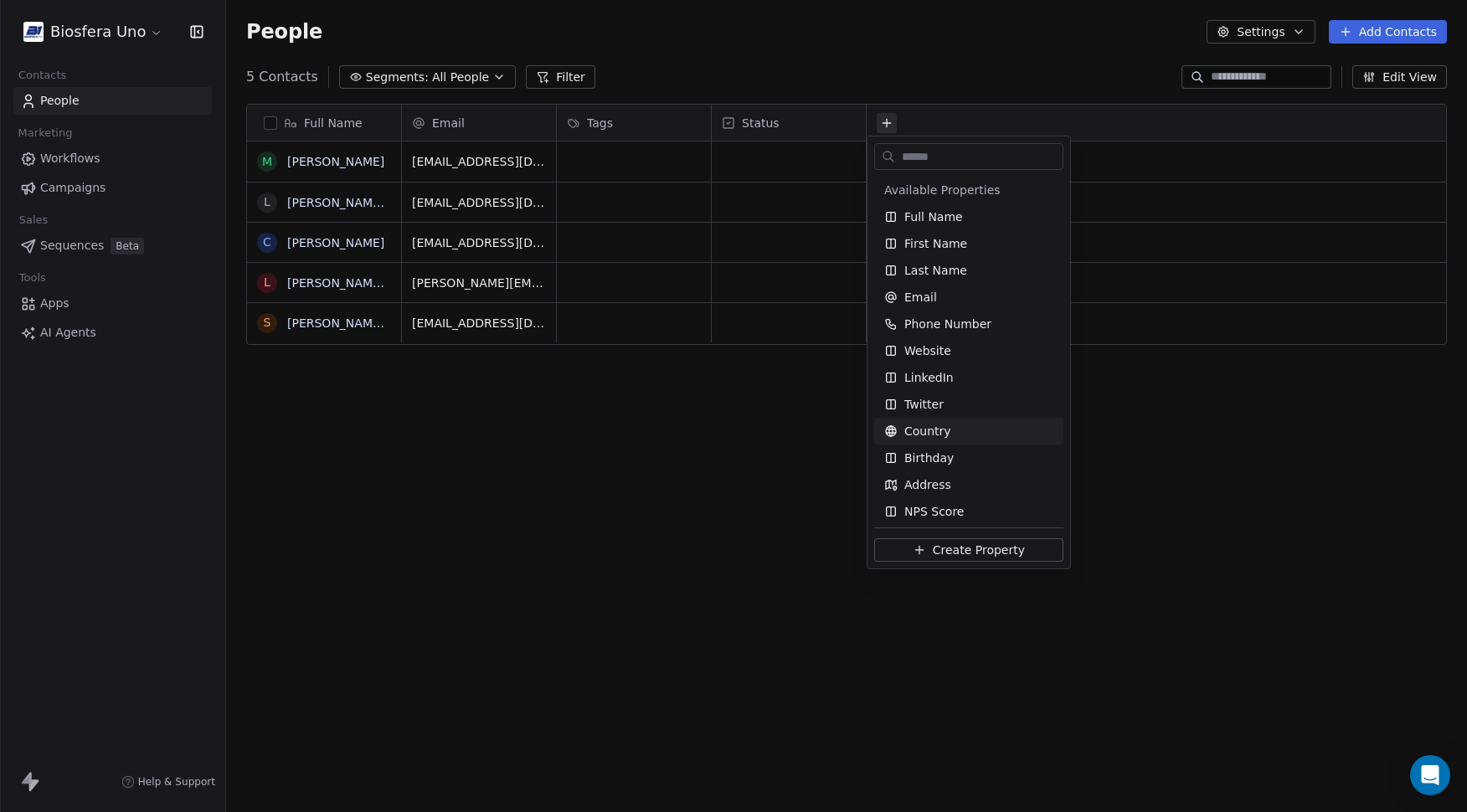
scroll to position [218, 0]
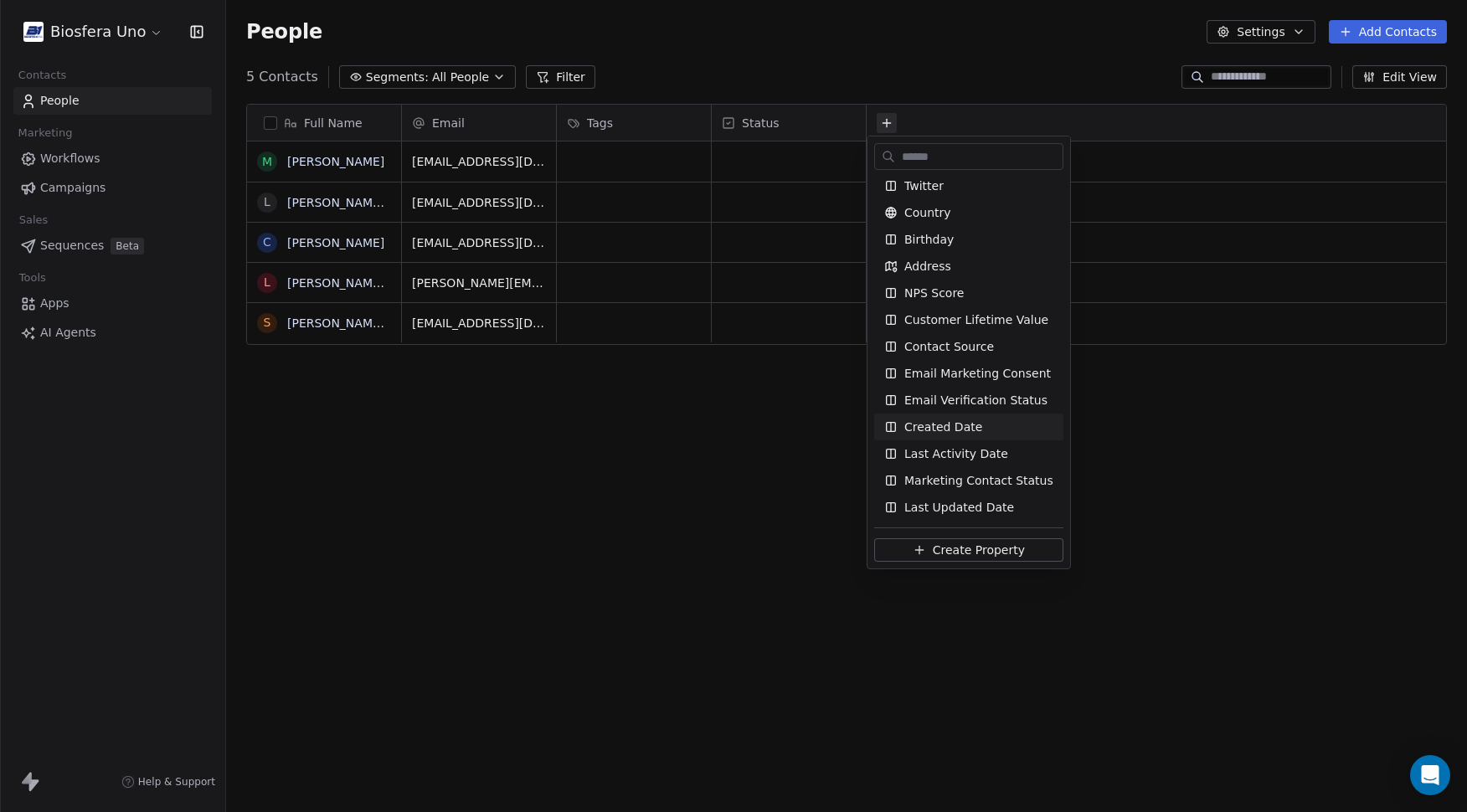
click at [1272, 451] on html "Biosfera Uno Contacts People Marketing Workflows Campaigns Sales Sequences Beta…" at bounding box center [734, 406] width 1467 height 812
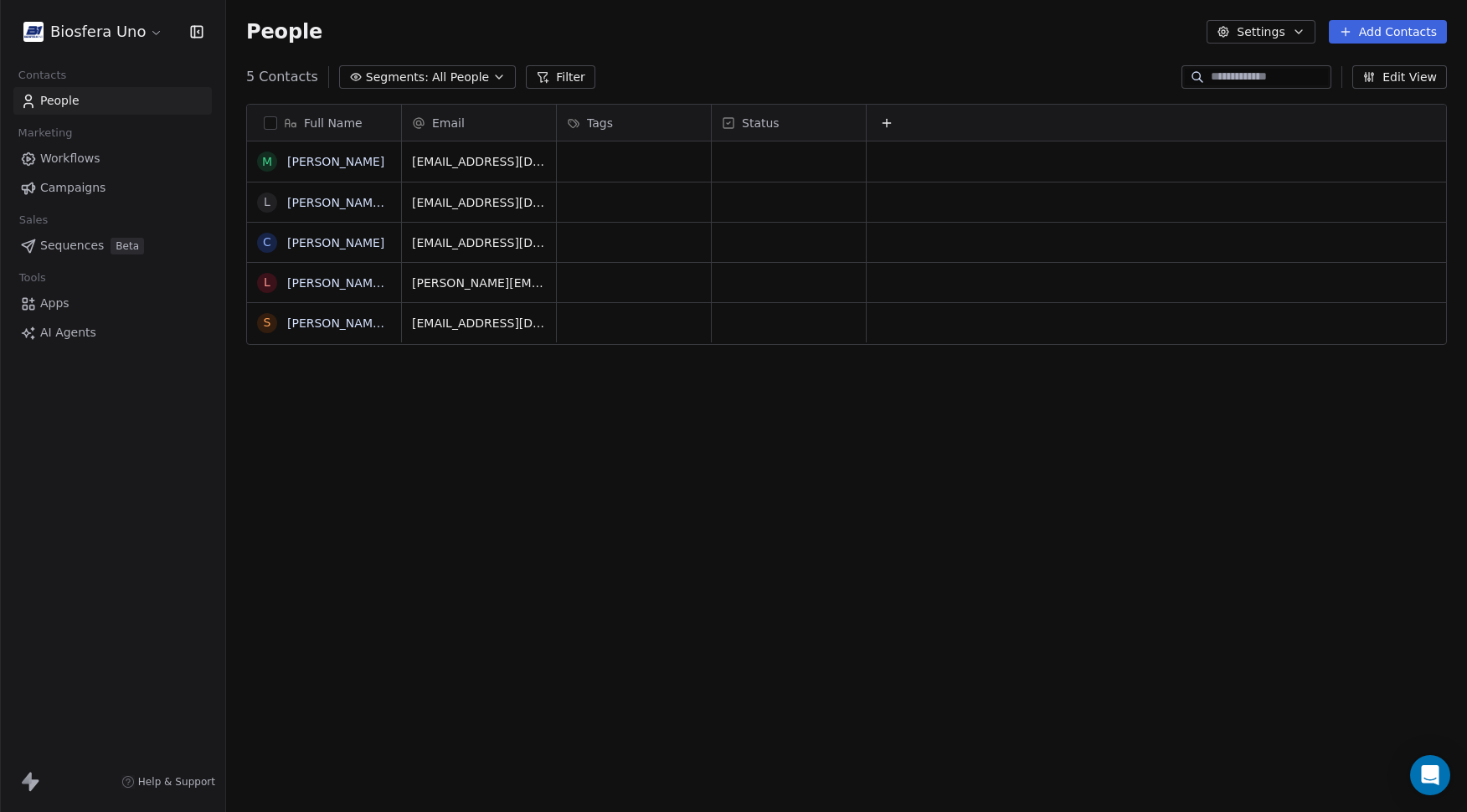
scroll to position [702, 1229]
click at [599, 120] on span "Tags" at bounding box center [600, 123] width 26 height 17
click at [641, 32] on html "Biosfera Uno Contacts People Marketing Workflows Campaigns Sales Sequences Beta…" at bounding box center [734, 406] width 1467 height 812
click at [152, 32] on html "Biosfera Uno Contacts People Marketing Workflows Campaigns Sales Sequences Beta…" at bounding box center [734, 406] width 1467 height 812
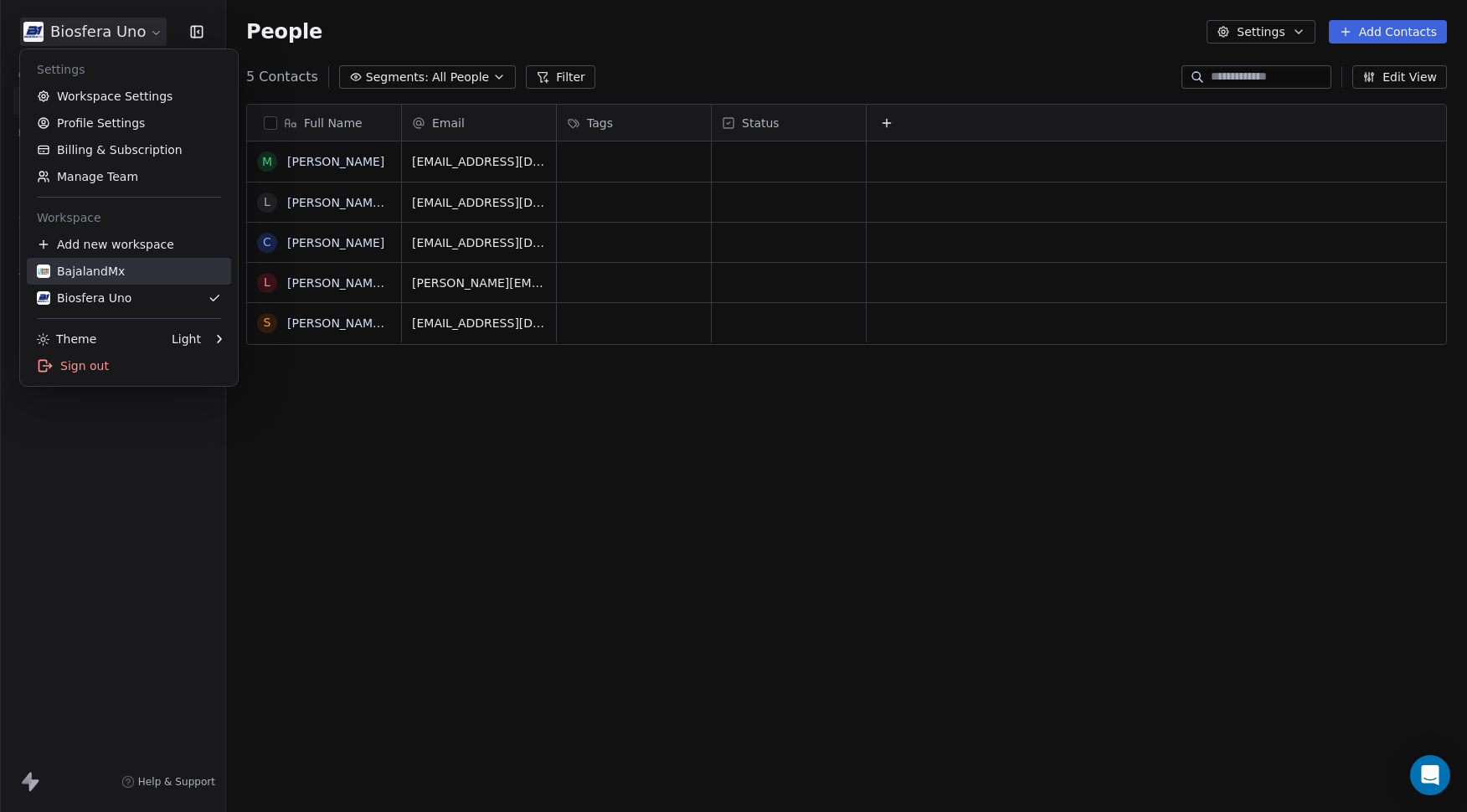
click at [129, 273] on div "BajalandMx" at bounding box center [129, 271] width 184 height 17
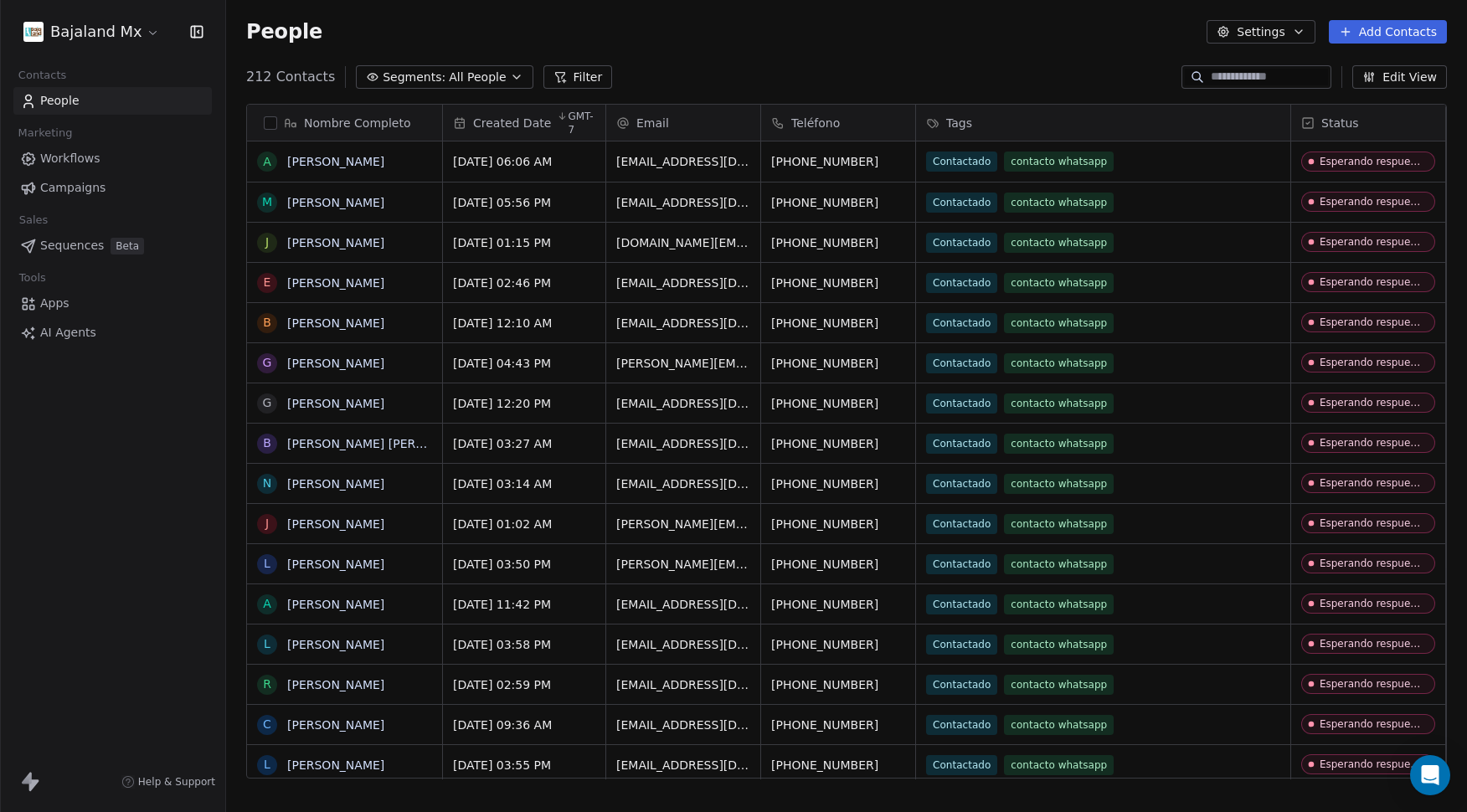
scroll to position [702, 1229]
click at [139, 32] on html "Bajaland Mx Contacts People Marketing Workflows Campaigns Sales Sequences Beta …" at bounding box center [734, 406] width 1467 height 812
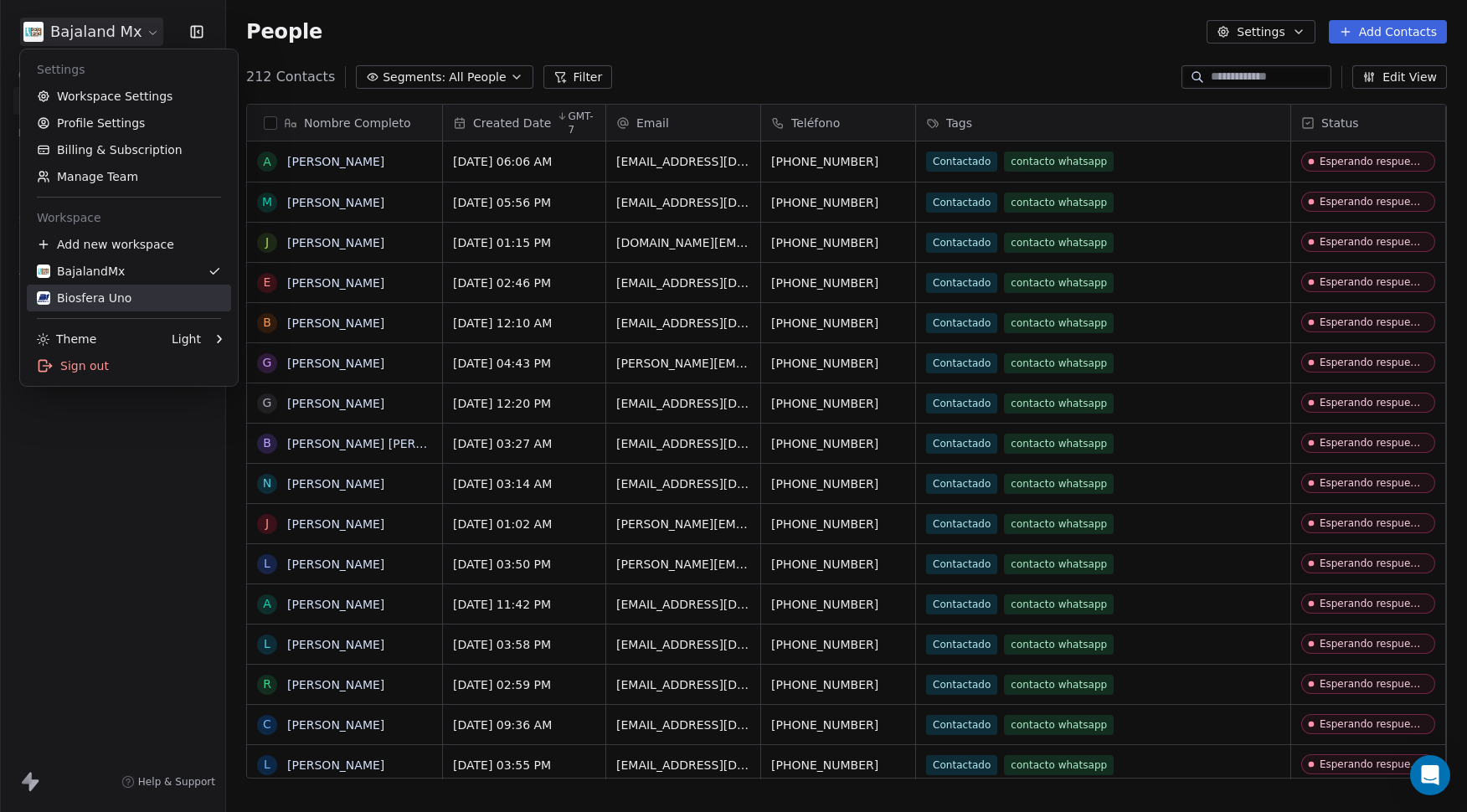
click at [124, 300] on div "Biosfera Uno" at bounding box center [84, 298] width 95 height 17
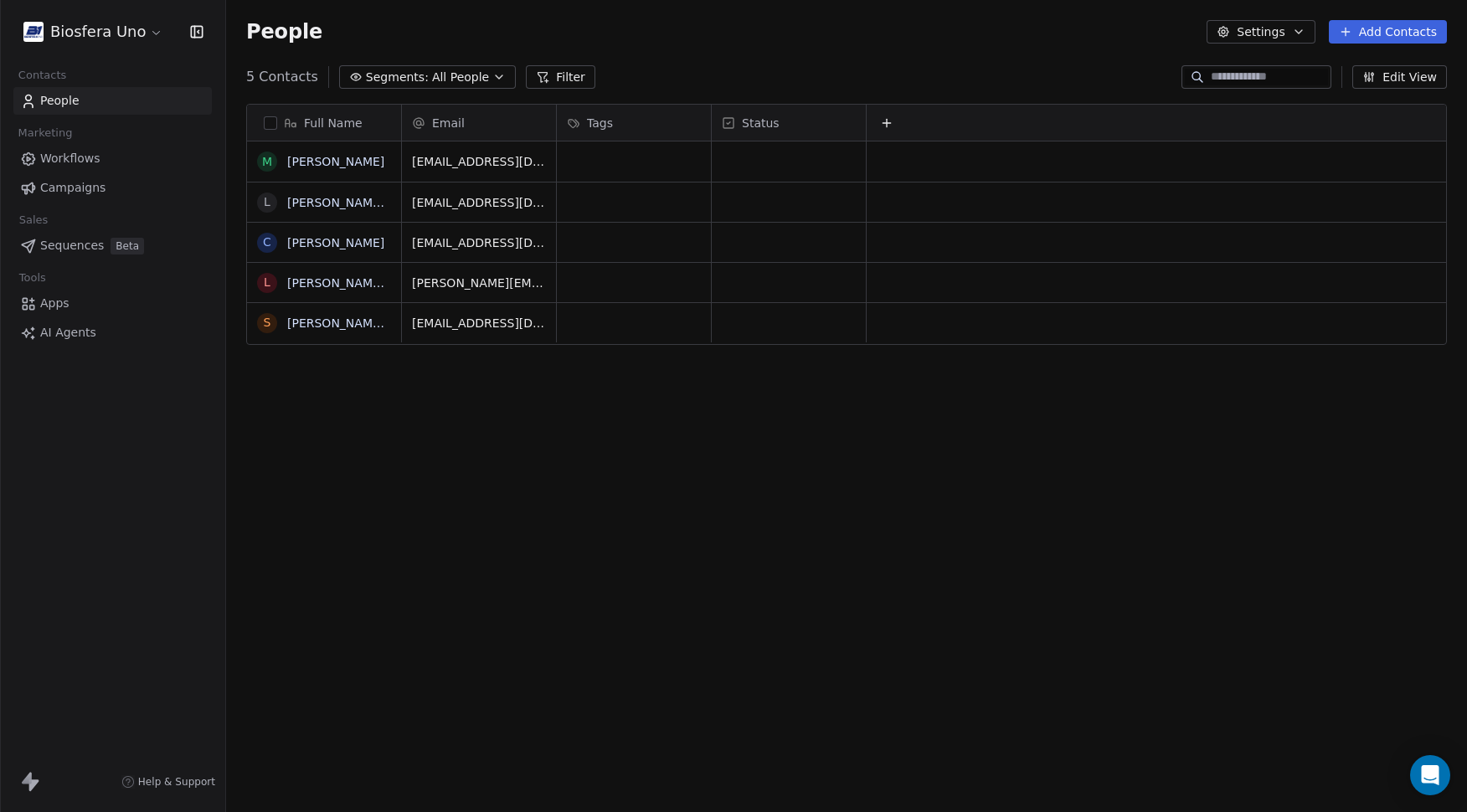
scroll to position [702, 1229]
click at [345, 120] on span "Full Name" at bounding box center [333, 123] width 59 height 17
click at [339, 161] on span "Edit property" at bounding box center [316, 158] width 77 height 17
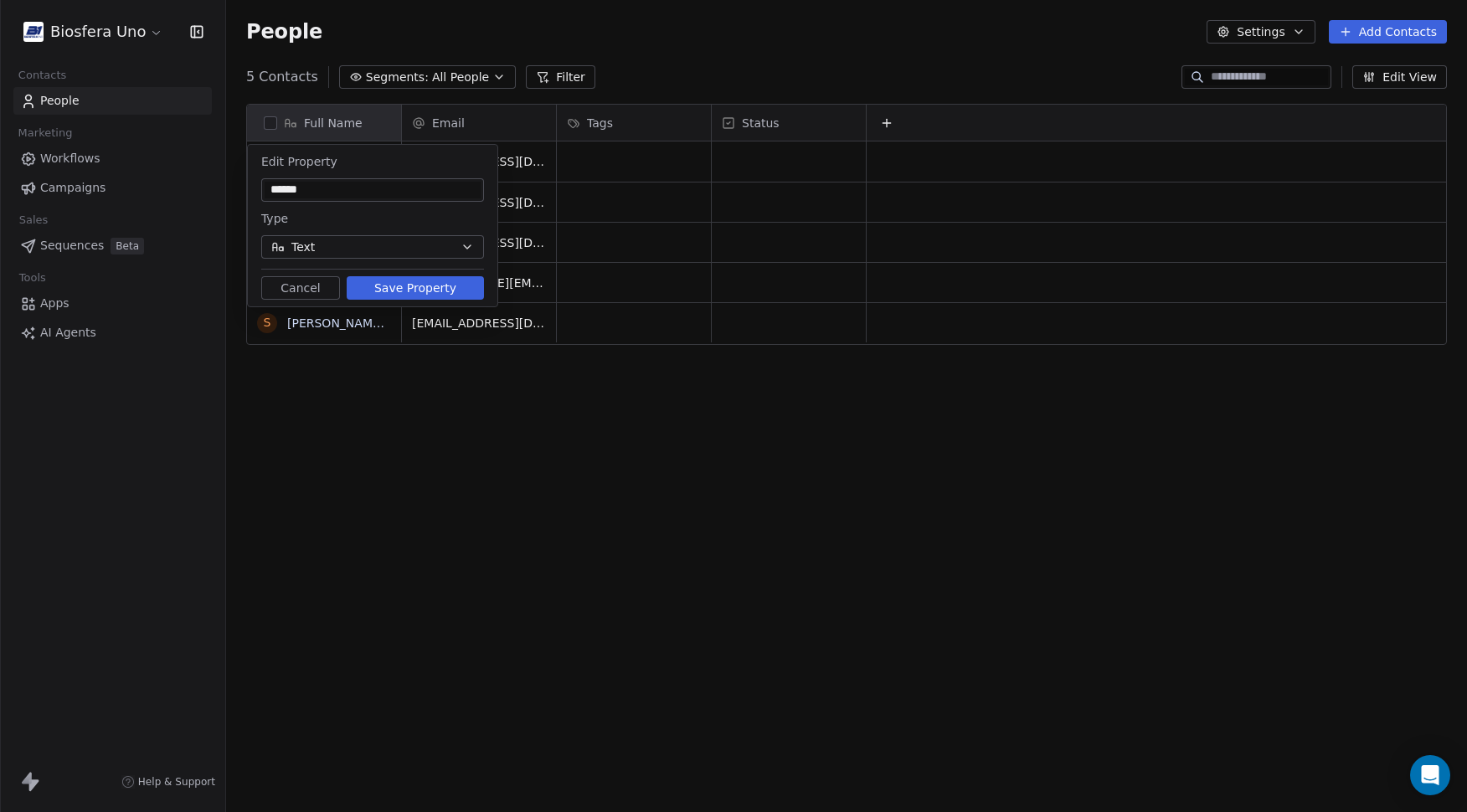
type input "******"
click at [372, 284] on button "Save Property" at bounding box center [415, 288] width 137 height 23
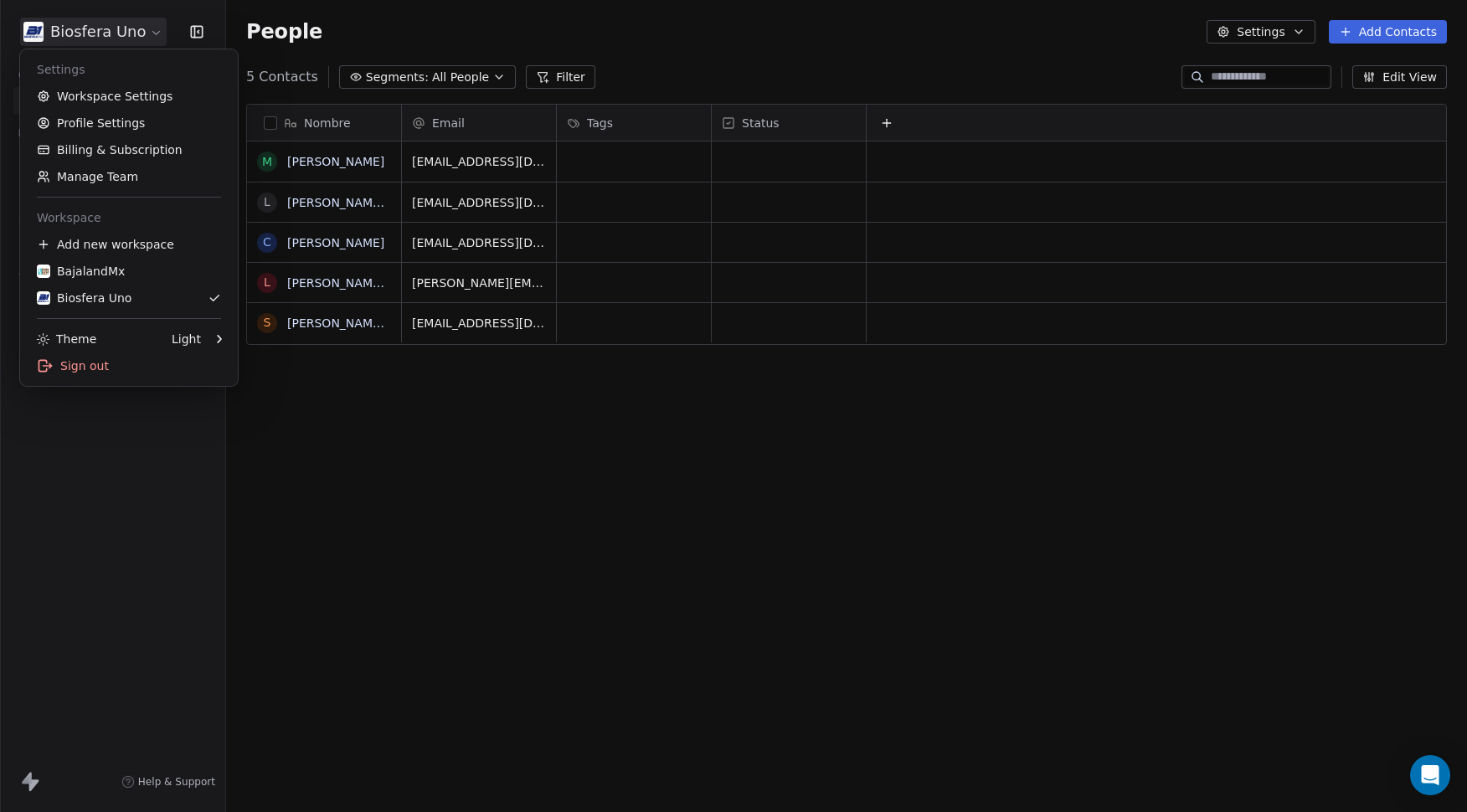
click at [76, 32] on html "Biosfera Uno Contacts People Marketing Workflows Campaigns Sales Sequences Beta…" at bounding box center [734, 406] width 1467 height 812
click at [133, 270] on div "BajalandMx" at bounding box center [129, 271] width 184 height 17
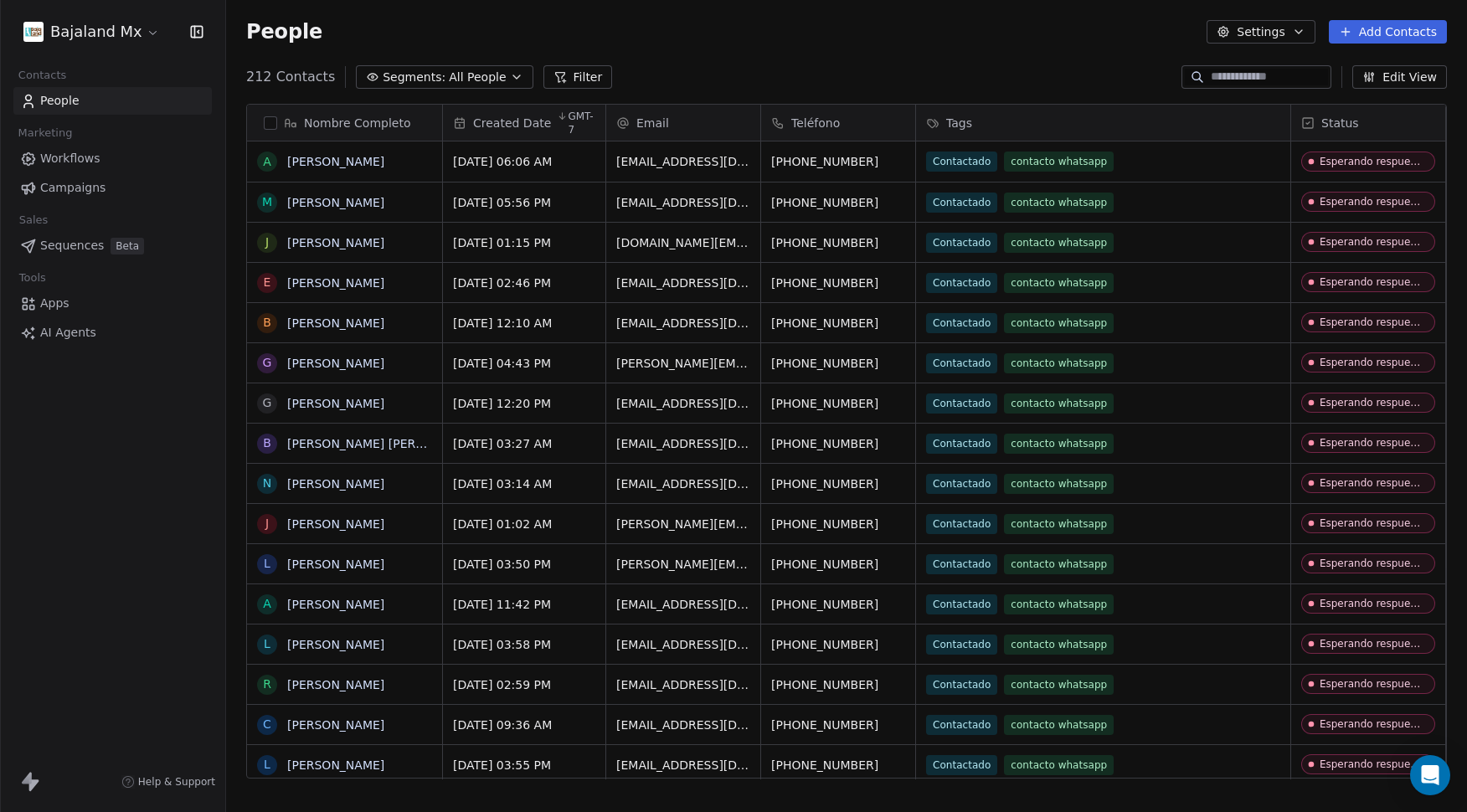
click at [127, 34] on html "Bajaland Mx Contacts People Marketing Workflows Campaigns Sales Sequences Beta …" at bounding box center [734, 406] width 1467 height 812
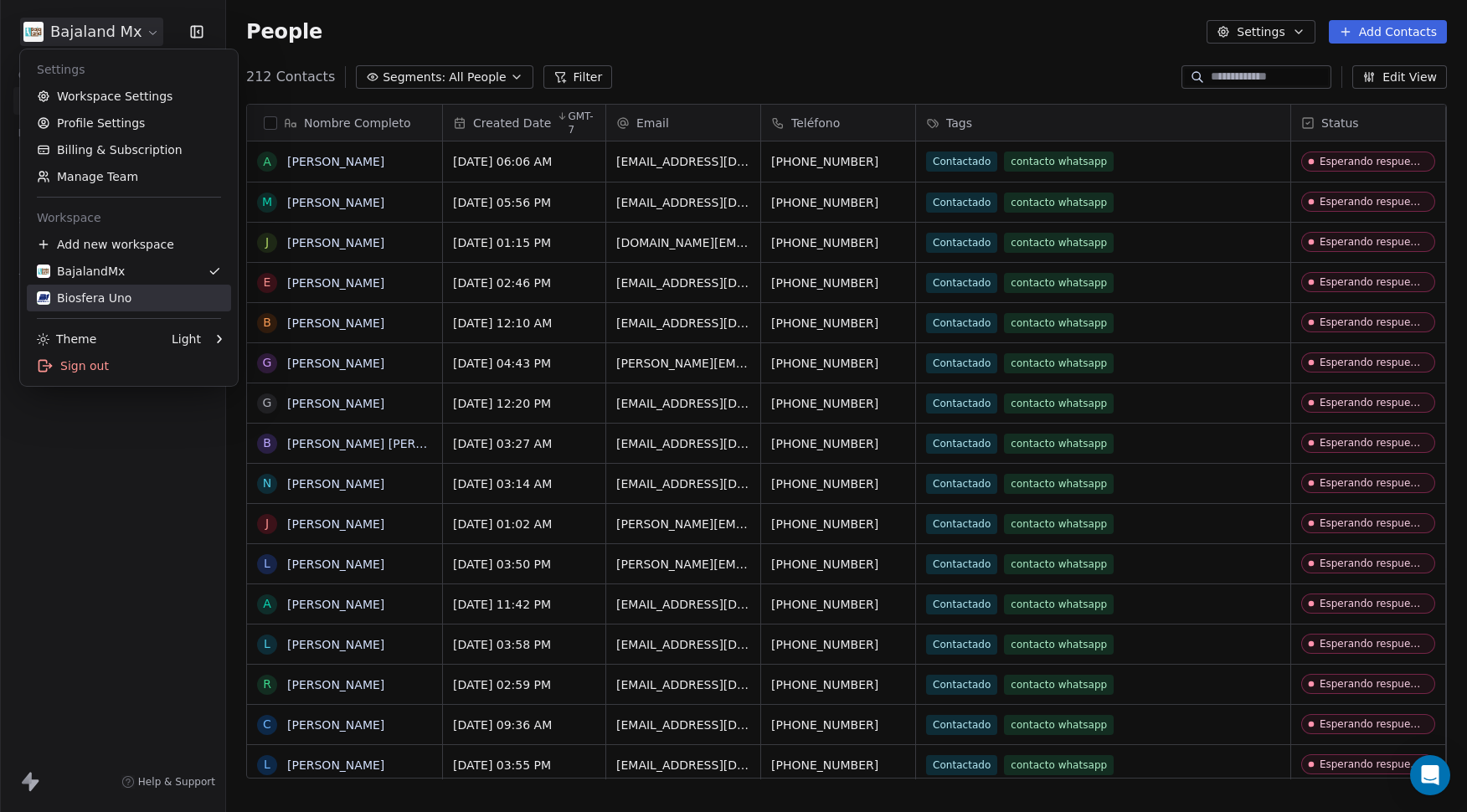
click at [121, 296] on div "Biosfera Uno" at bounding box center [84, 298] width 95 height 17
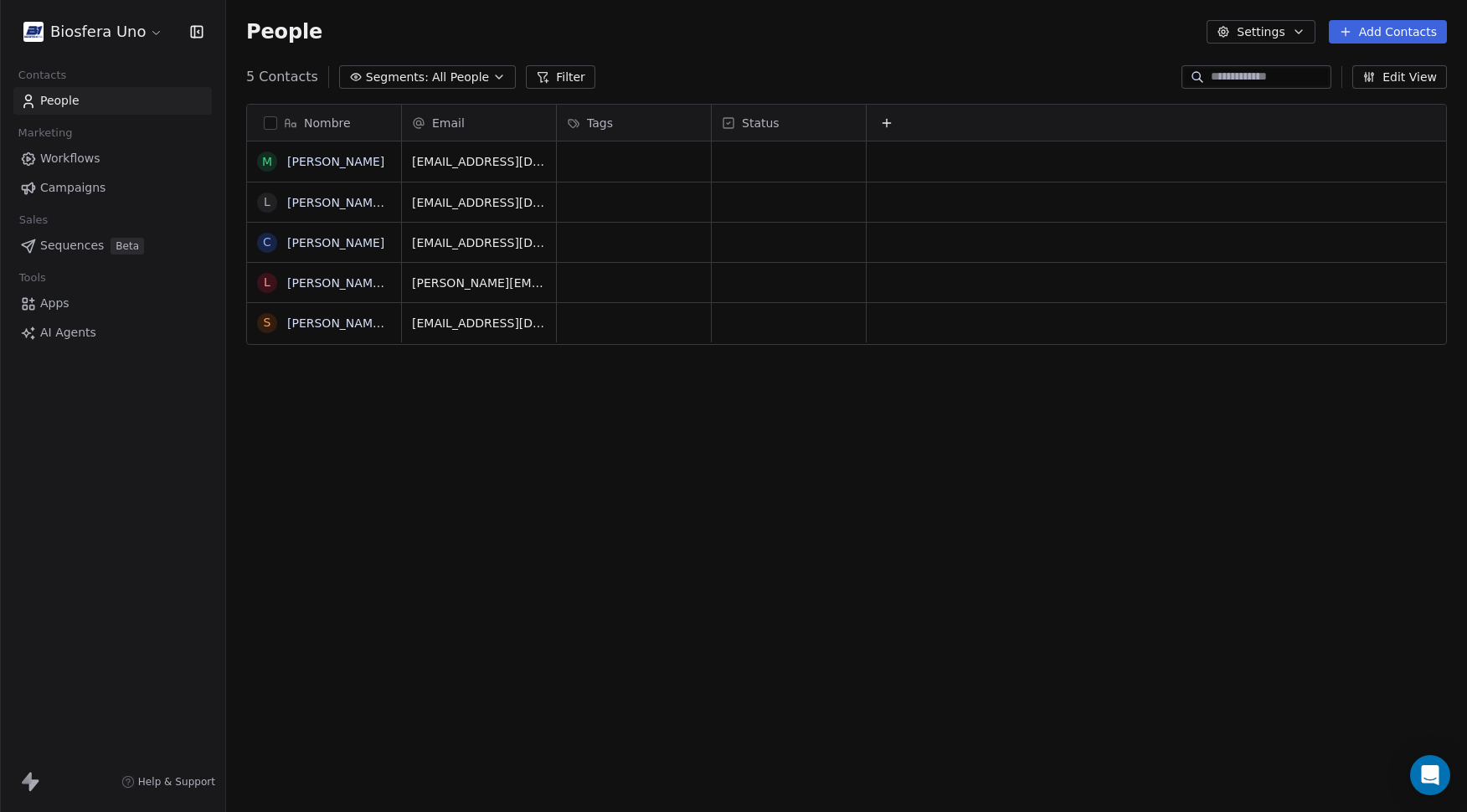
scroll to position [702, 1229]
click at [890, 121] on icon at bounding box center [887, 123] width 14 height 14
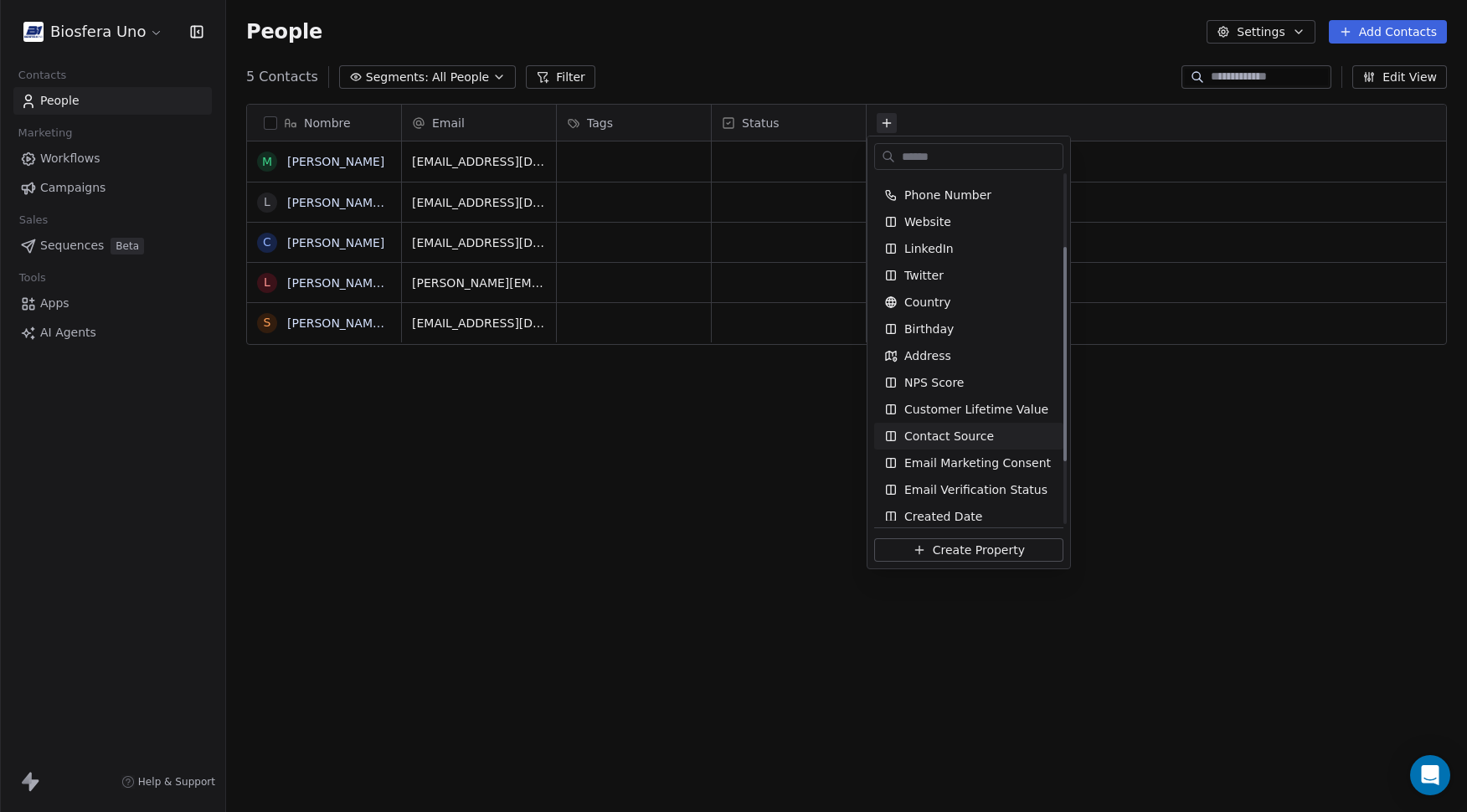
scroll to position [118, 0]
click at [964, 218] on span "Phone Number" at bounding box center [948, 223] width 88 height 17
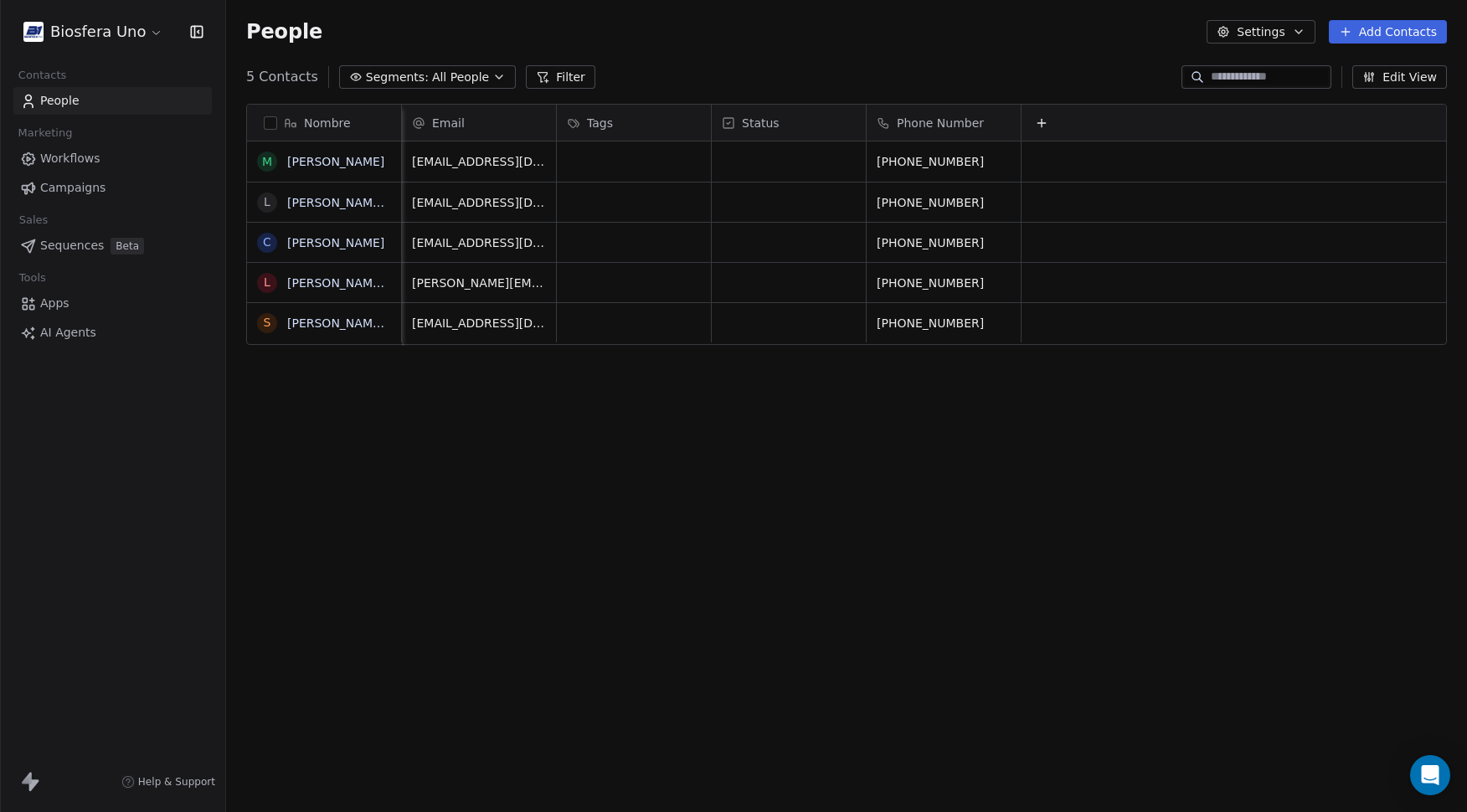
scroll to position [14, 14]
click at [946, 125] on span "Phone Number" at bounding box center [938, 123] width 88 height 17
click at [941, 161] on span "Edit property" at bounding box center [921, 158] width 77 height 17
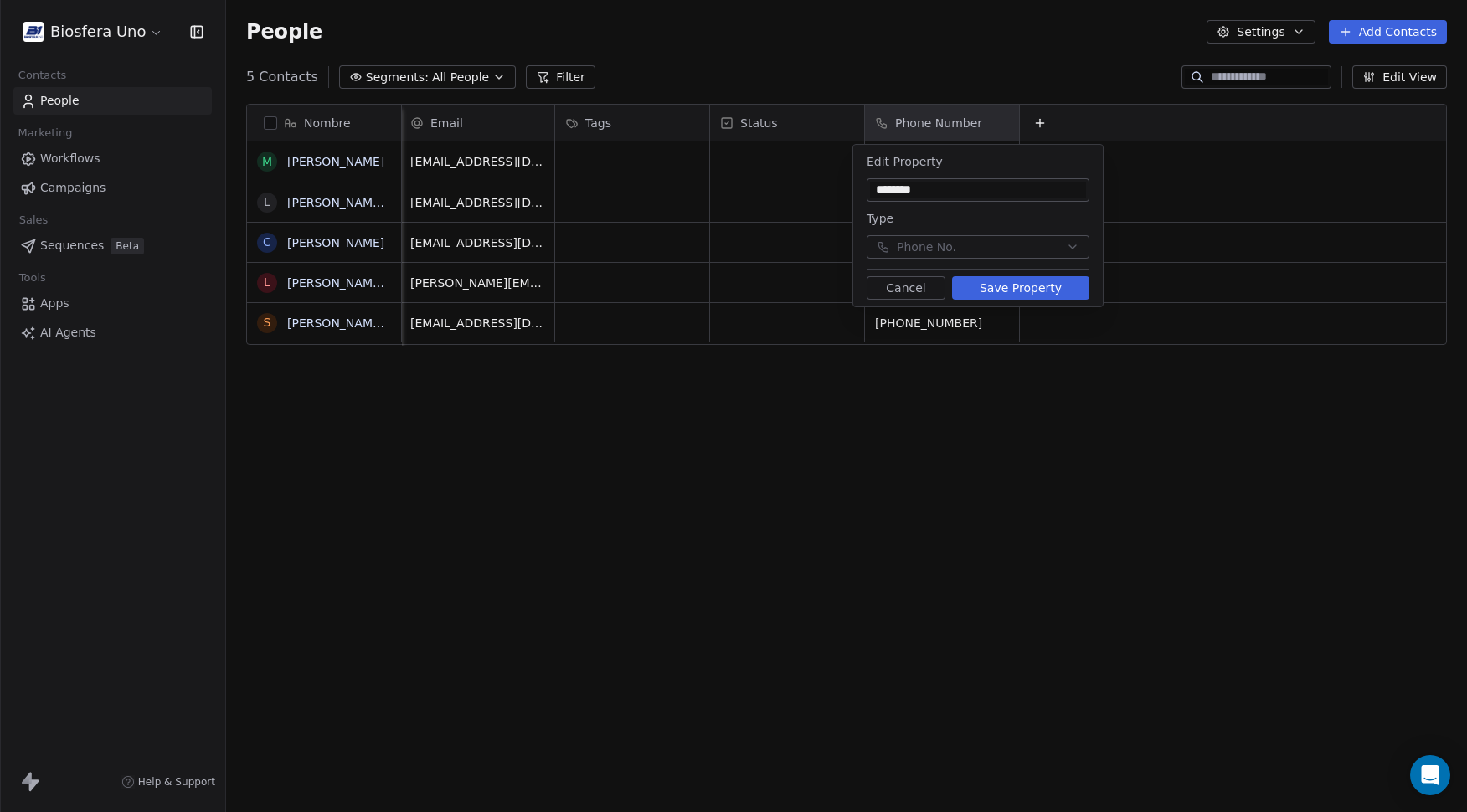
type input "********"
click at [983, 286] on button "Save Property" at bounding box center [1021, 288] width 137 height 23
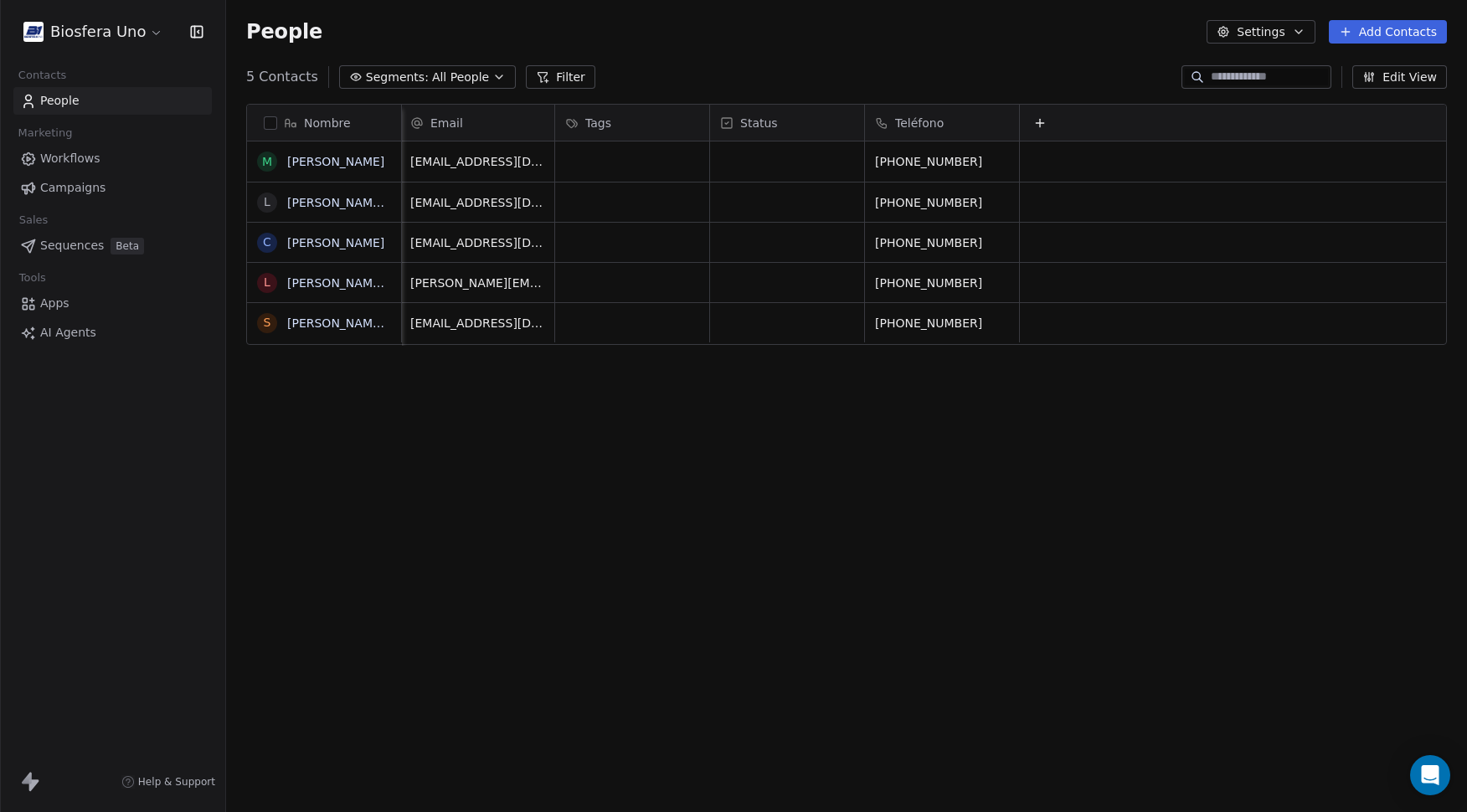
click at [610, 114] on div "Tags" at bounding box center [632, 123] width 154 height 36
click at [610, 116] on html "Biosfera Uno Contacts People Marketing Workflows Campaigns Sales Sequences Beta…" at bounding box center [734, 406] width 1467 height 812
drag, startPoint x: 604, startPoint y: 119, endPoint x: 1080, endPoint y: 120, distance: 476.0
click at [1080, 120] on div "Email Tags Status Teléfono" at bounding box center [923, 123] width 1046 height 37
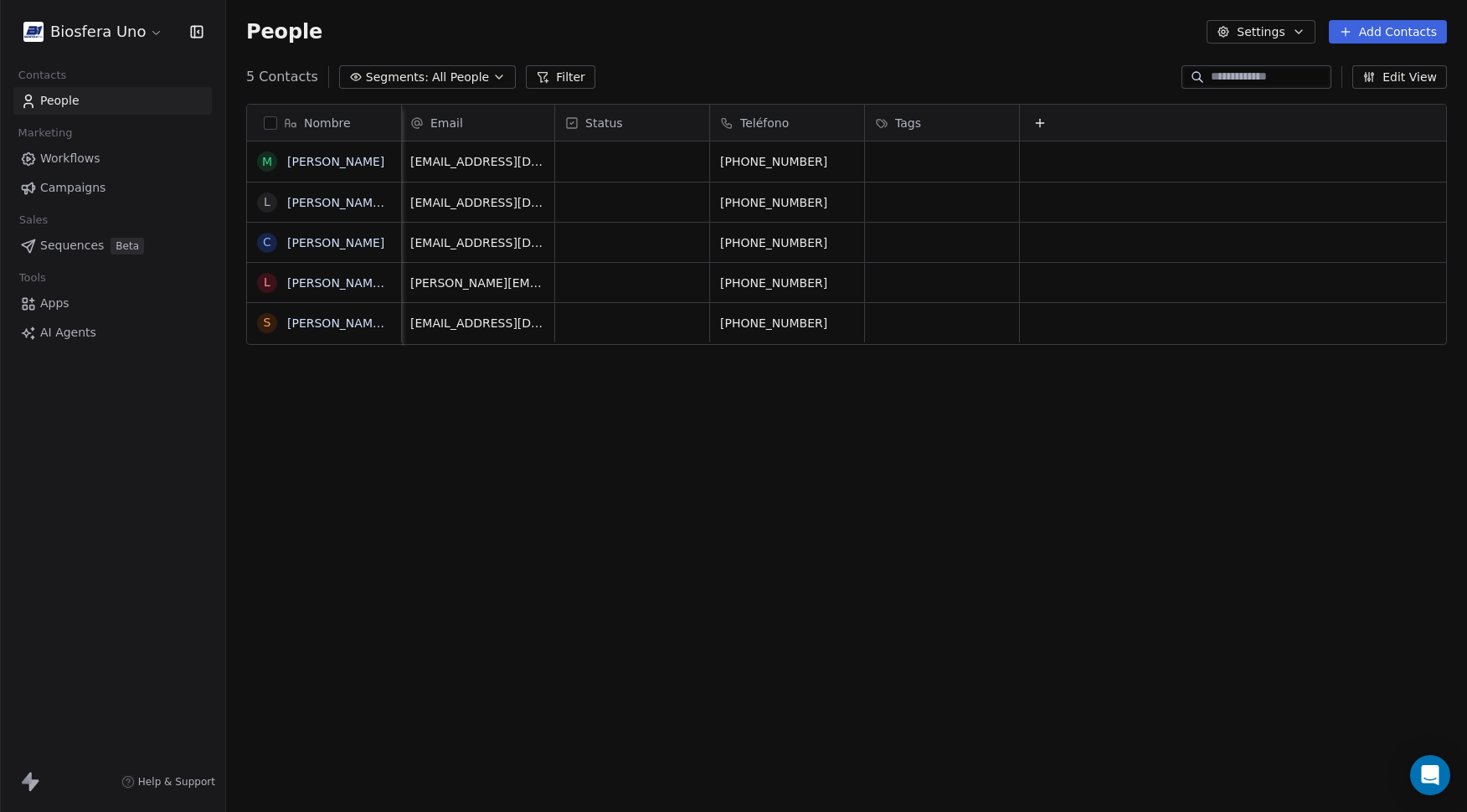
click at [94, 34] on html "Biosfera Uno Contacts People Marketing Workflows Campaigns Sales Sequences Beta…" at bounding box center [734, 406] width 1467 height 812
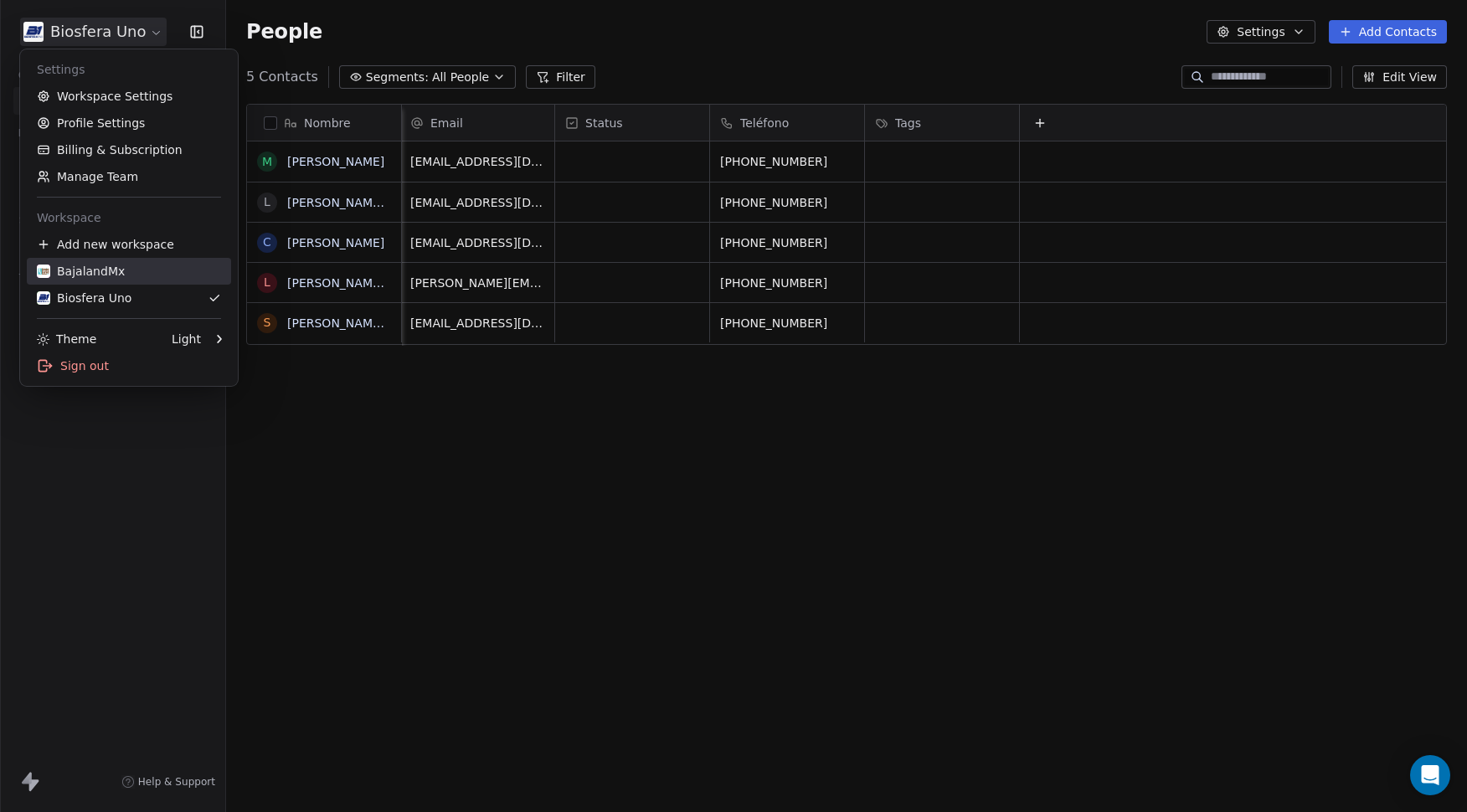
click at [76, 265] on div "BajalandMx" at bounding box center [80, 271] width 88 height 17
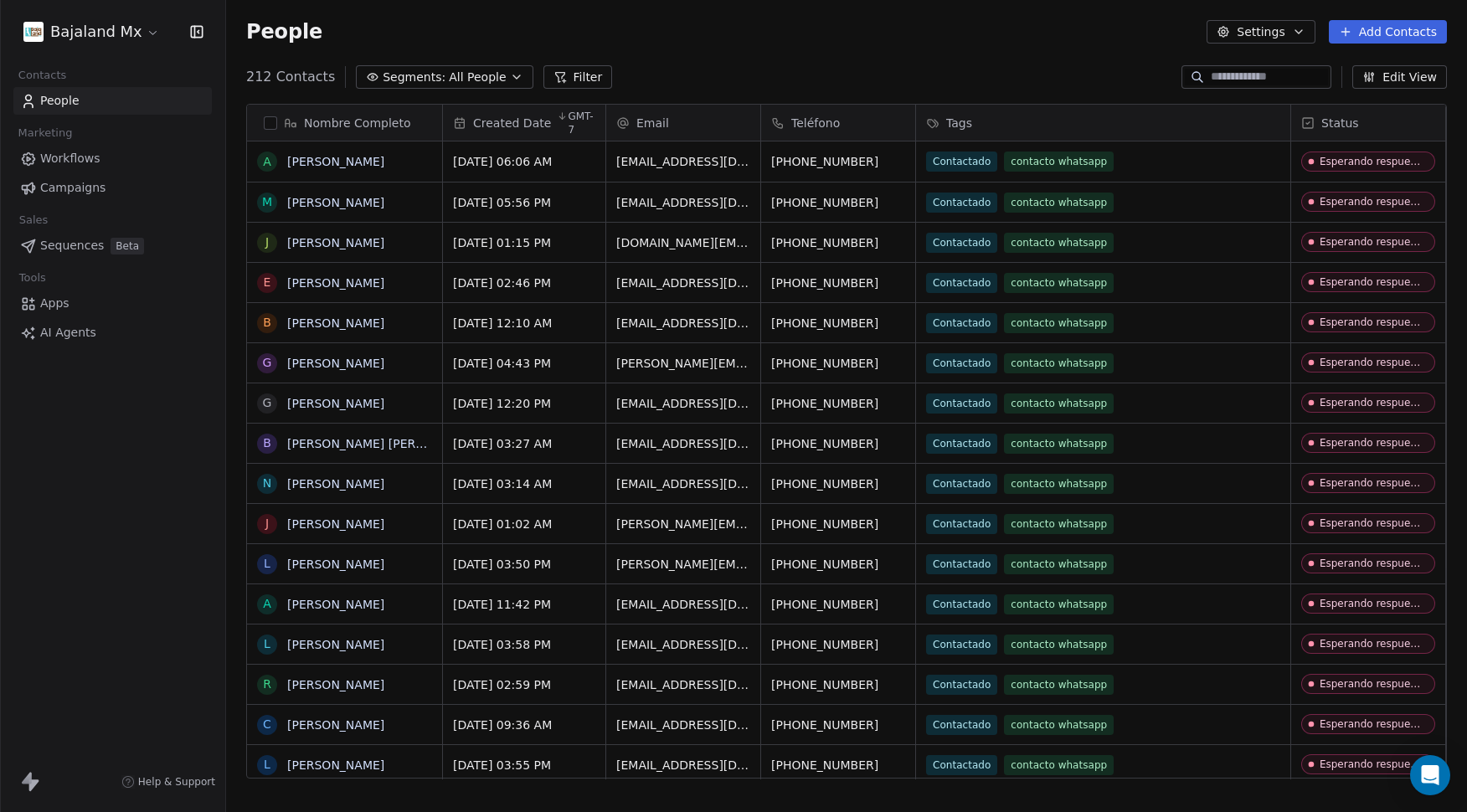
click at [126, 16] on div "Bajaland Mx" at bounding box center [113, 32] width 226 height 64
click at [125, 32] on html "Bajaland Mx Contacts People Marketing Workflows Campaigns Sales Sequences Beta …" at bounding box center [734, 406] width 1467 height 812
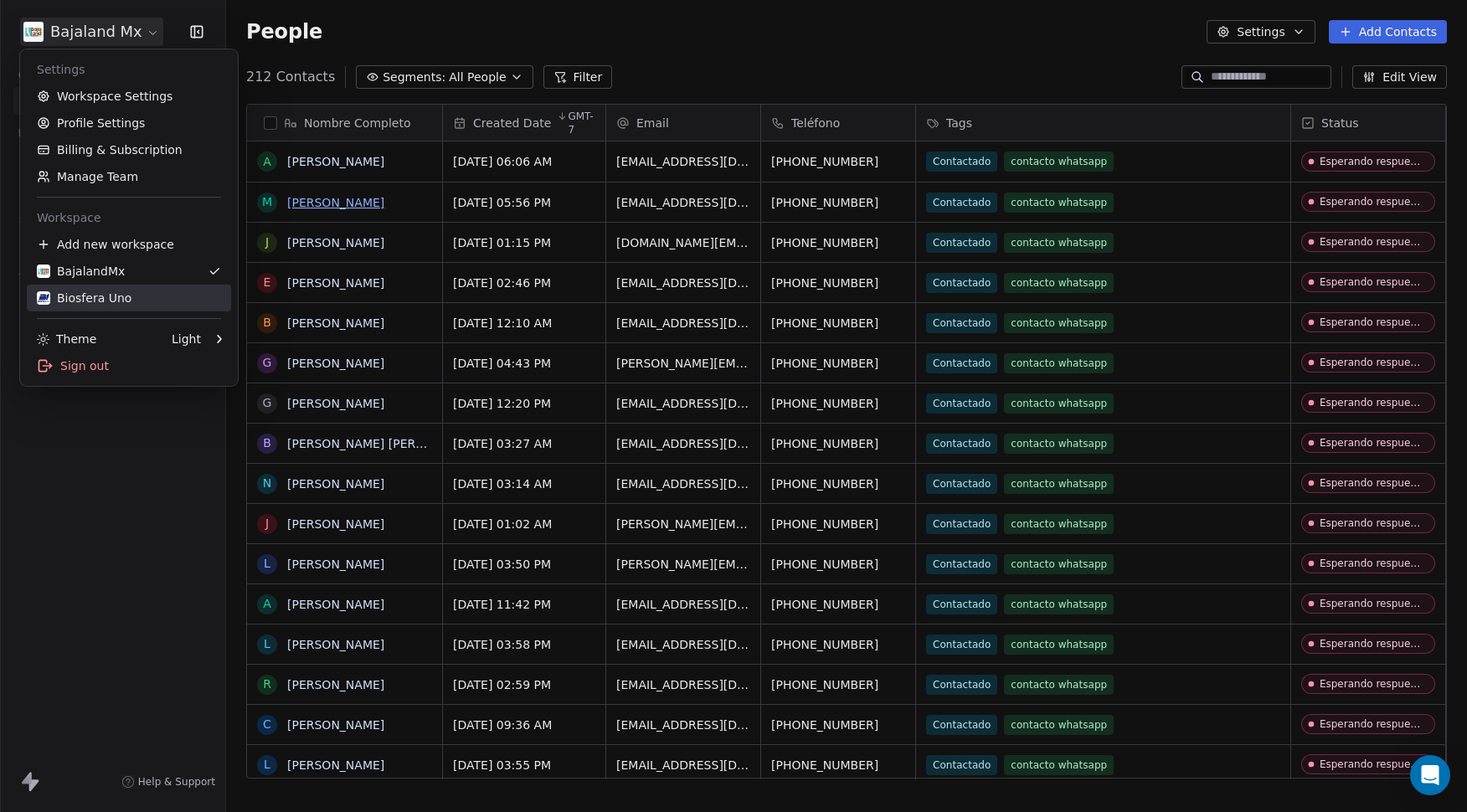
drag, startPoint x: 109, startPoint y: 290, endPoint x: 339, endPoint y: 200, distance: 247.0
click at [109, 289] on link "Biosfera Uno" at bounding box center [129, 299] width 205 height 27
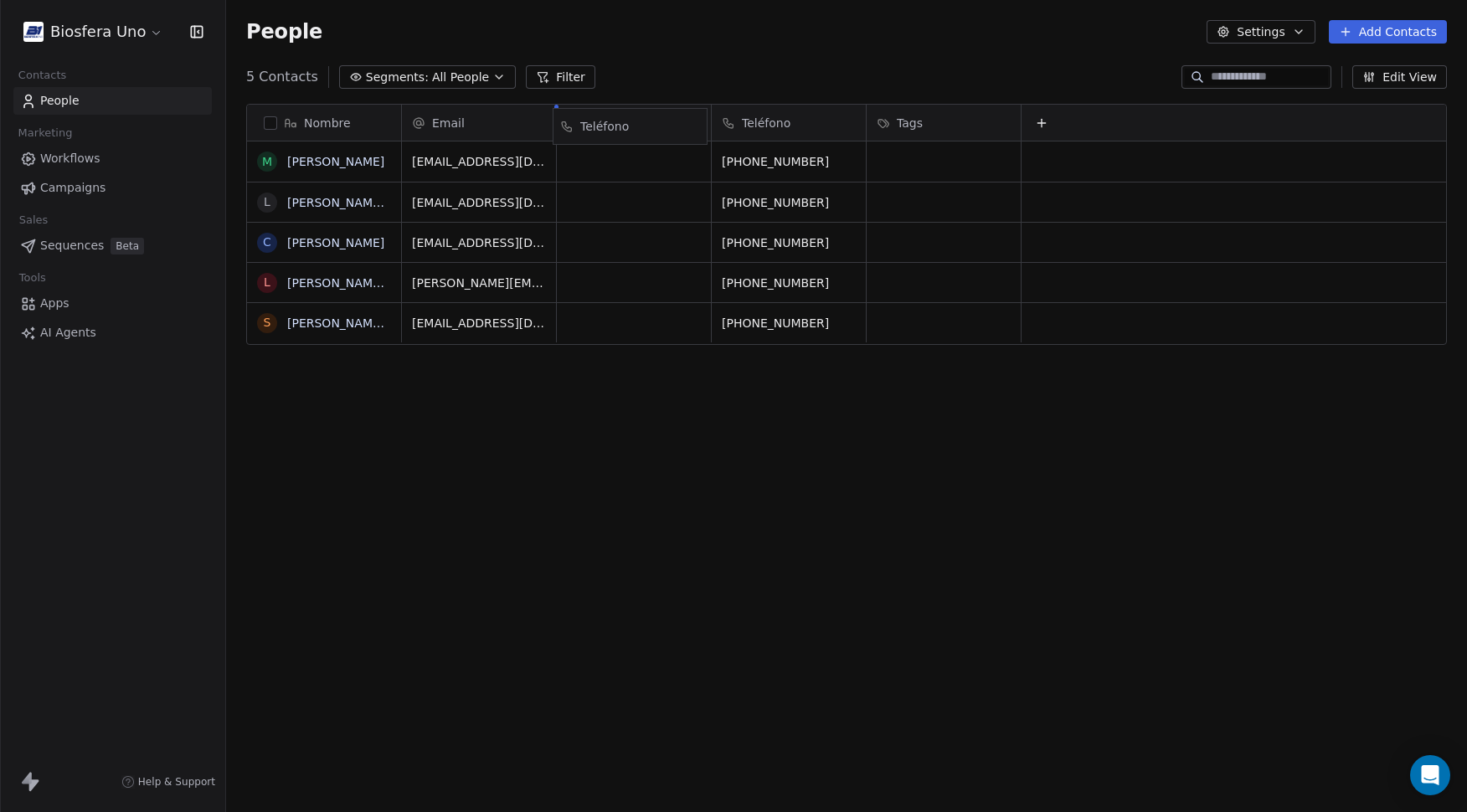
drag, startPoint x: 794, startPoint y: 121, endPoint x: 635, endPoint y: 124, distance: 159.0
click at [635, 124] on div "Email Status Teléfono Tags" at bounding box center [925, 123] width 1046 height 37
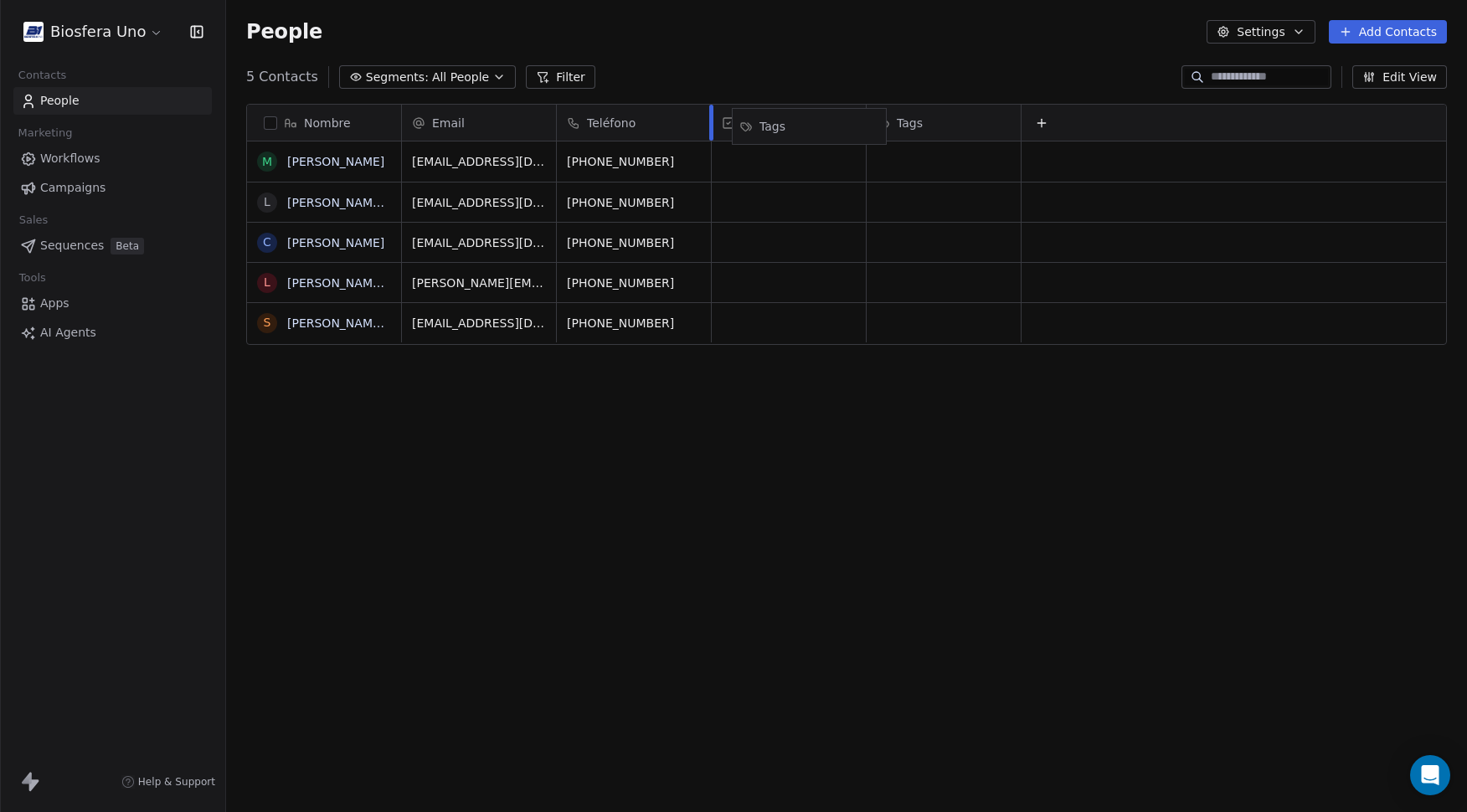
drag, startPoint x: 946, startPoint y: 123, endPoint x: 812, endPoint y: 125, distance: 134.0
click at [812, 125] on div "Email Teléfono Status Tags" at bounding box center [925, 123] width 1046 height 37
click at [1041, 124] on icon at bounding box center [1041, 123] width 14 height 14
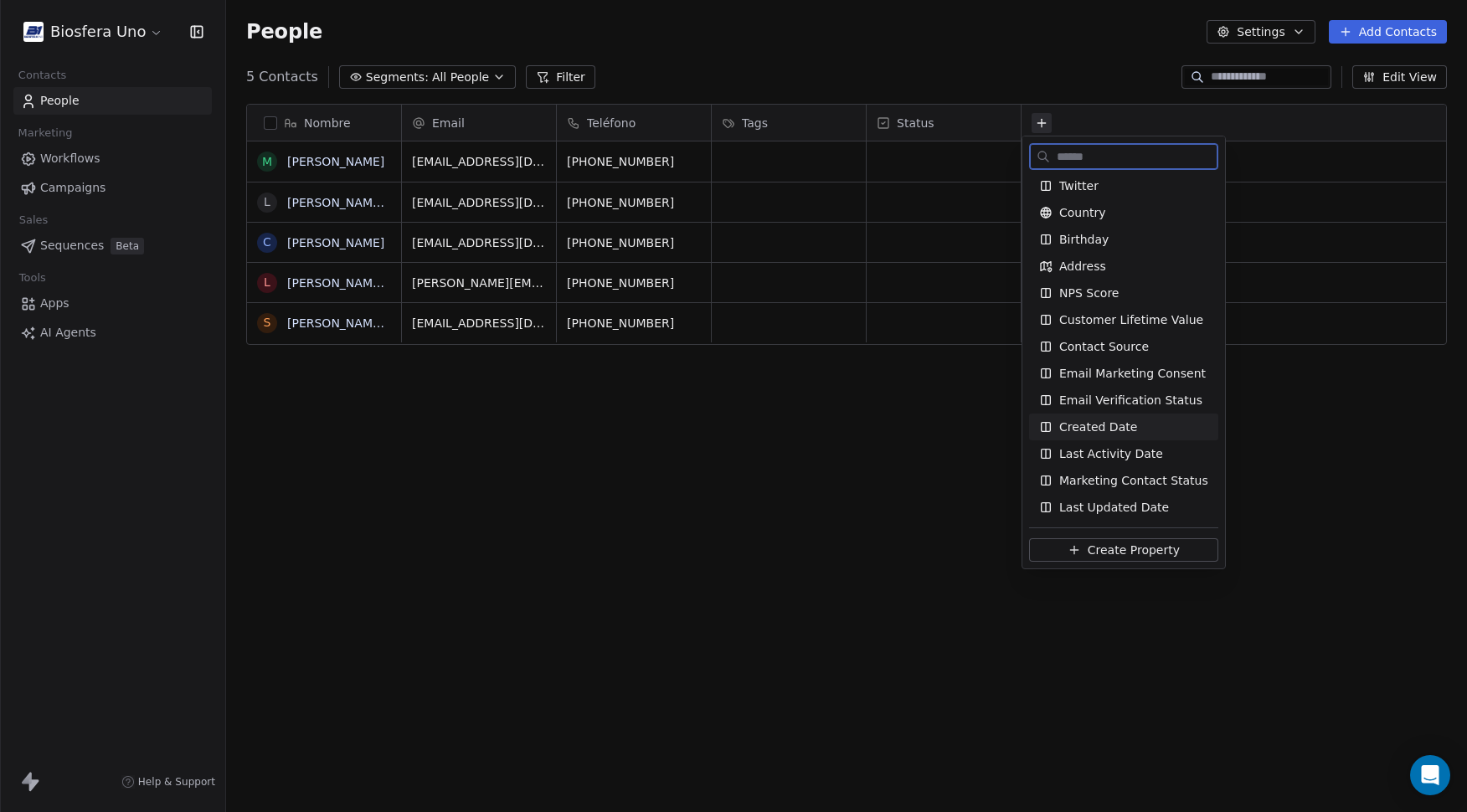
click at [1115, 432] on span "Created Date" at bounding box center [1098, 427] width 78 height 17
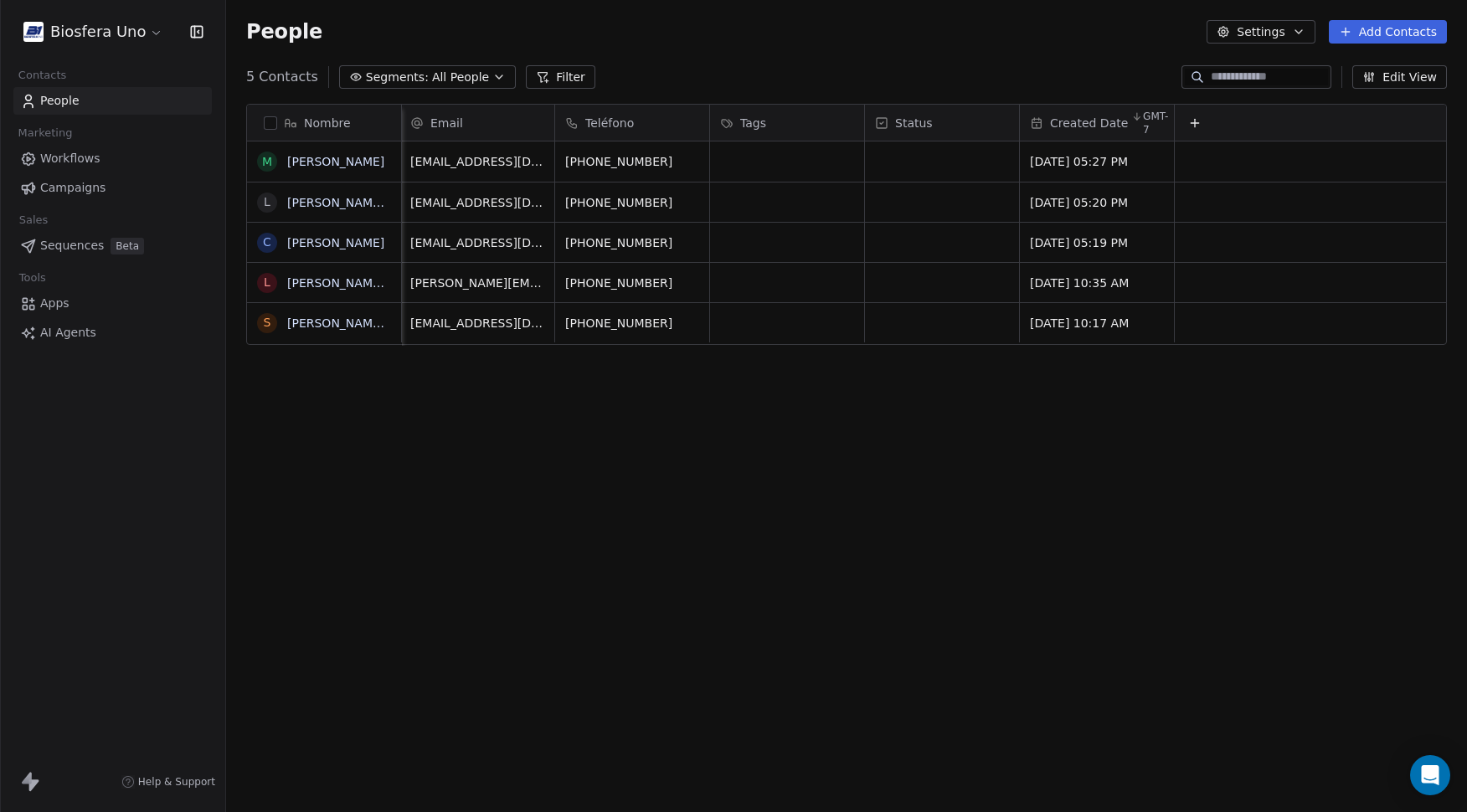
click at [94, 24] on html "Biosfera Uno Contacts People Marketing Workflows Campaigns Sales Sequences Beta…" at bounding box center [734, 406] width 1467 height 812
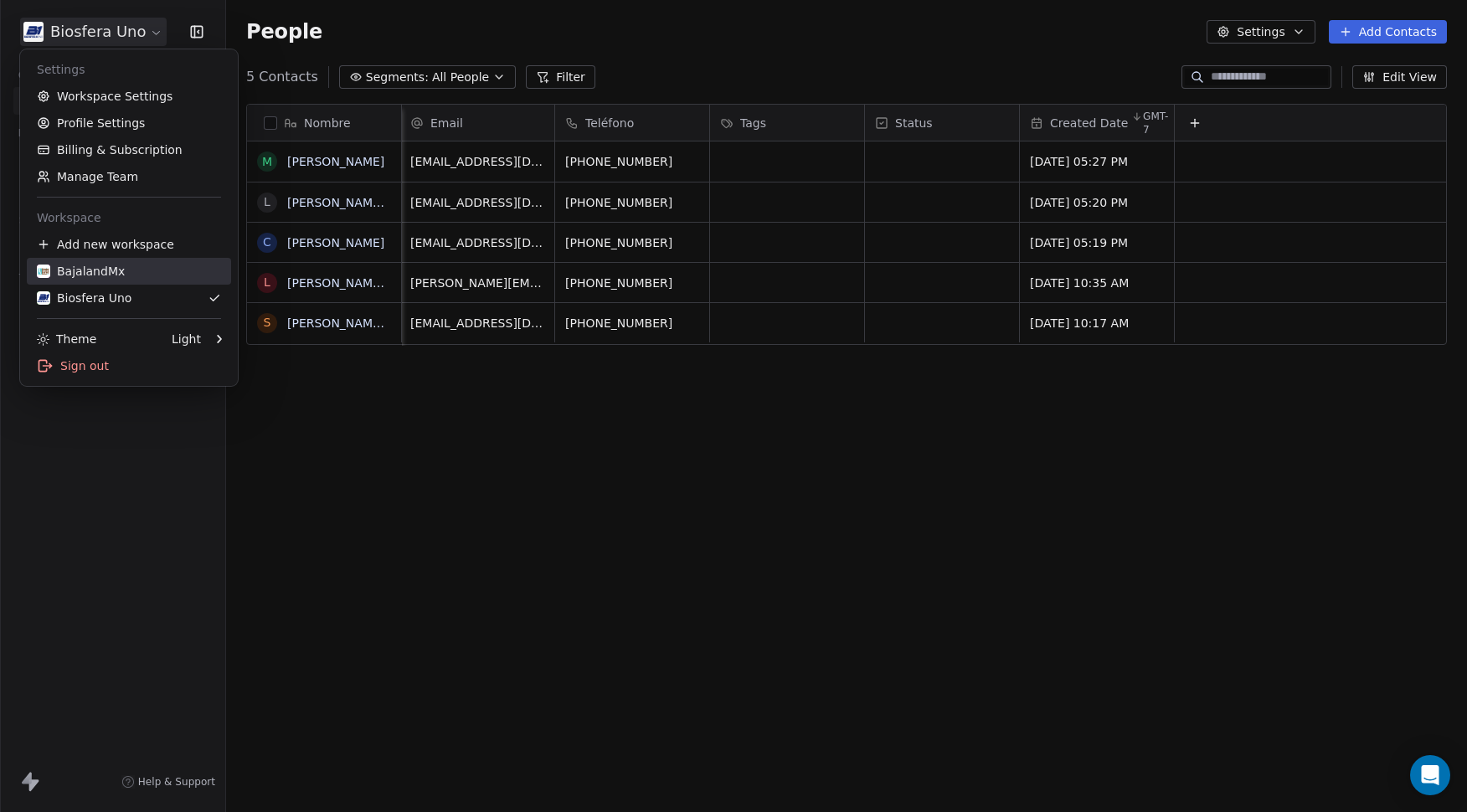
click at [113, 271] on div "BajalandMx" at bounding box center [80, 271] width 88 height 17
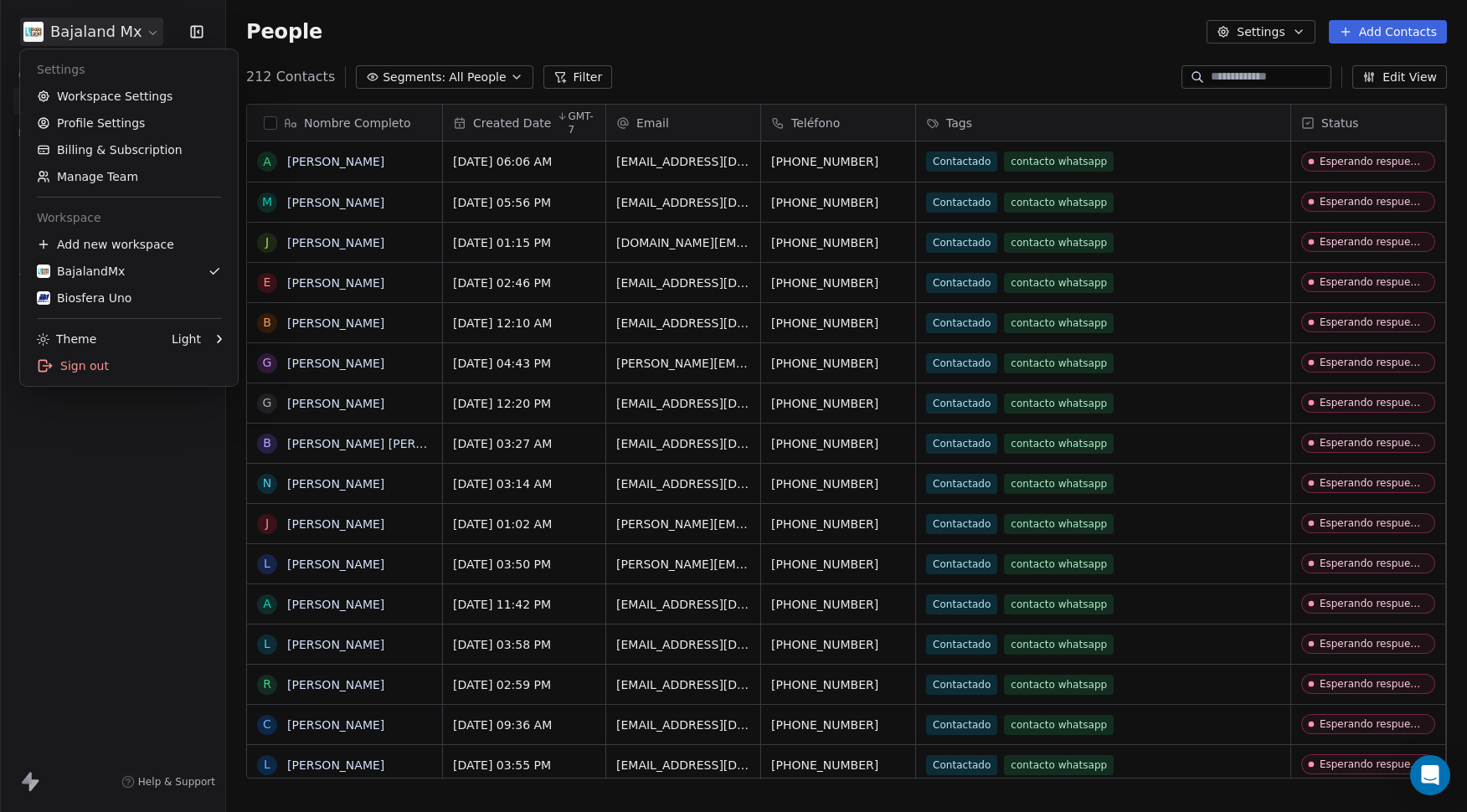
click at [99, 36] on html "Bajaland Mx Contacts People Marketing Workflows Campaigns Sales Sequences Beta …" at bounding box center [734, 406] width 1467 height 812
click at [91, 293] on div "Biosfera Uno" at bounding box center [84, 298] width 95 height 17
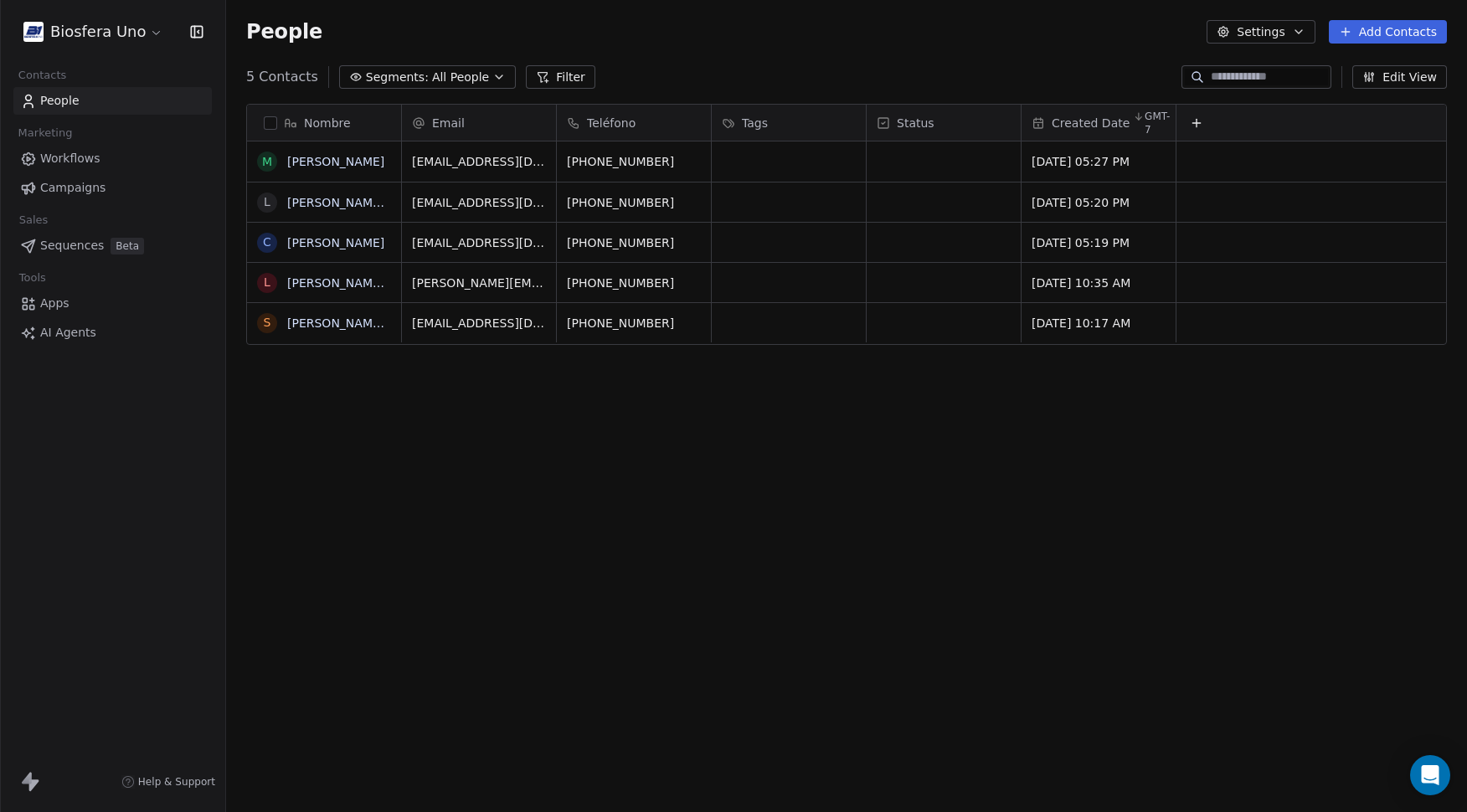
scroll to position [702, 1229]
click at [1079, 121] on span "Created Date" at bounding box center [1091, 123] width 78 height 17
drag, startPoint x: 1078, startPoint y: 108, endPoint x: 1009, endPoint y: 117, distance: 69.6
click at [1009, 117] on html "Biosfera Uno Contacts People Marketing Workflows Campaigns Sales Sequences Beta…" at bounding box center [734, 406] width 1467 height 812
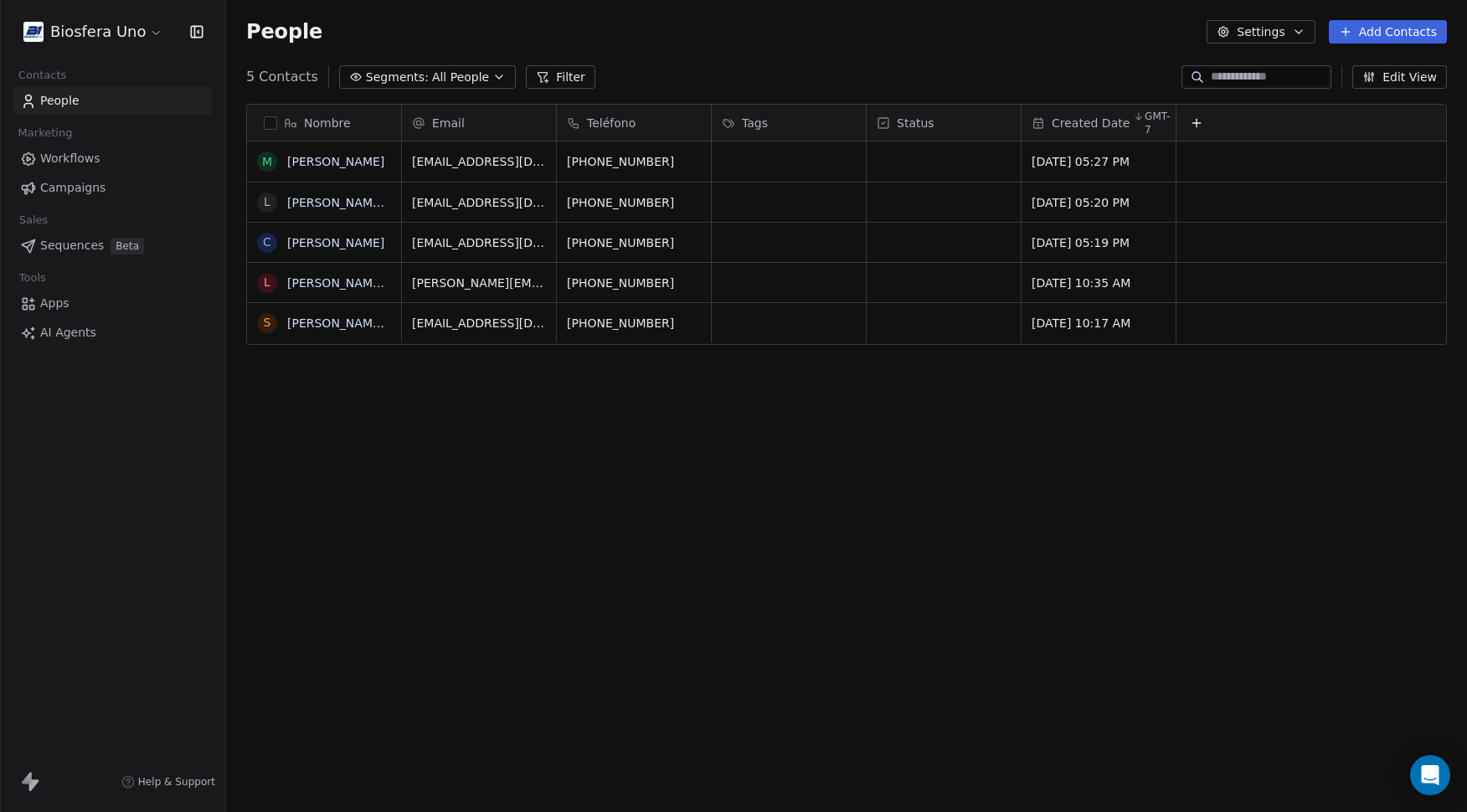
click at [1075, 89] on div "5 Contacts Segments: All People Filter Edit View" at bounding box center [847, 78] width 1241 height 27
drag, startPoint x: 1070, startPoint y: 117, endPoint x: 444, endPoint y: 125, distance: 626.1
click at [1052, 127] on span "Created Date" at bounding box center [1091, 123] width 78 height 17
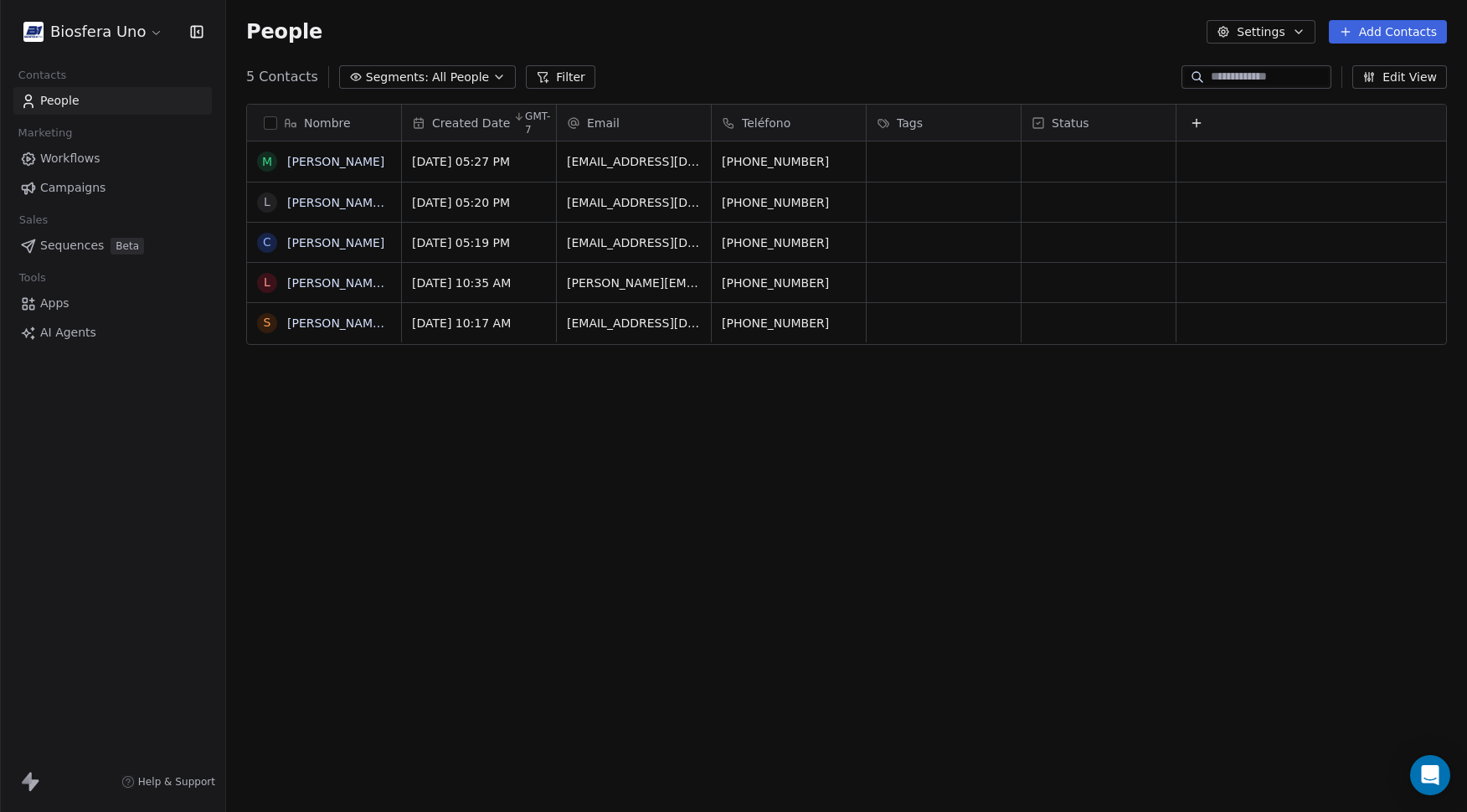
click at [92, 32] on html "Biosfera Uno Contacts People Marketing Workflows Campaigns Sales Sequences Beta…" at bounding box center [734, 406] width 1467 height 812
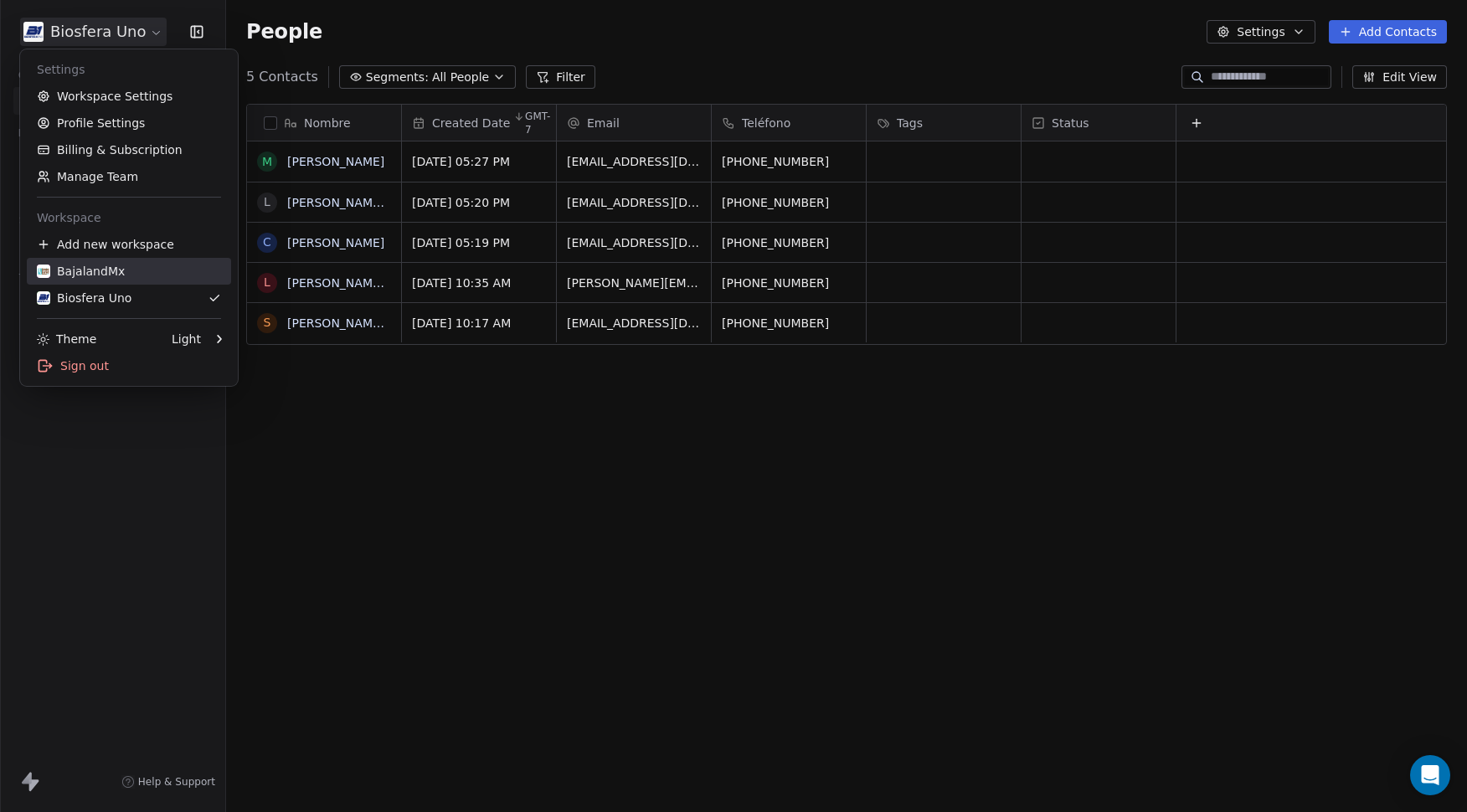
click at [112, 274] on div "BajalandMx" at bounding box center [80, 271] width 88 height 17
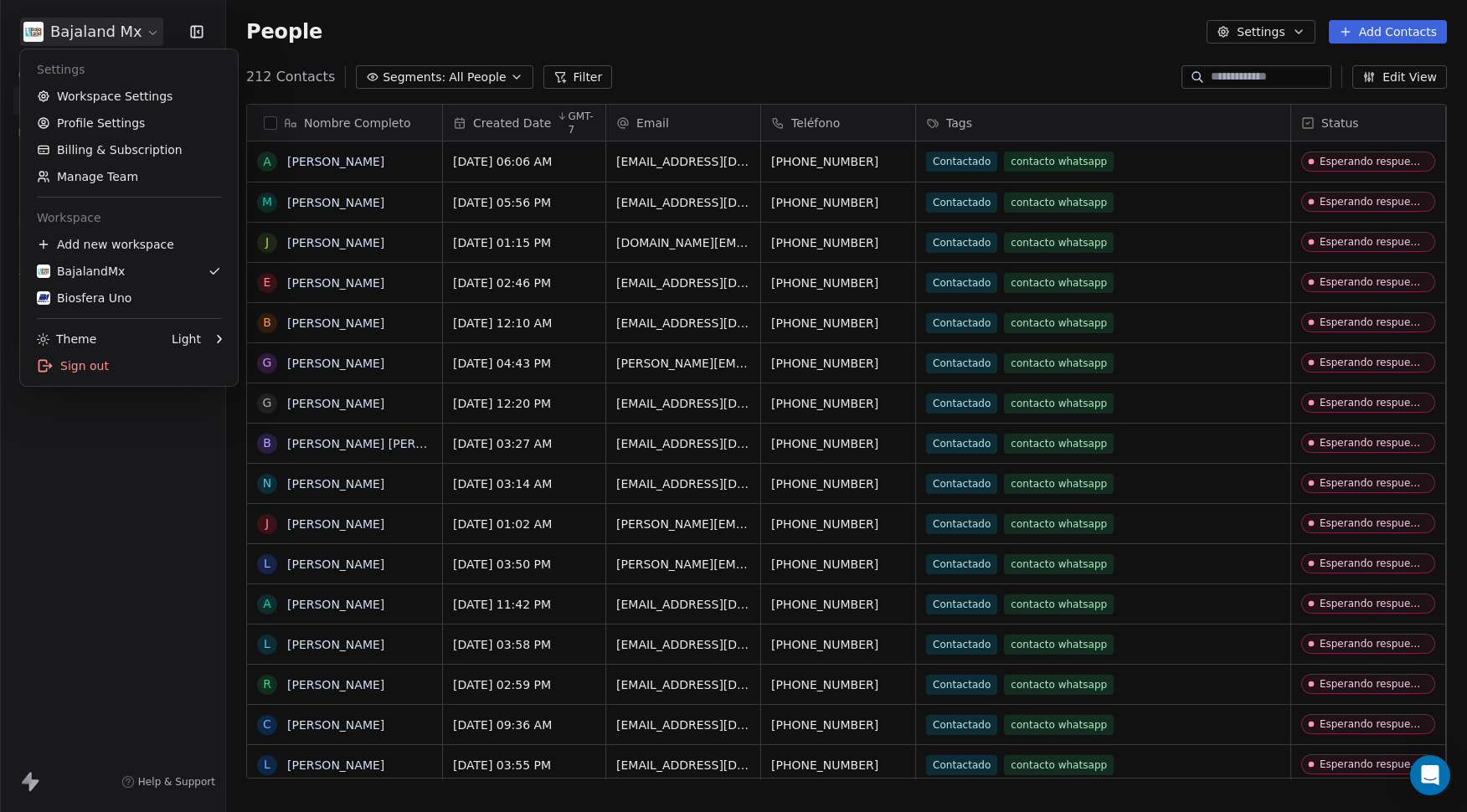
click at [89, 22] on html "Bajaland Mx Contacts People Marketing Workflows Campaigns Sales Sequences Beta …" at bounding box center [734, 406] width 1467 height 812
click at [123, 294] on div "Biosfera Uno" at bounding box center [84, 298] width 95 height 17
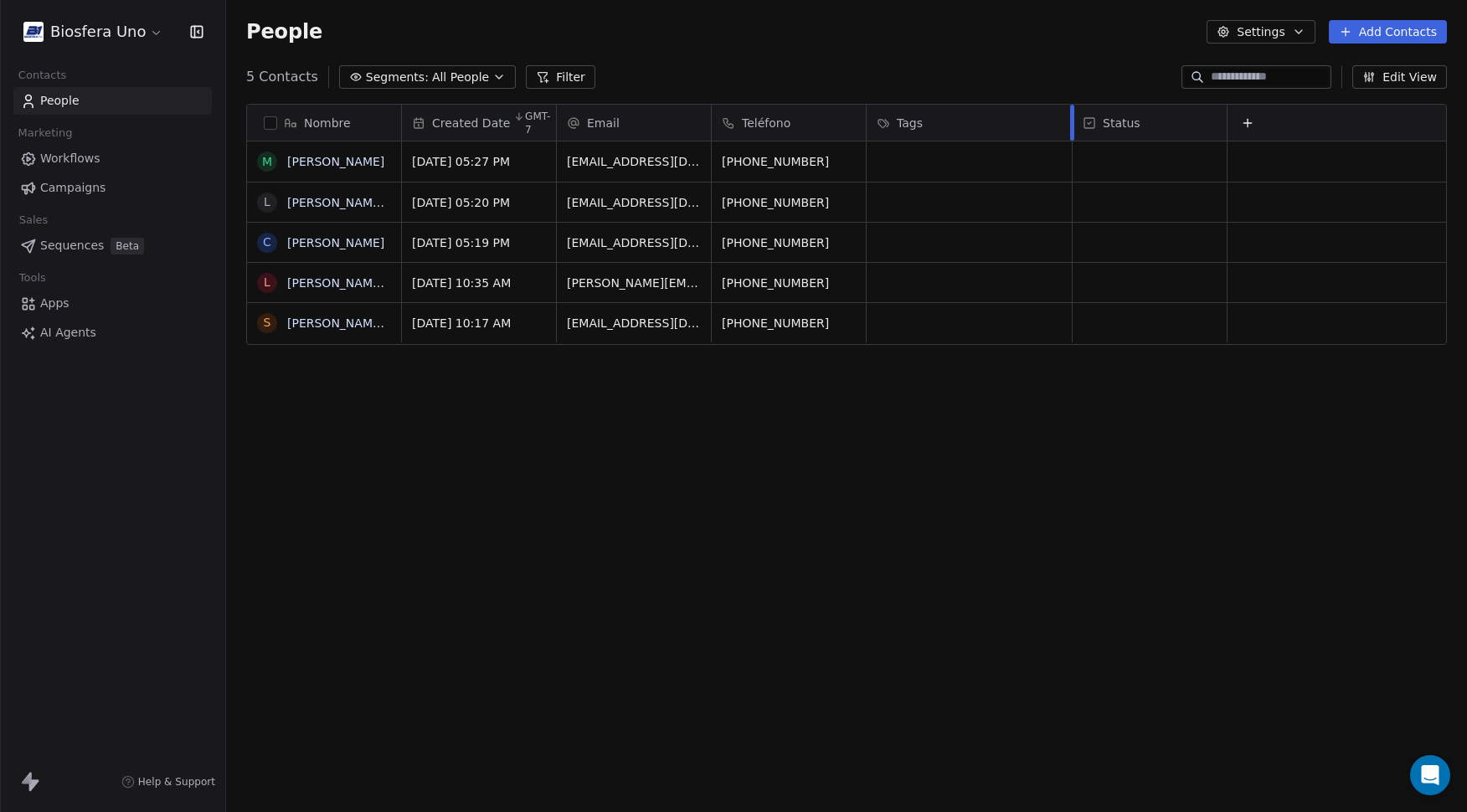
drag, startPoint x: 1020, startPoint y: 125, endPoint x: 1070, endPoint y: 120, distance: 50.2
click at [1070, 120] on div at bounding box center [1072, 123] width 5 height 36
click at [1315, 120] on div at bounding box center [1315, 123] width 5 height 36
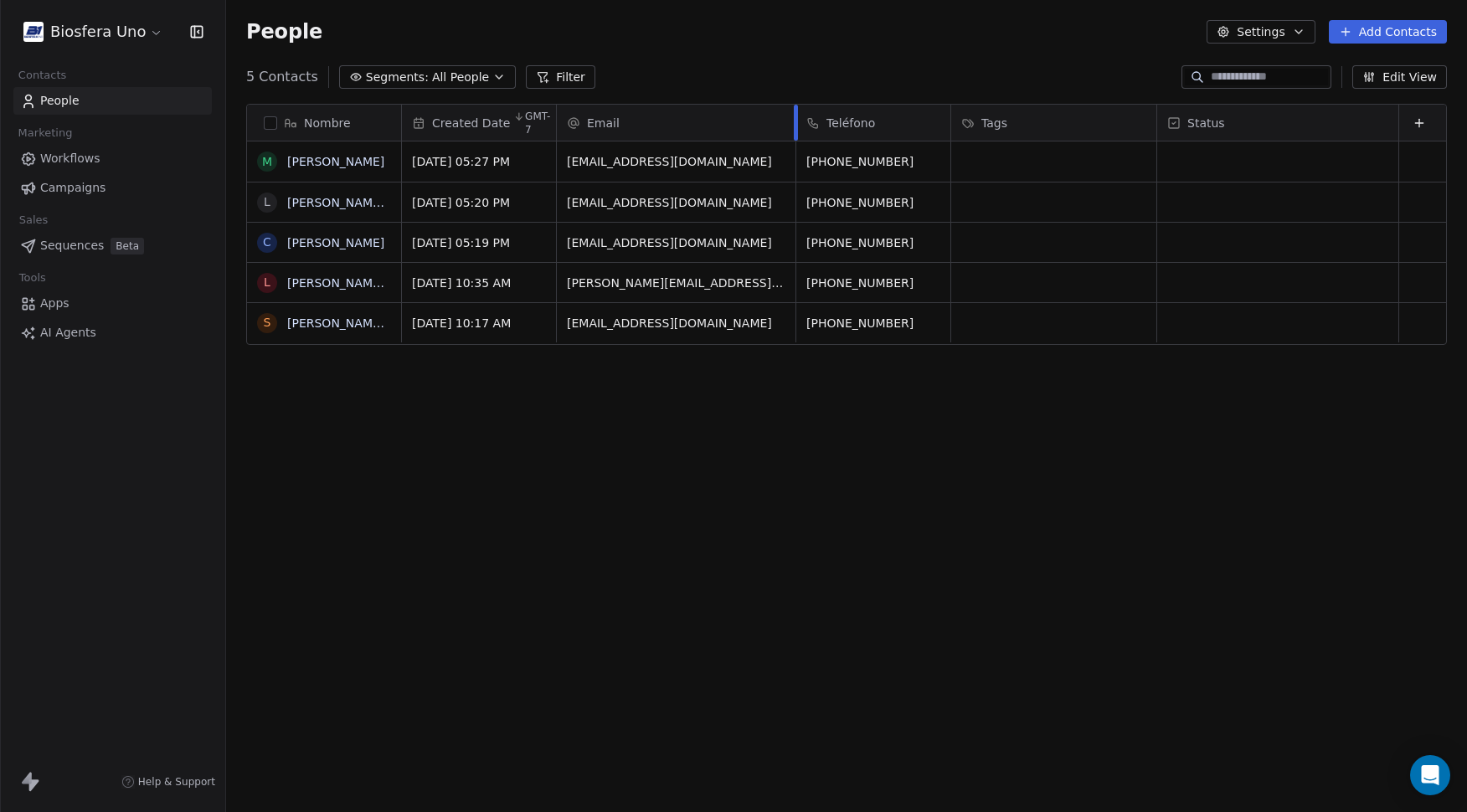
drag, startPoint x: 711, startPoint y: 128, endPoint x: 796, endPoint y: 121, distance: 85.3
click at [796, 121] on div at bounding box center [796, 123] width 5 height 36
drag, startPoint x: 949, startPoint y: 128, endPoint x: 1033, endPoint y: 122, distance: 84.2
click at [970, 125] on div at bounding box center [972, 123] width 5 height 36
drag, startPoint x: 1176, startPoint y: 115, endPoint x: 1192, endPoint y: 113, distance: 16.1
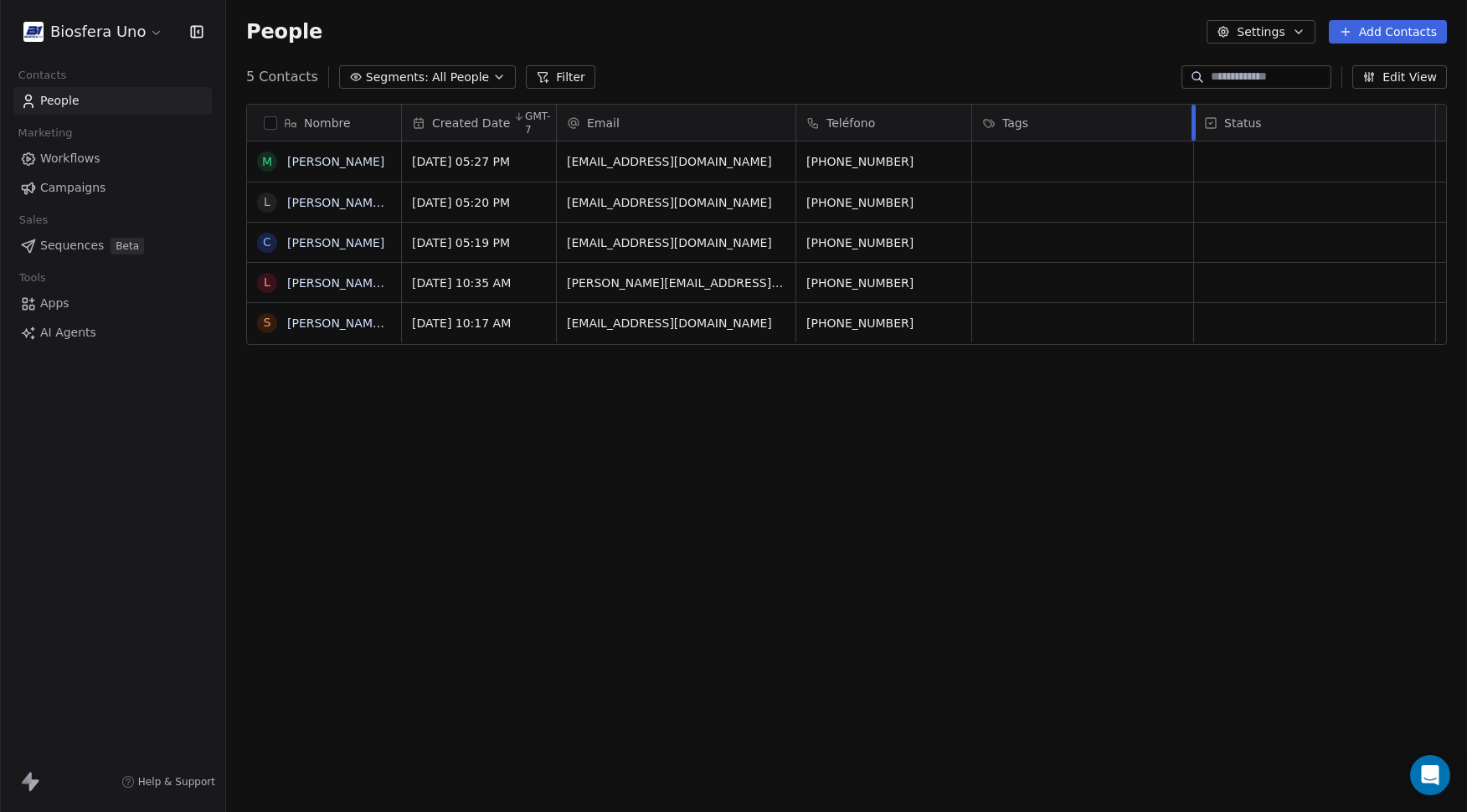
click at [1192, 113] on div at bounding box center [1194, 123] width 5 height 36
click at [1018, 124] on span "Tags" at bounding box center [1015, 123] width 26 height 17
drag, startPoint x: 1029, startPoint y: 247, endPoint x: 1045, endPoint y: 228, distance: 24.8
click at [1029, 247] on html "Biosfera Uno Contacts People Marketing Workflows Campaigns Sales Sequences Beta…" at bounding box center [734, 406] width 1467 height 812
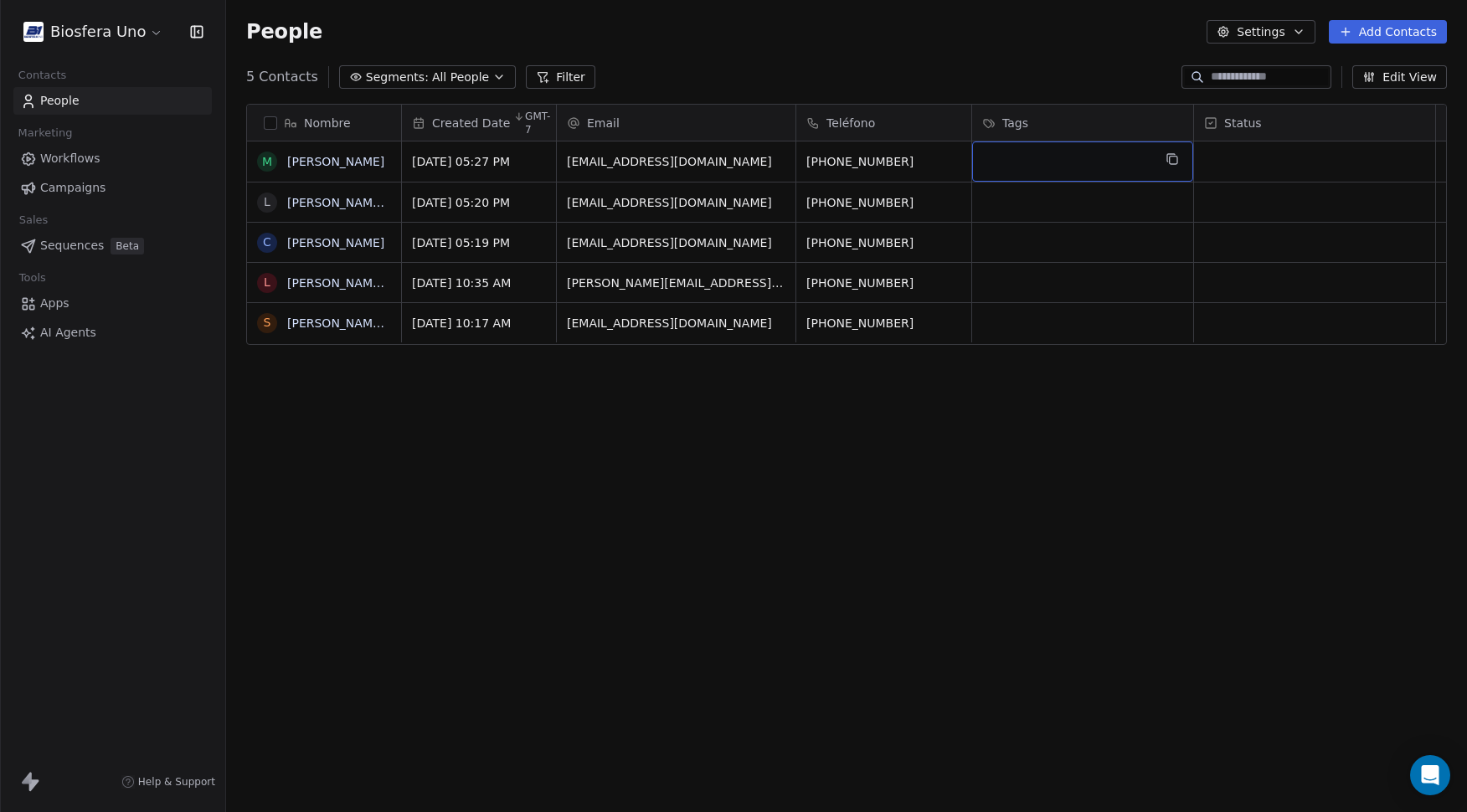
click at [1044, 160] on div "grid" at bounding box center [1083, 161] width 221 height 41
click at [1054, 63] on html "Biosfera Uno Contacts People Marketing Workflows Campaigns Sales Sequences Beta…" at bounding box center [734, 406] width 1467 height 812
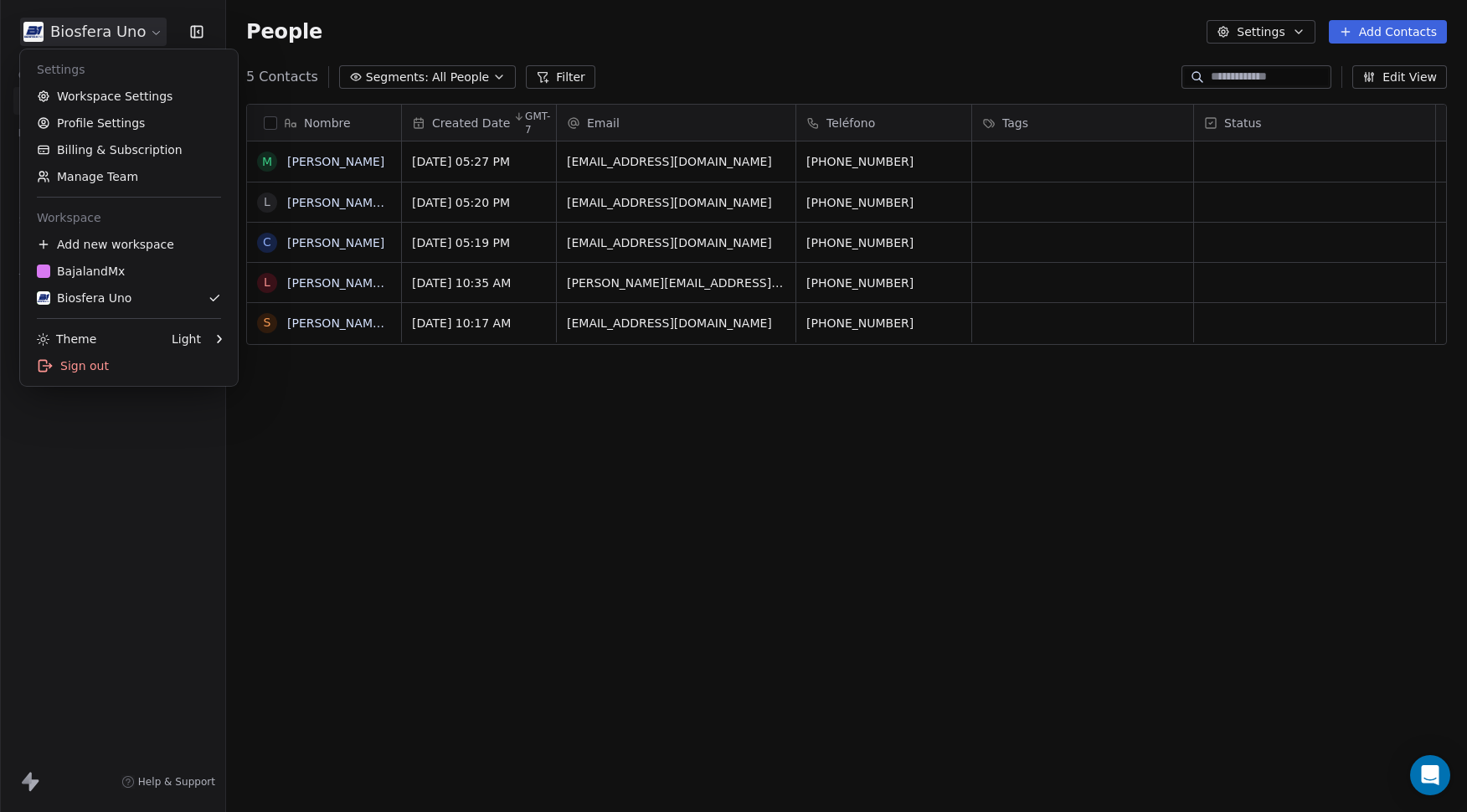
click at [110, 24] on html "Biosfera Uno Contacts People Marketing Workflows Campaigns Sales Sequences Beta…" at bounding box center [734, 406] width 1467 height 812
click at [84, 272] on div "BajalandMx" at bounding box center [80, 271] width 88 height 17
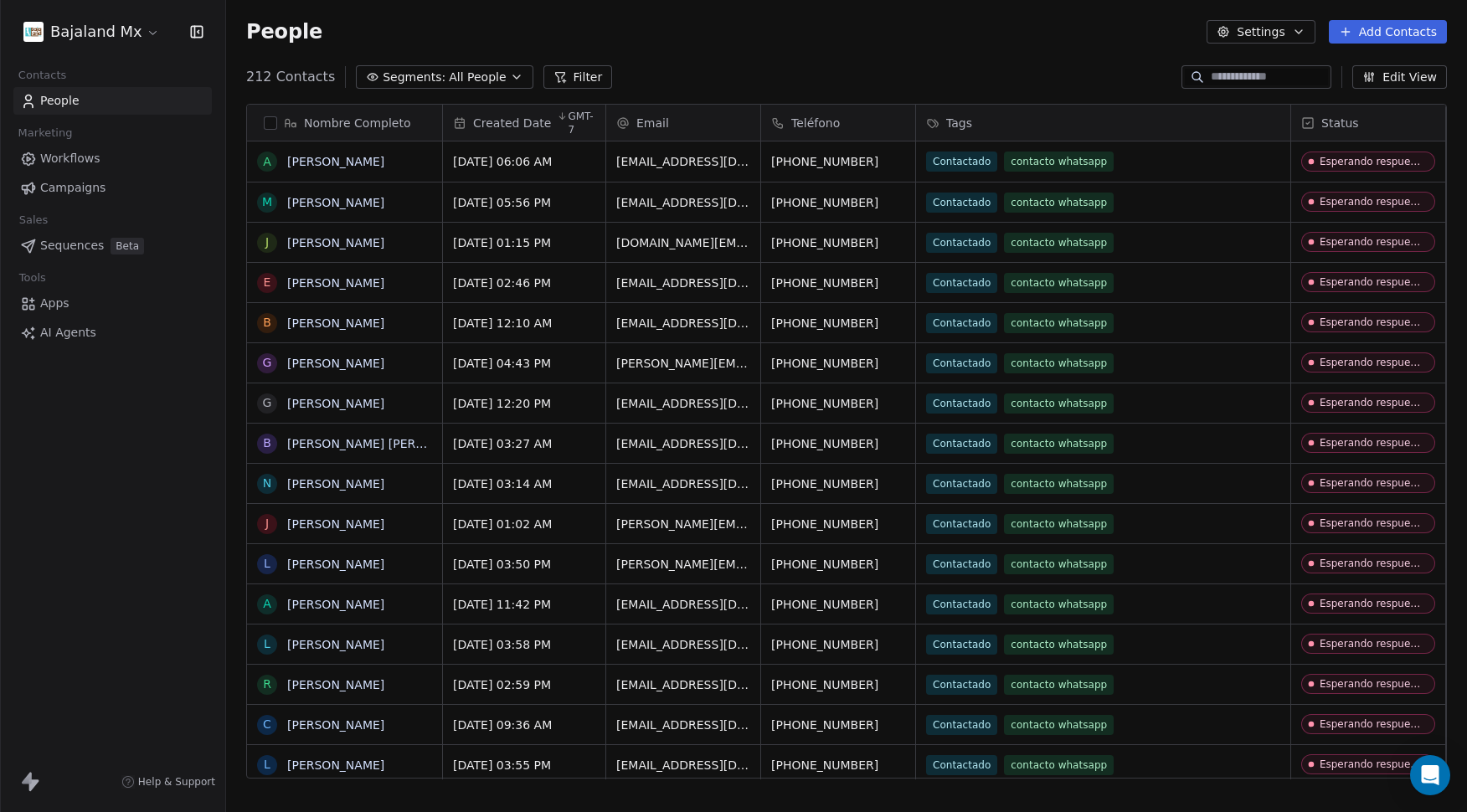
scroll to position [702, 1229]
click at [1170, 155] on div "Contactado contacto whatsapp" at bounding box center [1088, 161] width 322 height 20
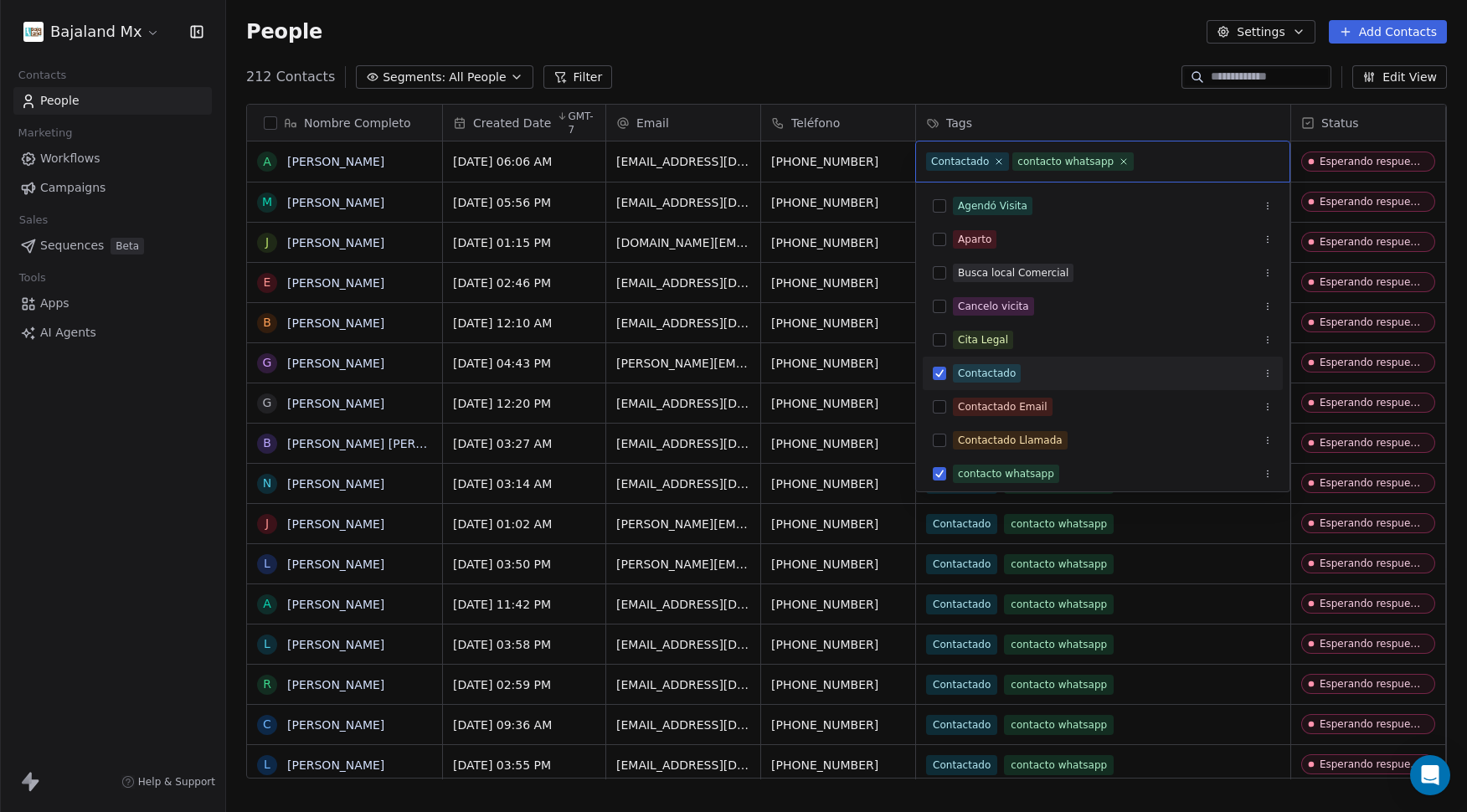
click at [1029, 51] on html "Bajaland Mx Contacts People Marketing Workflows Campaigns Sales Sequences Beta …" at bounding box center [734, 406] width 1467 height 812
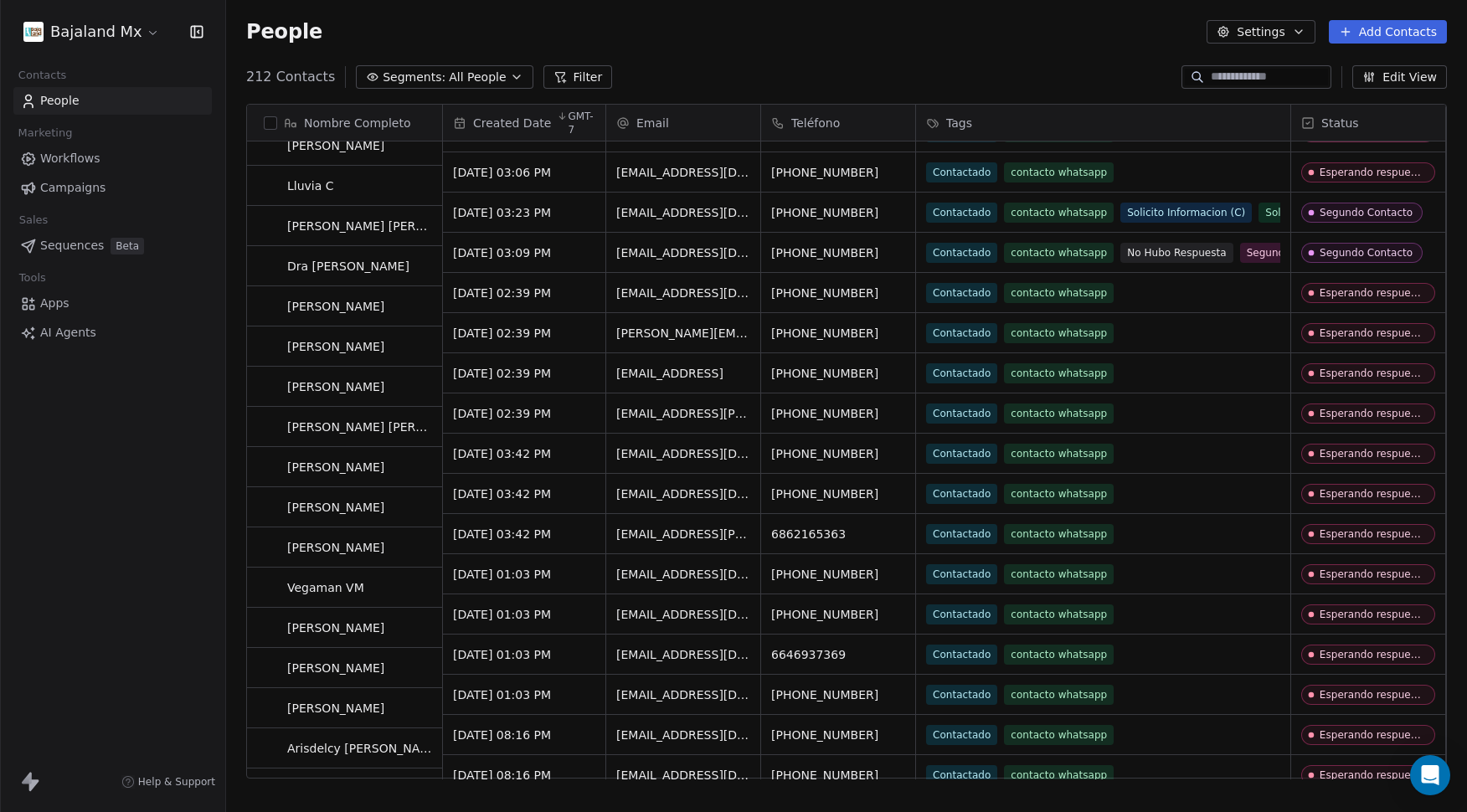
scroll to position [1960, 0]
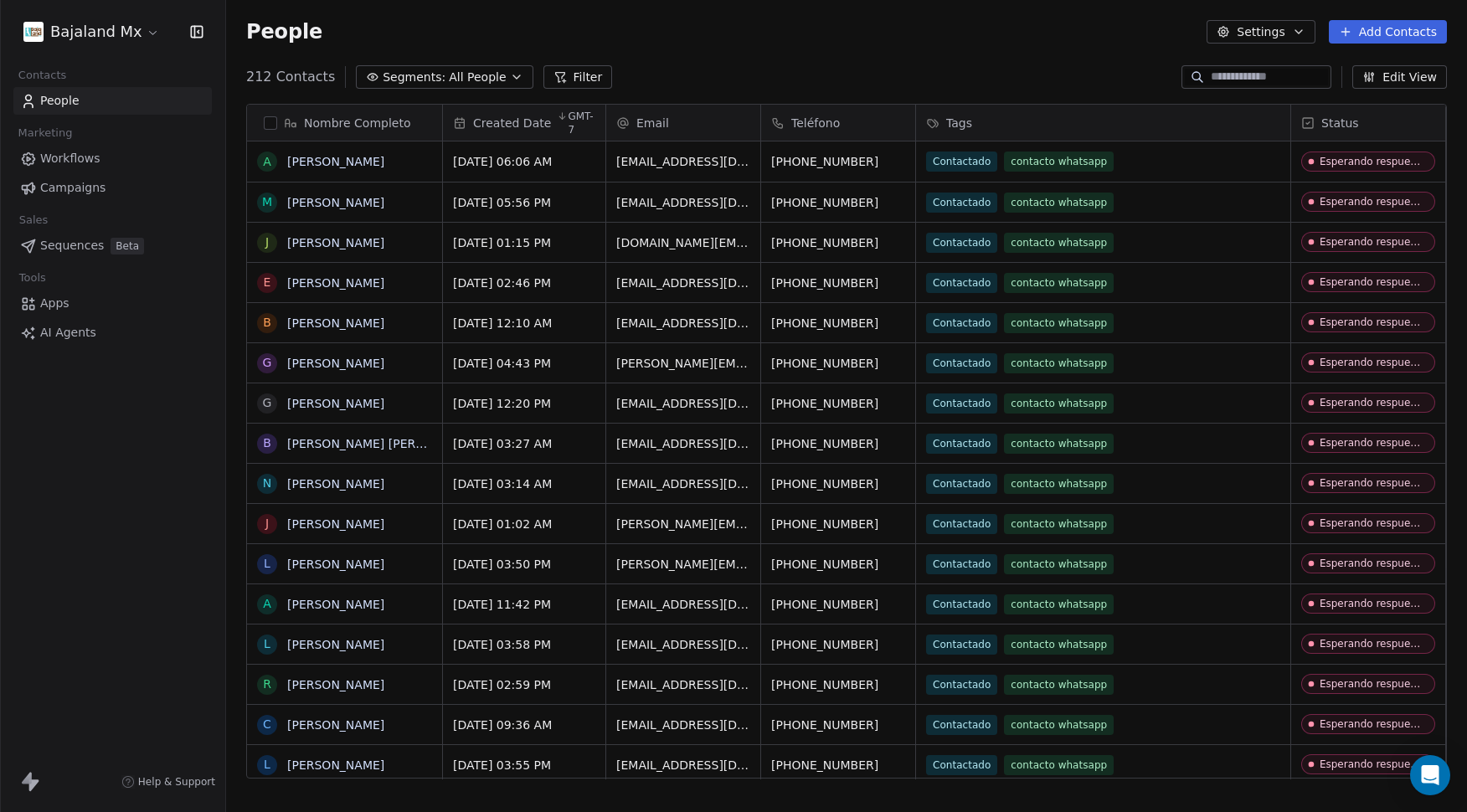
click at [82, 27] on html "Bajaland Mx Contacts People Marketing Workflows Campaigns Sales Sequences Beta …" at bounding box center [734, 406] width 1467 height 812
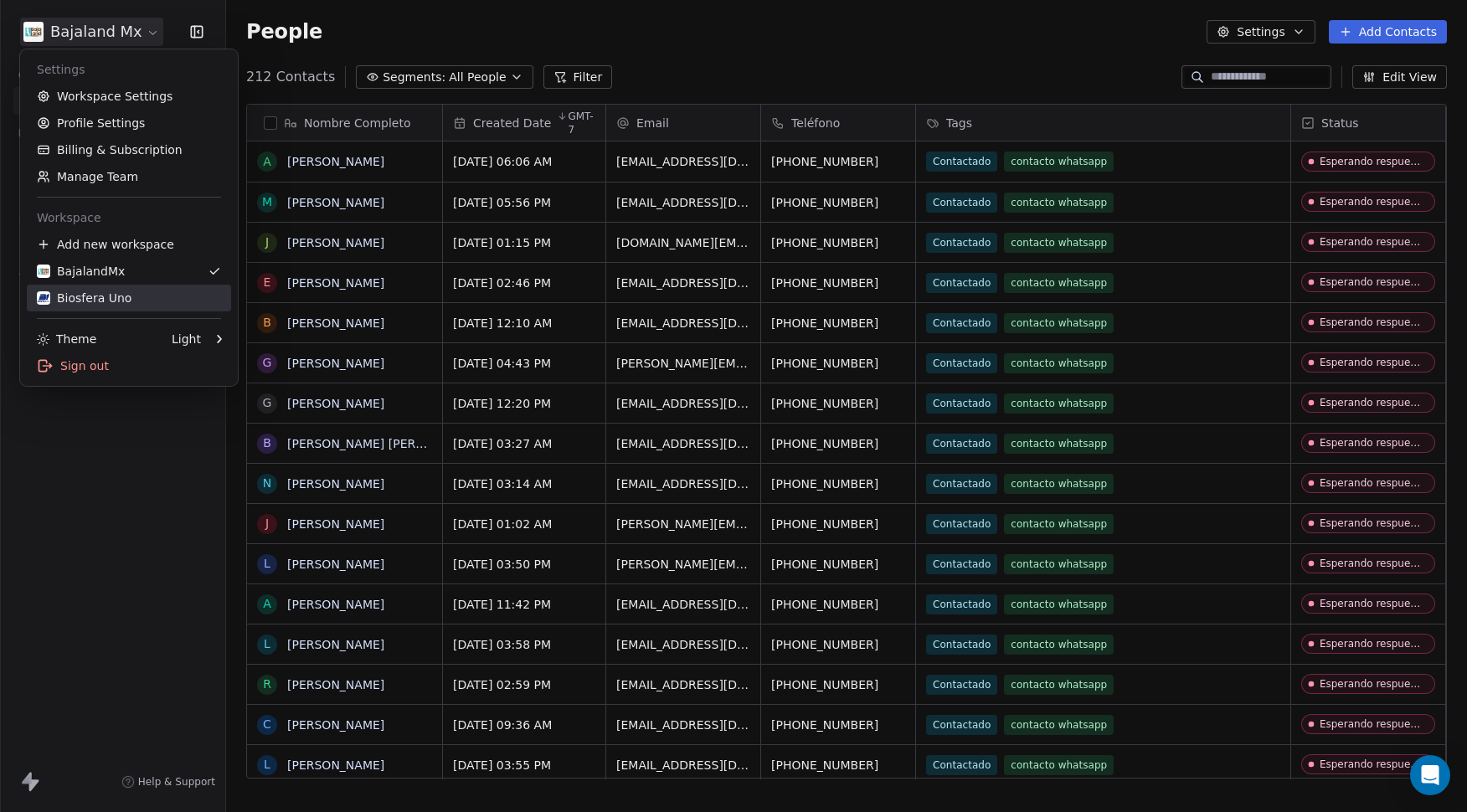
click at [86, 303] on div "Biosfera Uno" at bounding box center [84, 298] width 95 height 17
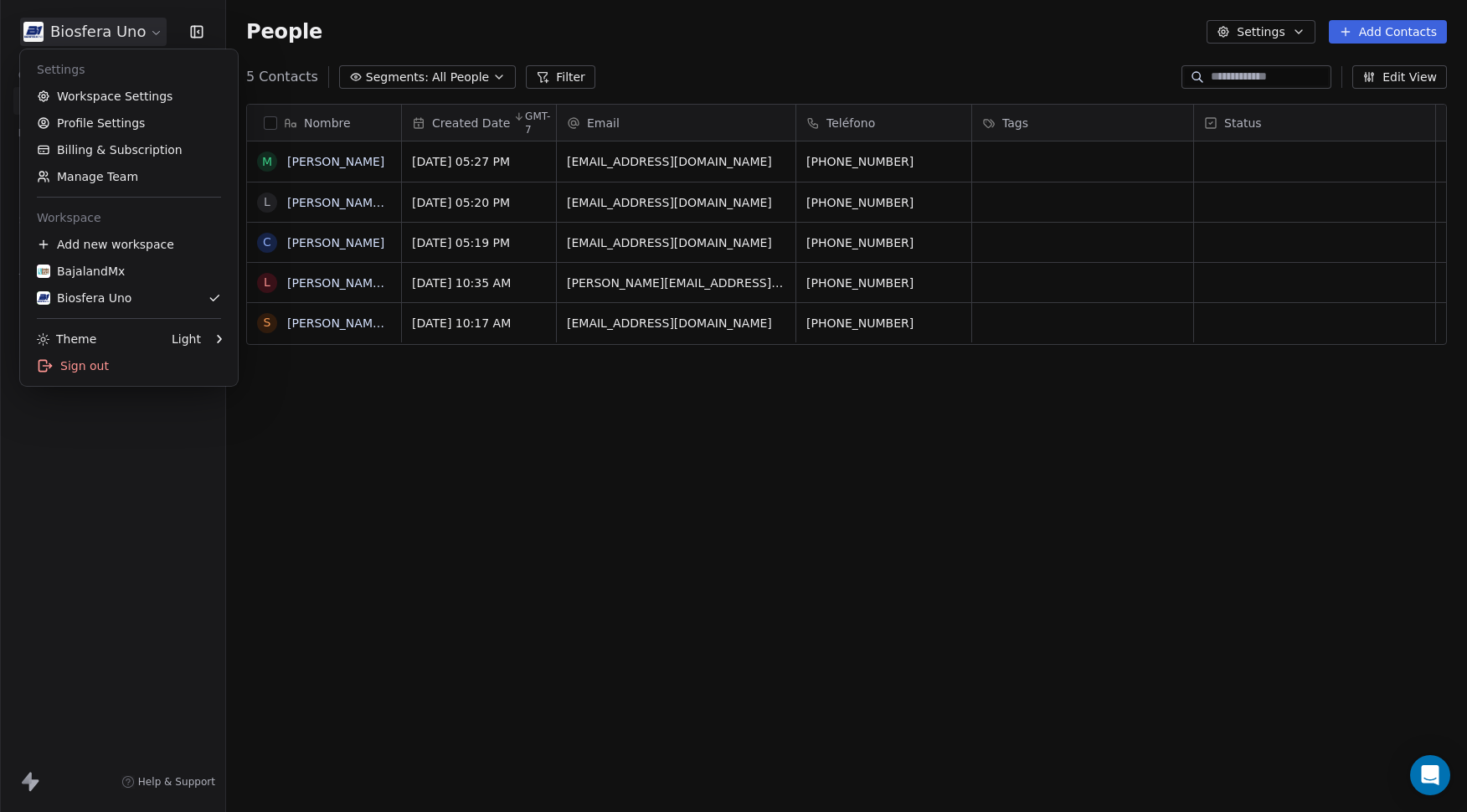
click at [79, 36] on html "Biosfera Uno Contacts People Marketing Workflows Campaigns Sales Sequences Beta…" at bounding box center [734, 406] width 1467 height 812
click at [115, 274] on div "BajalandMx" at bounding box center [80, 271] width 88 height 17
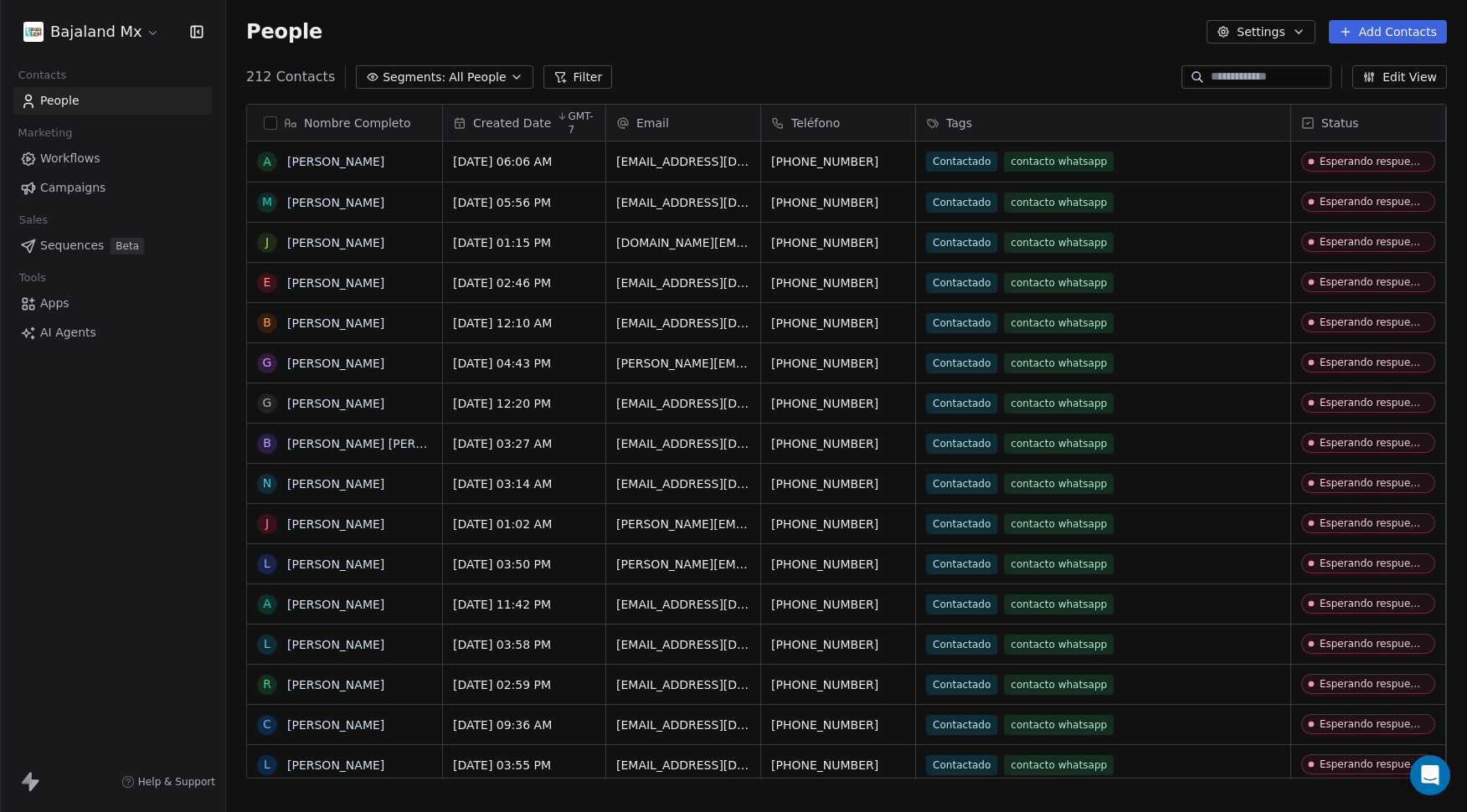
click at [88, 41] on html "Bajaland Mx Contacts People Marketing Workflows Campaigns Sales Sequences Beta …" at bounding box center [734, 406] width 1467 height 812
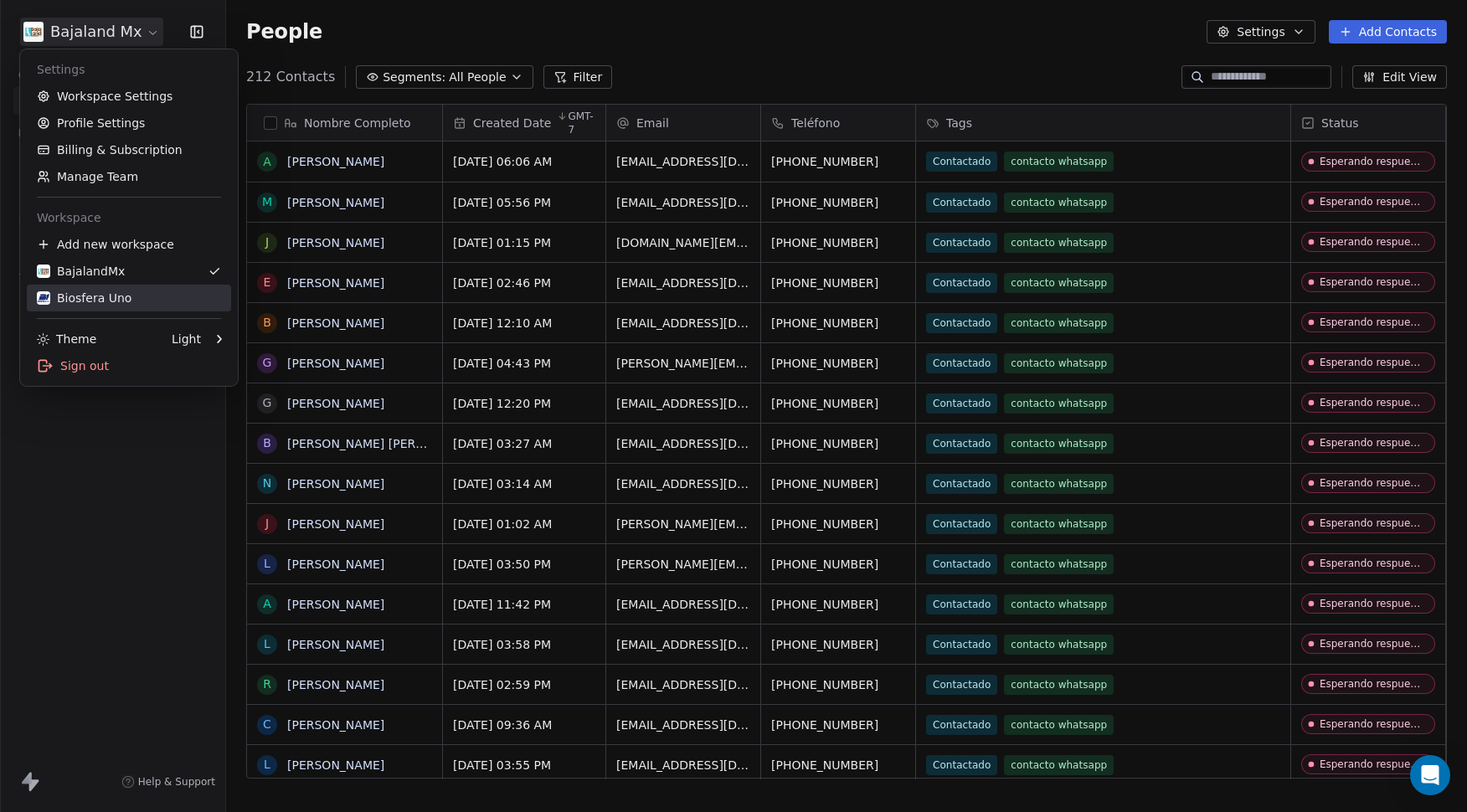
click at [82, 298] on div "Biosfera Uno" at bounding box center [84, 298] width 95 height 17
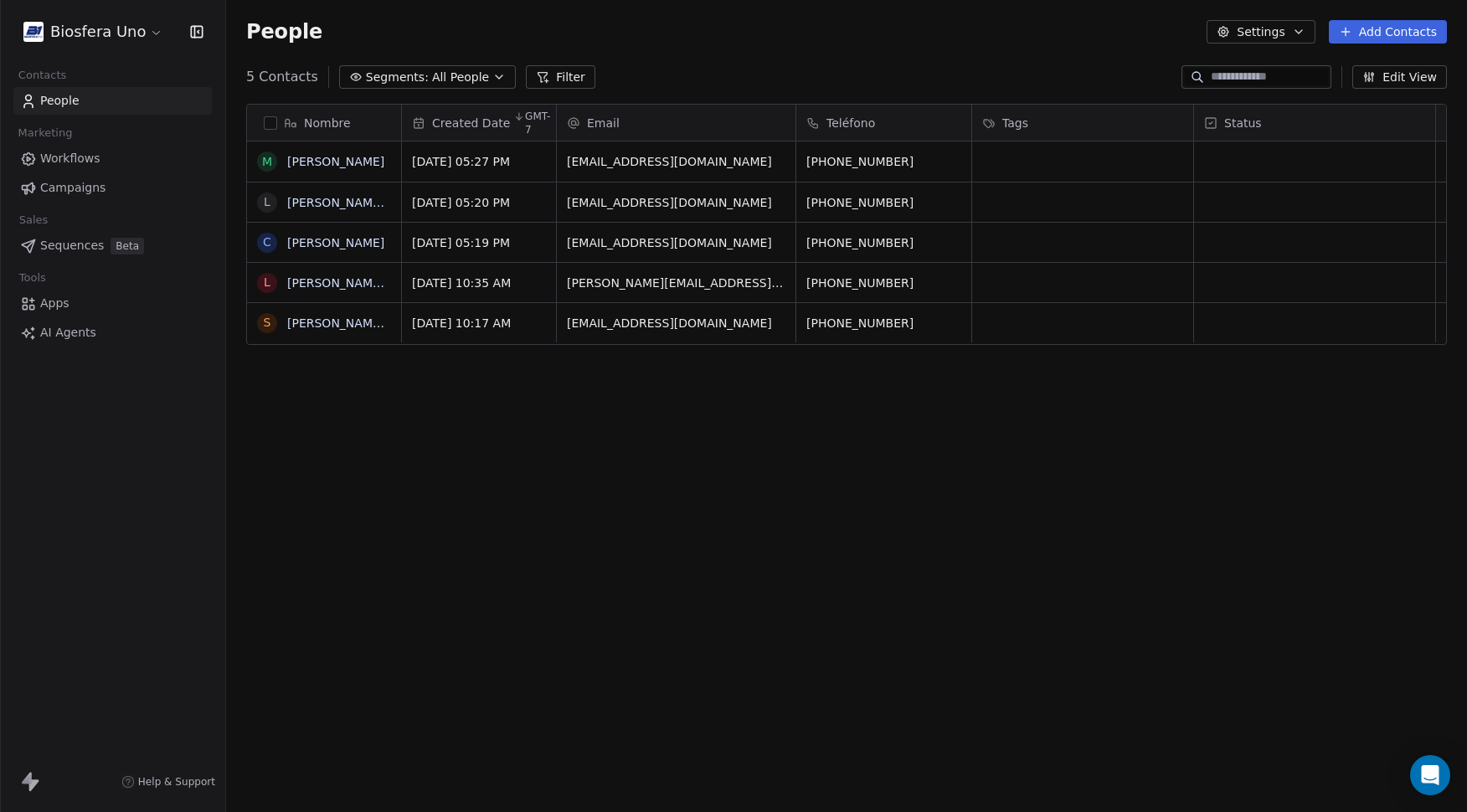
click at [61, 29] on html "Biosfera Uno Contacts People Marketing Workflows Campaigns Sales Sequences Beta…" at bounding box center [734, 406] width 1467 height 812
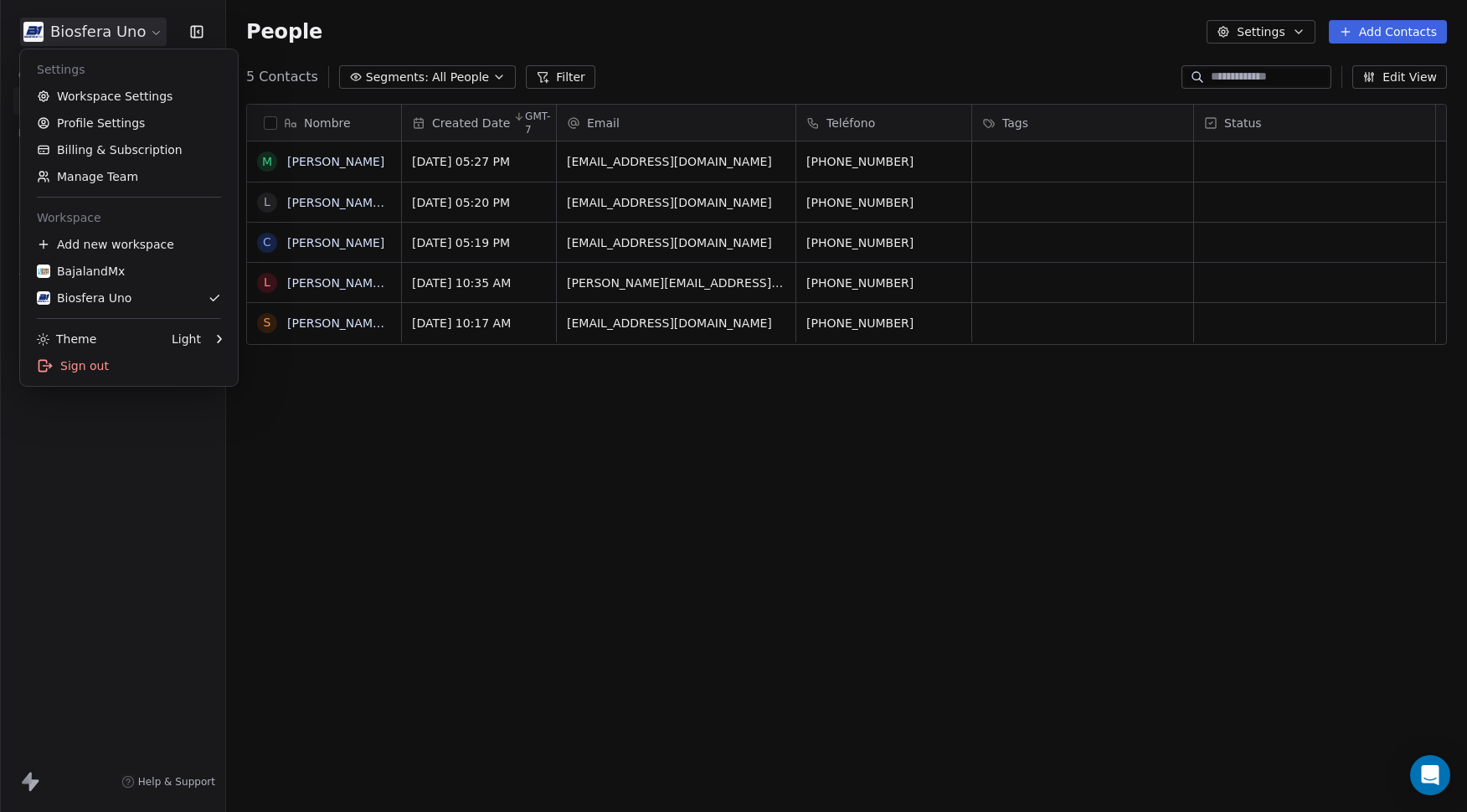
scroll to position [702, 1229]
click at [116, 276] on div "BajalandMx" at bounding box center [80, 271] width 88 height 17
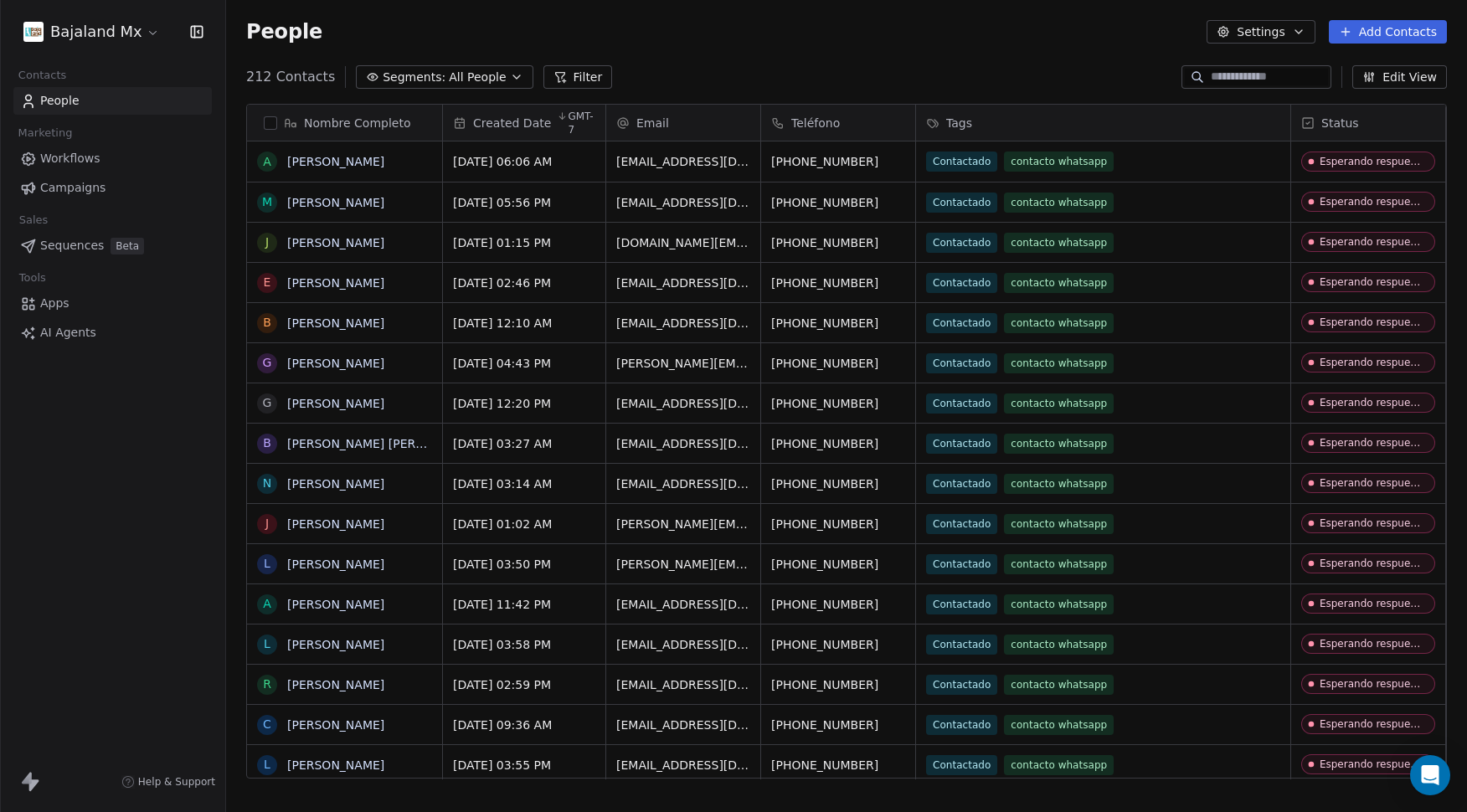
scroll to position [702, 1229]
click at [1393, 39] on button "Add Contacts" at bounding box center [1388, 32] width 118 height 23
click at [1381, 95] on span "Import from CSV" at bounding box center [1385, 95] width 97 height 17
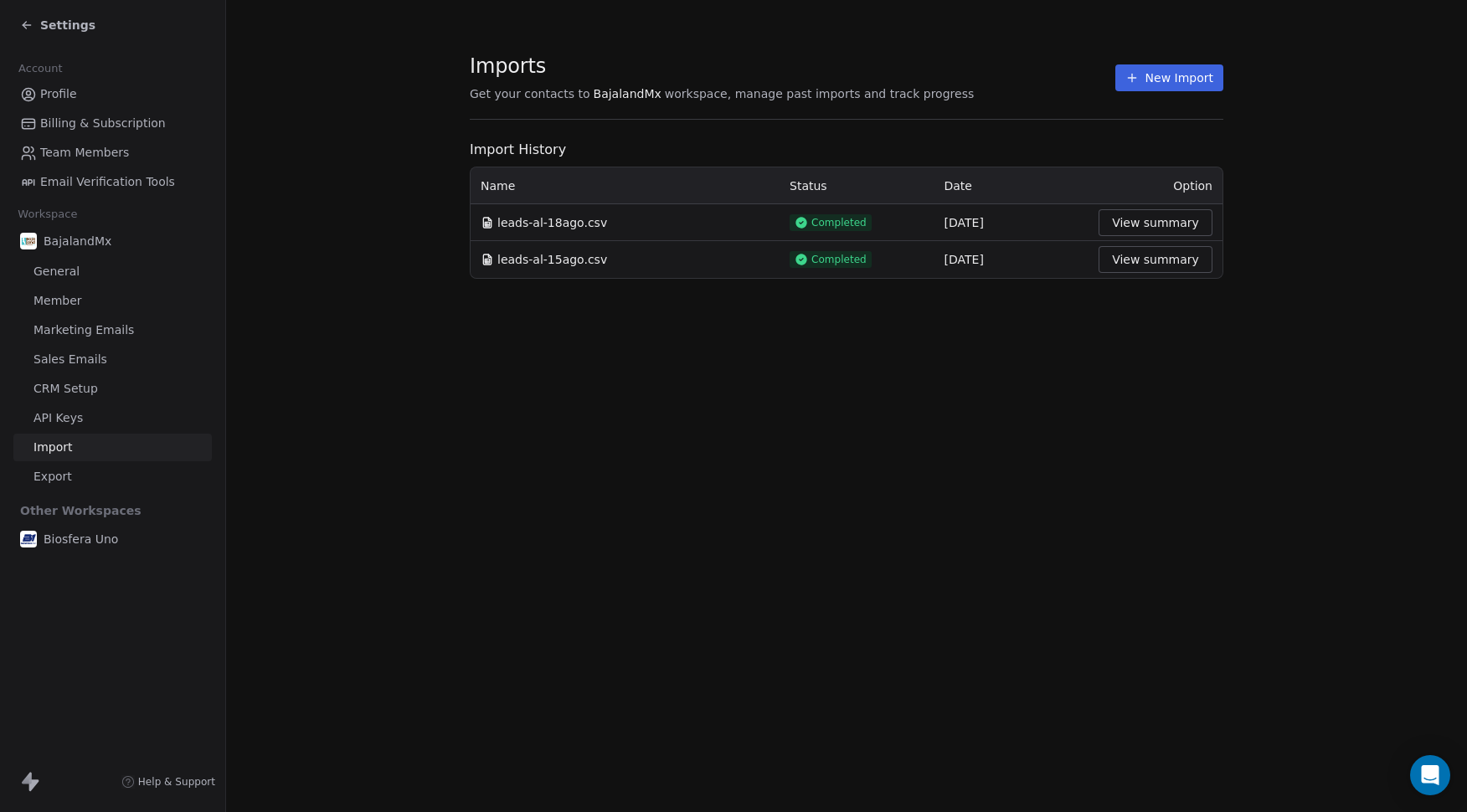
click at [1194, 78] on button "New Import" at bounding box center [1170, 78] width 108 height 27
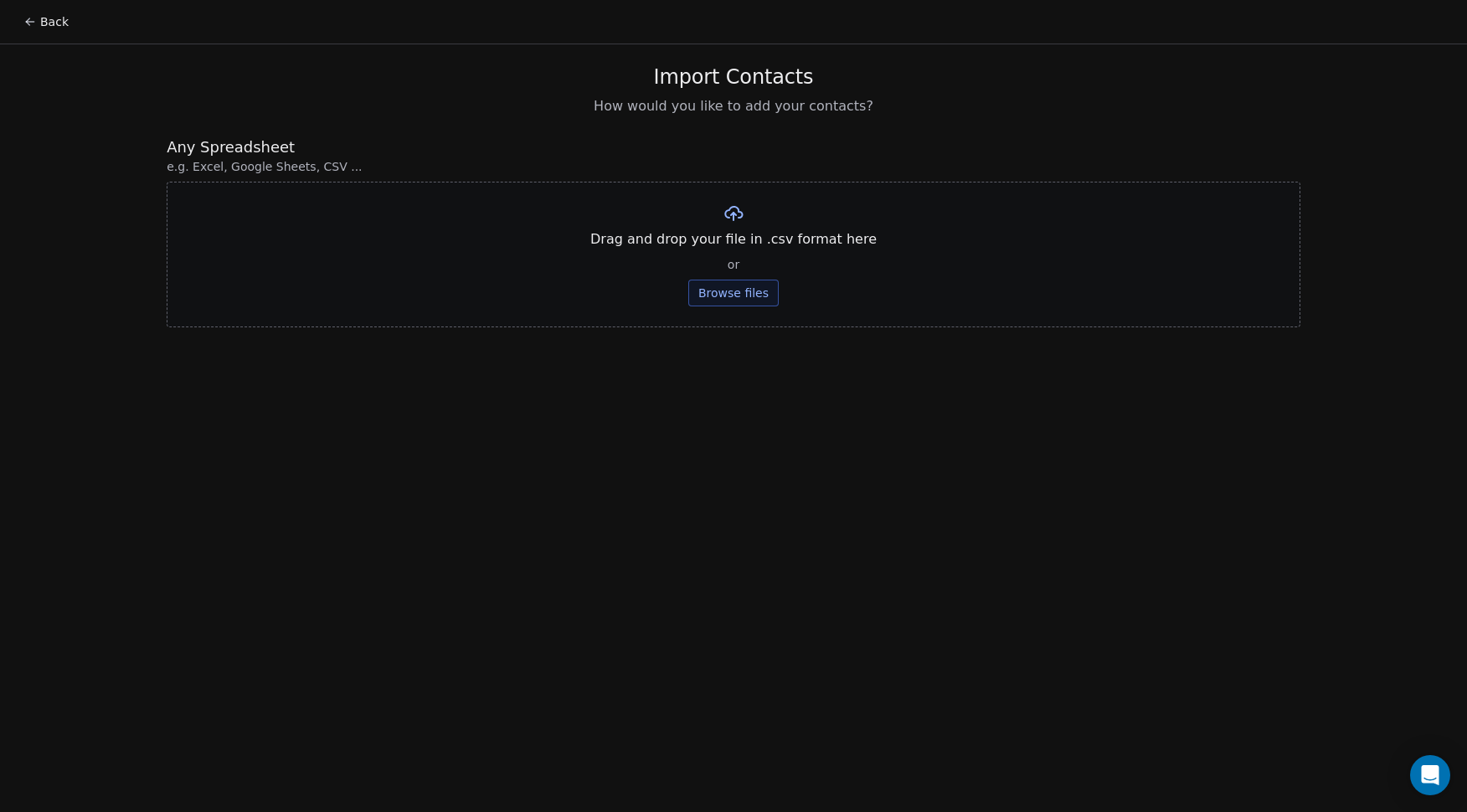
click at [734, 293] on button "Browse files" at bounding box center [734, 293] width 90 height 27
click at [757, 244] on button "Upload" at bounding box center [734, 246] width 61 height 27
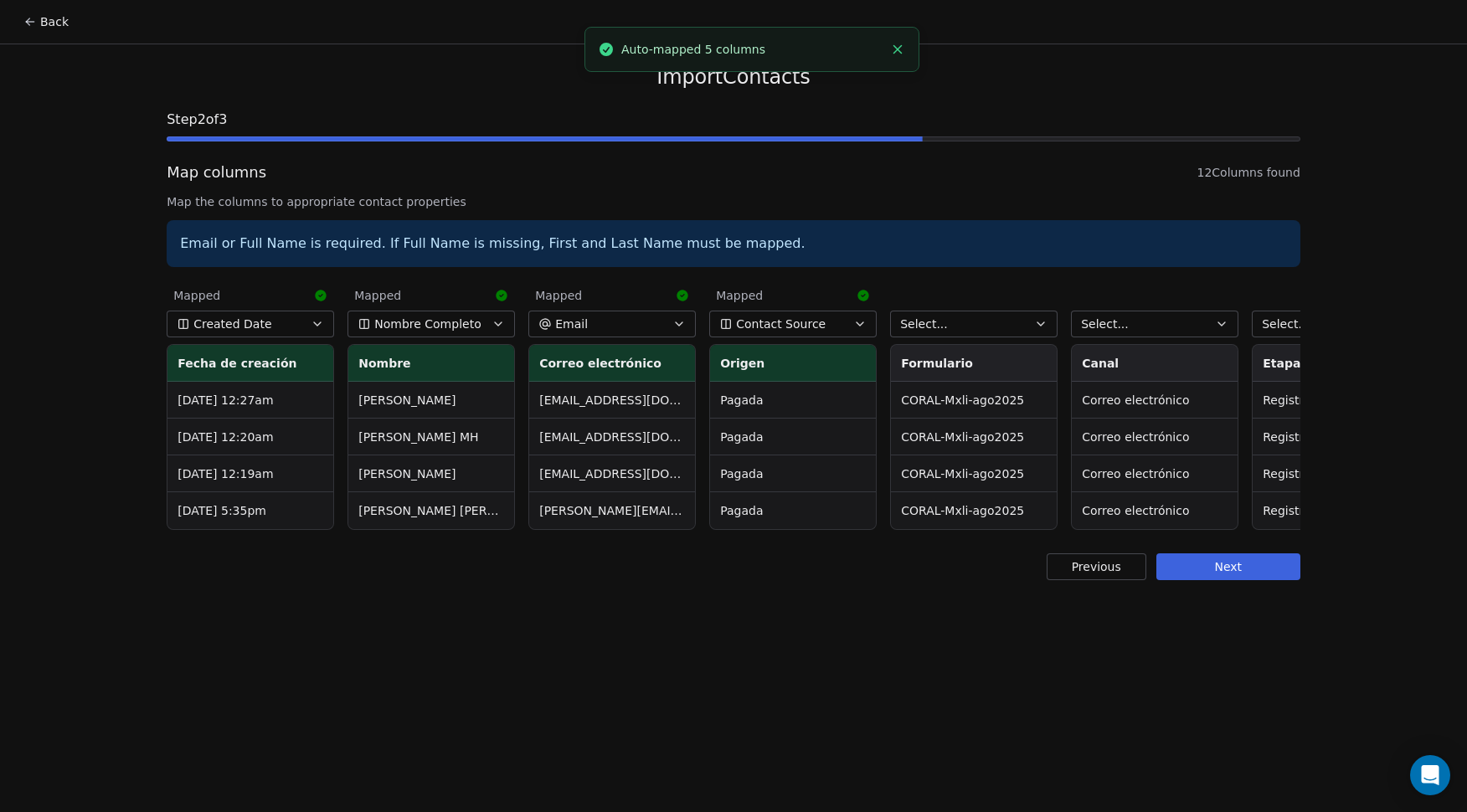
click at [985, 325] on button "Select..." at bounding box center [974, 324] width 168 height 27
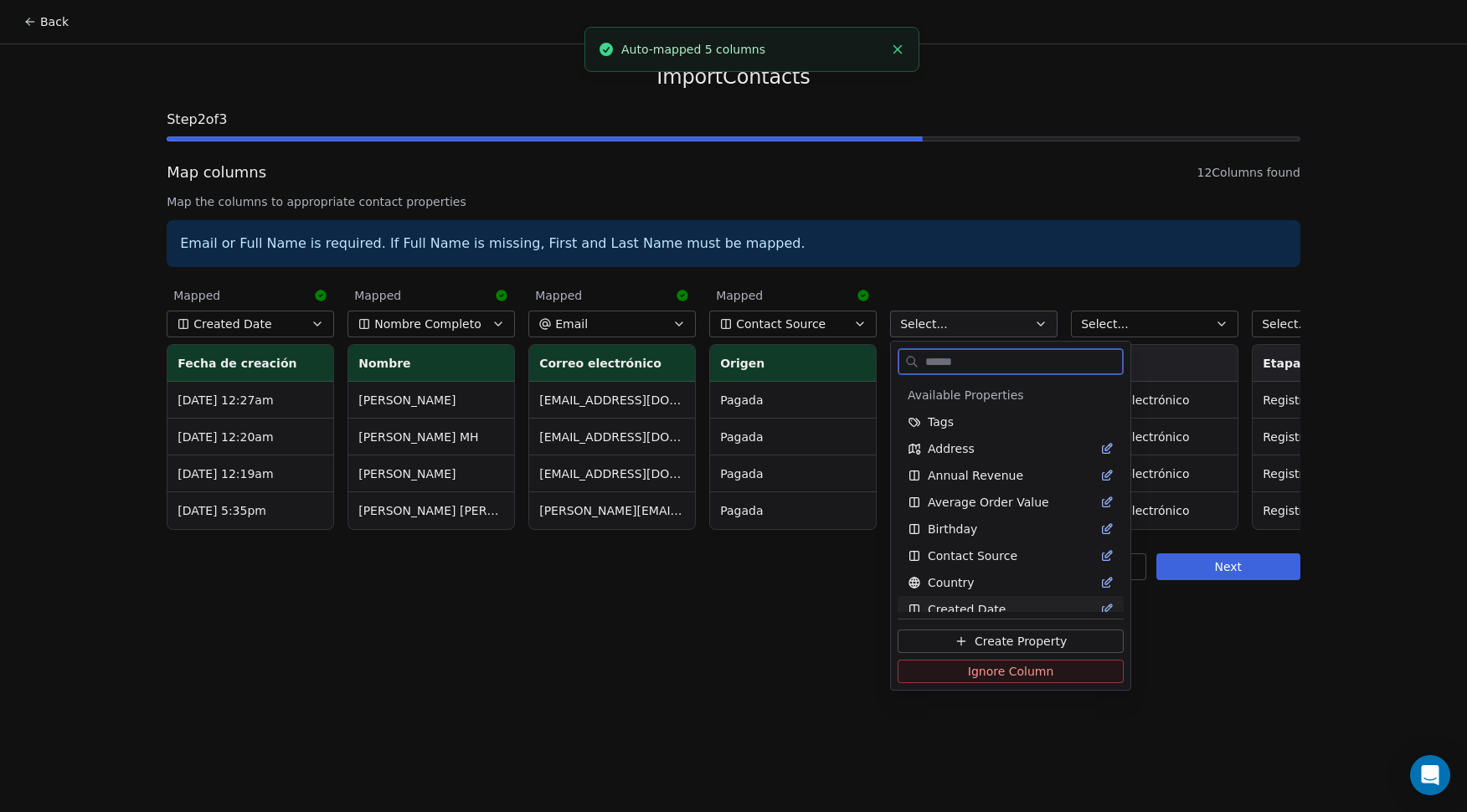
click at [950, 671] on button "Ignore Column" at bounding box center [1010, 672] width 226 height 23
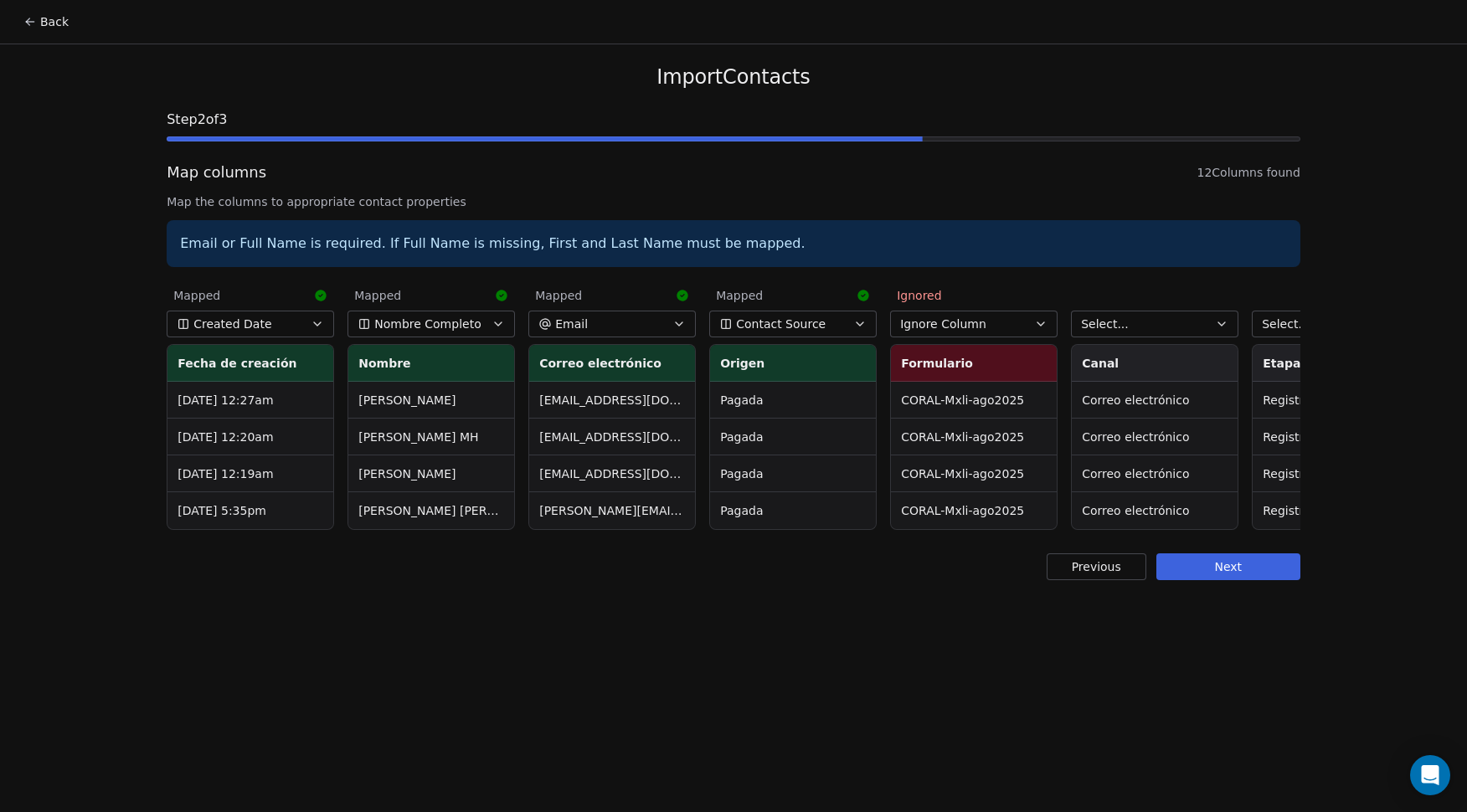
click at [1146, 328] on button "Select..." at bounding box center [1155, 324] width 168 height 27
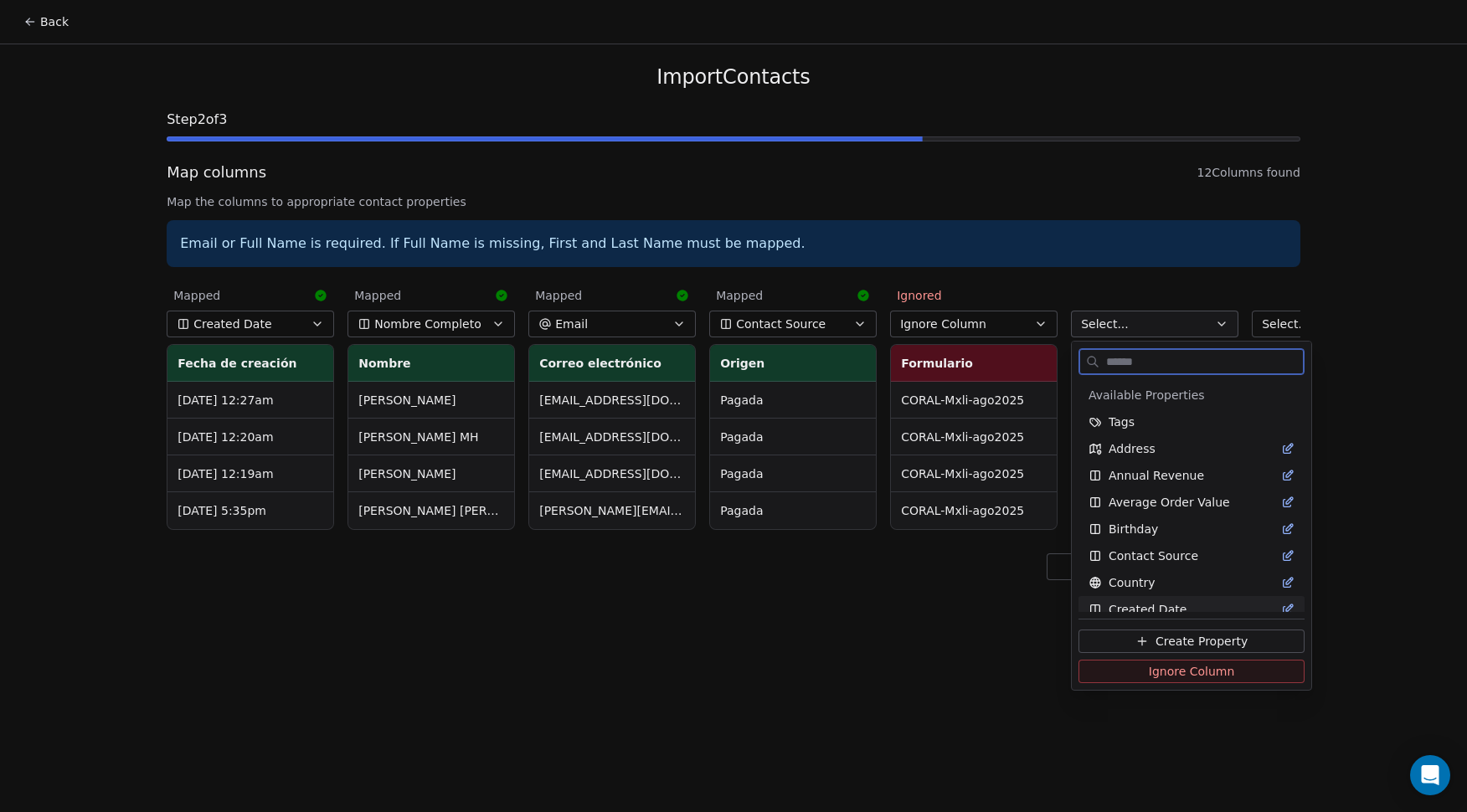
click at [1131, 672] on button "Ignore Column" at bounding box center [1192, 672] width 226 height 23
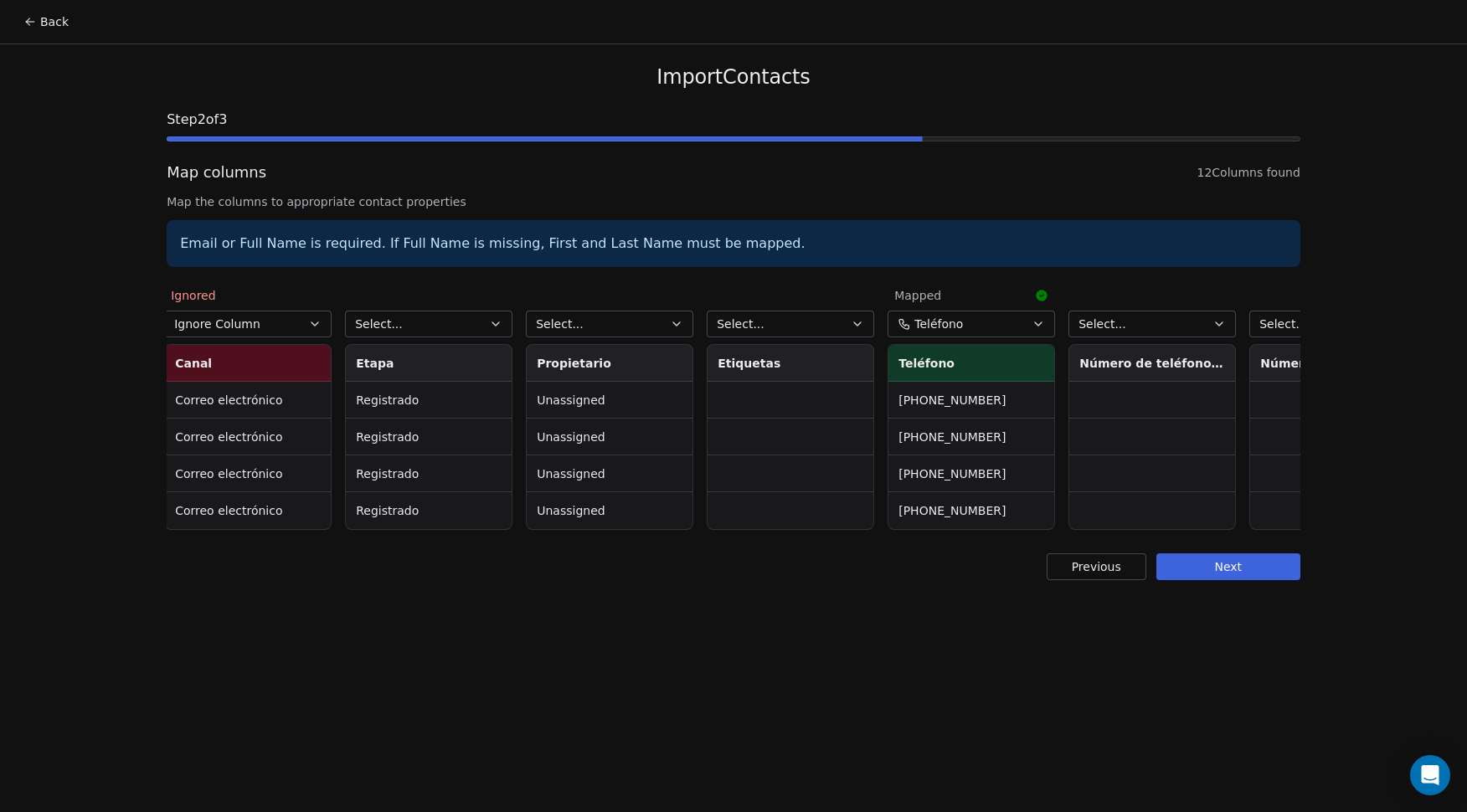
scroll to position [0, 894]
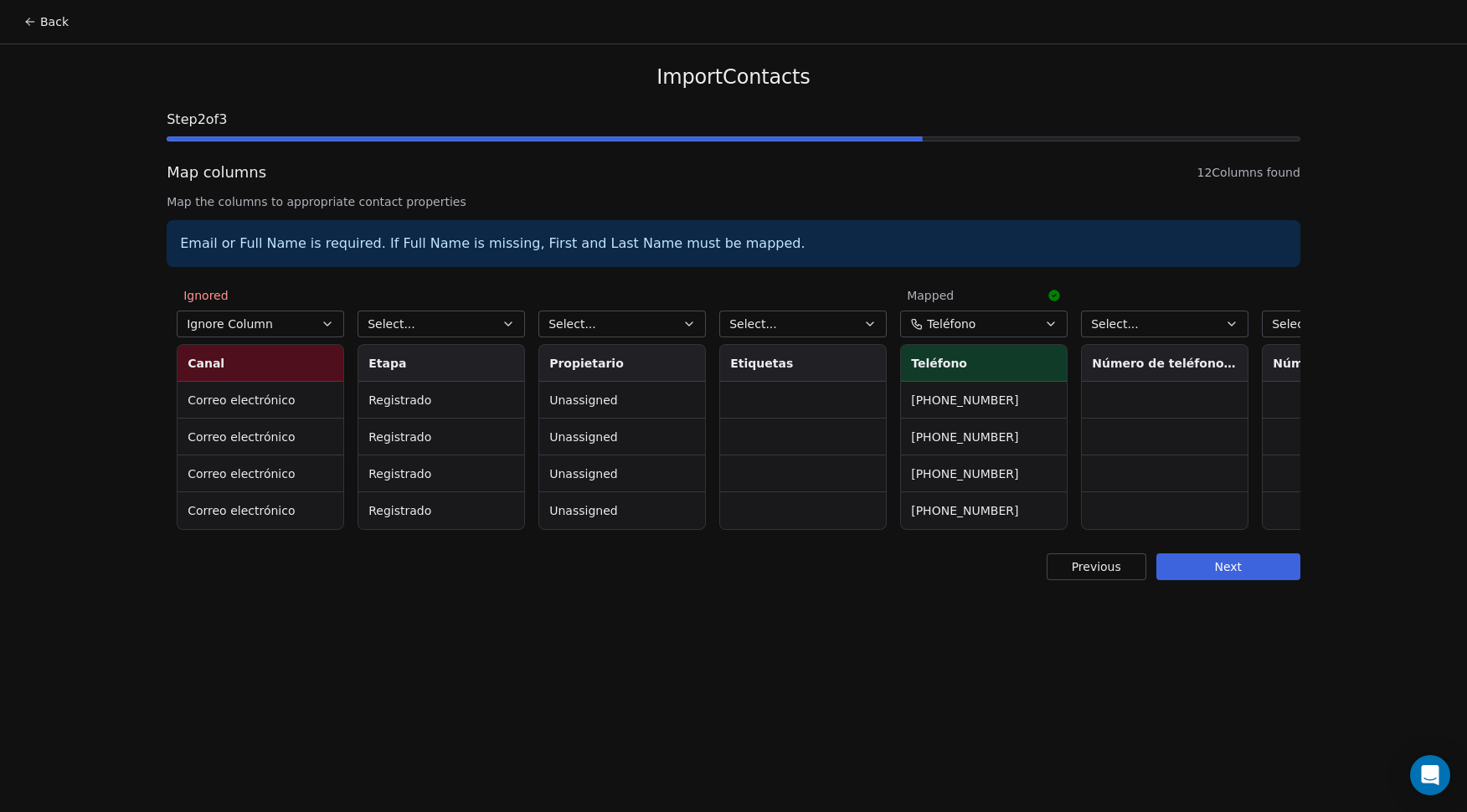
click at [477, 329] on button "Select..." at bounding box center [441, 324] width 168 height 27
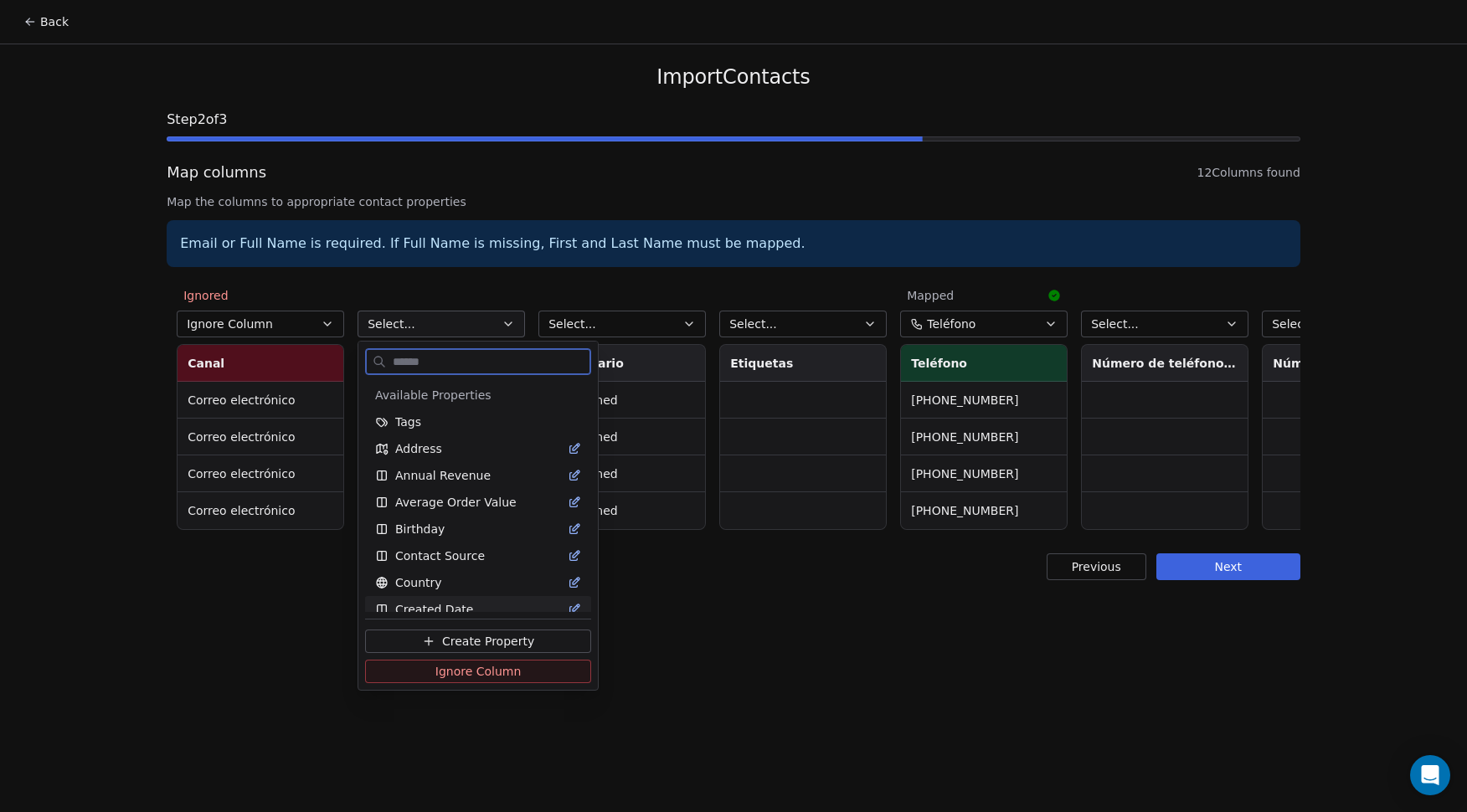
click at [467, 670] on span "Ignore Column" at bounding box center [479, 671] width 87 height 17
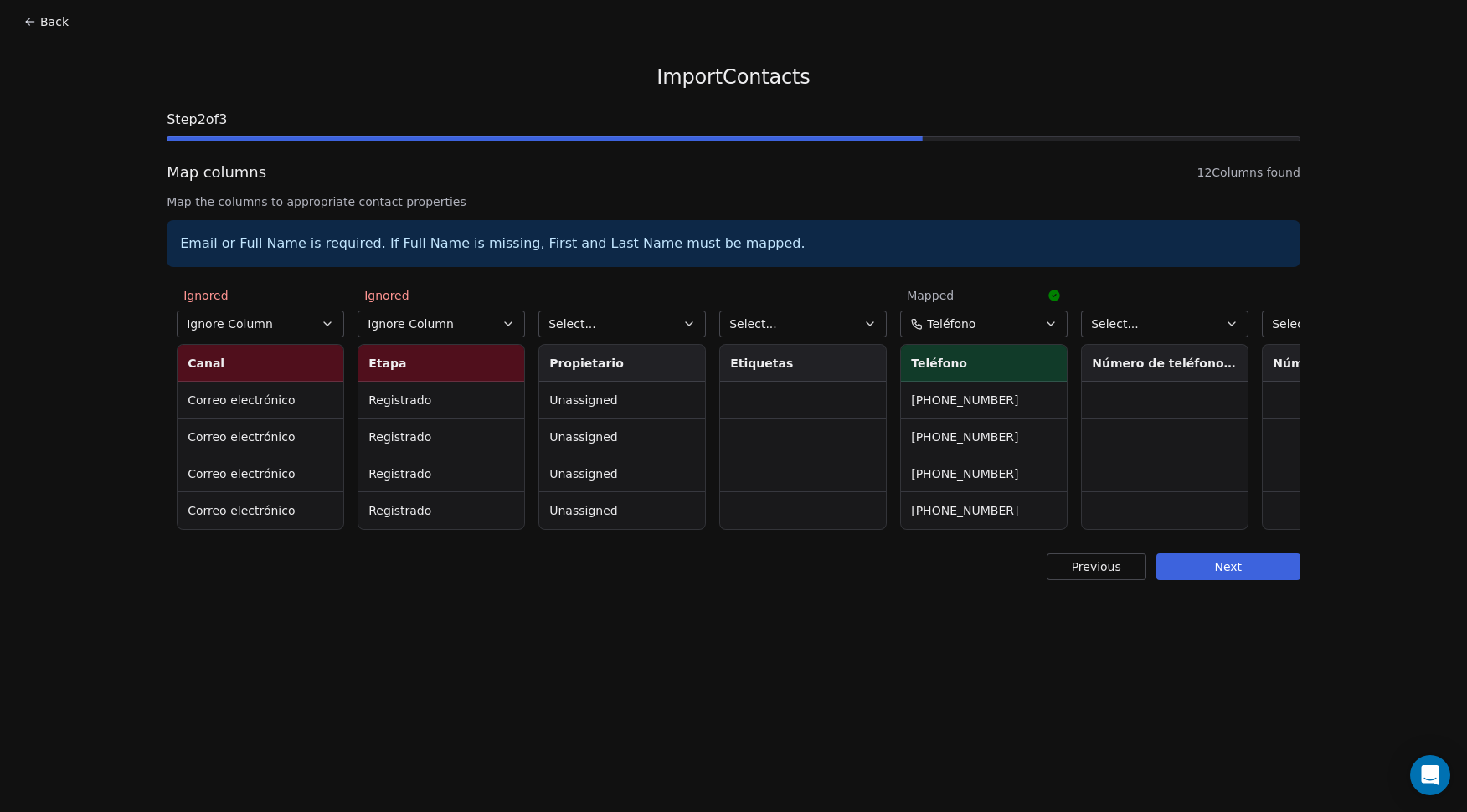
click at [614, 326] on button "Select..." at bounding box center [623, 324] width 168 height 27
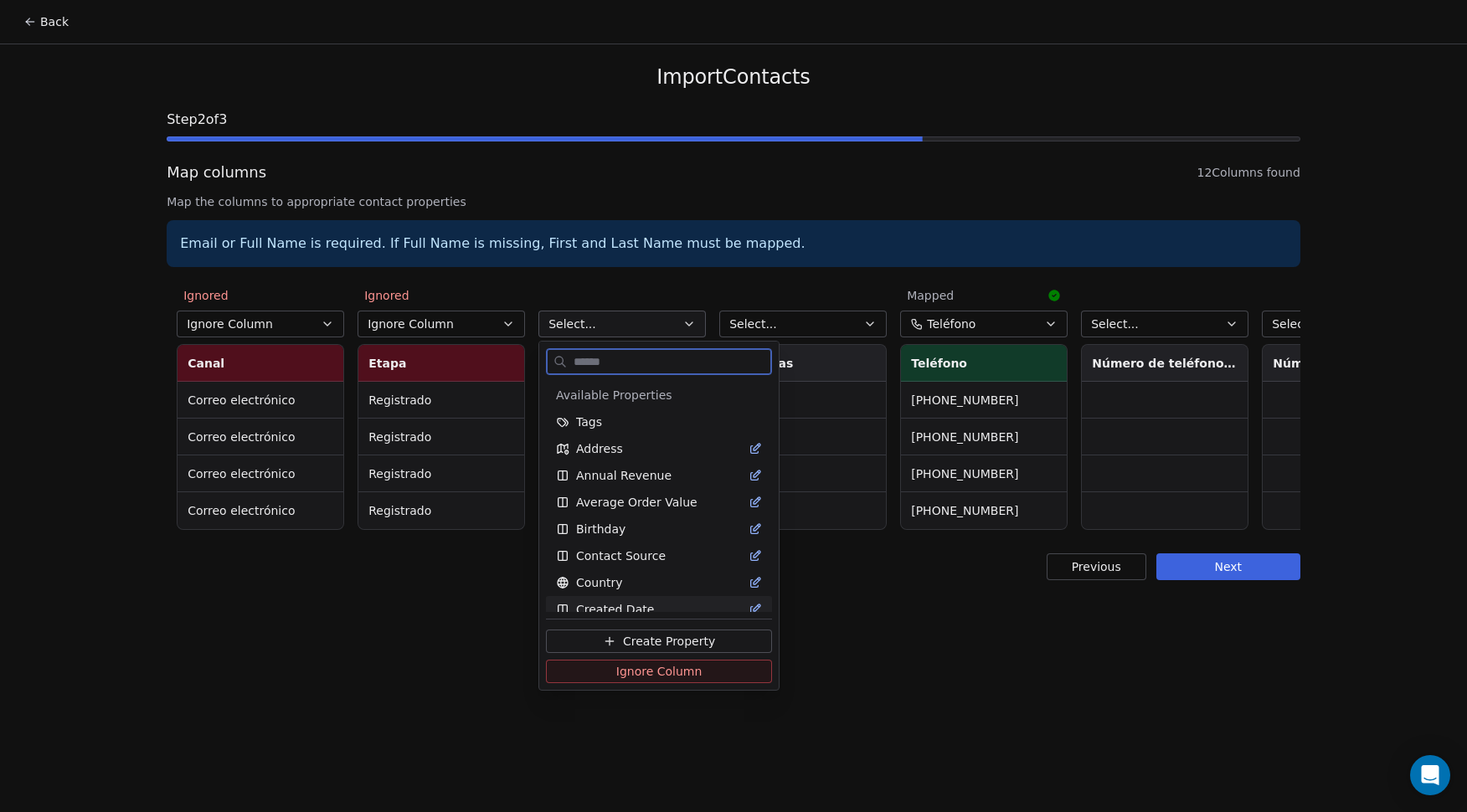
drag, startPoint x: 649, startPoint y: 669, endPoint x: 662, endPoint y: 649, distance: 23.9
click at [649, 668] on span "Ignore Column" at bounding box center [660, 671] width 87 height 17
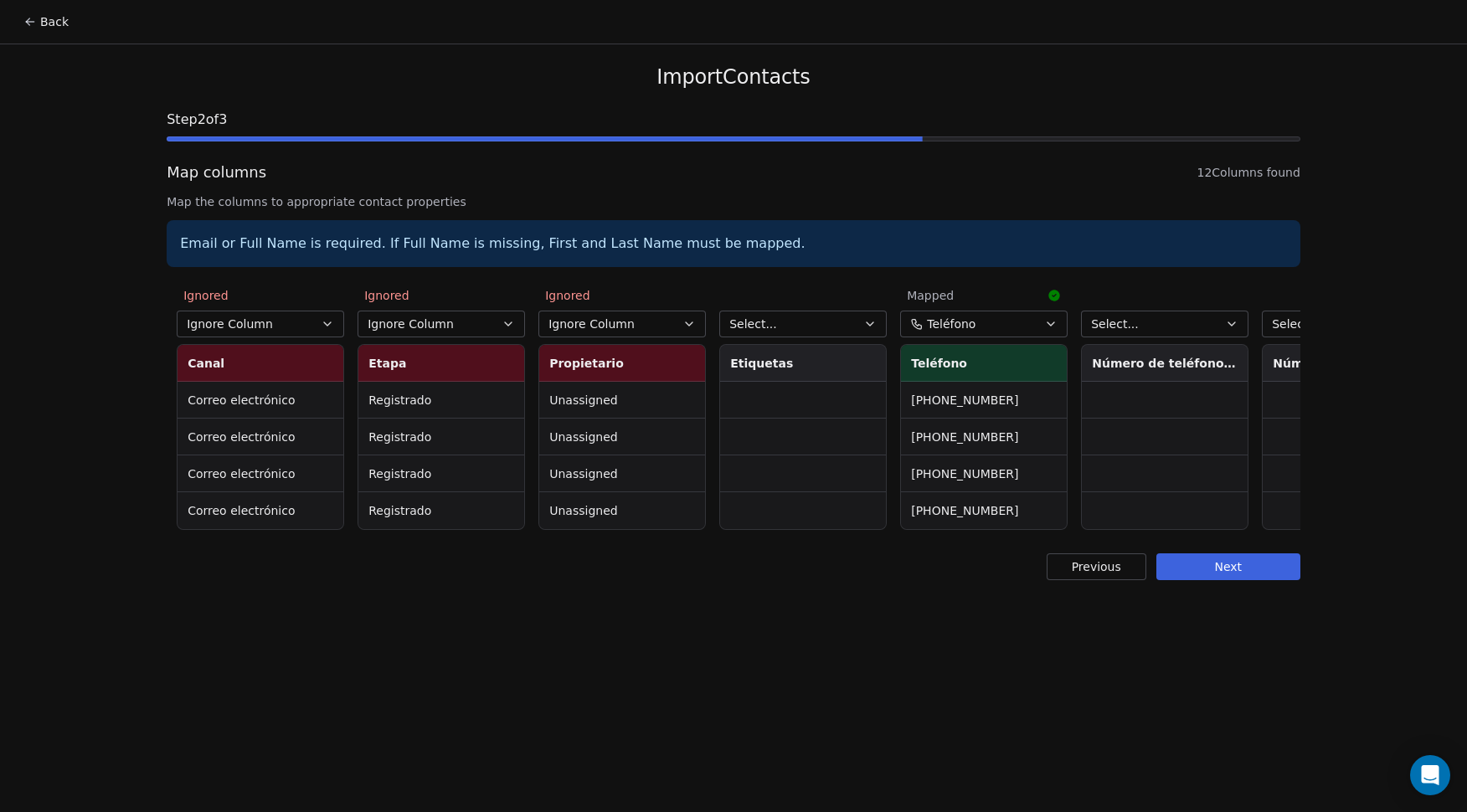
click at [812, 329] on button "Select..." at bounding box center [803, 324] width 168 height 27
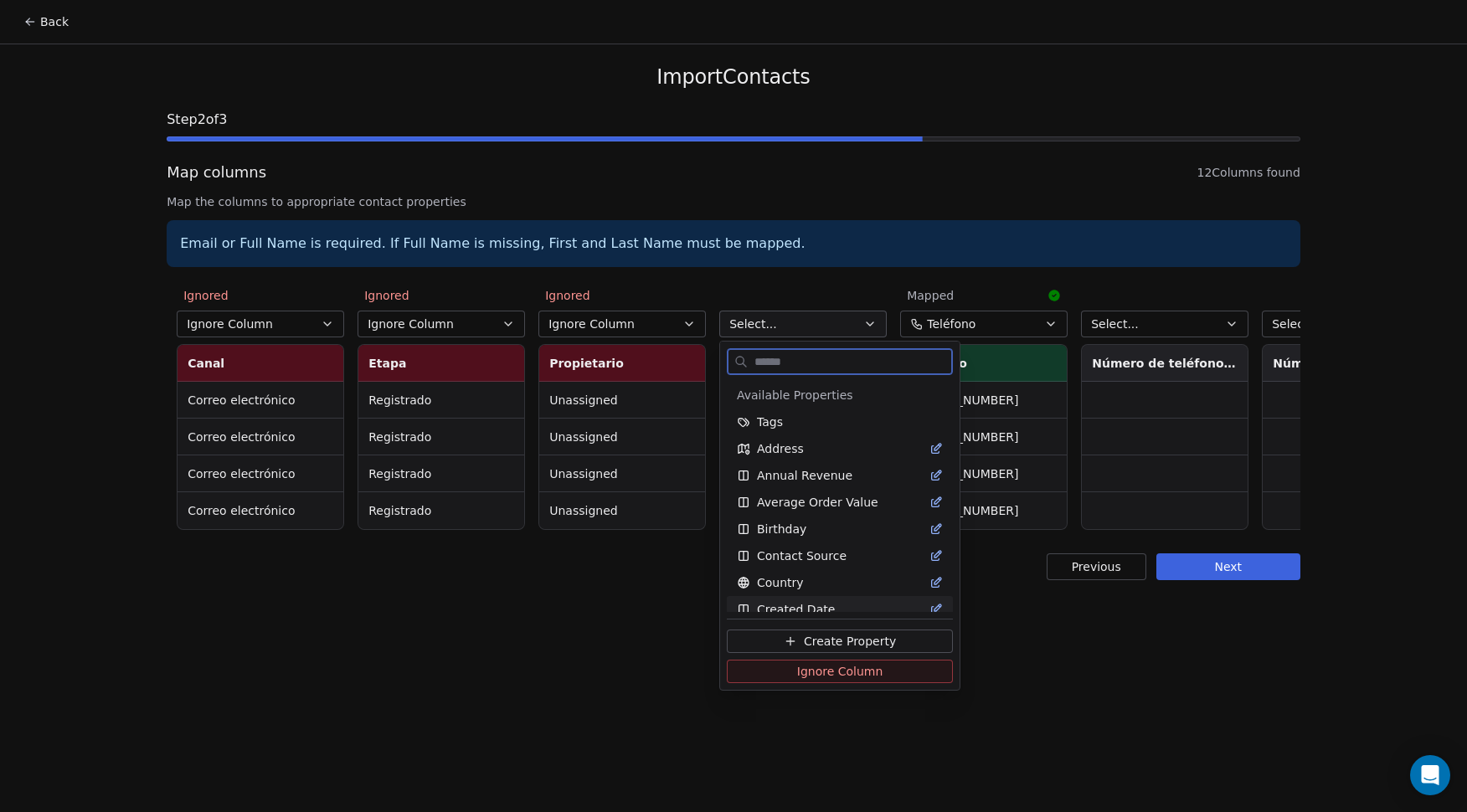
click at [835, 668] on span "Ignore Column" at bounding box center [841, 671] width 87 height 17
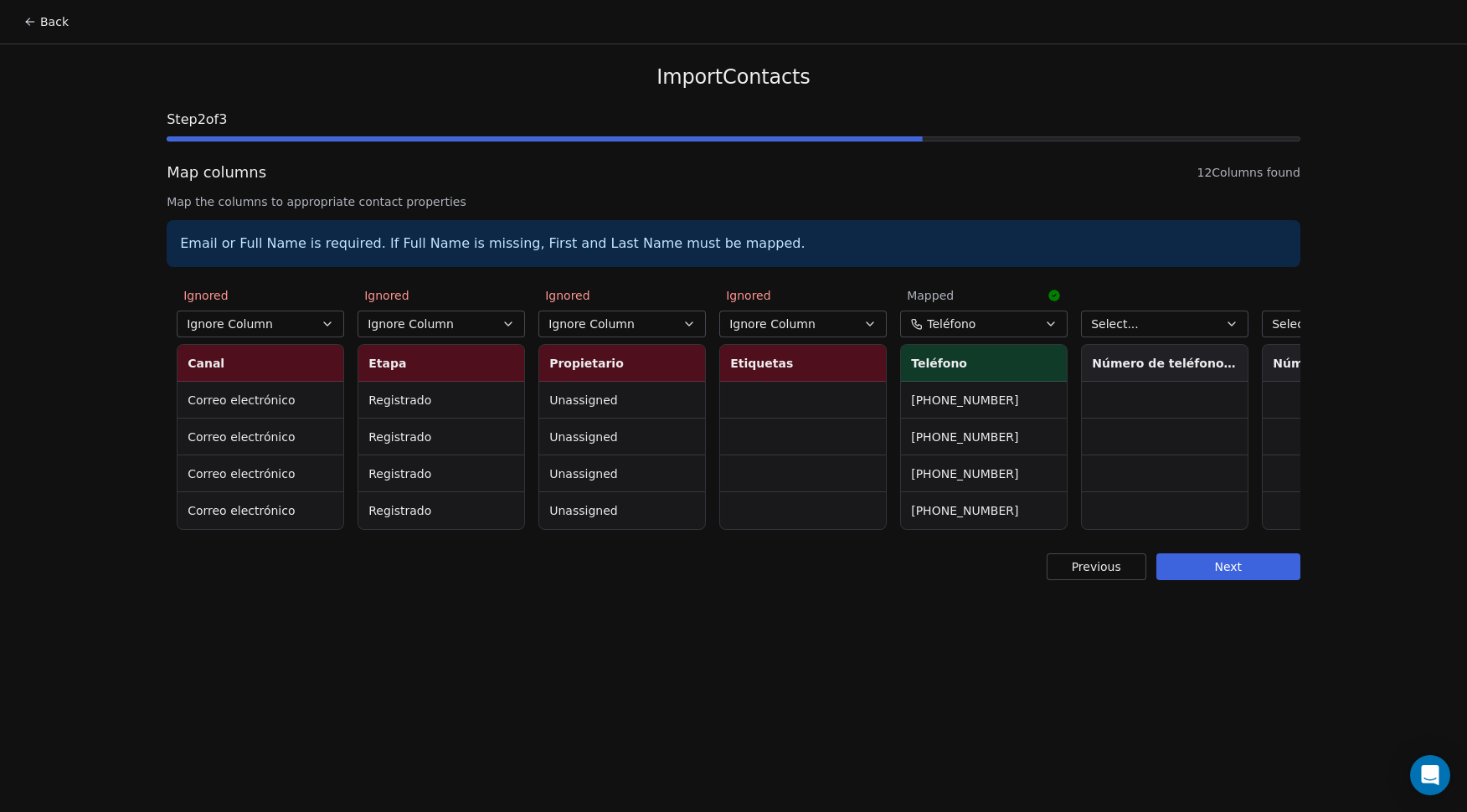
click at [1134, 327] on span "Select..." at bounding box center [1115, 324] width 48 height 17
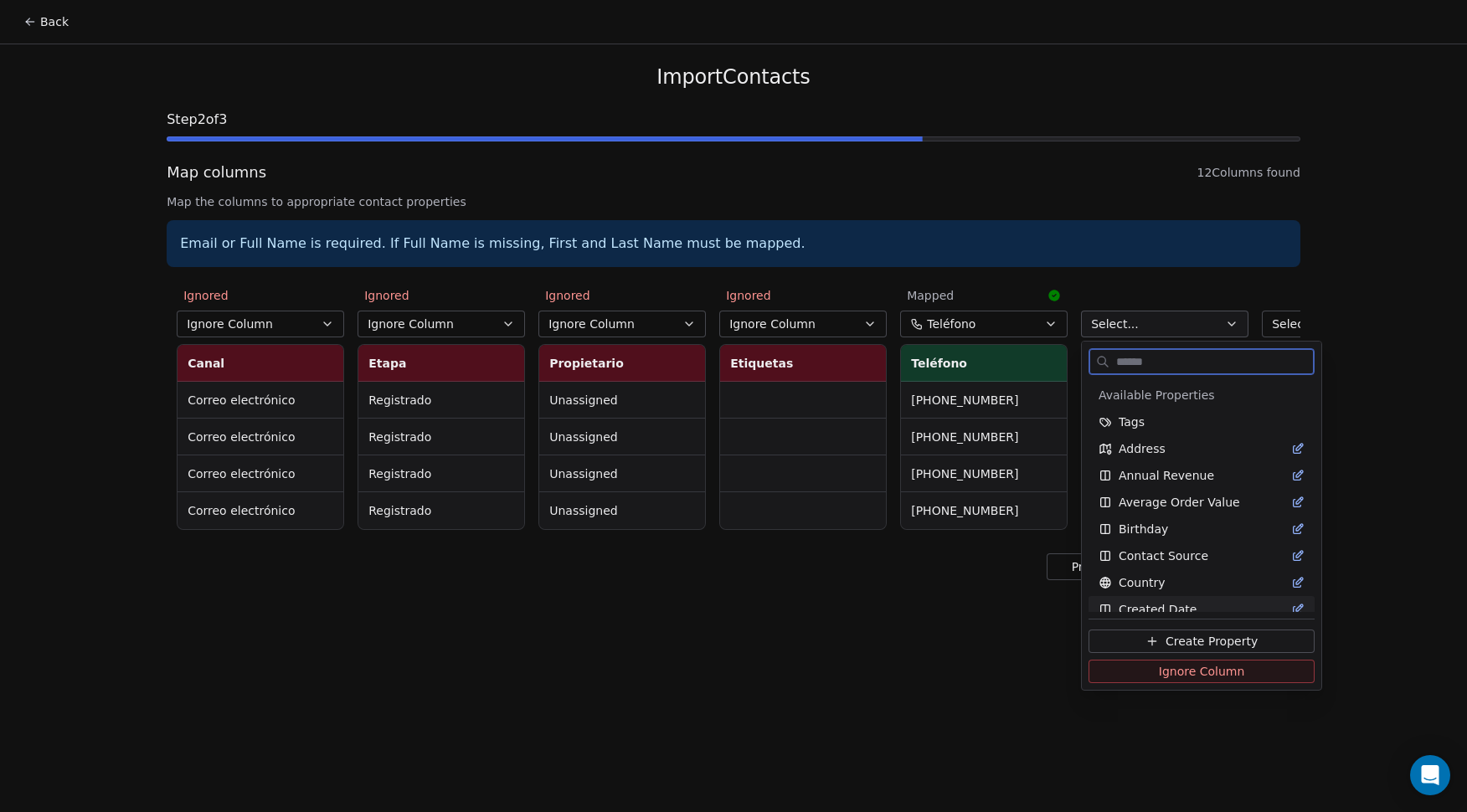
click at [1152, 670] on button "Ignore Column" at bounding box center [1202, 672] width 226 height 23
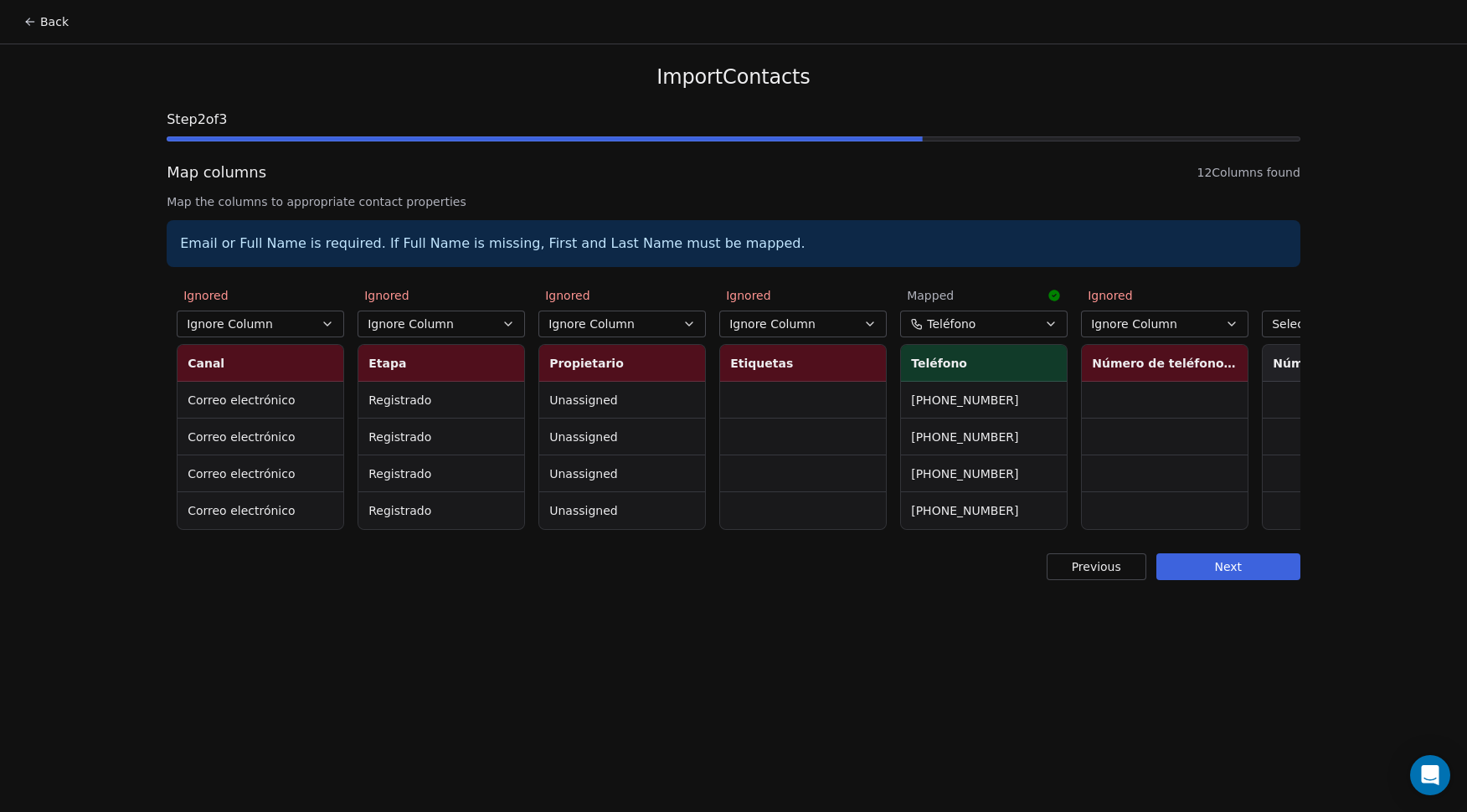
scroll to position [0, 1023]
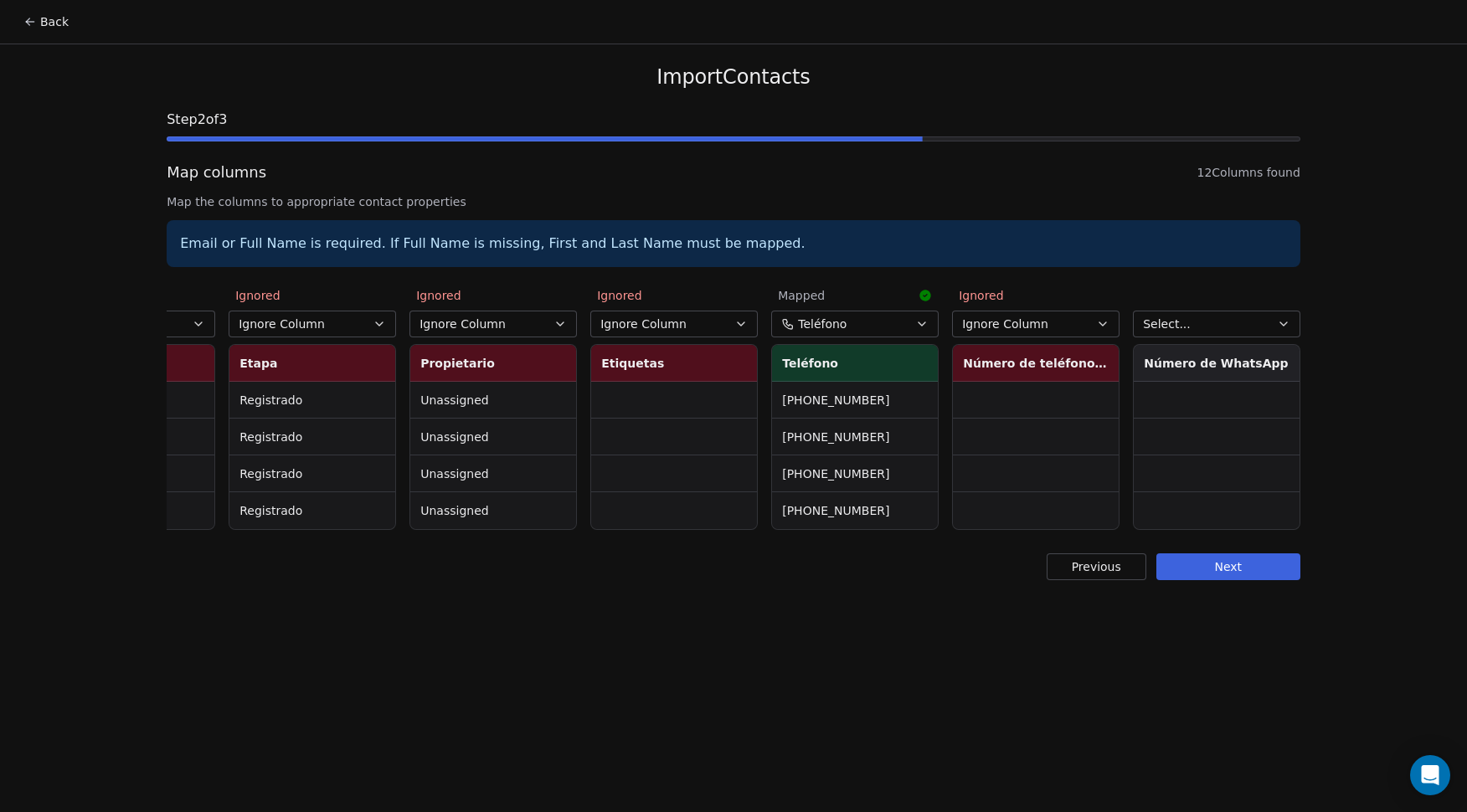
click at [1208, 327] on button "Select..." at bounding box center [1217, 324] width 168 height 27
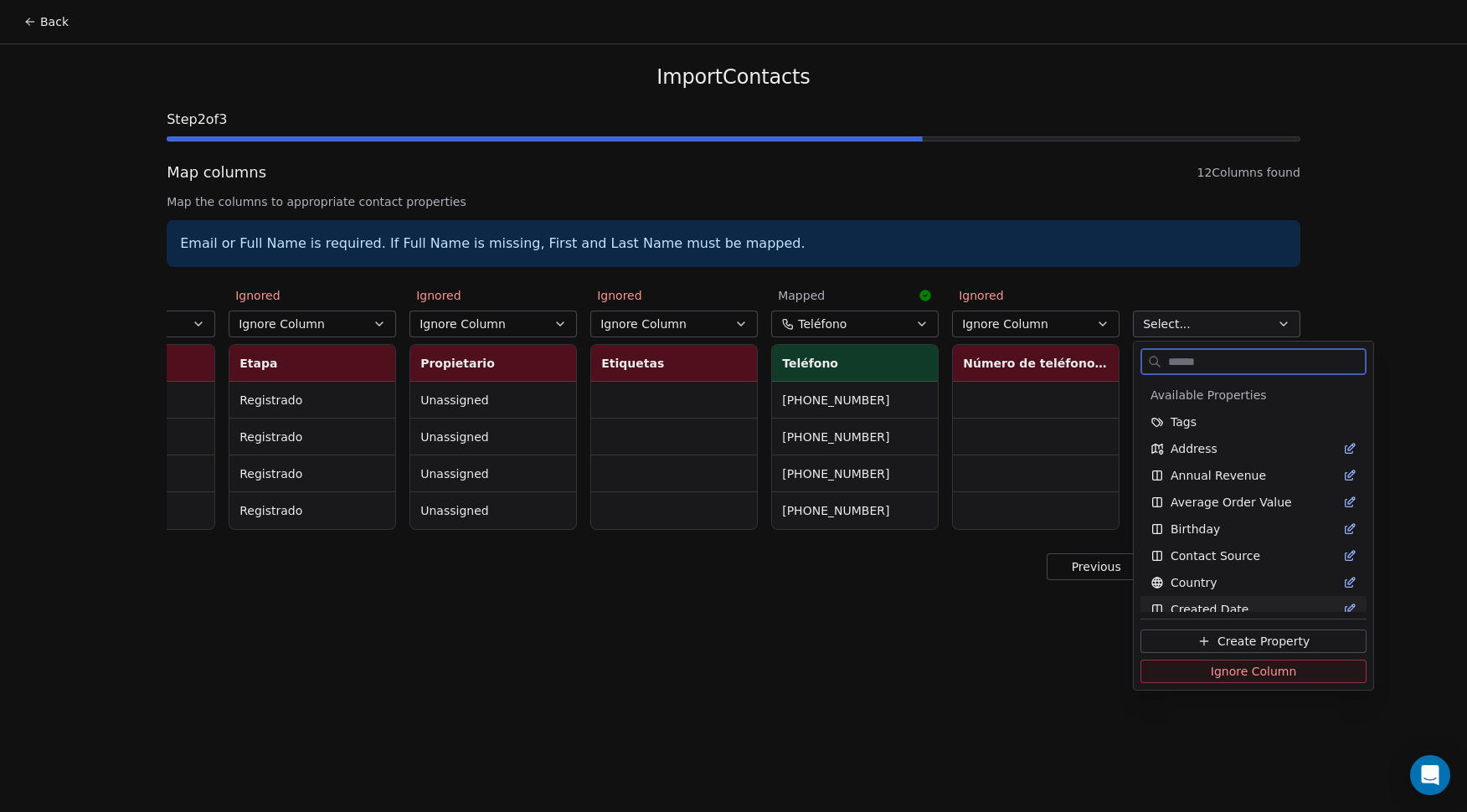
click at [1197, 671] on button "Ignore Column" at bounding box center [1253, 672] width 226 height 23
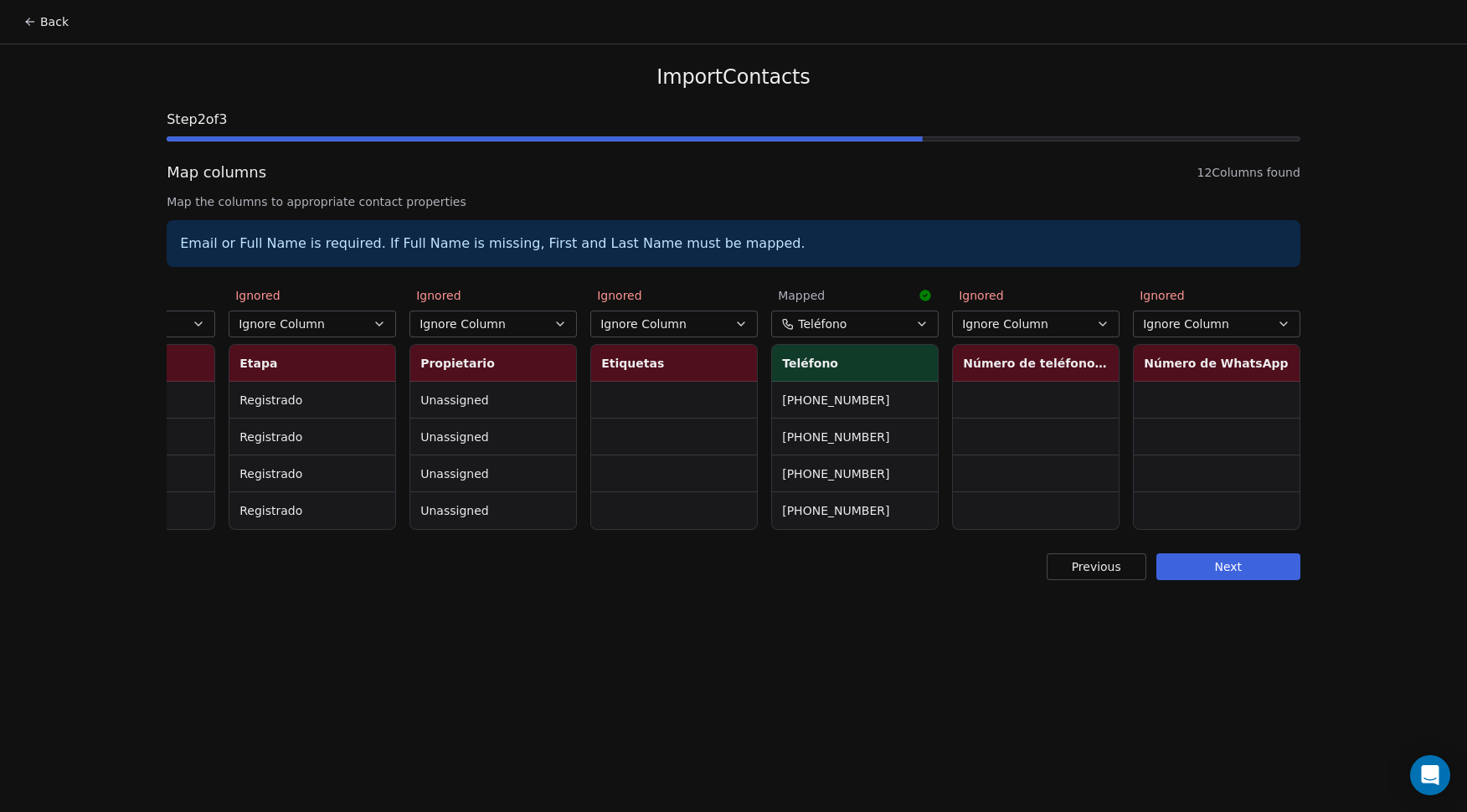
click at [1219, 579] on button "Next" at bounding box center [1229, 567] width 144 height 27
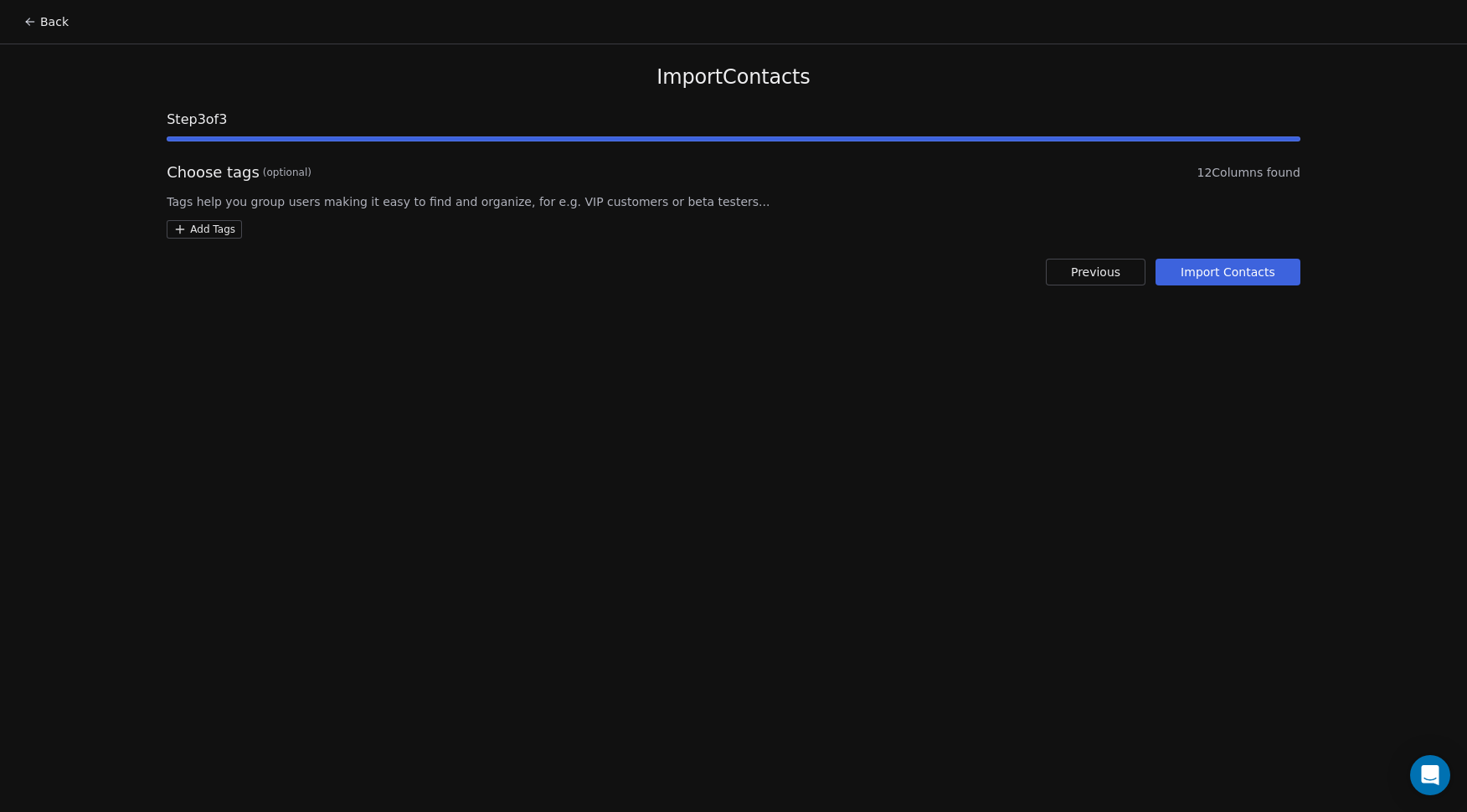
click at [1226, 271] on button "Import Contacts" at bounding box center [1228, 272] width 145 height 27
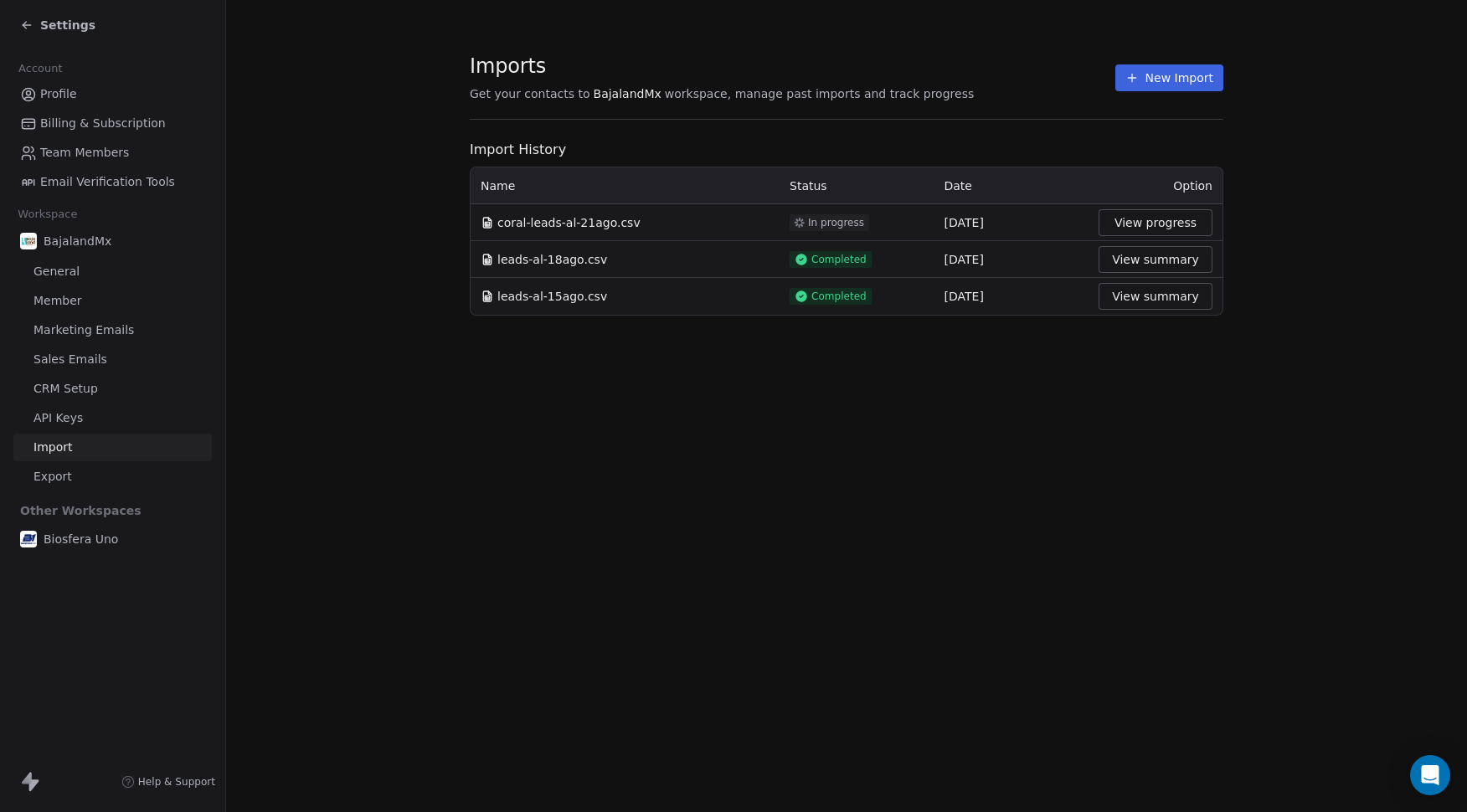
click at [81, 26] on span "Settings" at bounding box center [68, 25] width 55 height 17
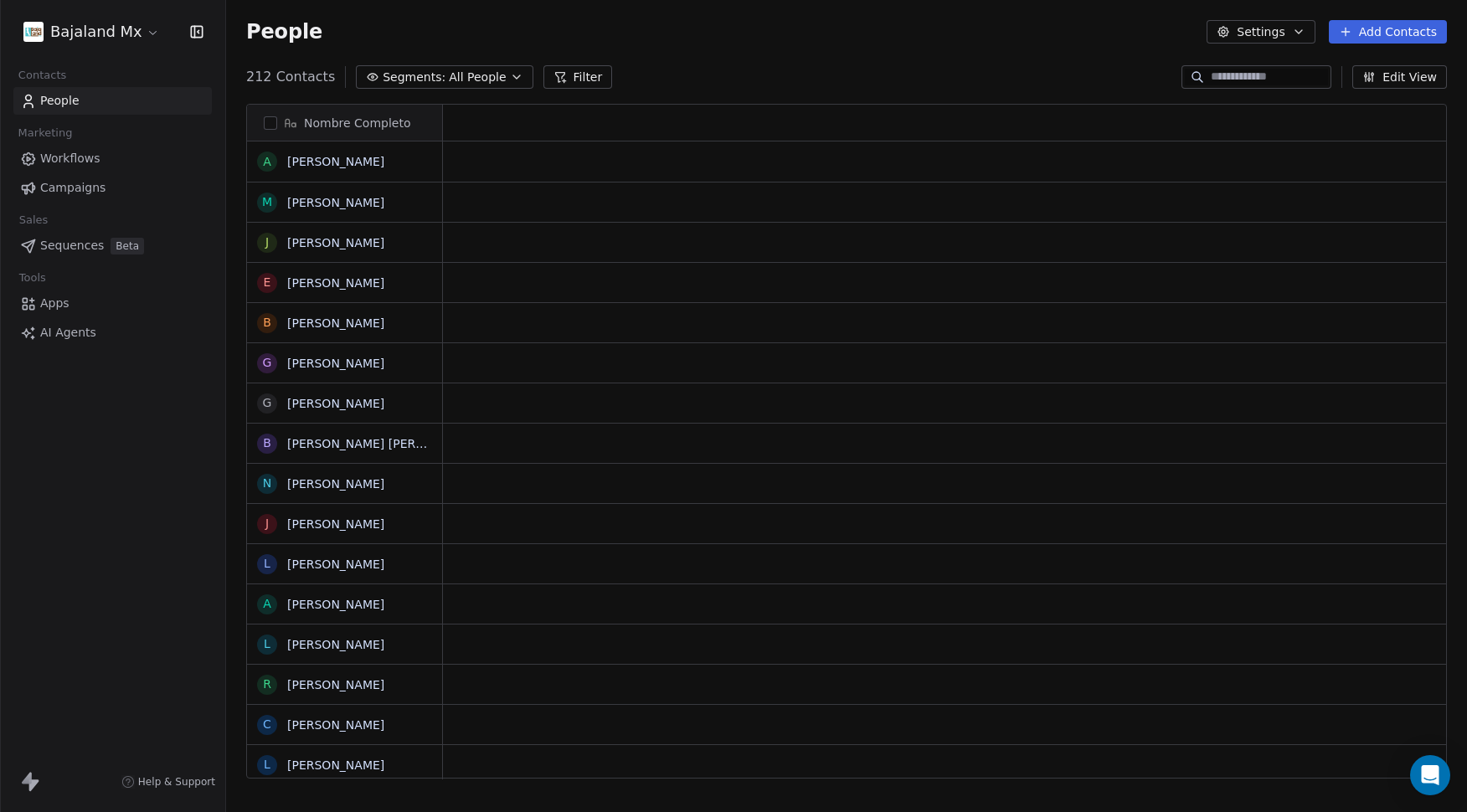
scroll to position [702, 1229]
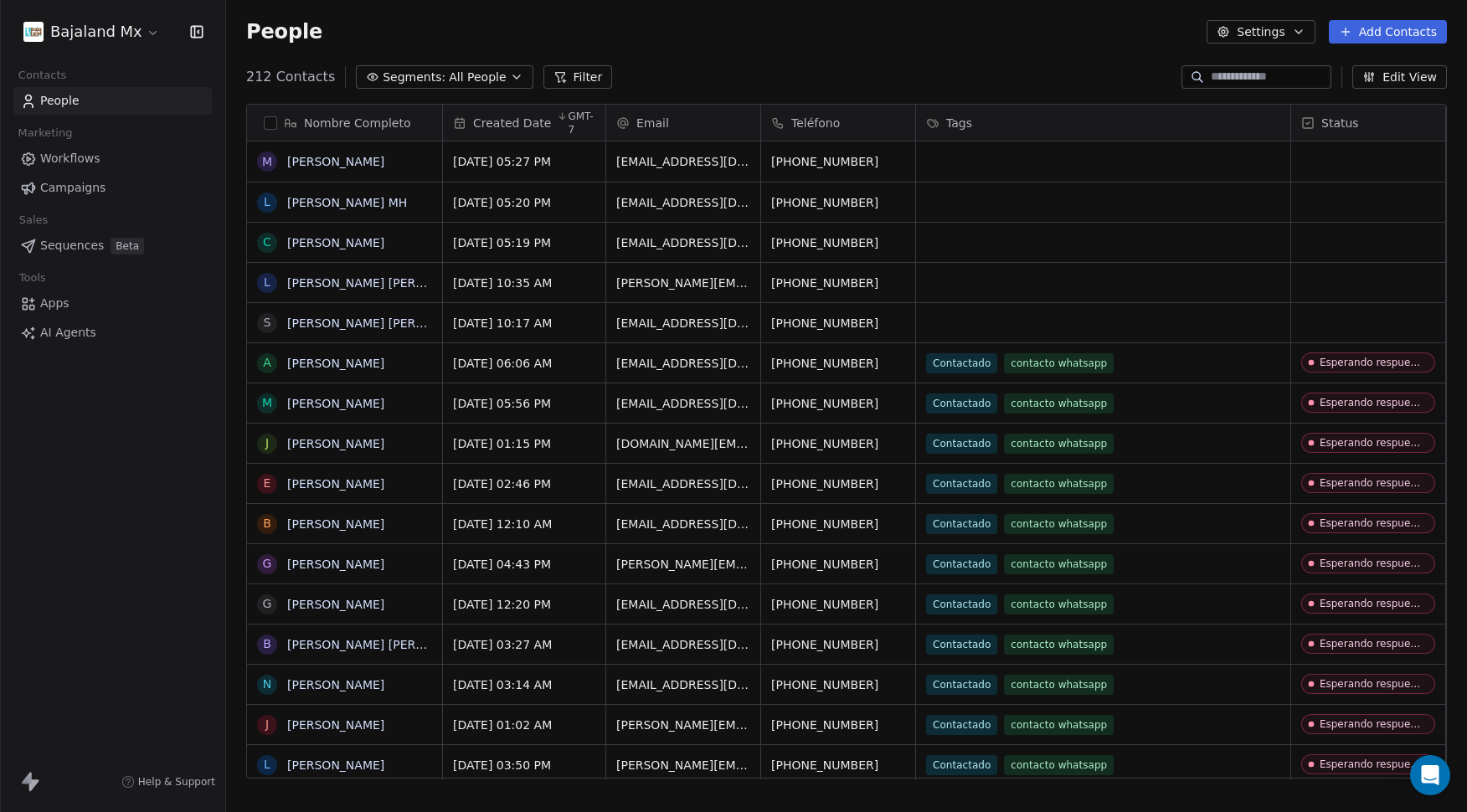
click at [1412, 24] on button "Add Contacts" at bounding box center [1388, 32] width 118 height 23
click at [1398, 88] on span "Import from CSV" at bounding box center [1385, 95] width 97 height 17
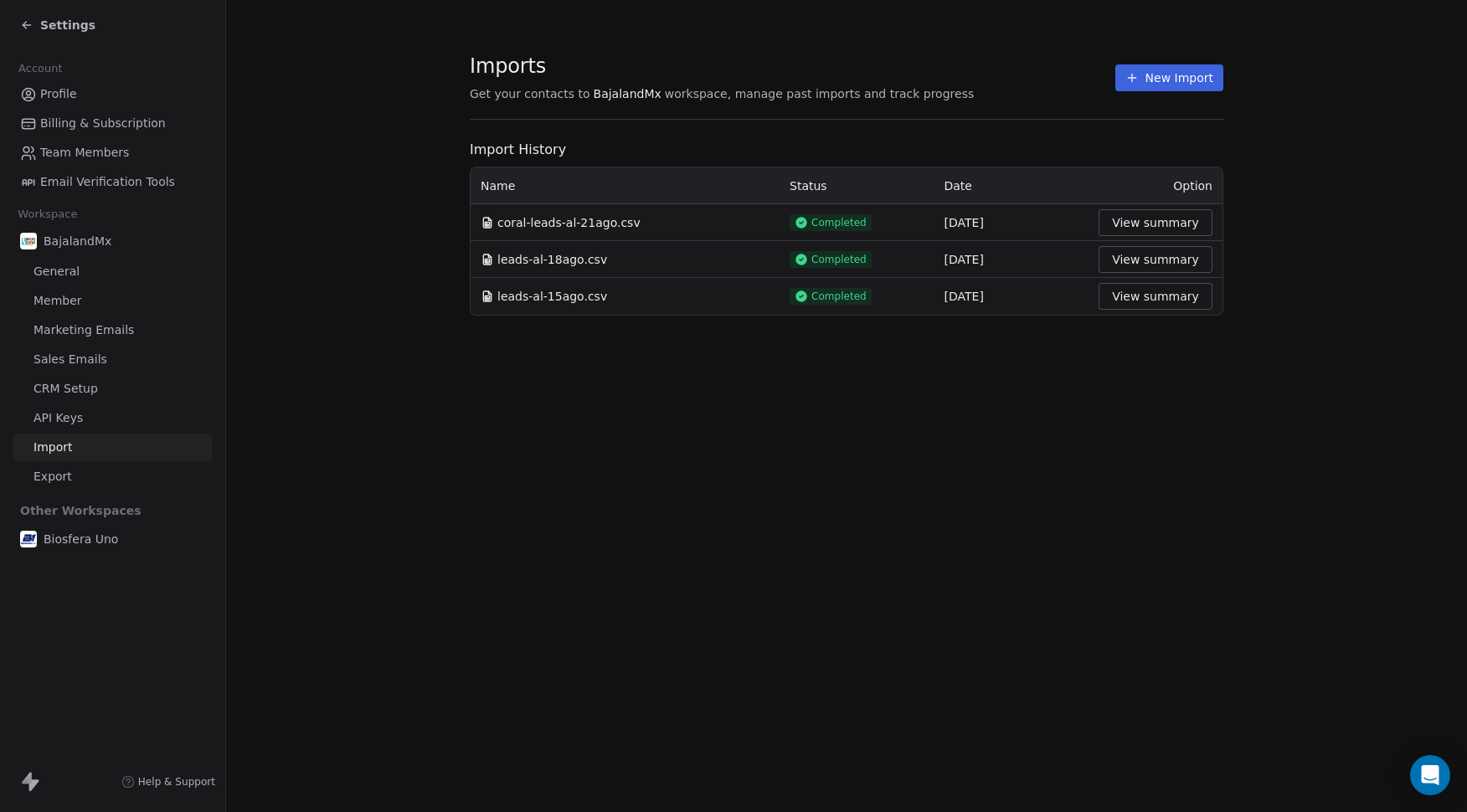
click at [71, 27] on span "Settings" at bounding box center [68, 25] width 55 height 17
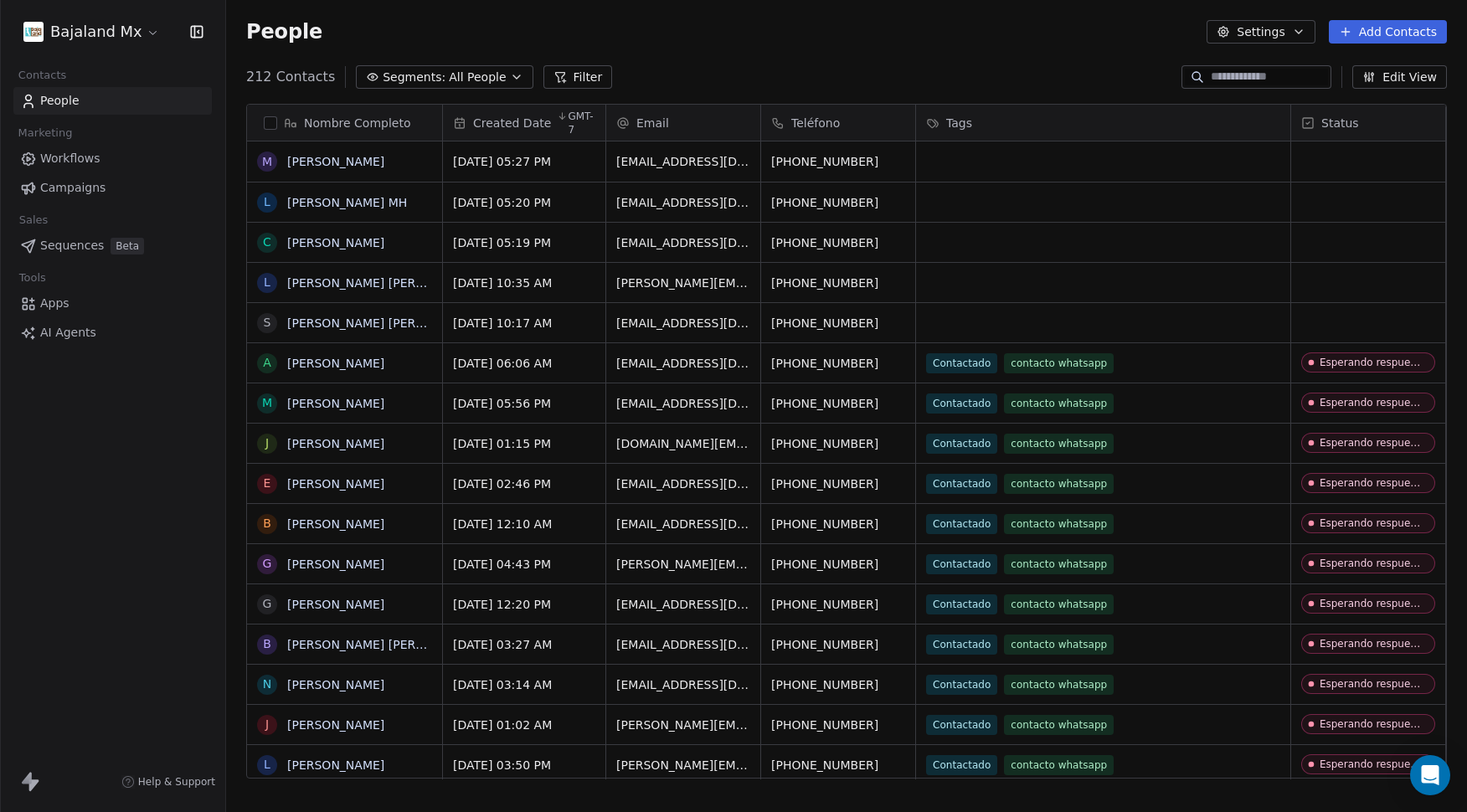
scroll to position [702, 1229]
click at [342, 321] on link "[PERSON_NAME] [PERSON_NAME]" at bounding box center [386, 323] width 198 height 14
click at [268, 125] on button "button" at bounding box center [270, 123] width 14 height 14
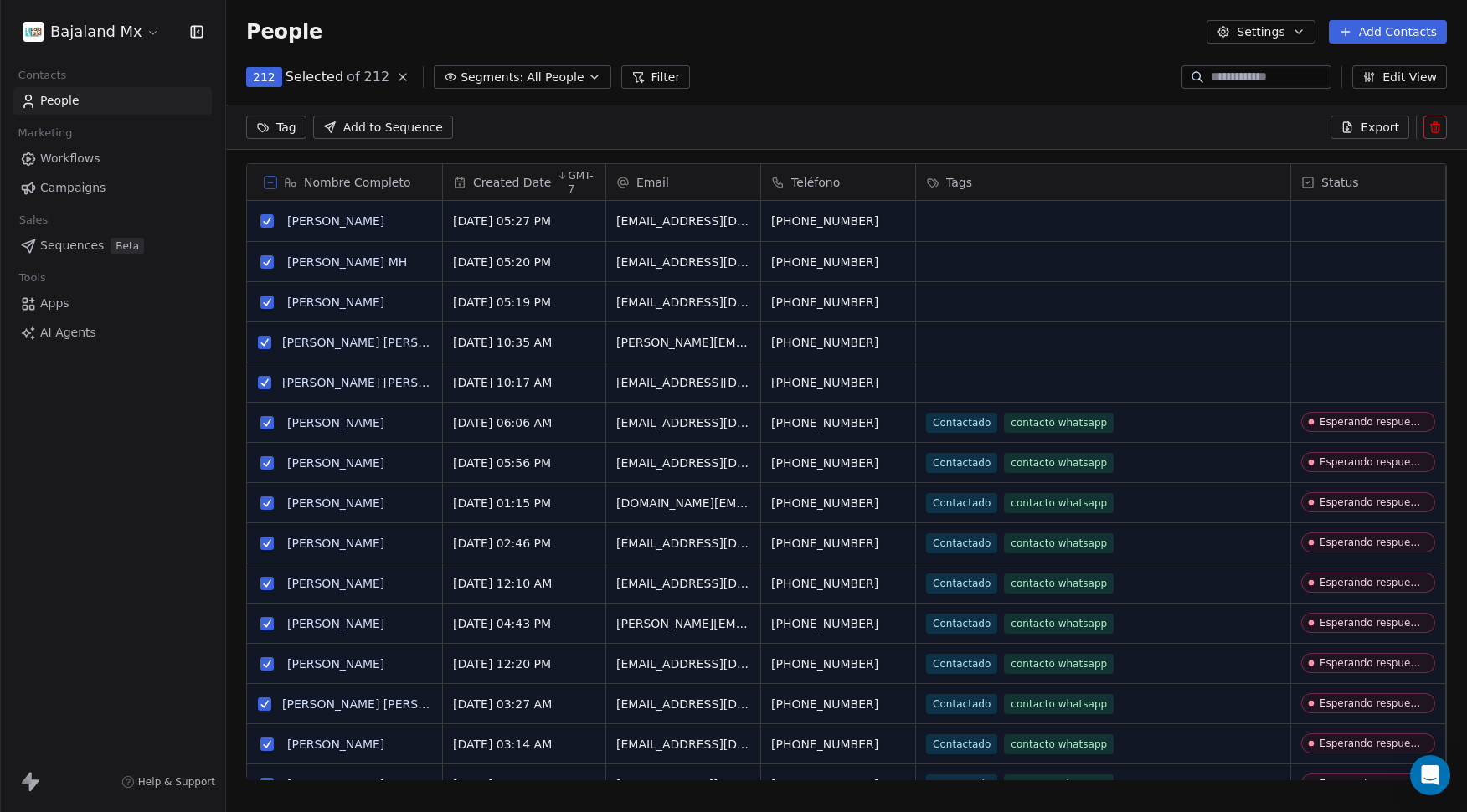
scroll to position [643, 1229]
click at [237, 202] on div "Nombre Completo M [PERSON_NAME] L [PERSON_NAME] MH C [PERSON_NAME] L [PERSON_NA…" at bounding box center [847, 478] width 1241 height 657
click at [275, 181] on button at bounding box center [270, 182] width 14 height 14
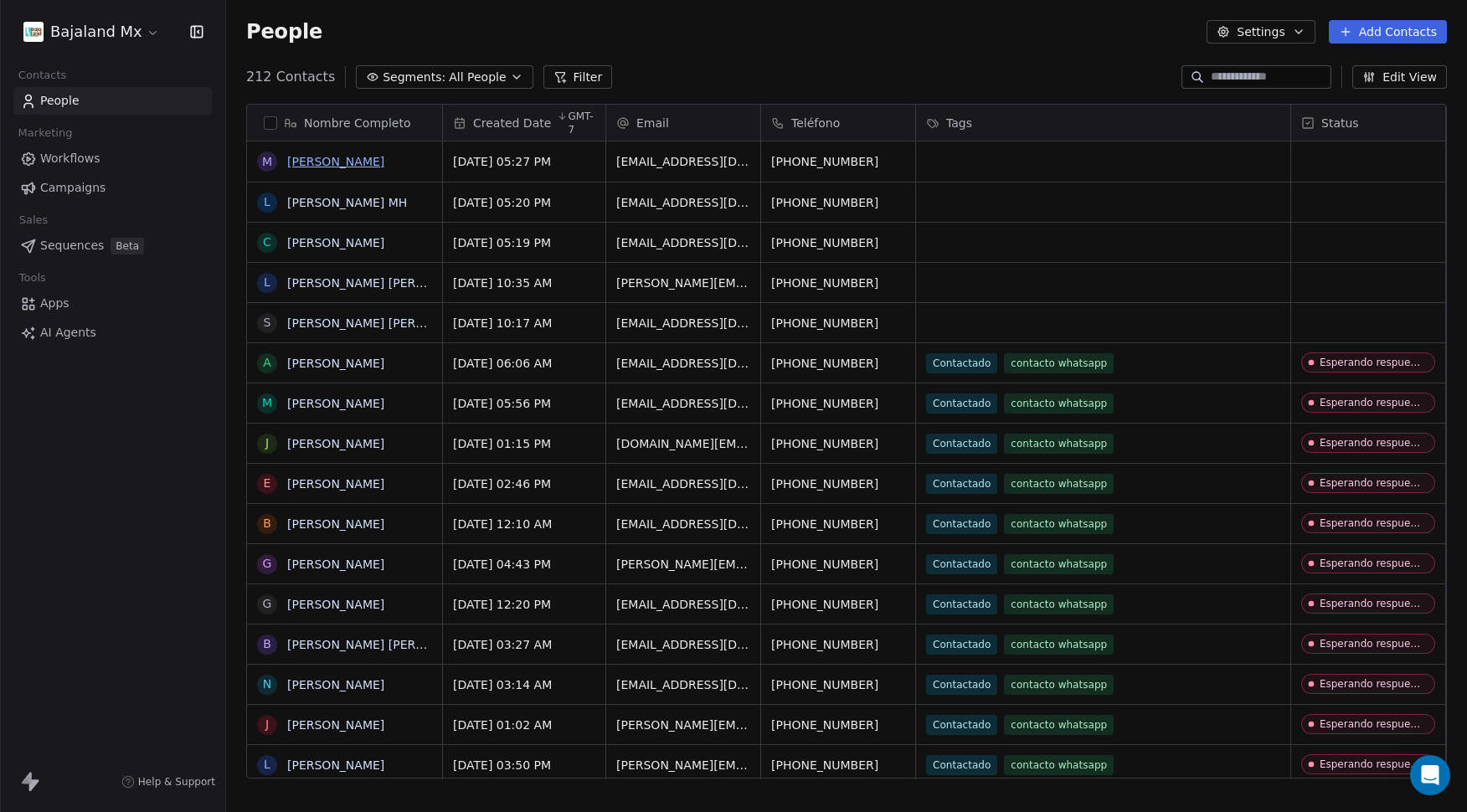
click at [371, 168] on link "[PERSON_NAME]" at bounding box center [336, 161] width 97 height 14
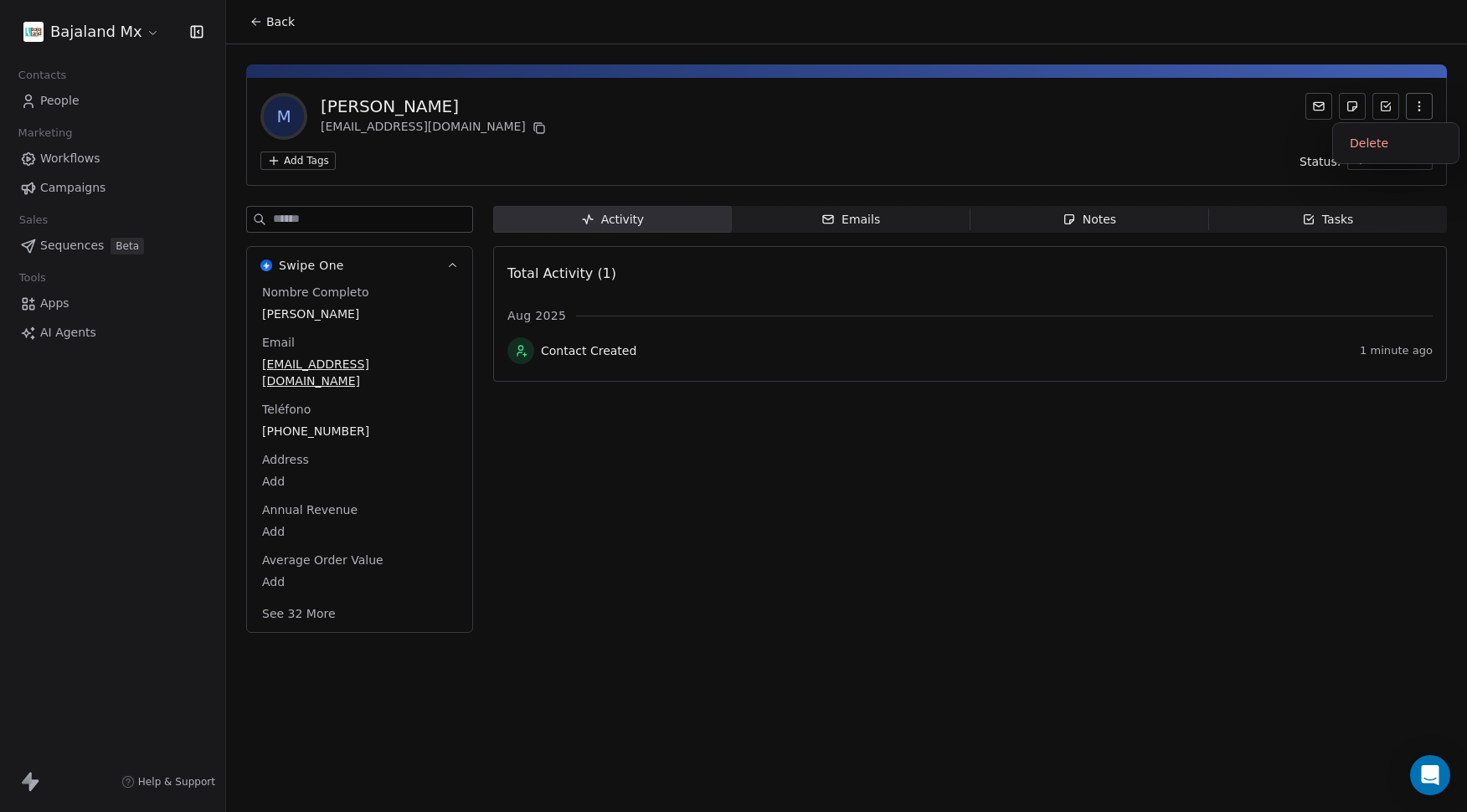
click at [1422, 103] on icon "button" at bounding box center [1419, 106] width 14 height 14
click at [1368, 147] on div "Delete" at bounding box center [1396, 143] width 112 height 27
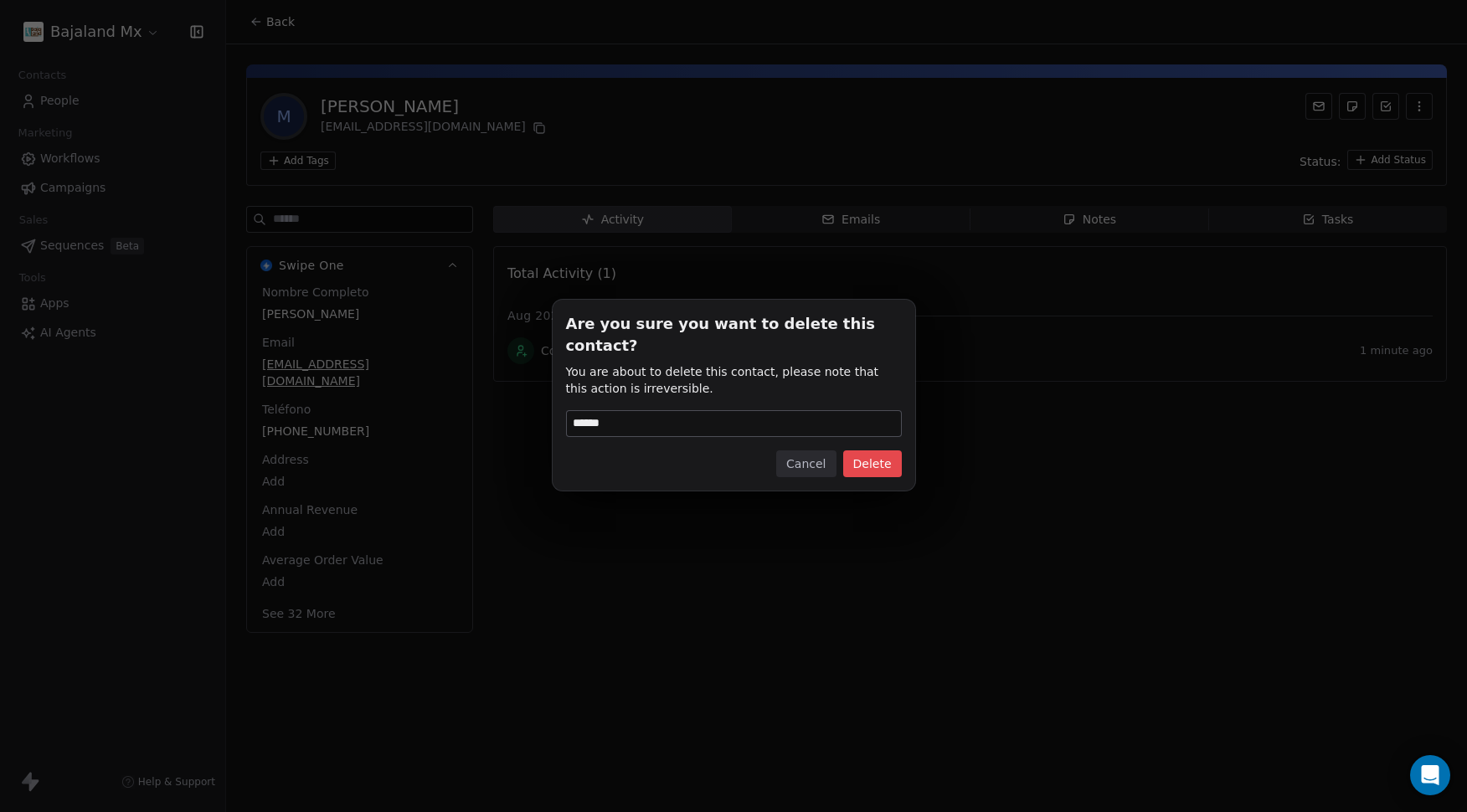
type input "******"
click at [866, 454] on button "Delete" at bounding box center [872, 464] width 59 height 27
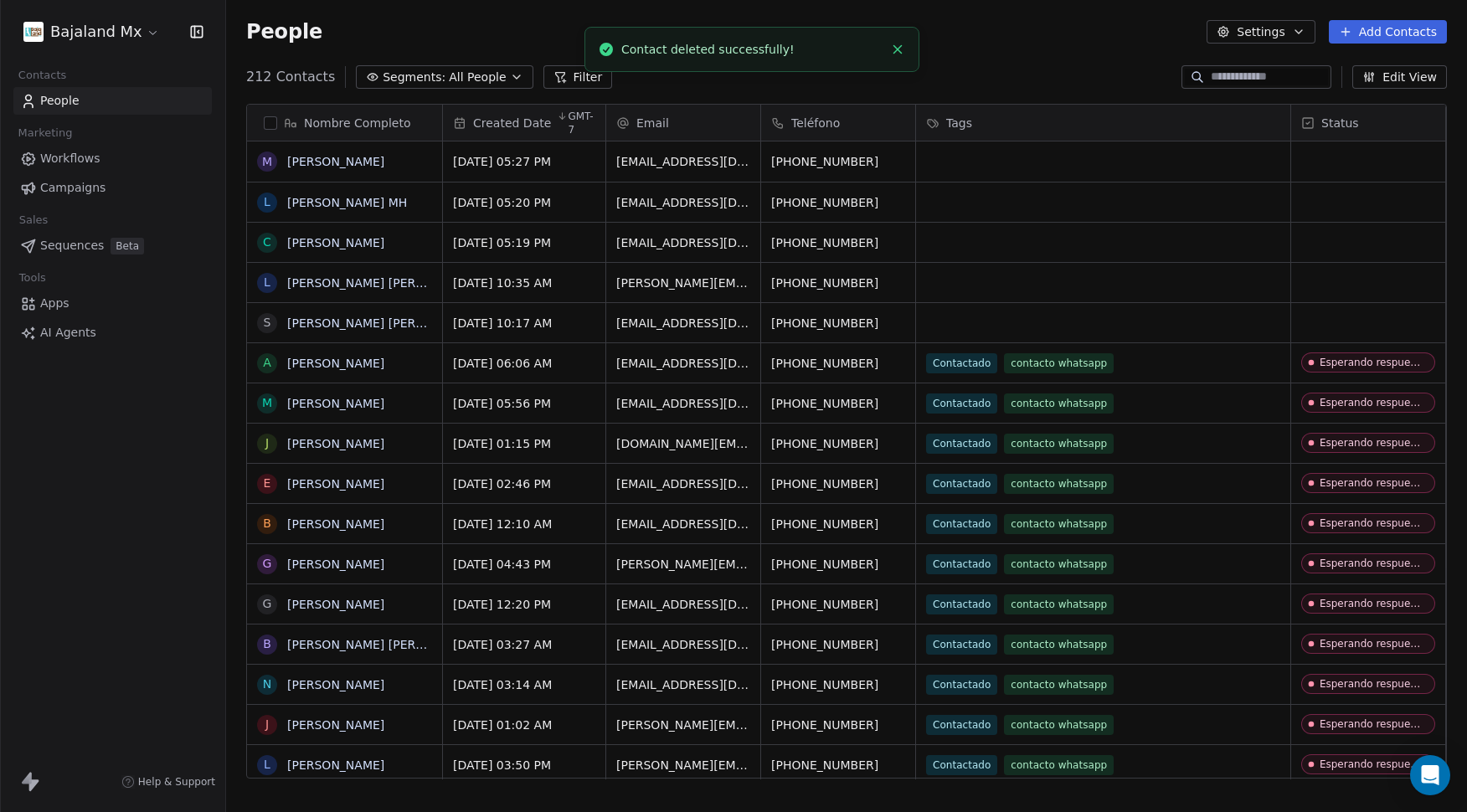
scroll to position [702, 1229]
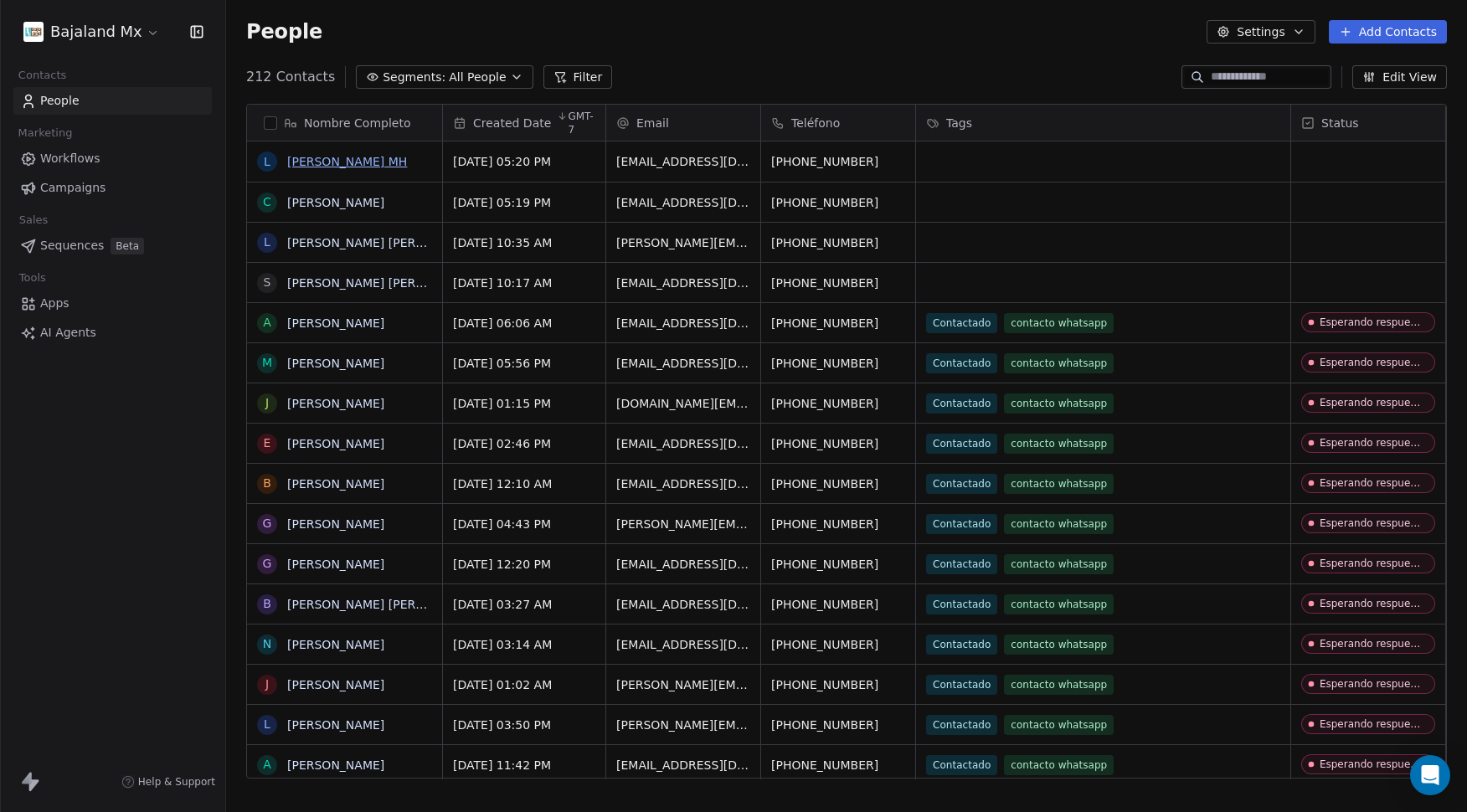
click at [318, 158] on link "[PERSON_NAME] MH" at bounding box center [346, 161] width 120 height 14
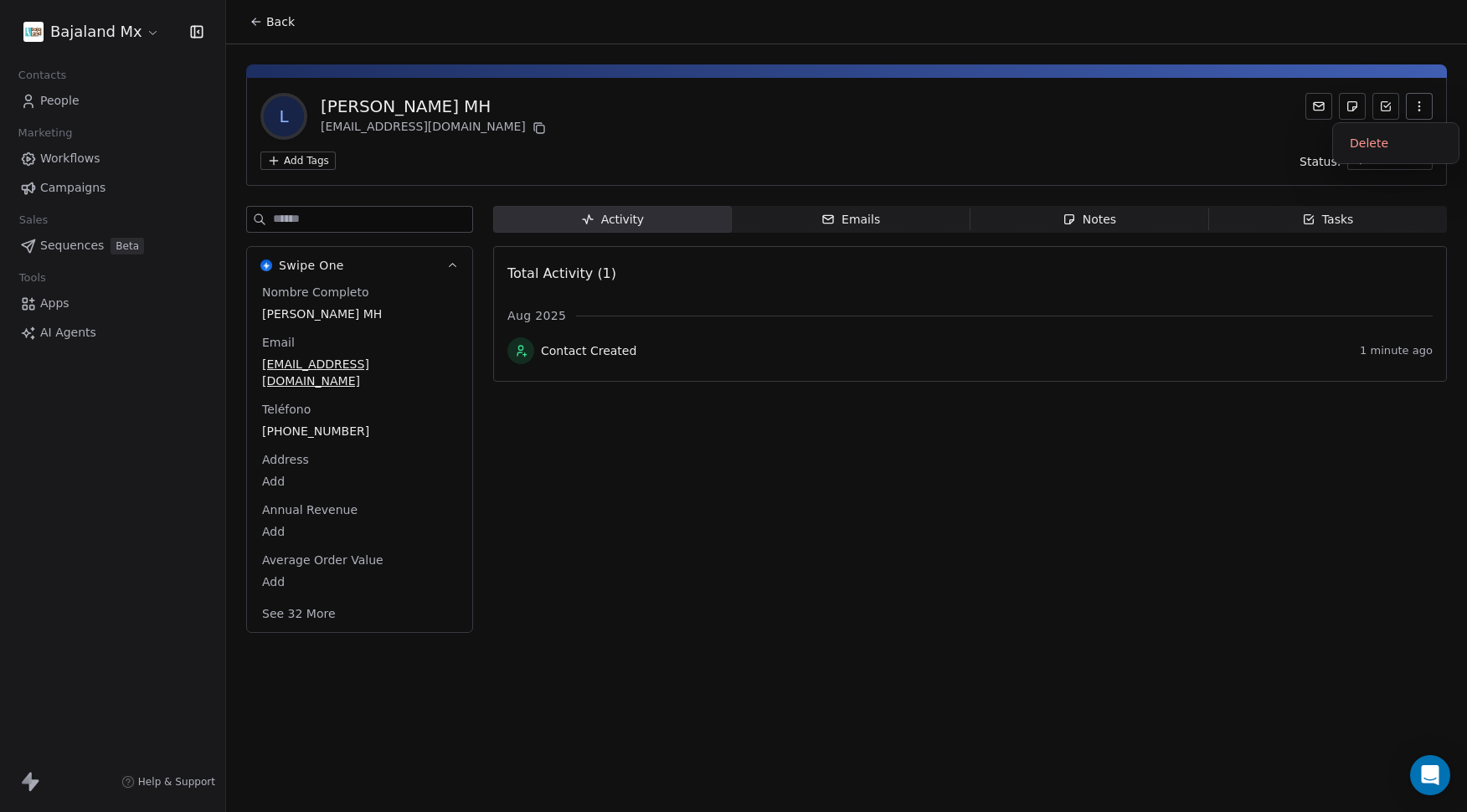
click at [1419, 103] on icon "button" at bounding box center [1419, 102] width 1 height 1
click at [1389, 138] on div "Delete" at bounding box center [1396, 143] width 112 height 27
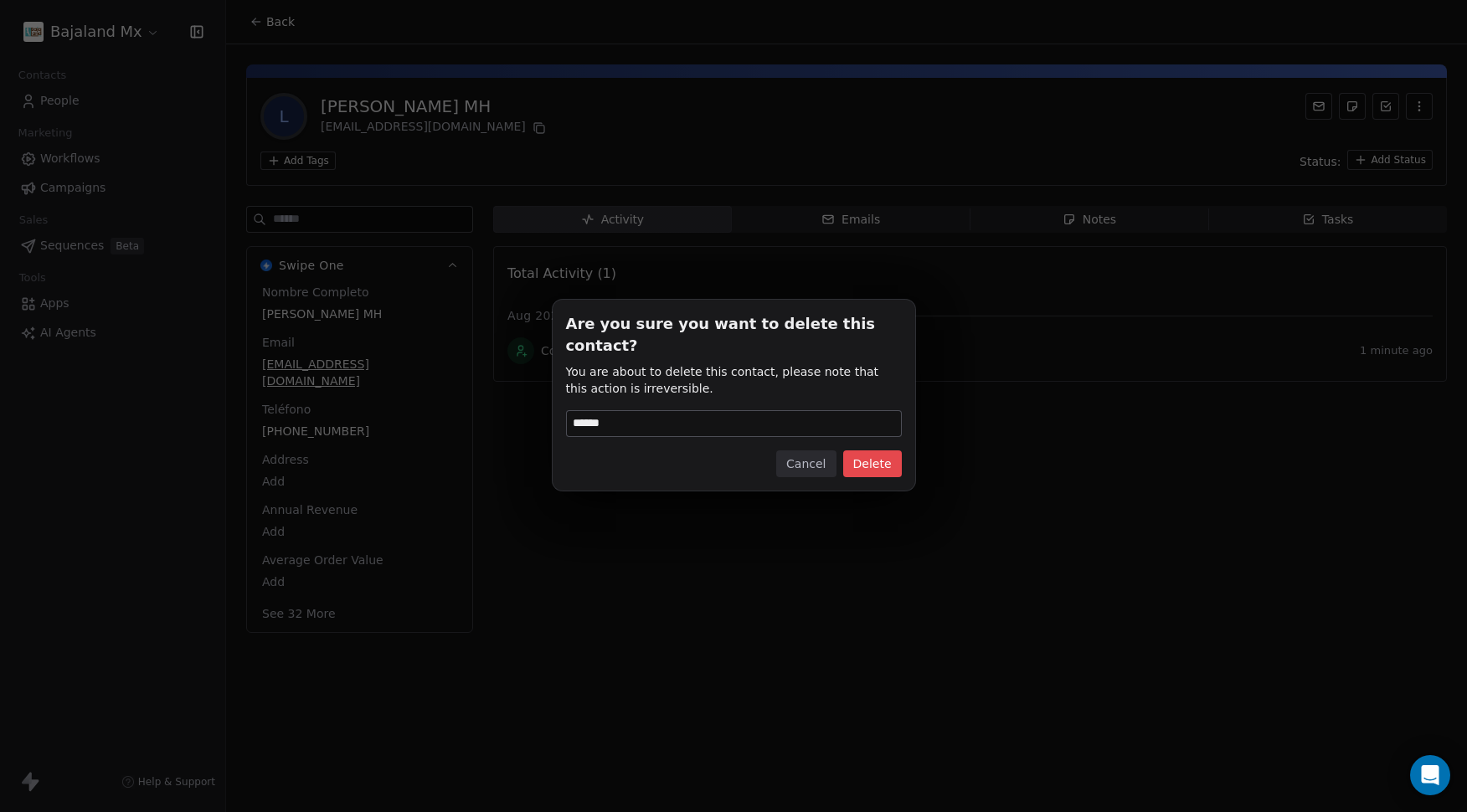
type input "******"
click at [885, 458] on button "Delete" at bounding box center [872, 464] width 59 height 27
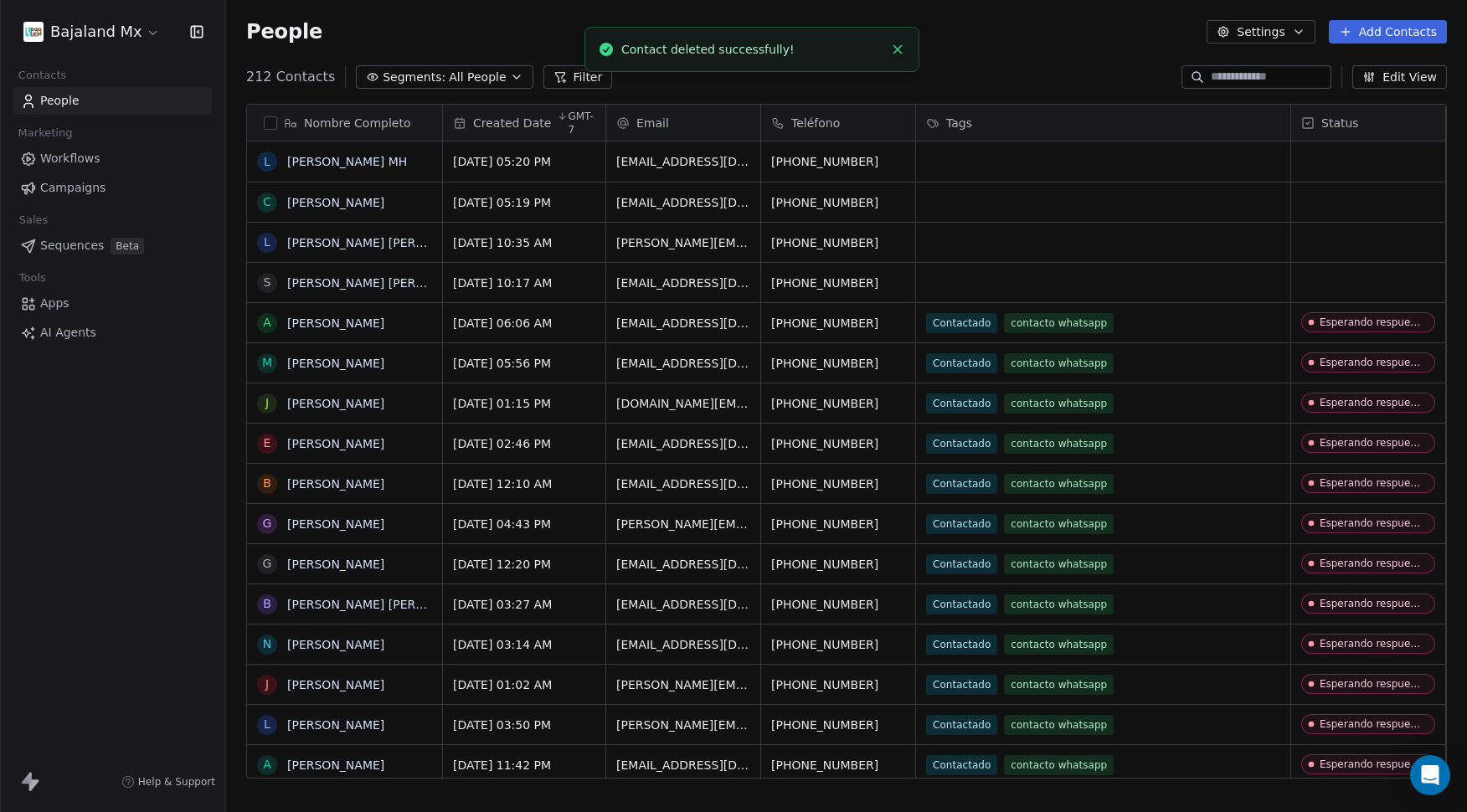
scroll to position [702, 1229]
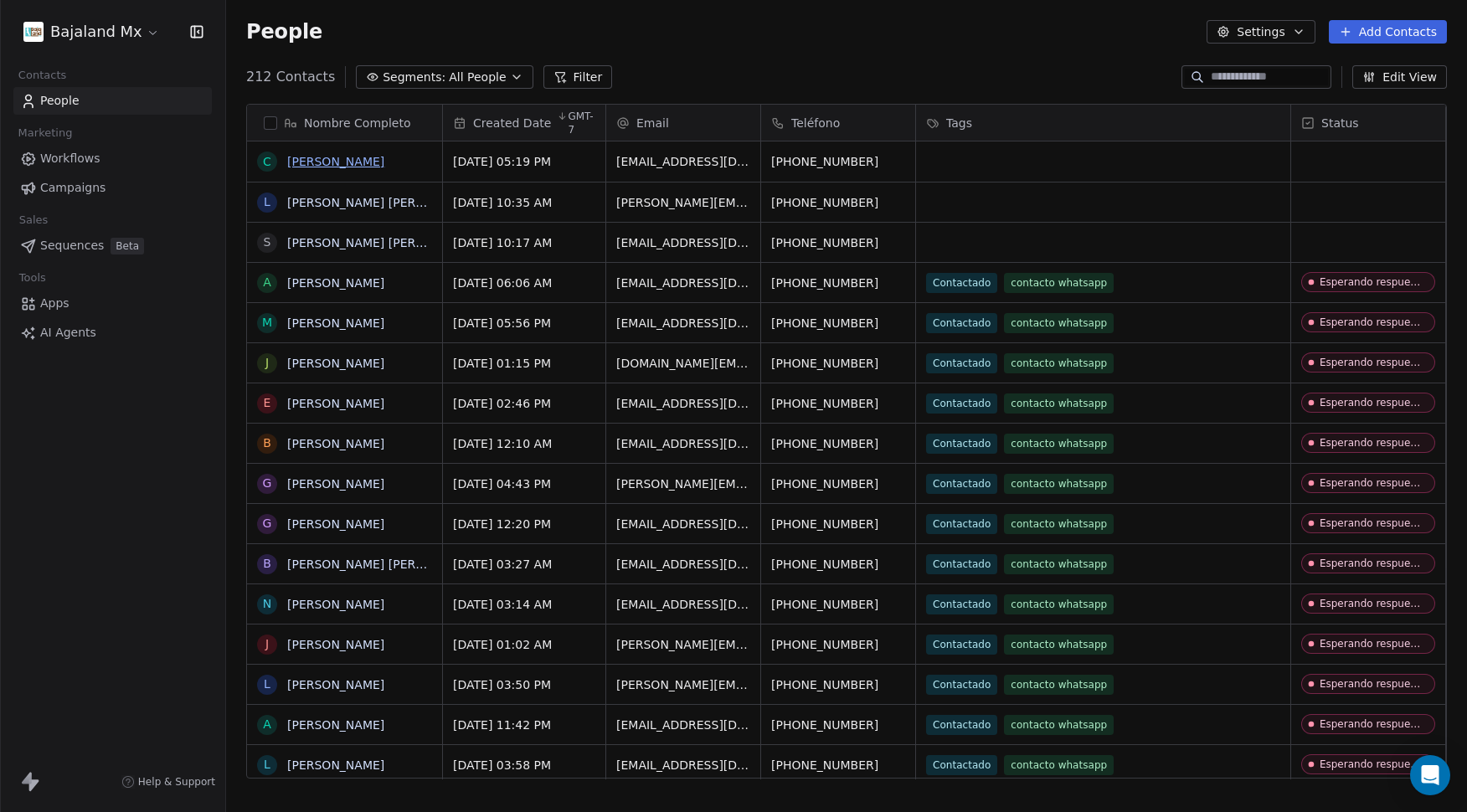
click at [370, 162] on link "[PERSON_NAME]" at bounding box center [336, 161] width 97 height 14
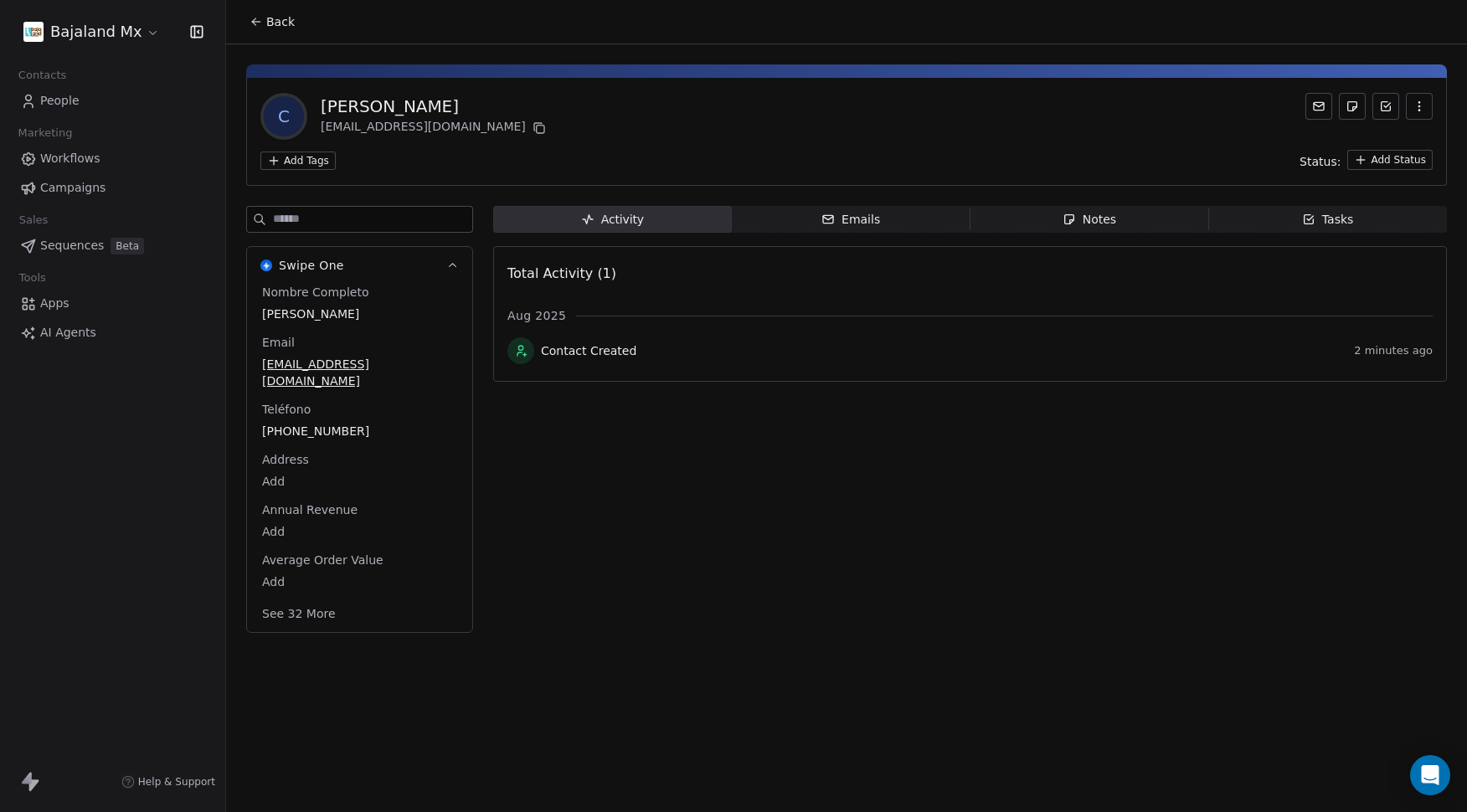
click at [1426, 108] on button "button" at bounding box center [1420, 106] width 27 height 27
click at [1388, 140] on div "Delete" at bounding box center [1396, 143] width 112 height 27
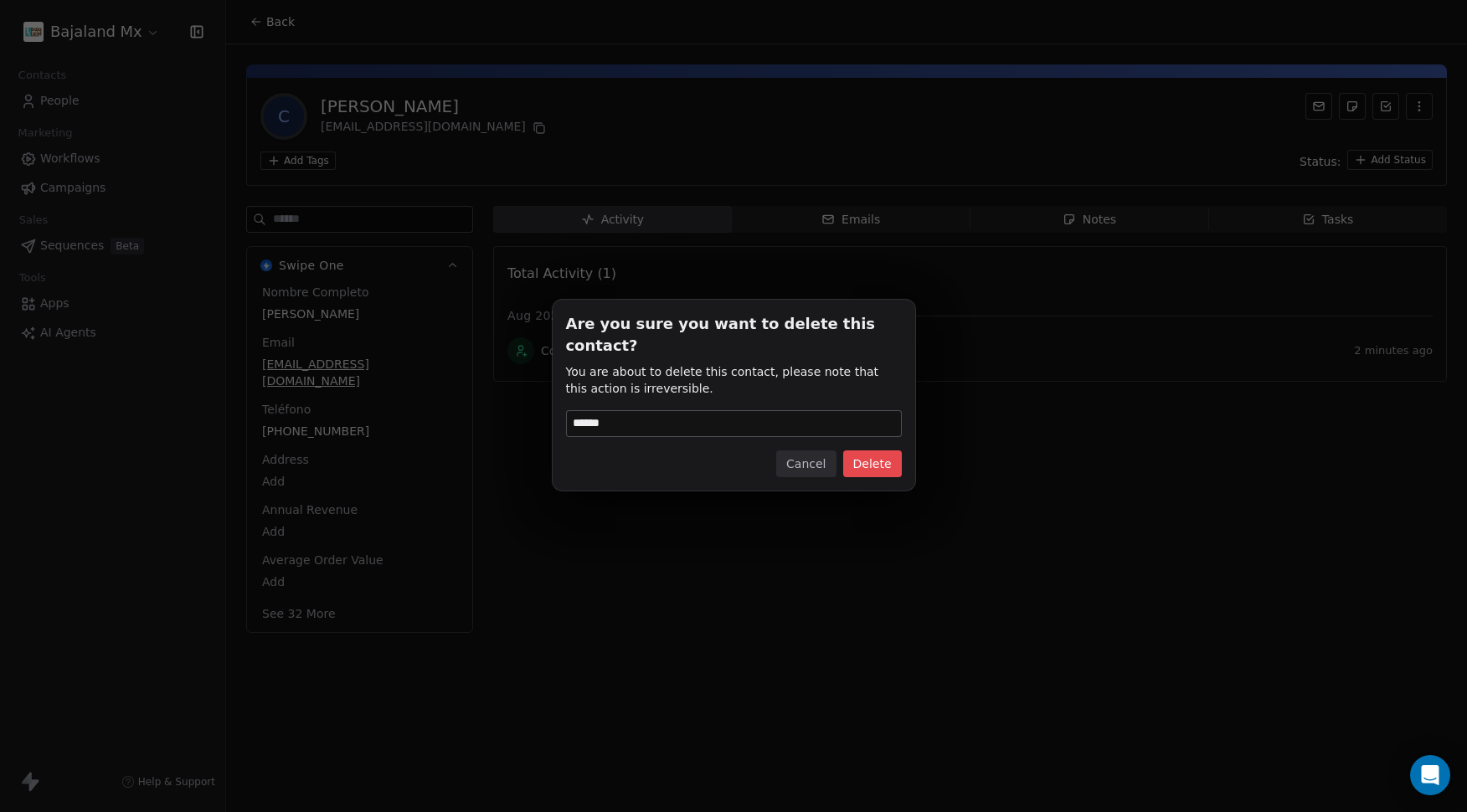
type input "******"
click at [888, 450] on button "Delete" at bounding box center [872, 464] width 59 height 27
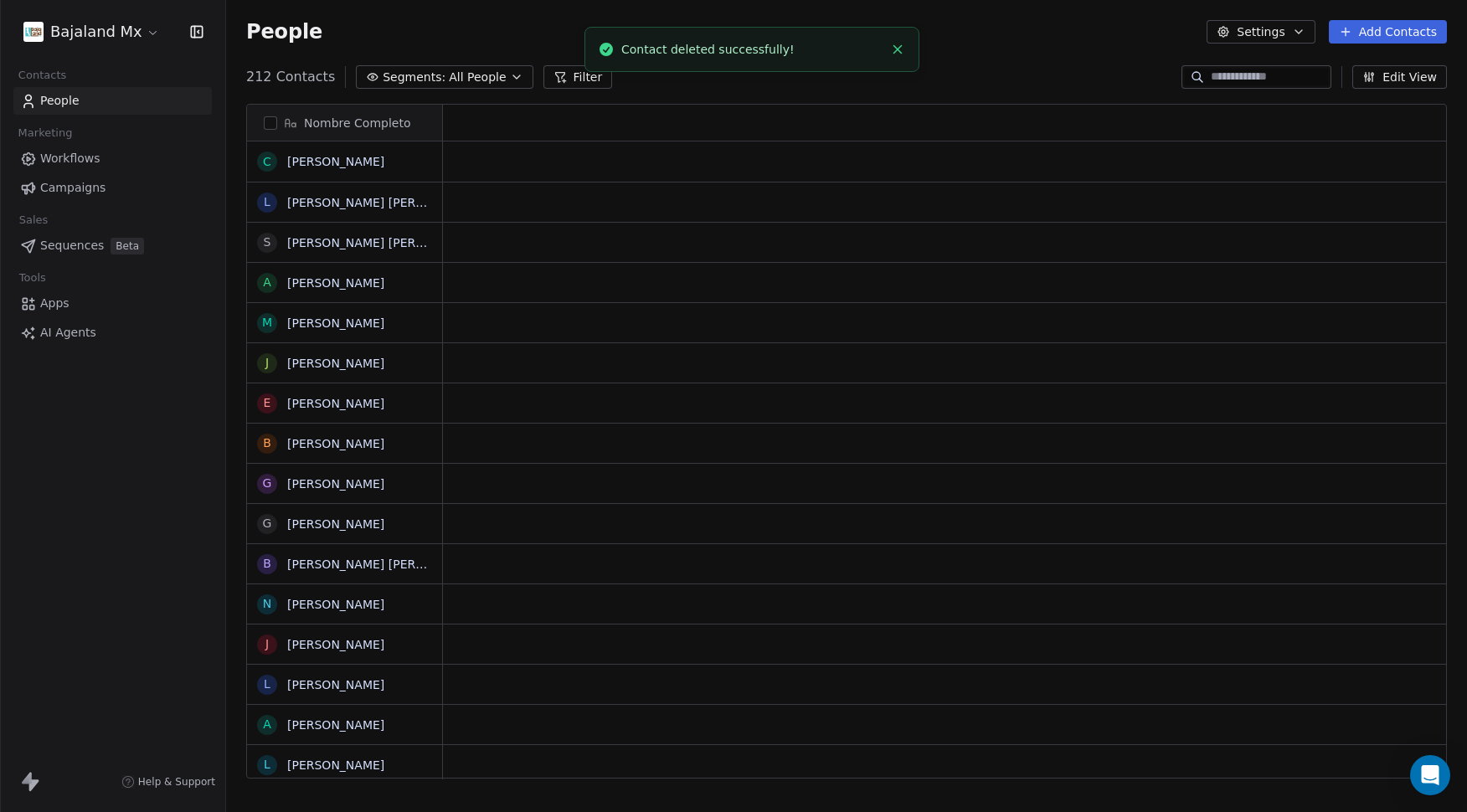
scroll to position [702, 1229]
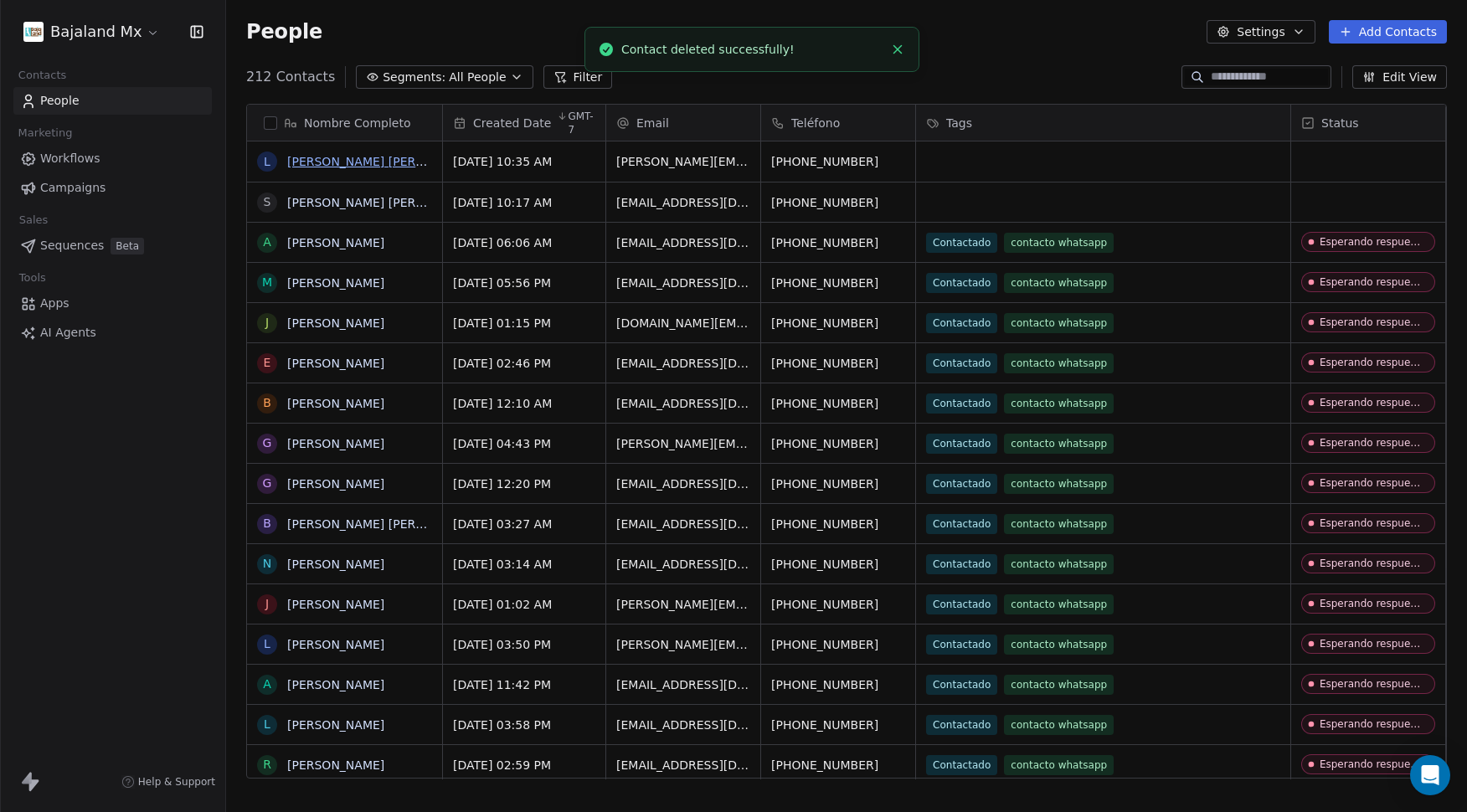
click at [422, 164] on link "[PERSON_NAME] [PERSON_NAME]" at bounding box center [386, 161] width 198 height 14
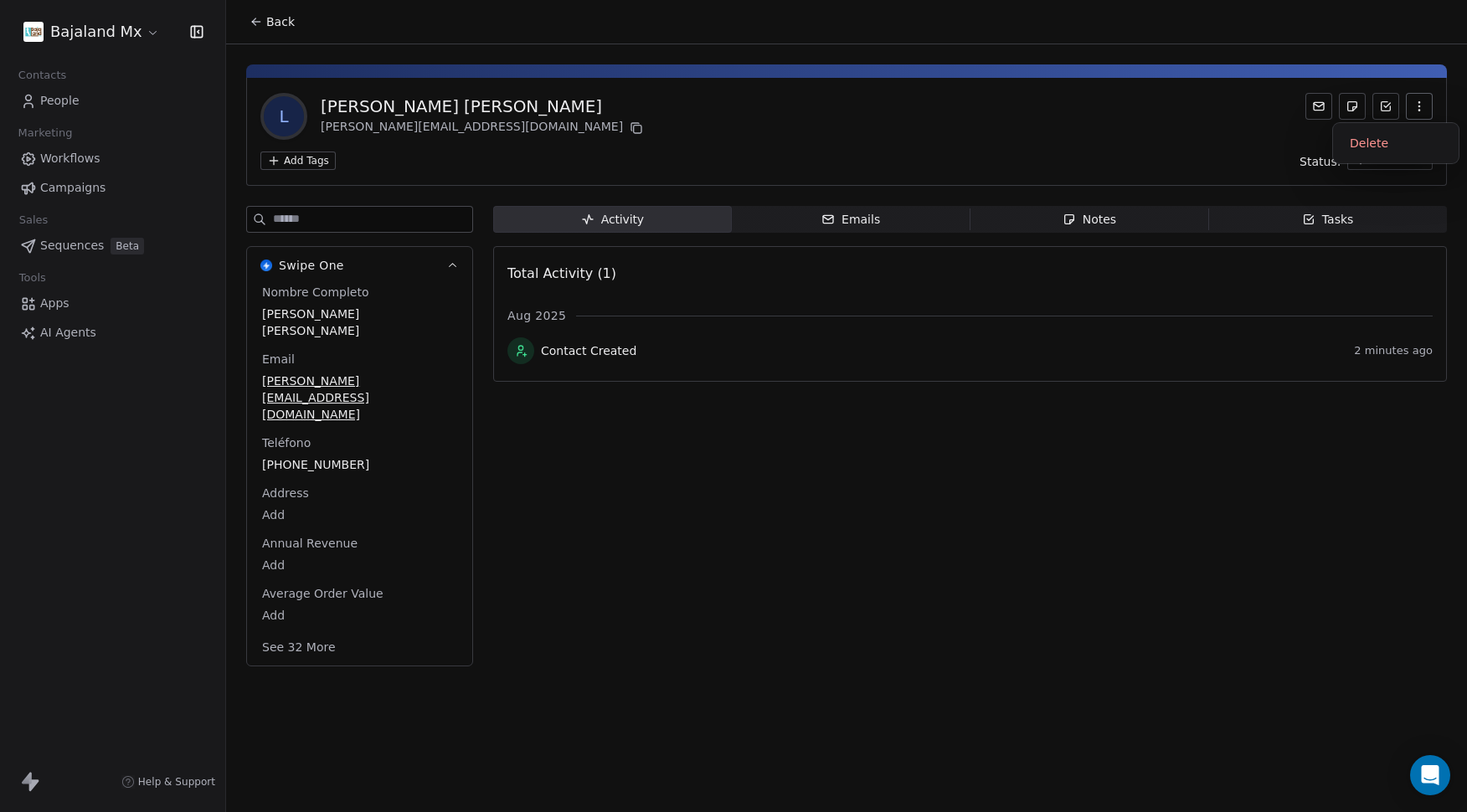
click at [1431, 102] on button "button" at bounding box center [1420, 106] width 27 height 27
click at [1405, 133] on div "Delete" at bounding box center [1396, 143] width 112 height 27
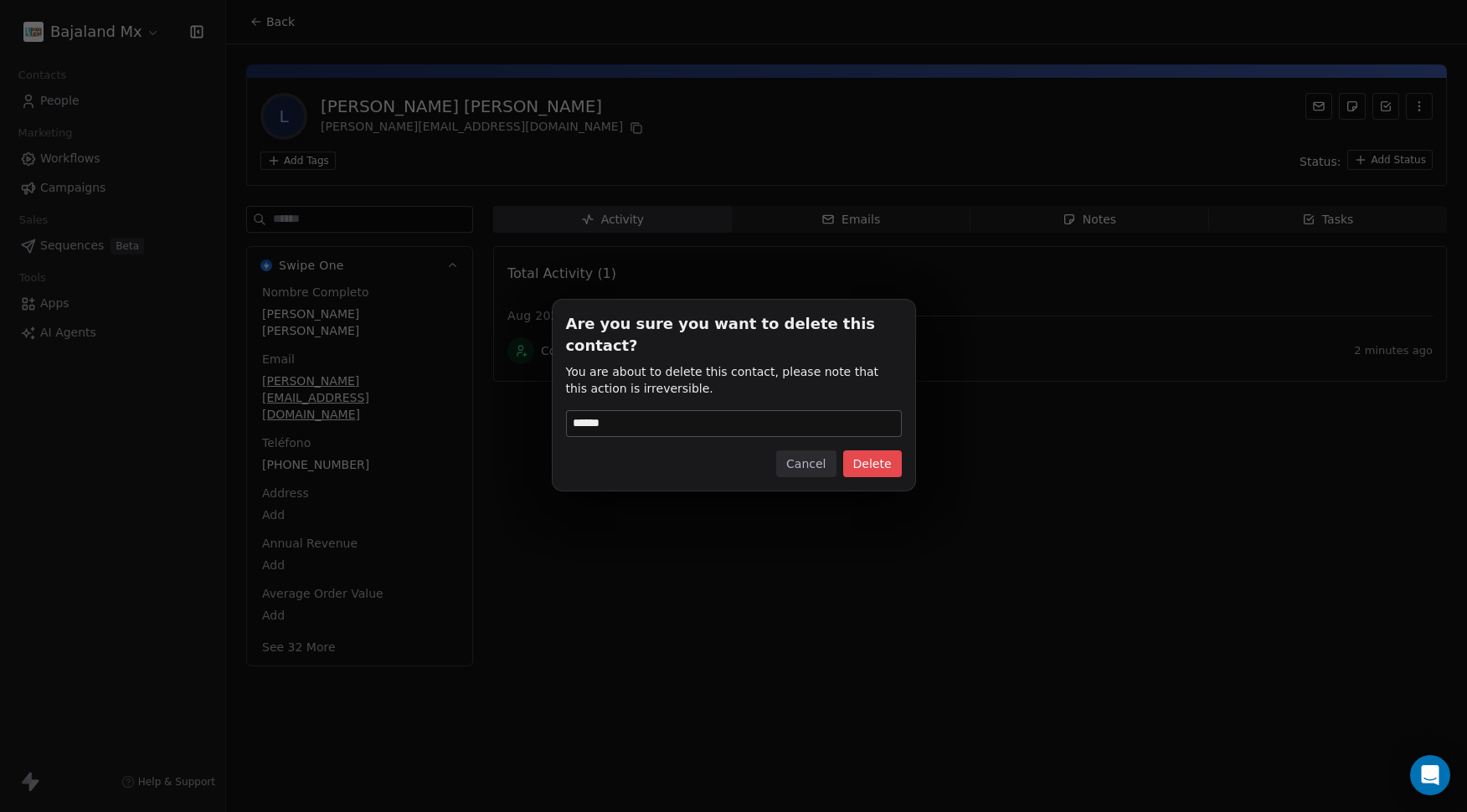
type input "******"
click at [863, 453] on button "Delete" at bounding box center [872, 464] width 59 height 27
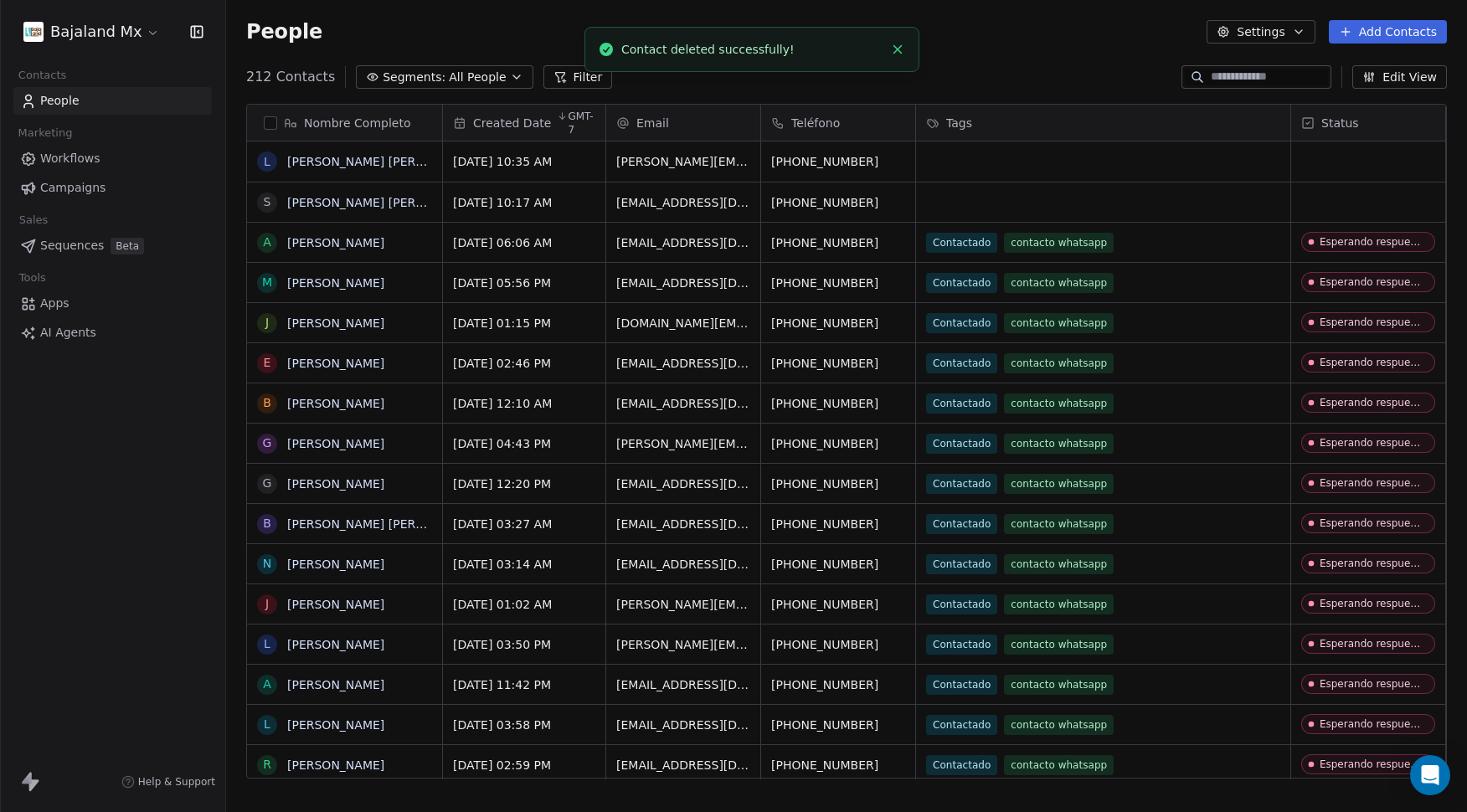
scroll to position [702, 1229]
click at [381, 169] on link "[PERSON_NAME] [PERSON_NAME]" at bounding box center [386, 161] width 198 height 14
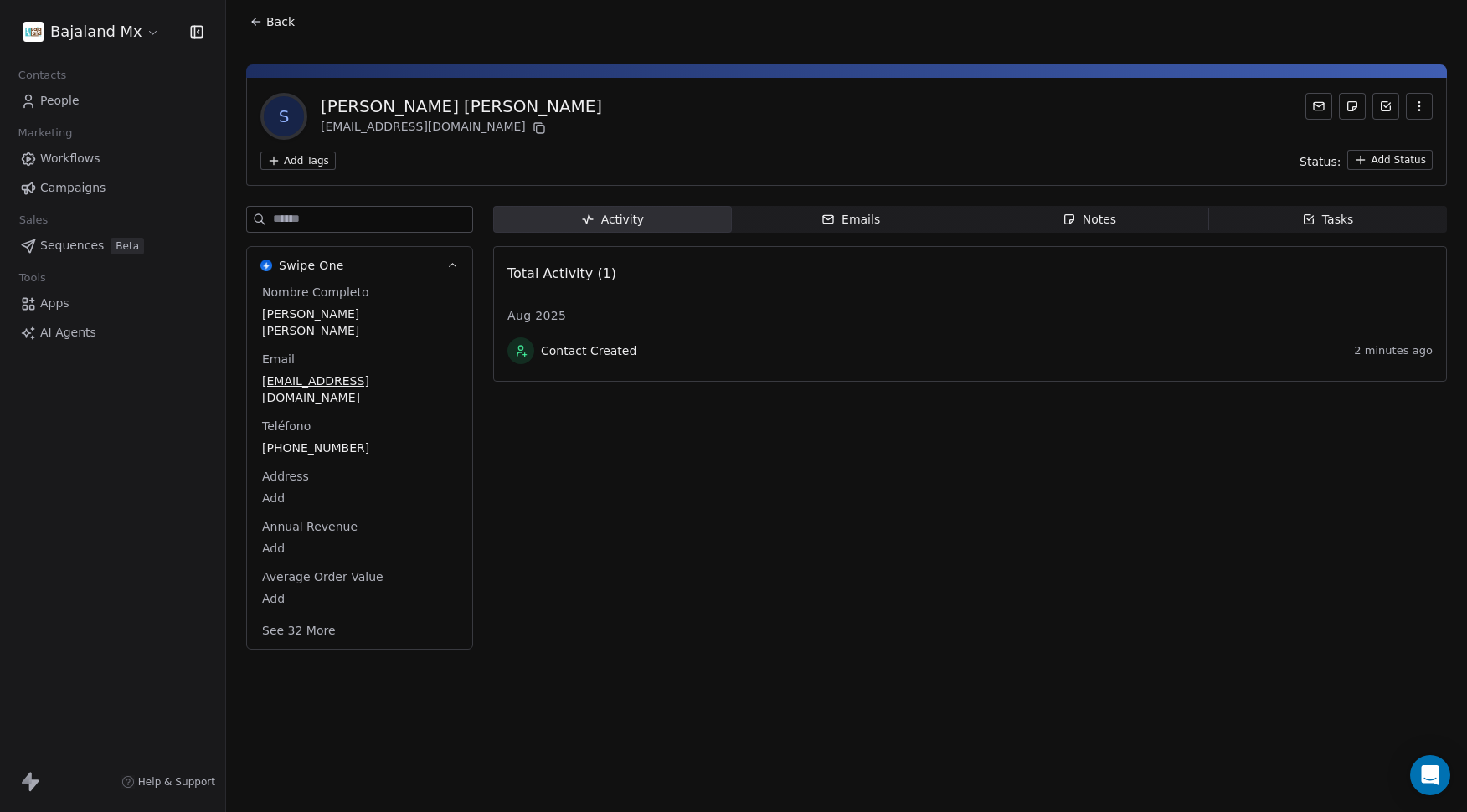
click at [1419, 114] on button "button" at bounding box center [1420, 106] width 27 height 27
click at [1415, 135] on div "Delete" at bounding box center [1396, 143] width 112 height 27
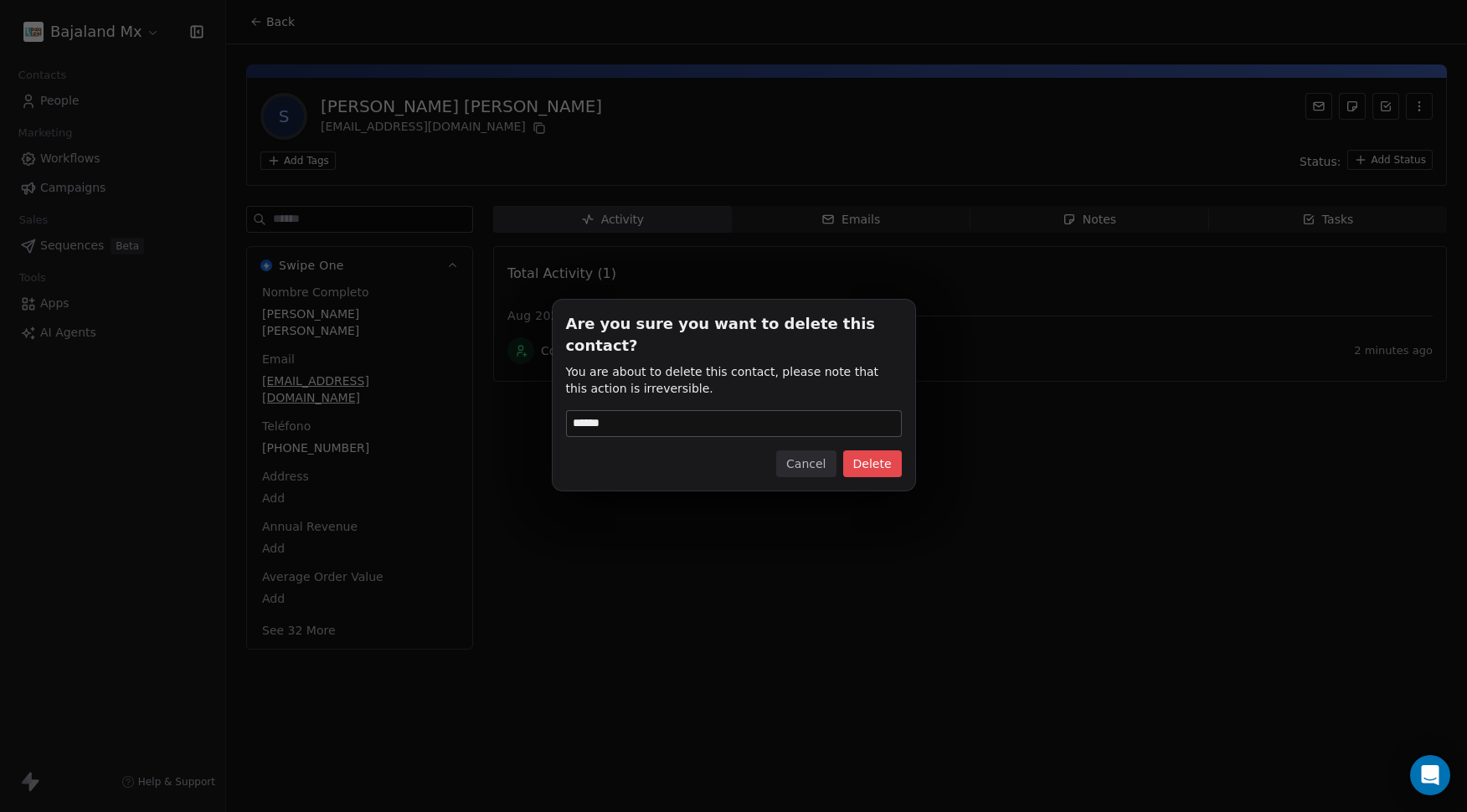
type input "******"
click at [870, 451] on button "Delete" at bounding box center [872, 464] width 59 height 27
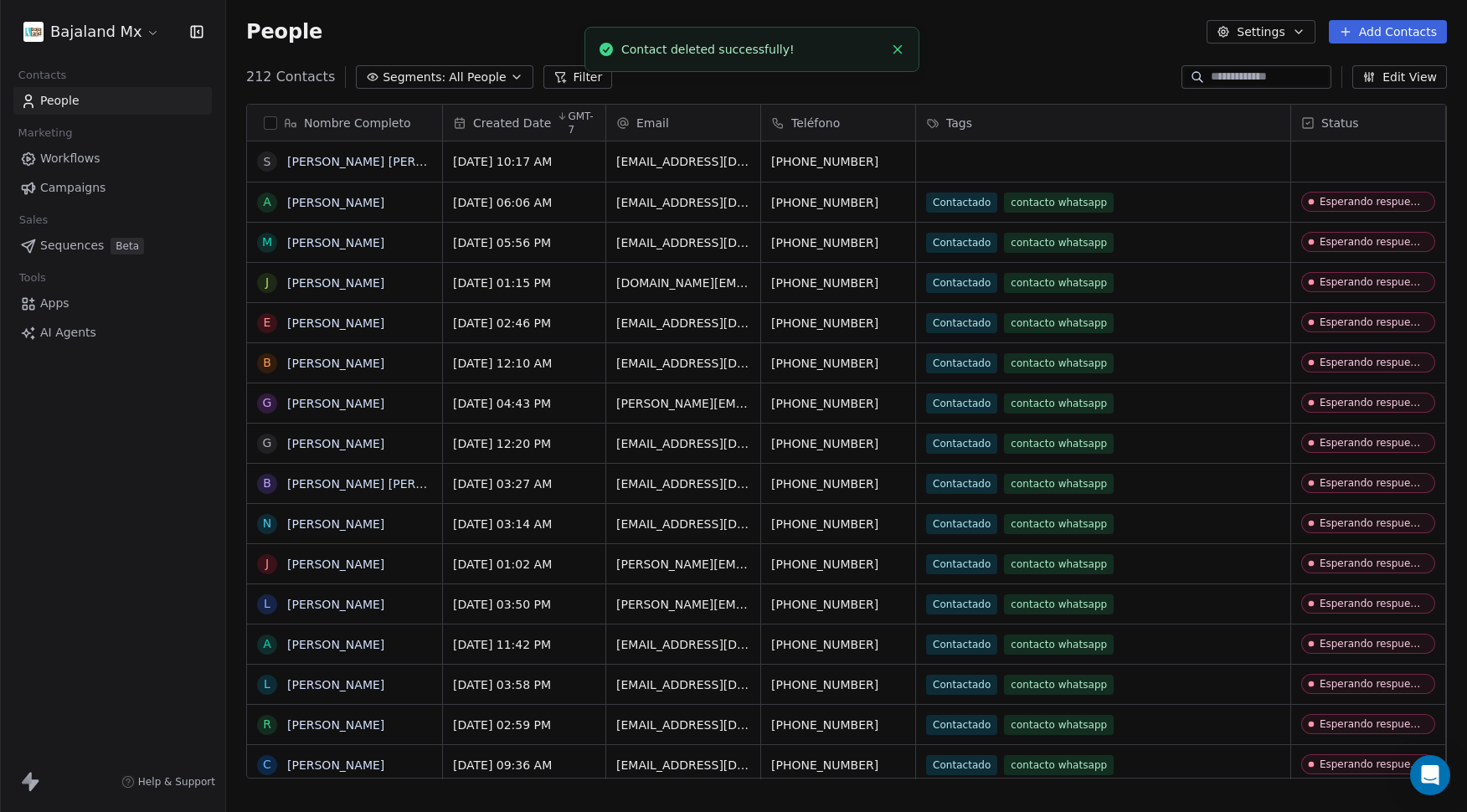
scroll to position [702, 1229]
click at [1408, 29] on button "Add Contacts" at bounding box center [1388, 32] width 118 height 23
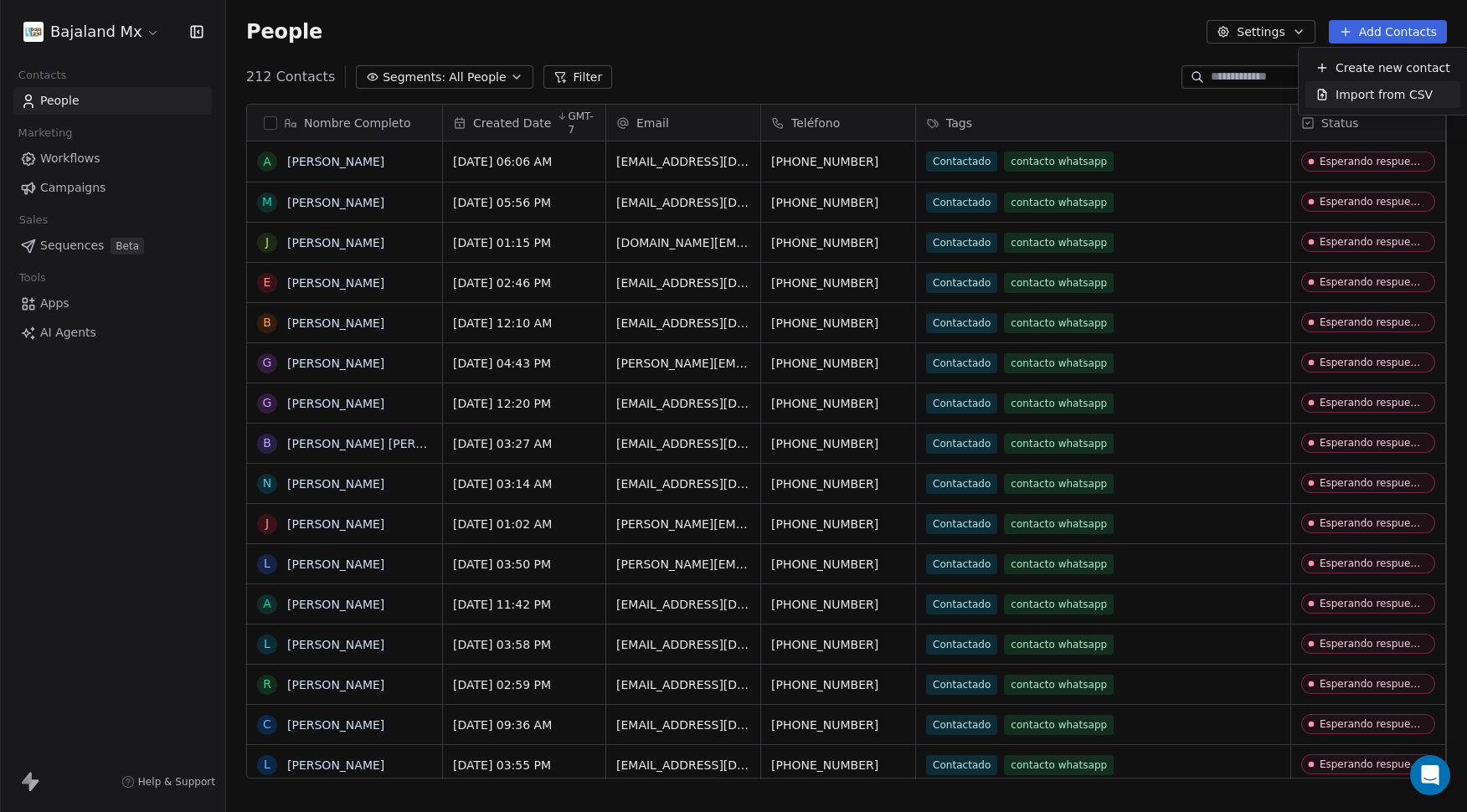
click at [1389, 95] on span "Import from CSV" at bounding box center [1385, 95] width 97 height 17
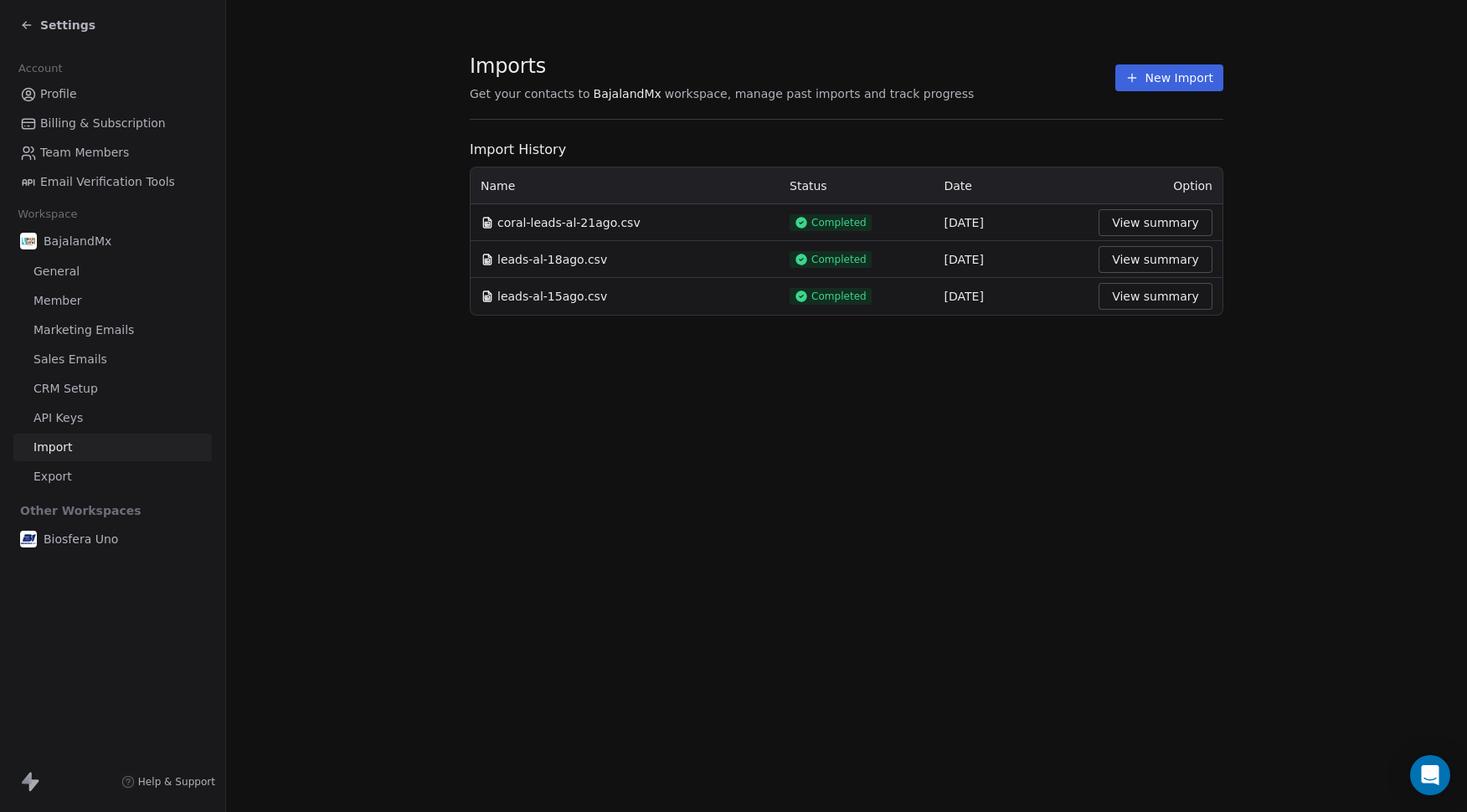
click at [1183, 80] on button "New Import" at bounding box center [1170, 78] width 108 height 27
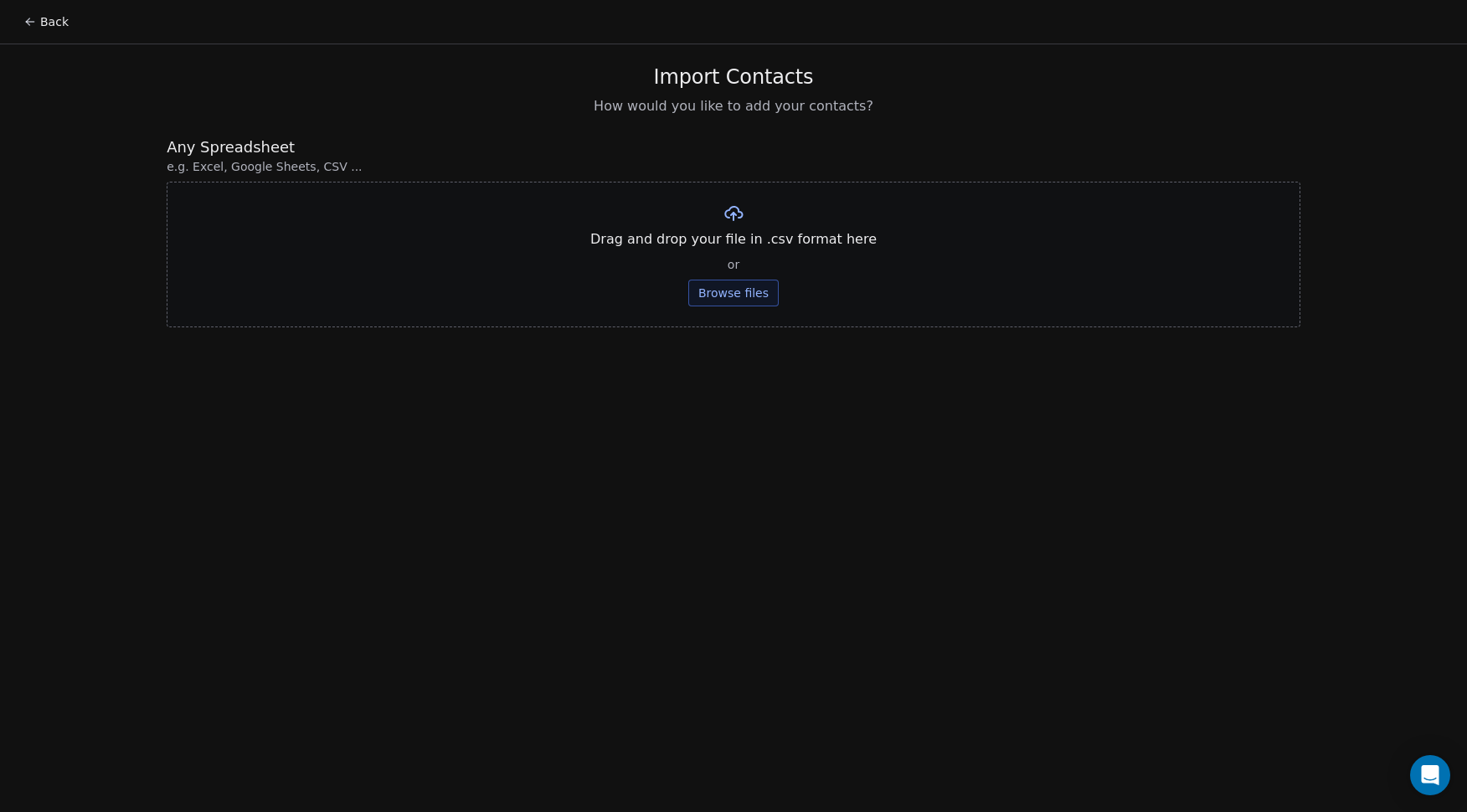
click at [729, 294] on button "Browse files" at bounding box center [734, 293] width 90 height 27
click at [737, 253] on button "Upload" at bounding box center [734, 246] width 61 height 27
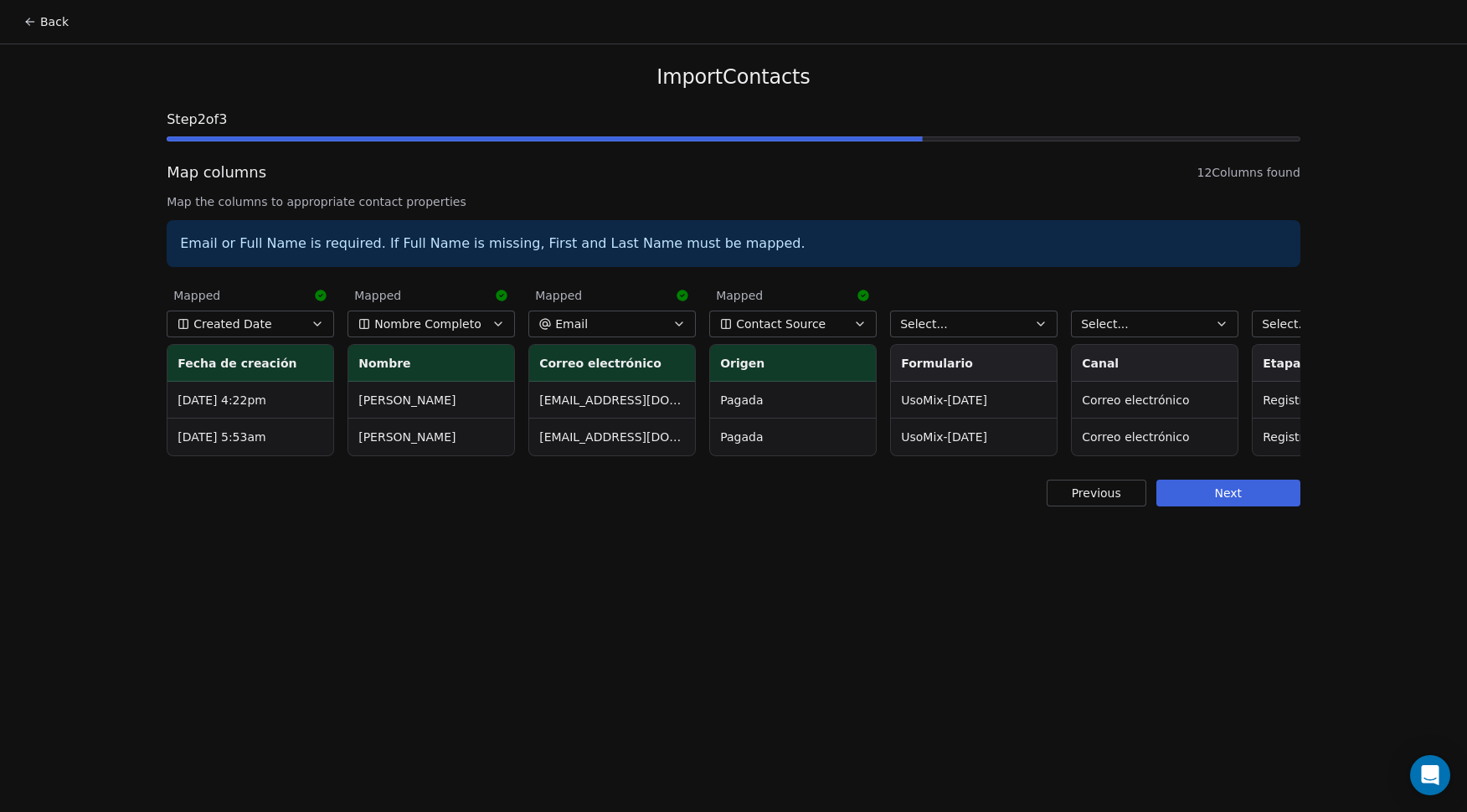
click at [974, 327] on button "Select..." at bounding box center [974, 324] width 168 height 27
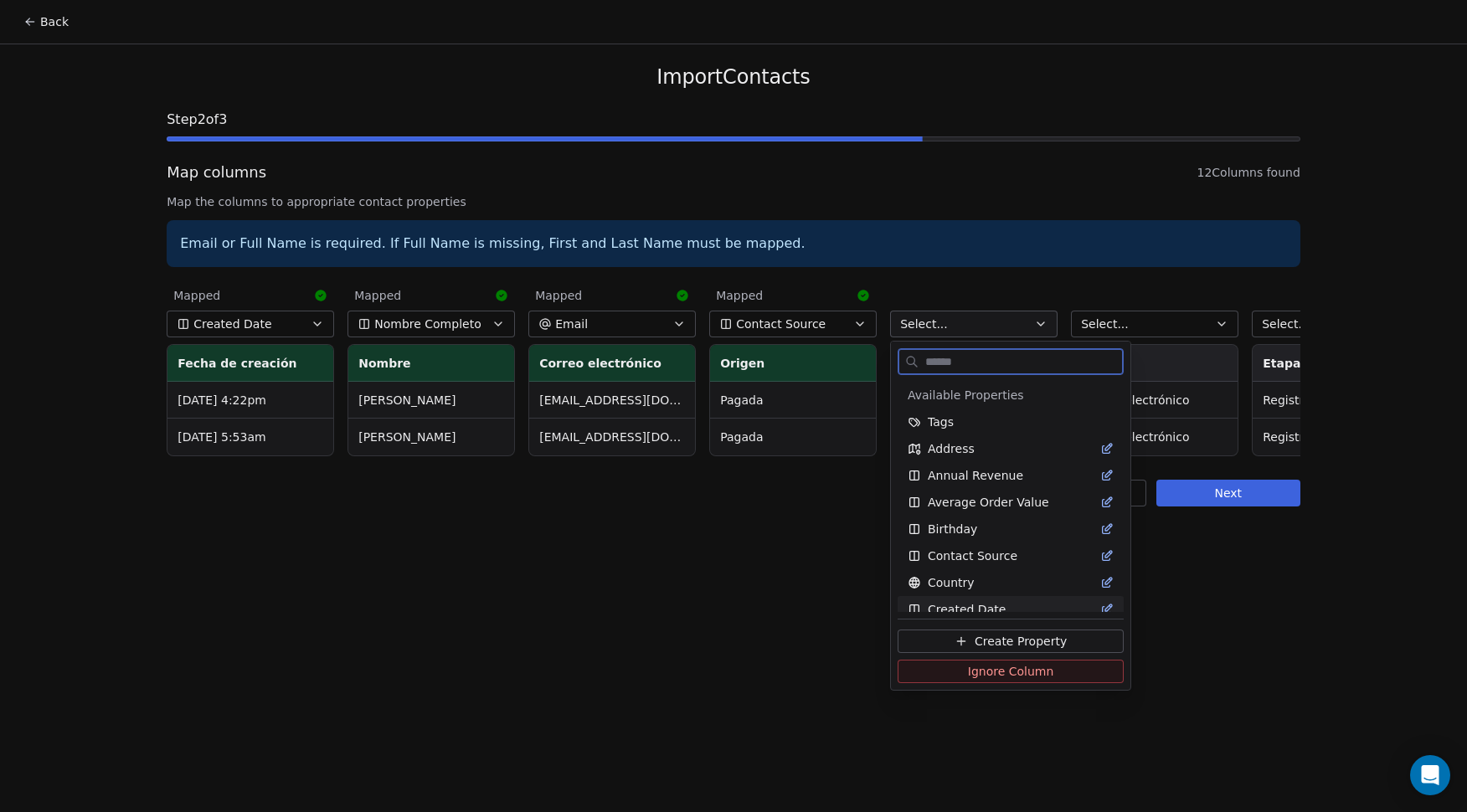
click at [1016, 670] on span "Ignore Column" at bounding box center [1011, 671] width 87 height 17
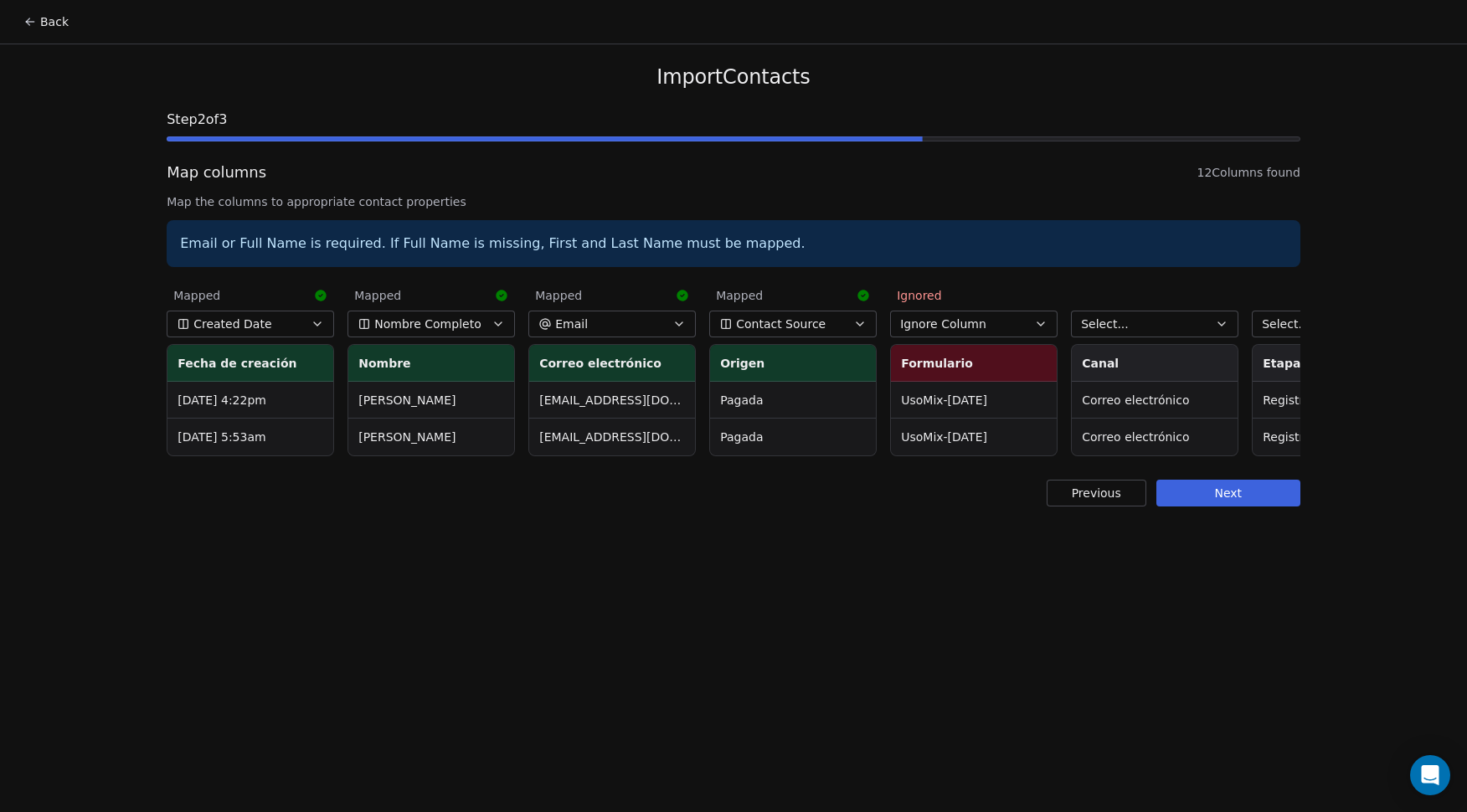
click at [1161, 325] on button "Select..." at bounding box center [1155, 324] width 168 height 27
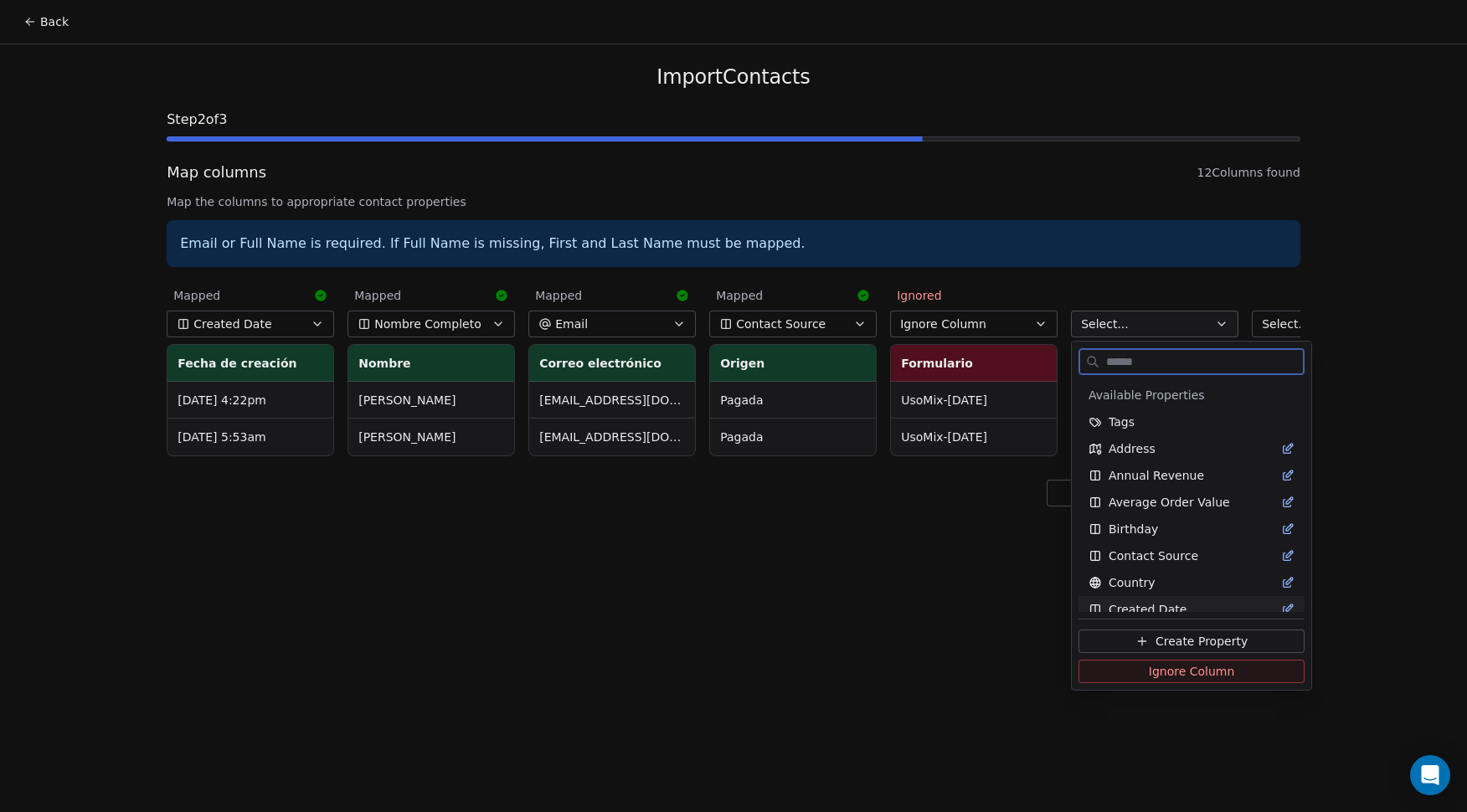
click at [1155, 672] on span "Ignore Column" at bounding box center [1193, 671] width 87 height 17
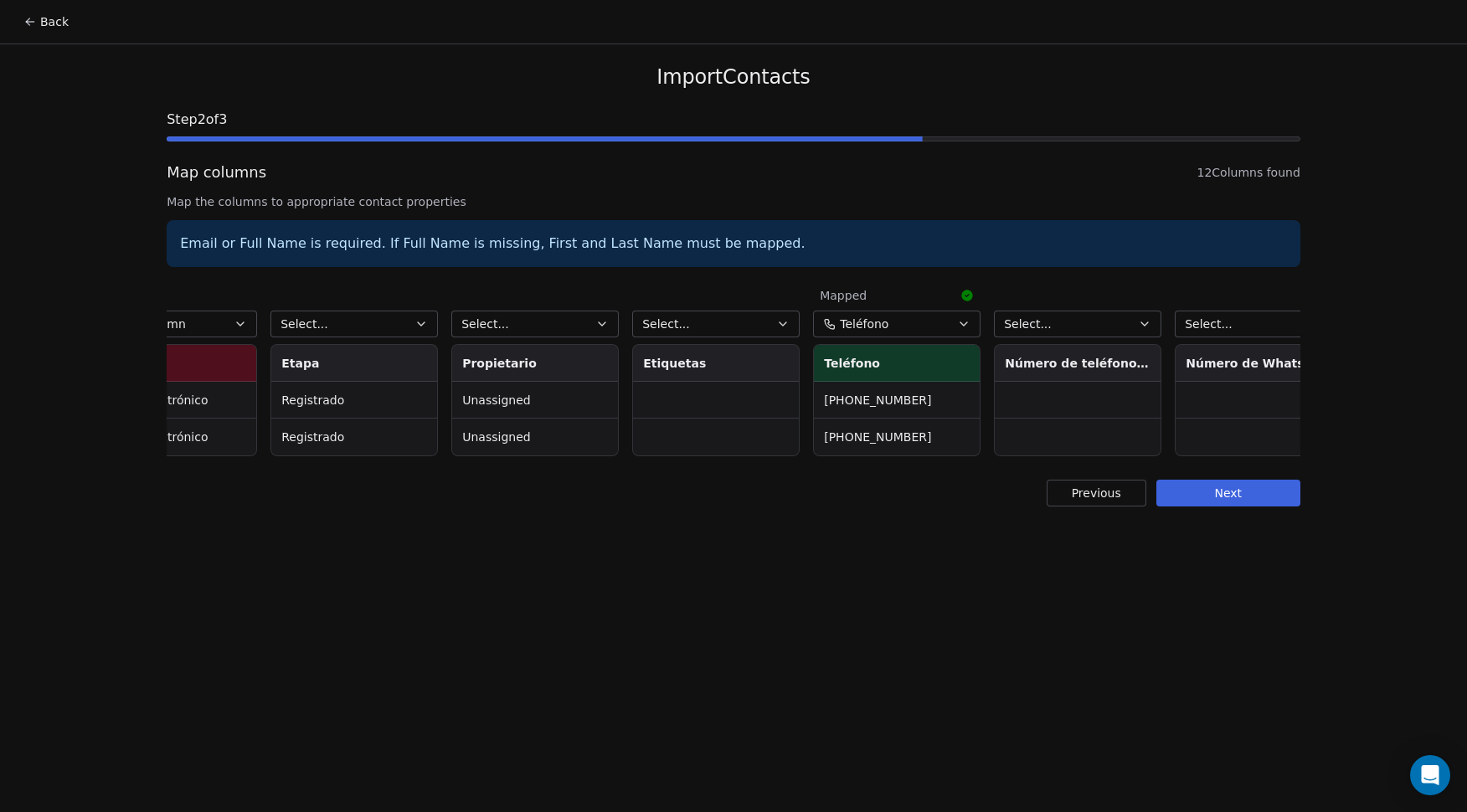
scroll to position [0, 980]
click at [362, 329] on button "Select..." at bounding box center [356, 324] width 168 height 27
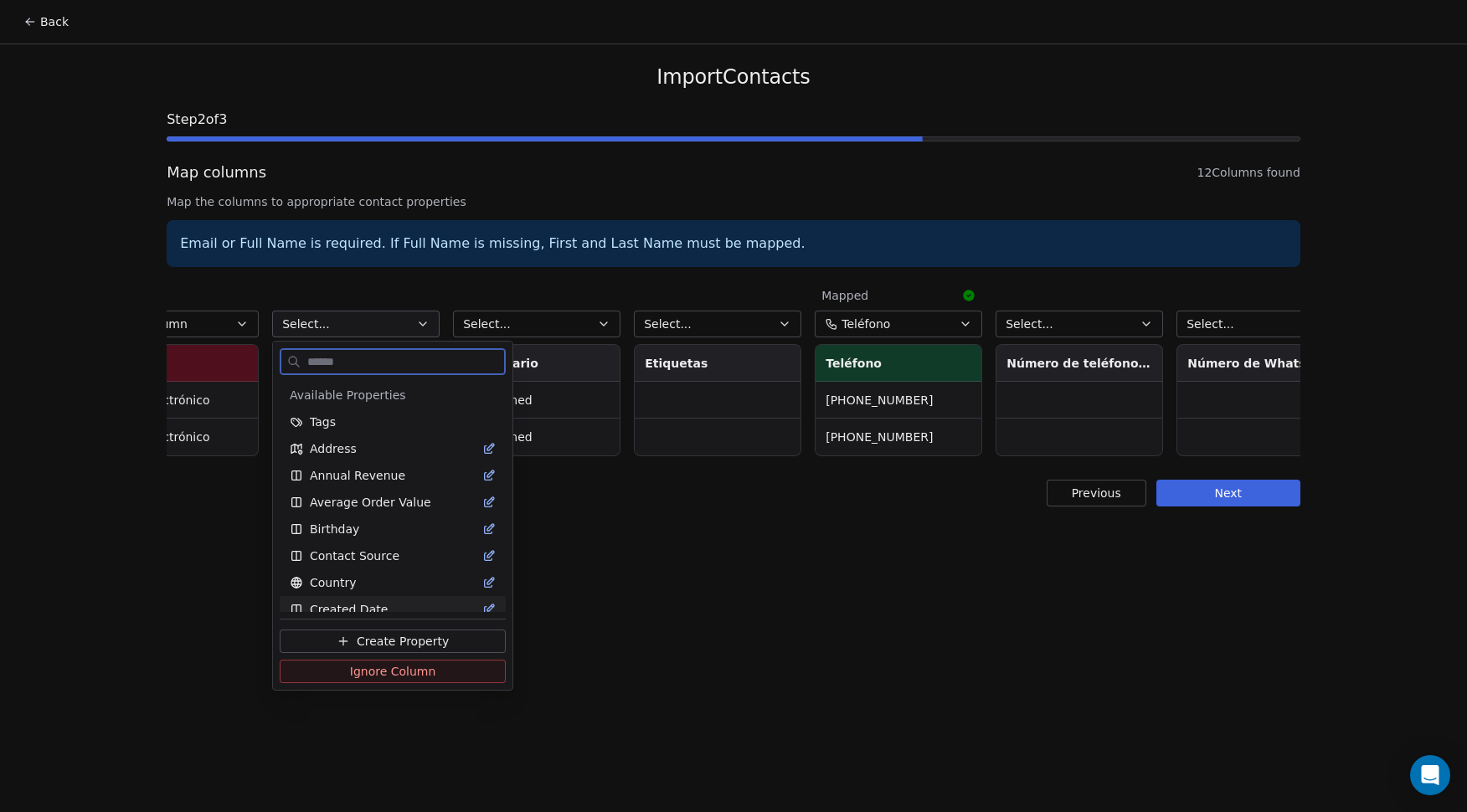
click at [368, 672] on span "Ignore Column" at bounding box center [393, 671] width 87 height 17
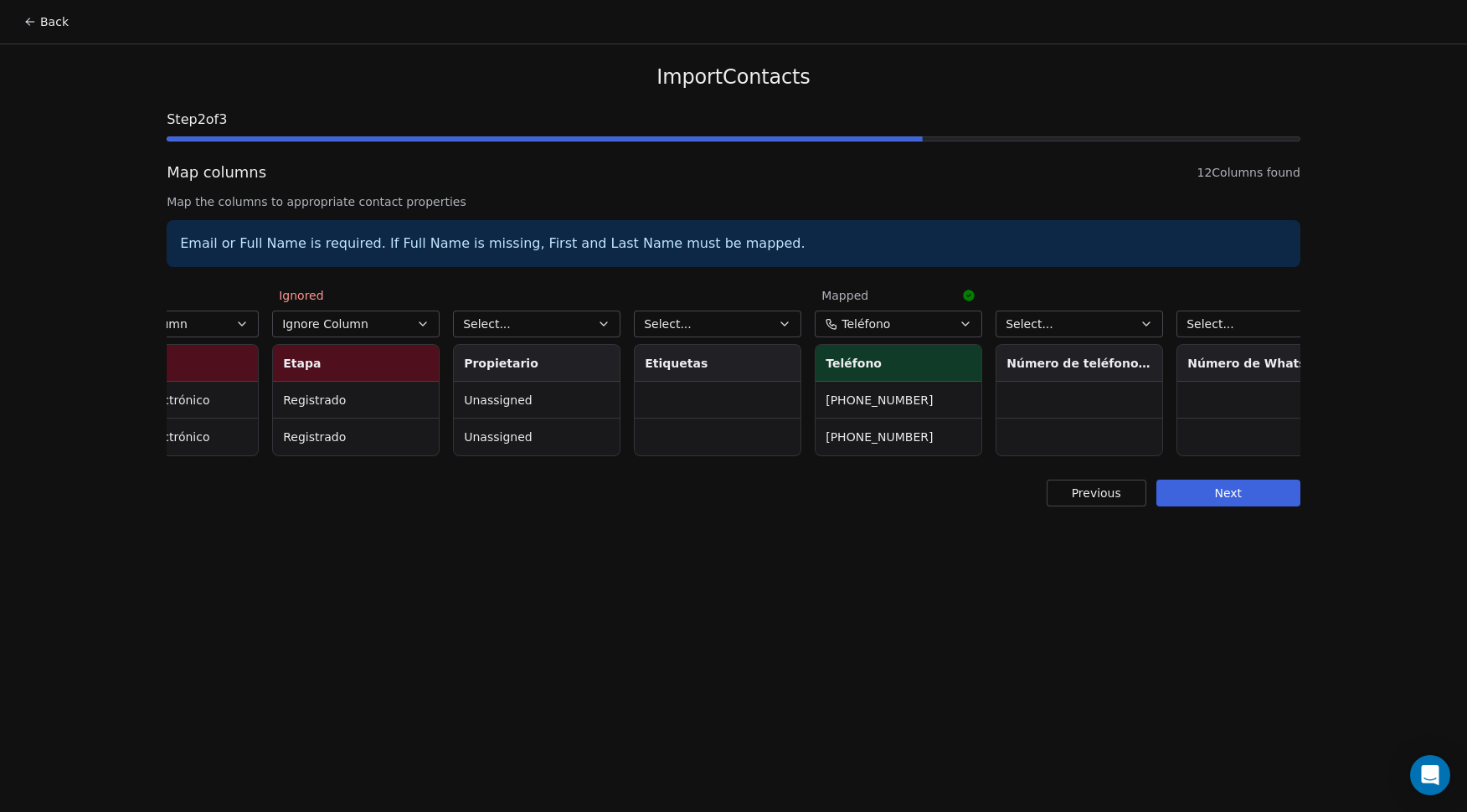
click at [555, 327] on button "Select..." at bounding box center [537, 324] width 168 height 27
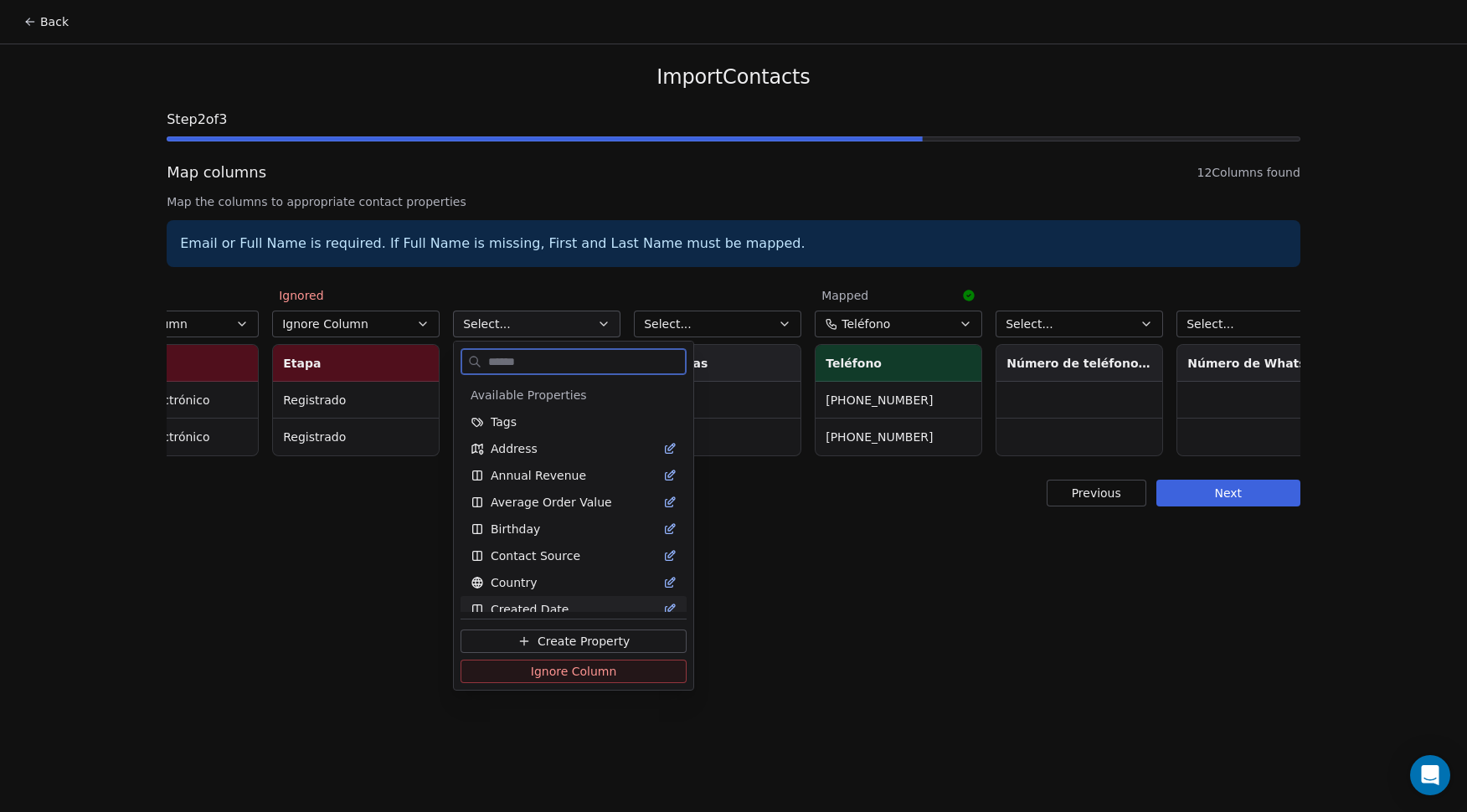
click at [549, 672] on span "Ignore Column" at bounding box center [575, 671] width 87 height 17
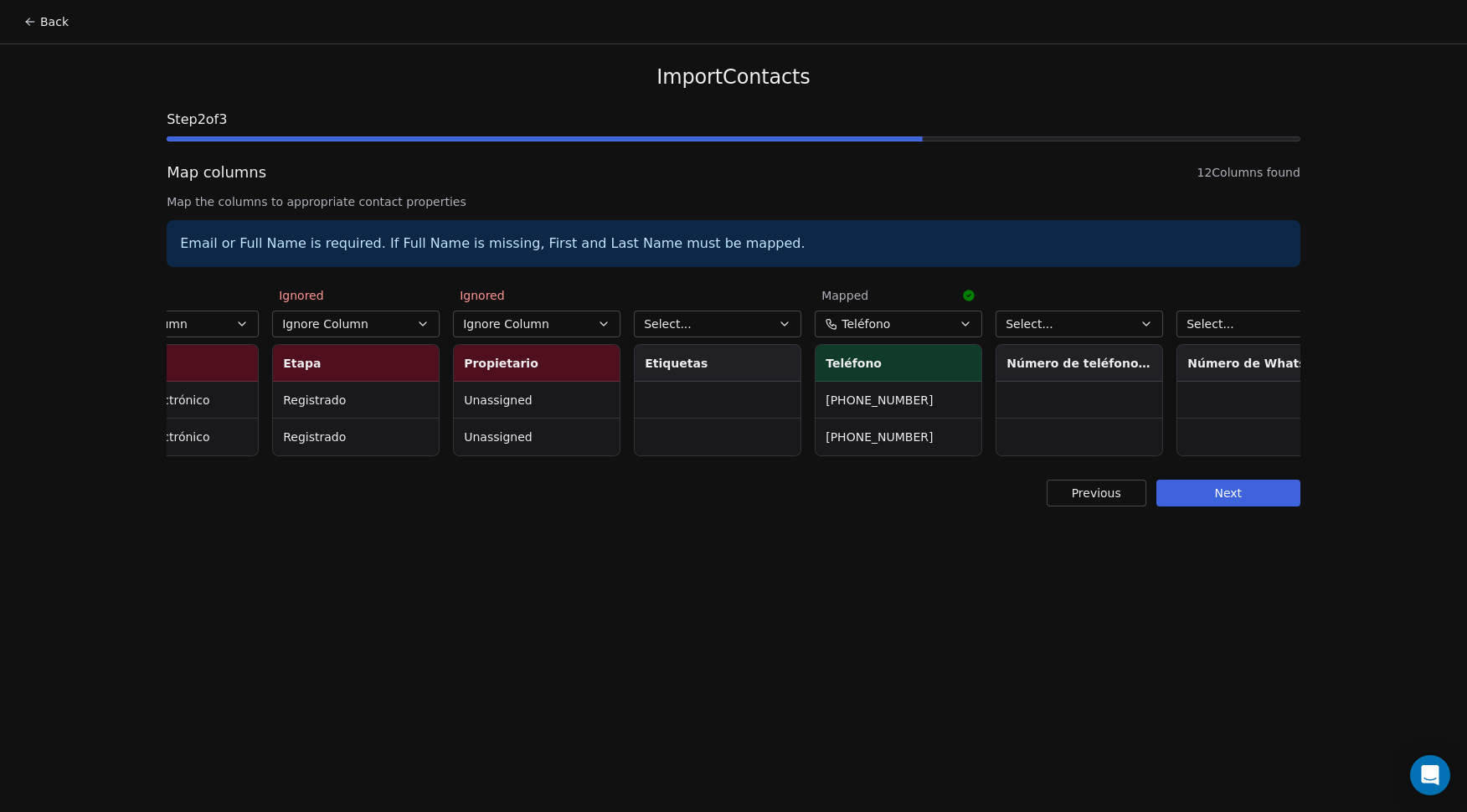
click at [706, 331] on button "Select..." at bounding box center [718, 324] width 168 height 27
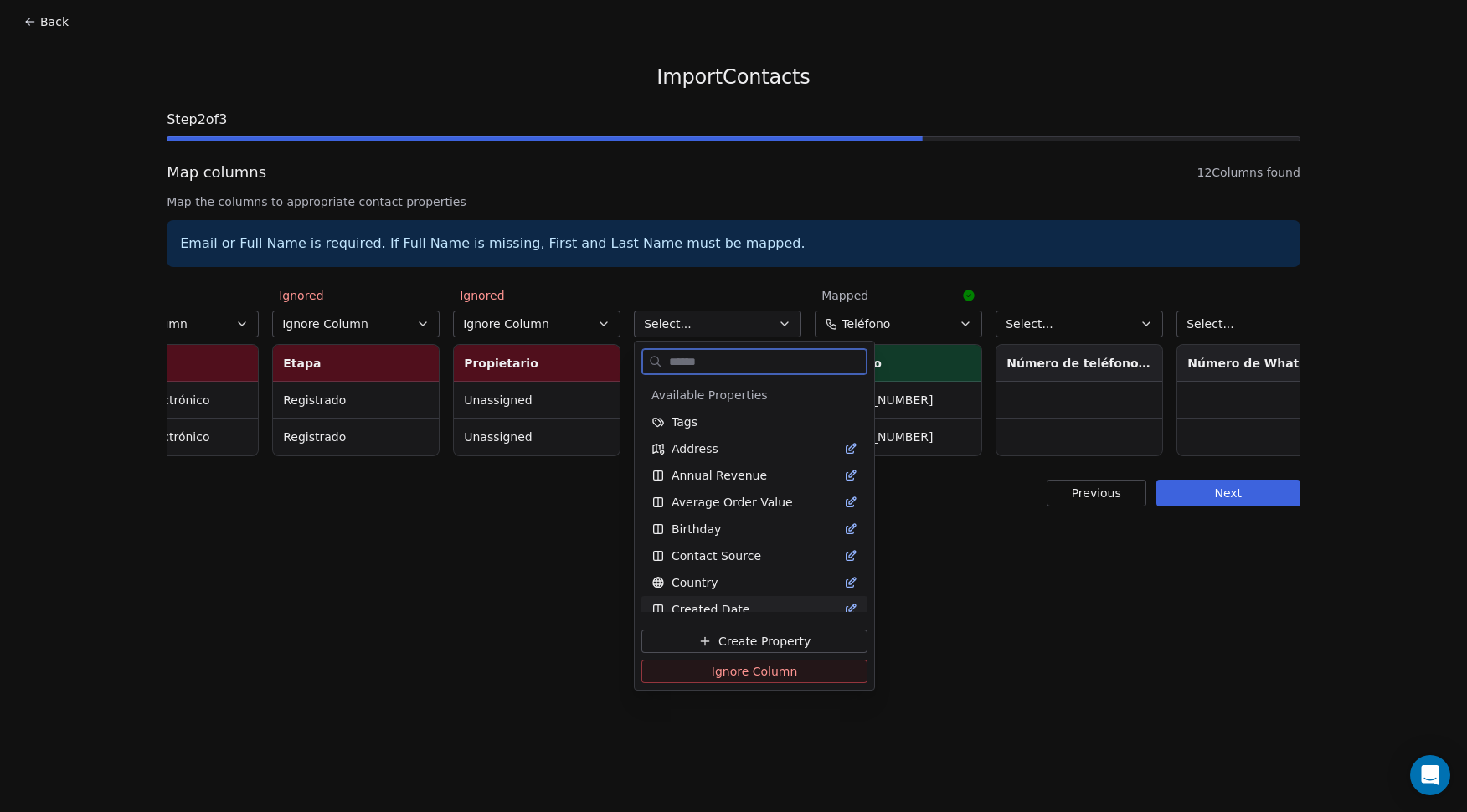
click at [728, 674] on span "Ignore Column" at bounding box center [755, 671] width 87 height 17
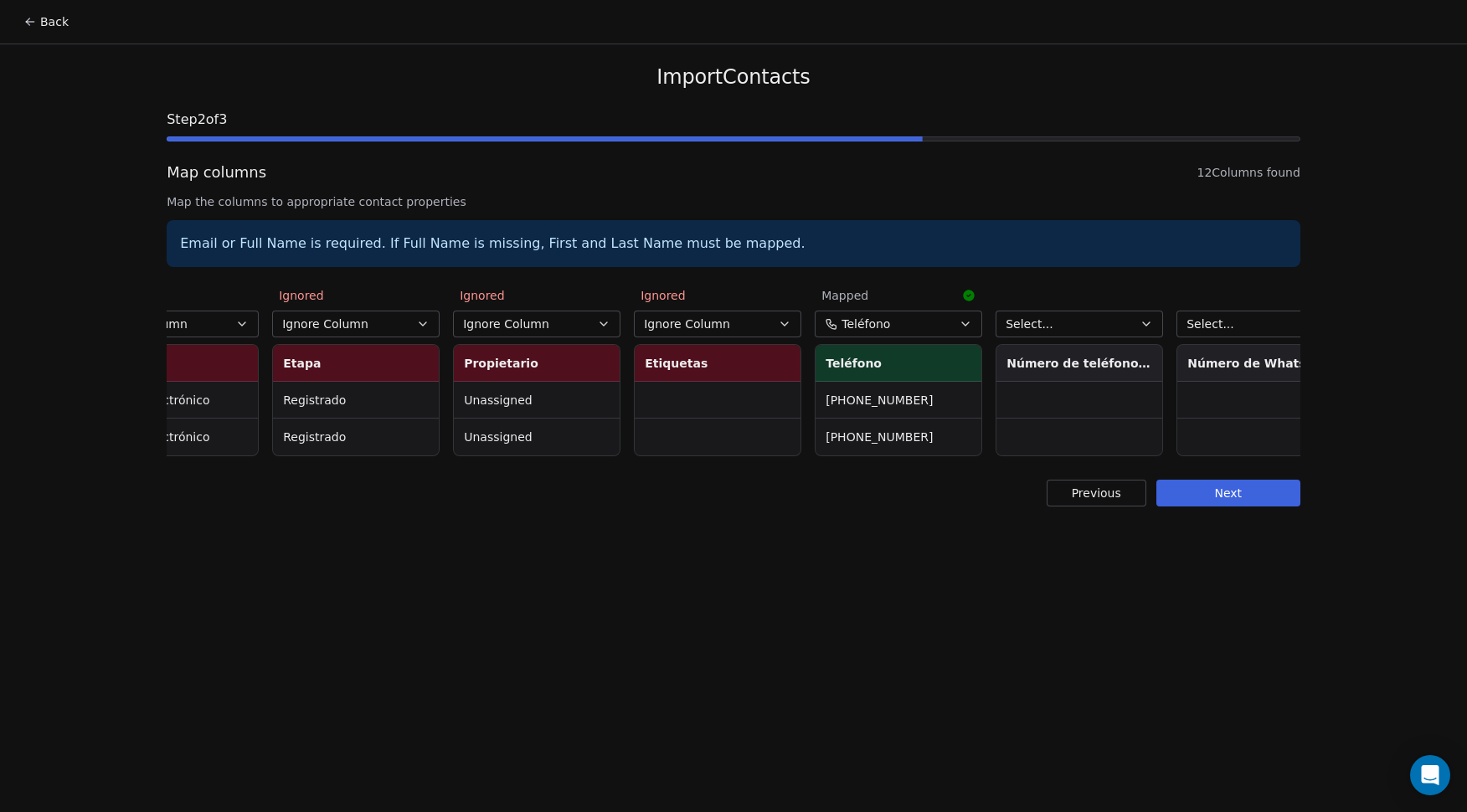
click at [1075, 323] on button "Select..." at bounding box center [1080, 324] width 168 height 27
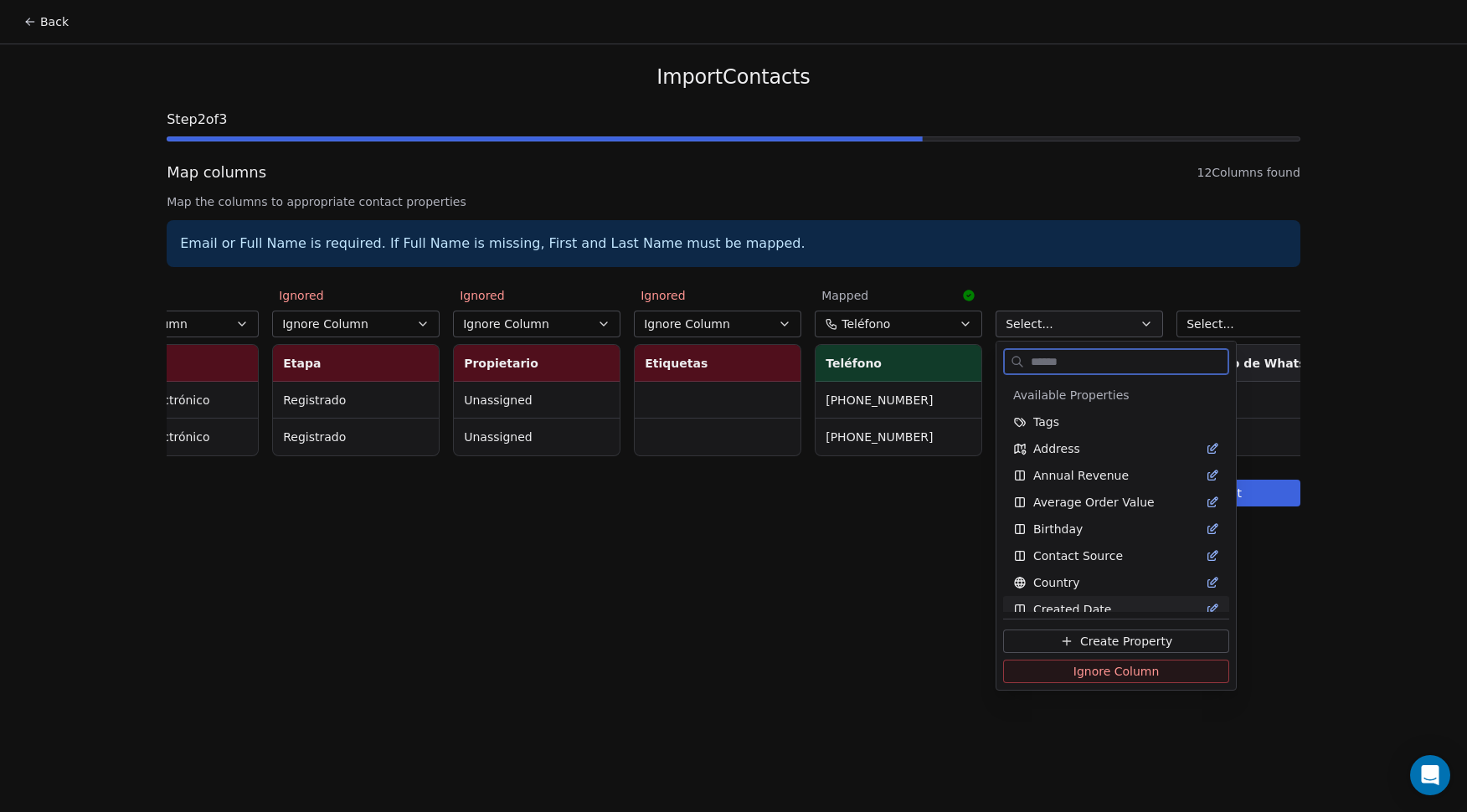
click at [1114, 662] on button "Ignore Column" at bounding box center [1116, 672] width 226 height 23
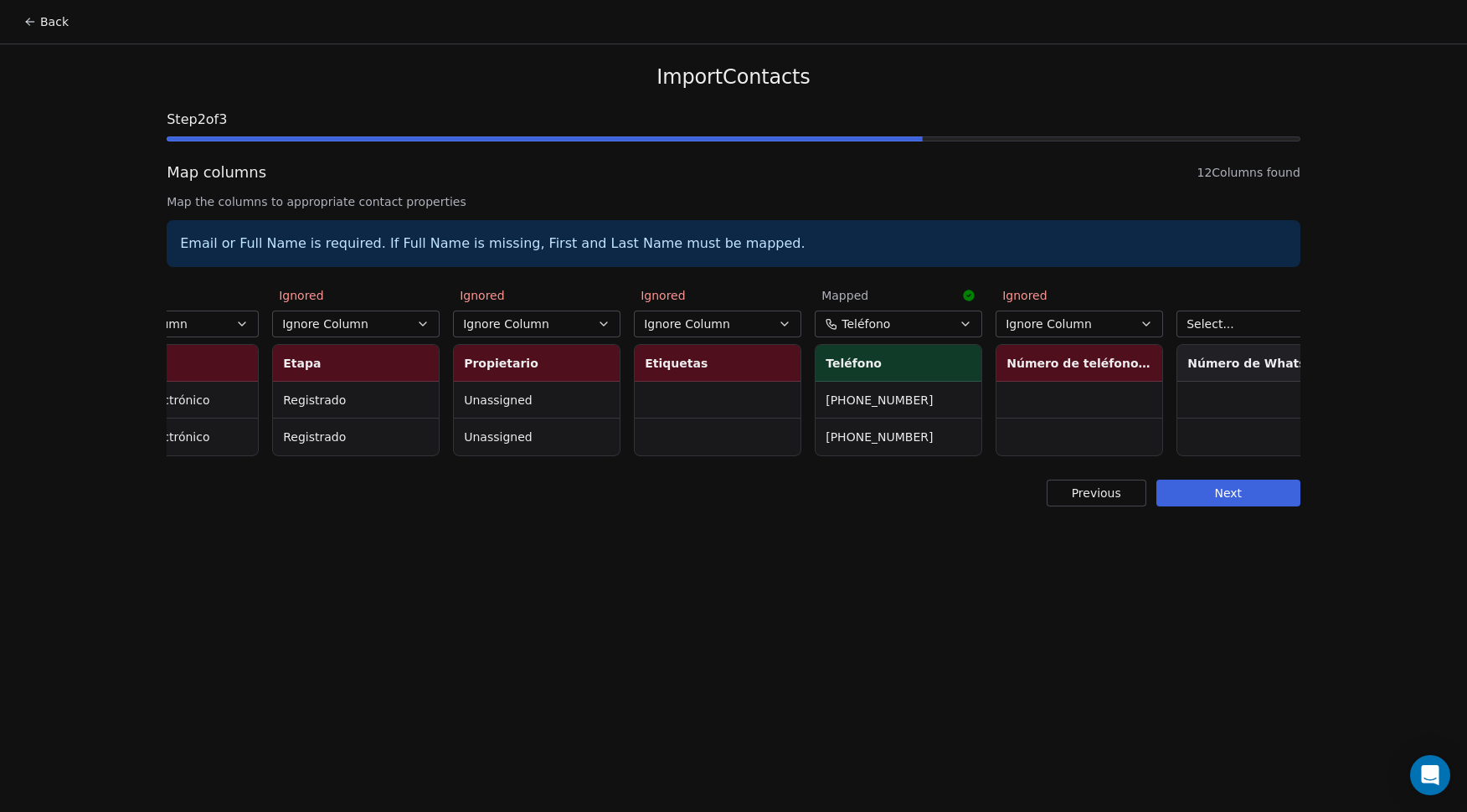
click at [1231, 320] on span "Select..." at bounding box center [1210, 324] width 48 height 17
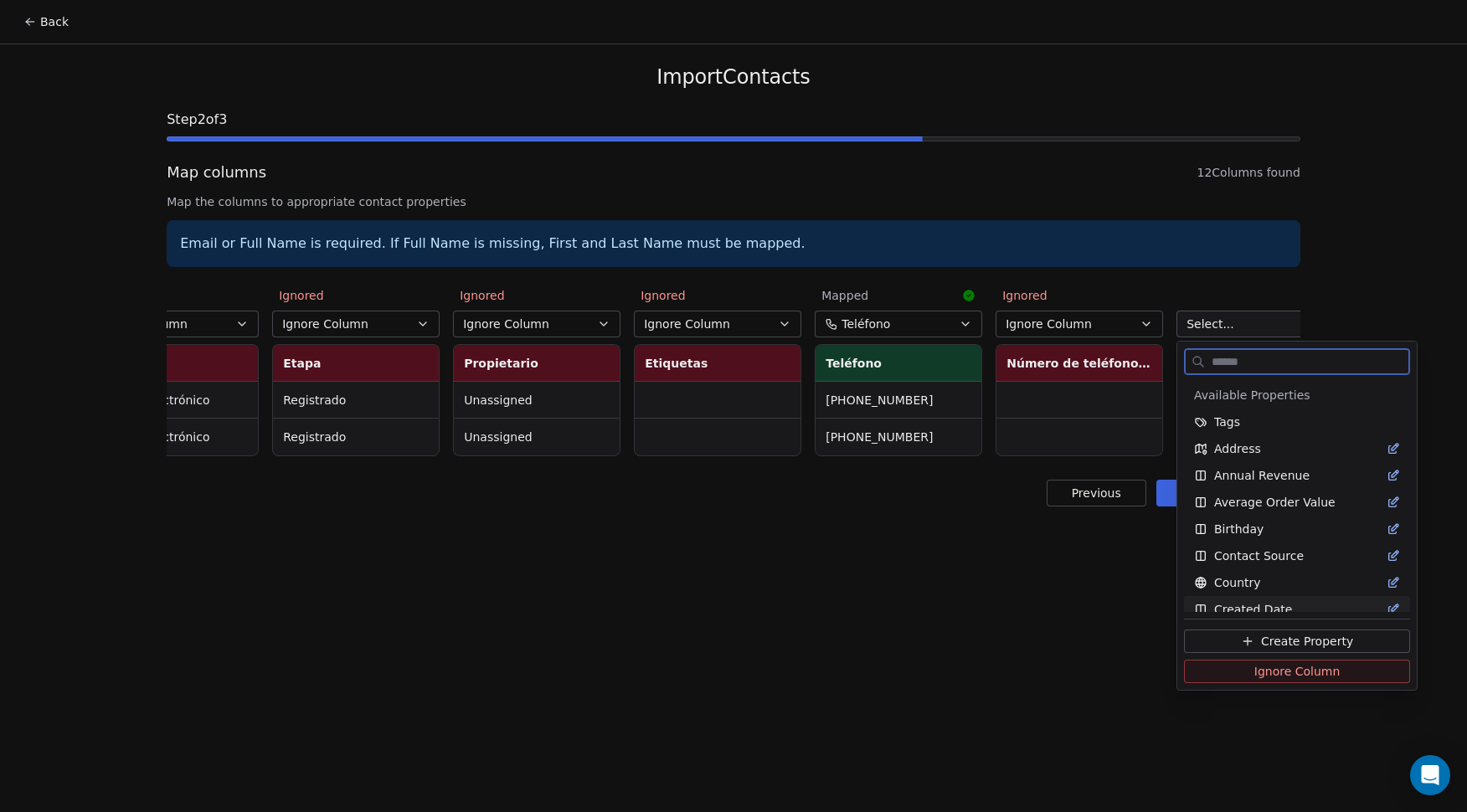
click at [1246, 673] on button "Ignore Column" at bounding box center [1297, 672] width 226 height 23
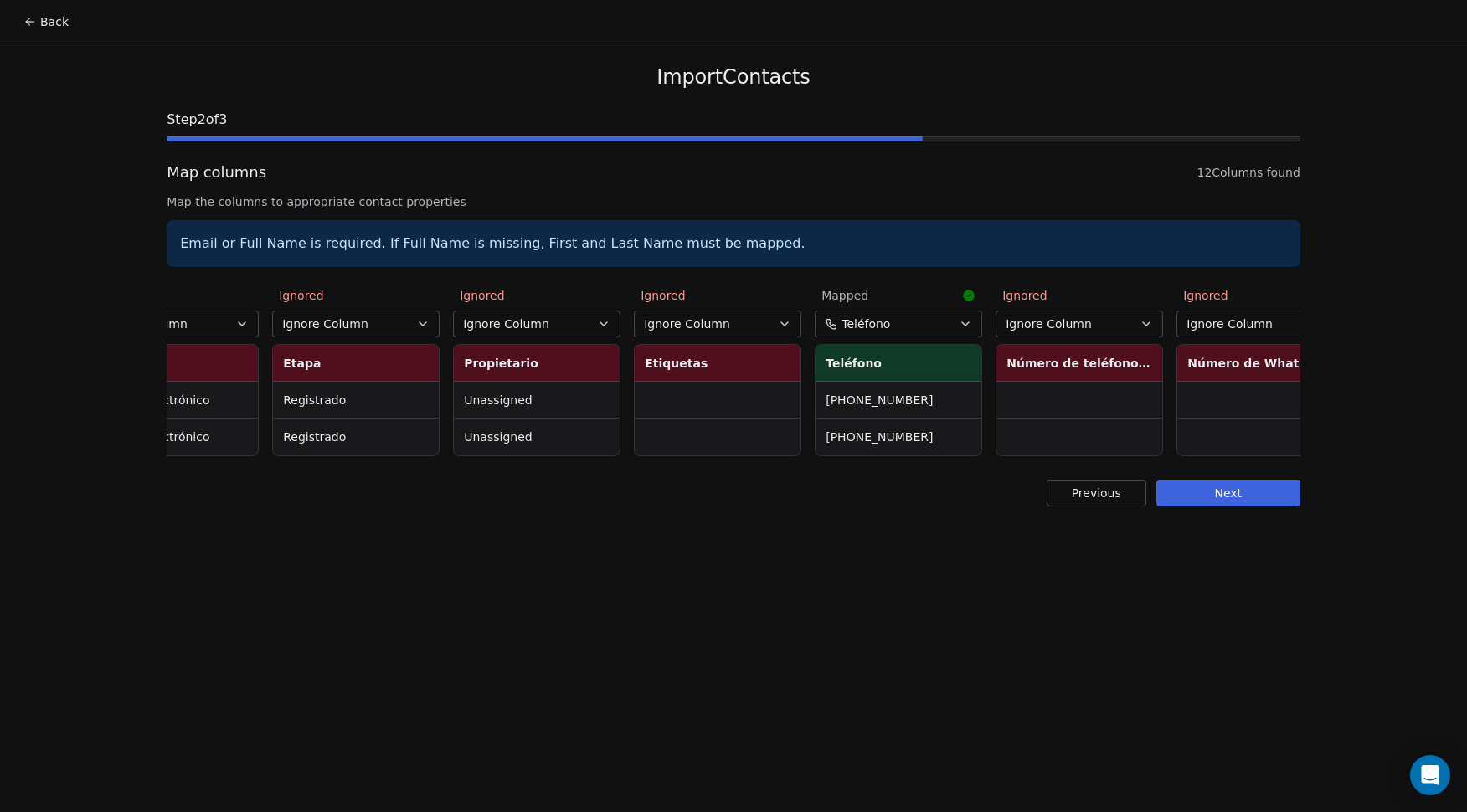
scroll to position [0, 1023]
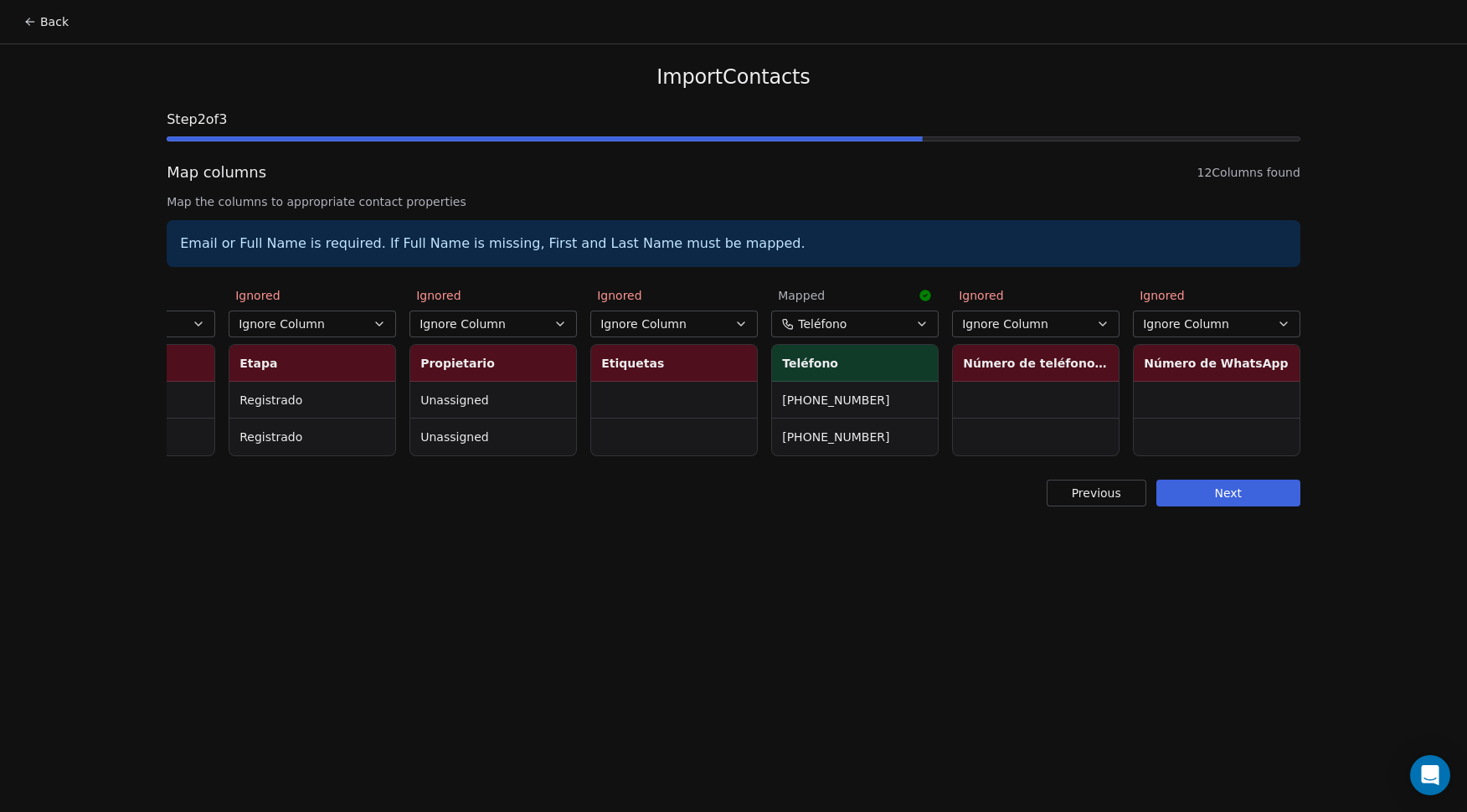
click at [1213, 507] on button "Next" at bounding box center [1229, 494] width 144 height 27
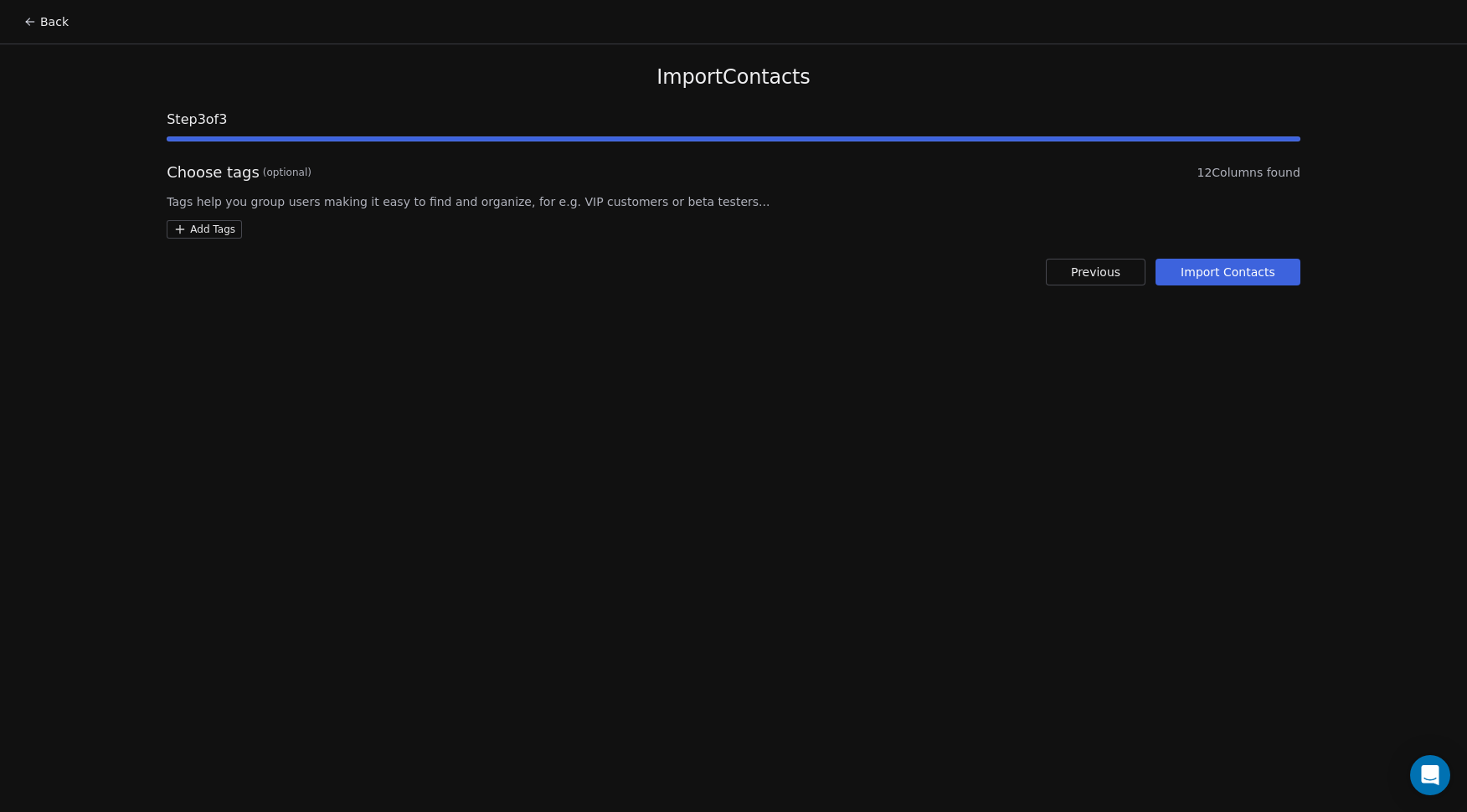
click at [1230, 263] on button "Import Contacts" at bounding box center [1228, 272] width 145 height 27
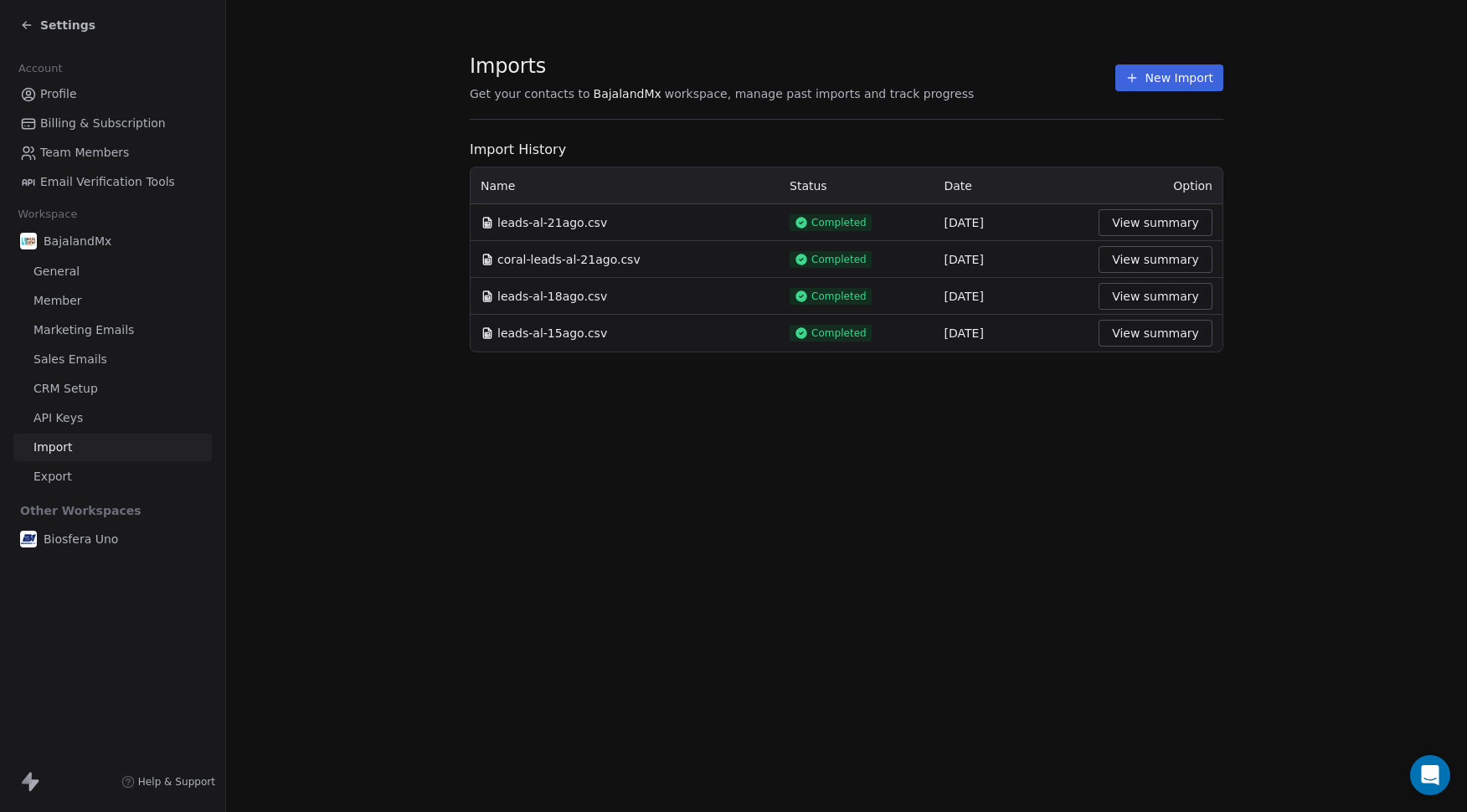
click at [55, 21] on span "Settings" at bounding box center [68, 25] width 55 height 17
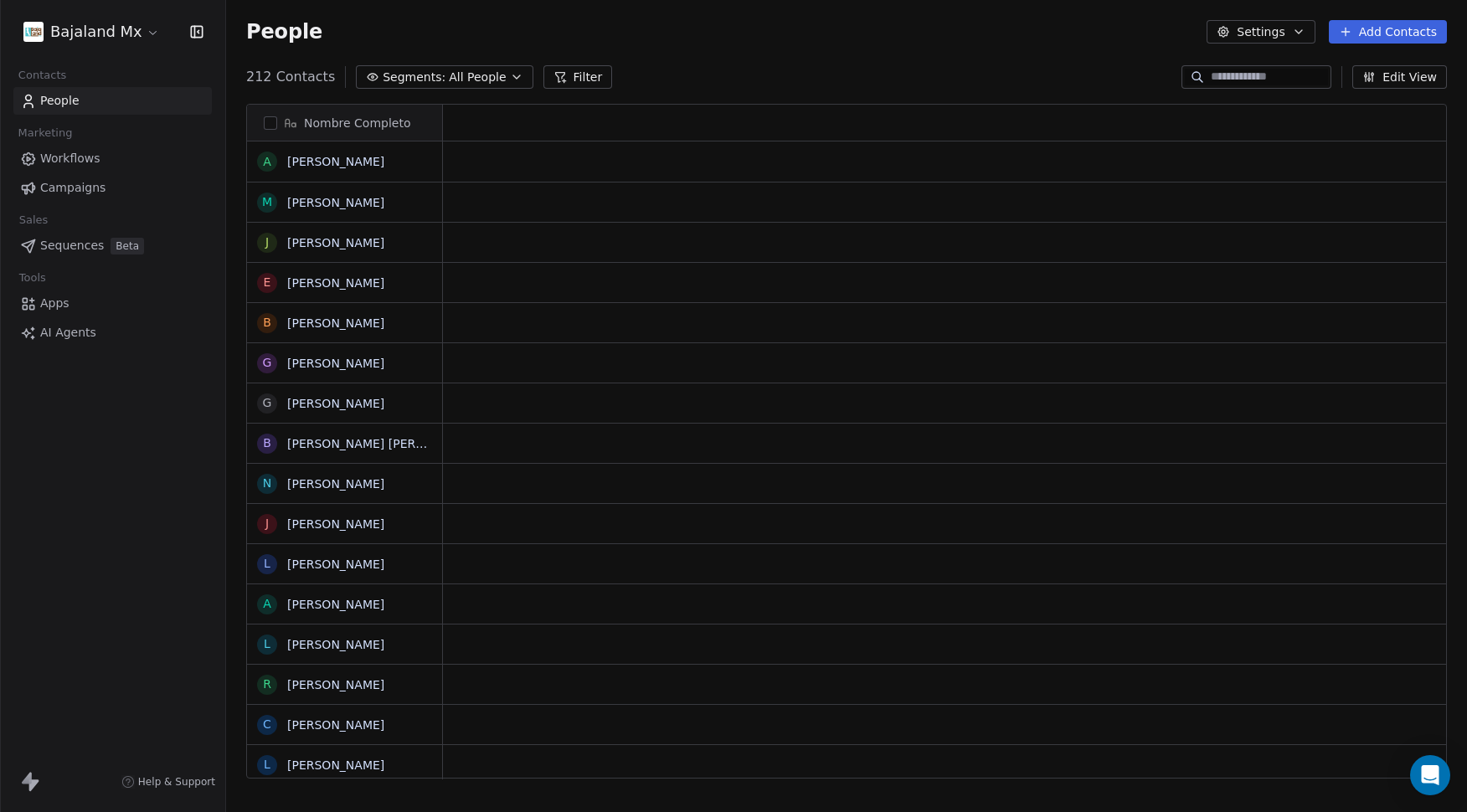
scroll to position [702, 1229]
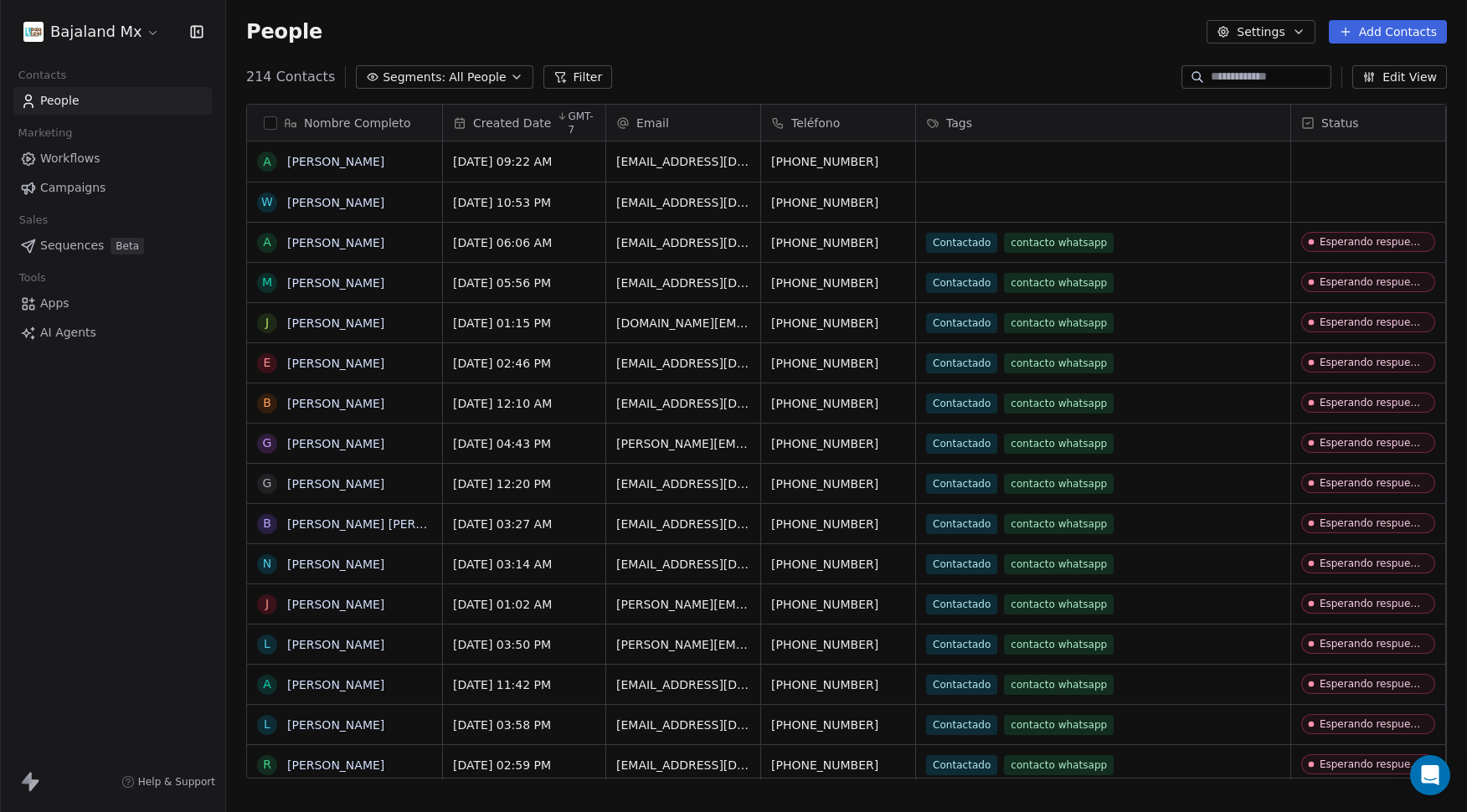
click at [81, 31] on html "Bajaland Mx Contacts People Marketing Workflows Campaigns Sales Sequences Beta …" at bounding box center [734, 406] width 1467 height 812
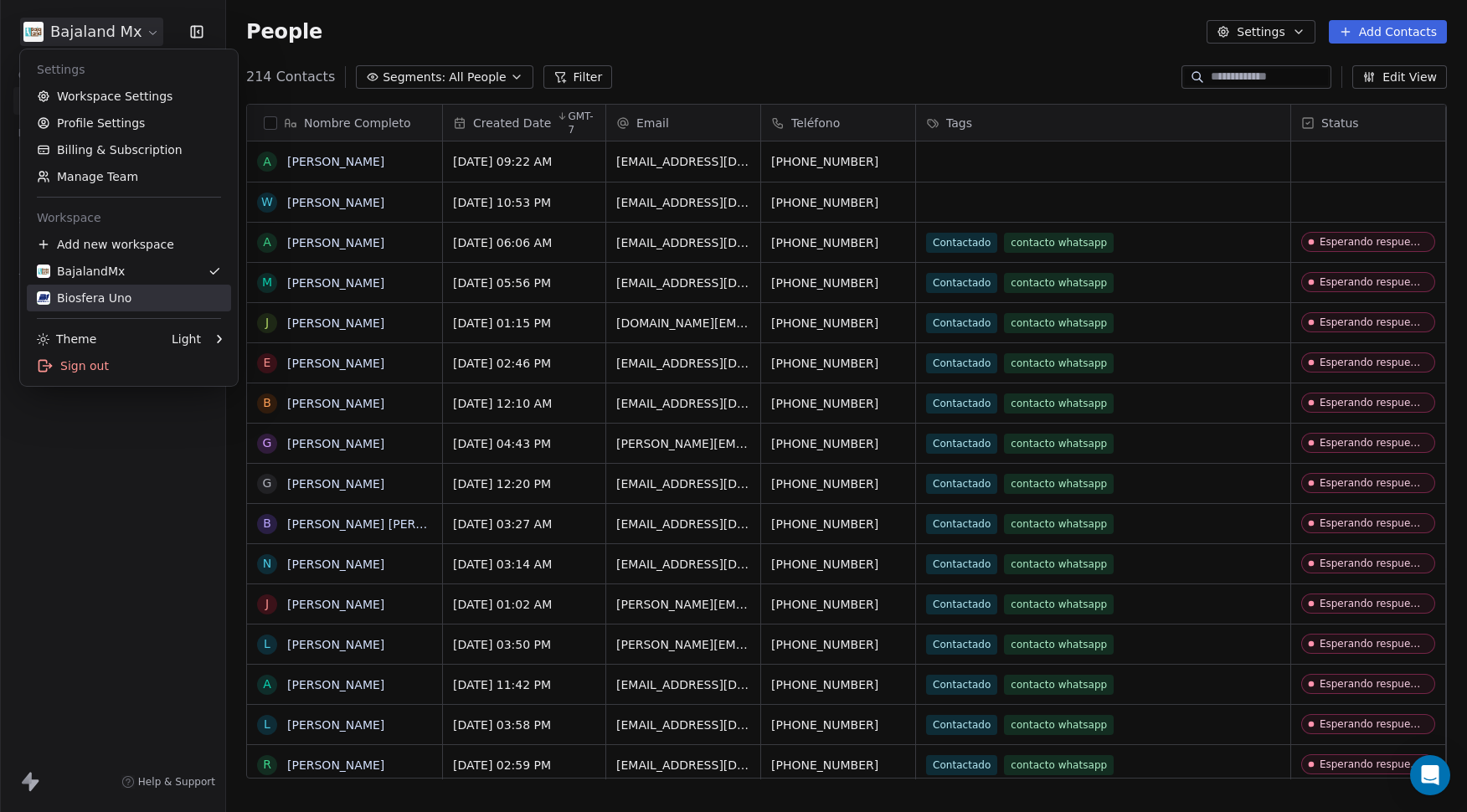
click at [115, 298] on div "Biosfera Uno" at bounding box center [84, 298] width 95 height 17
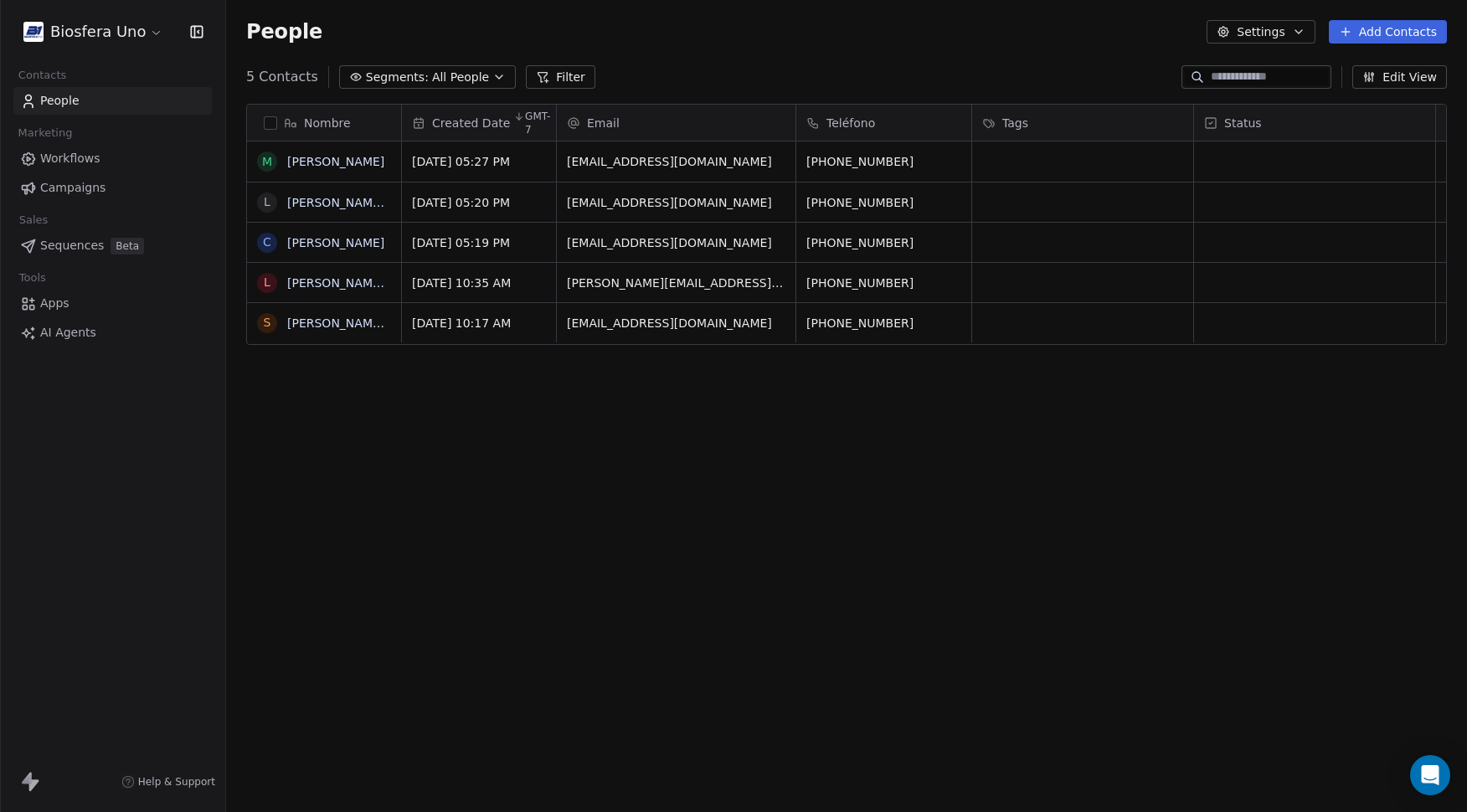
scroll to position [702, 1229]
click at [124, 32] on html "Biosfera Uno Contacts People Marketing Workflows Campaigns Sales Sequences Beta…" at bounding box center [734, 406] width 1467 height 812
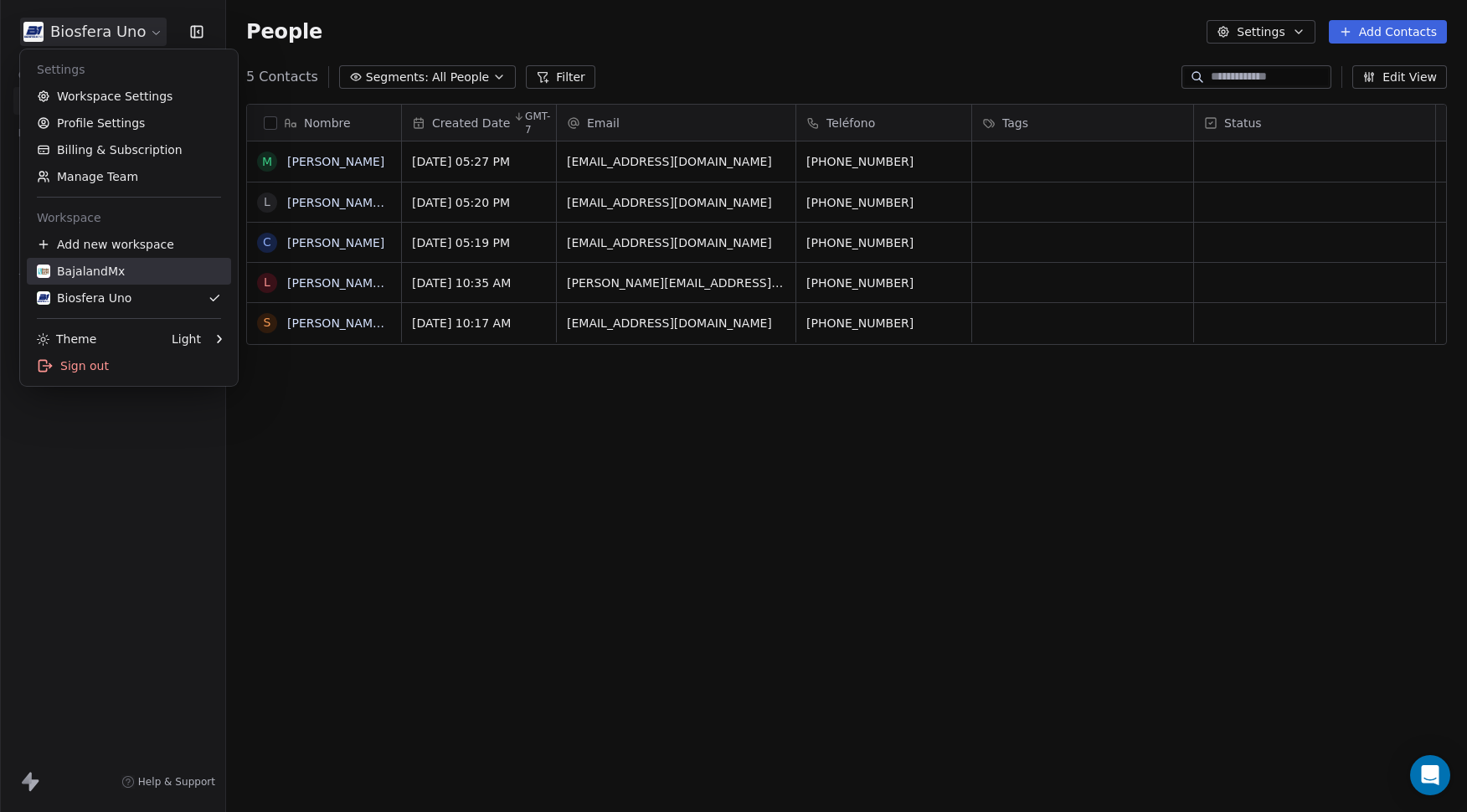
click at [124, 274] on div "BajalandMx" at bounding box center [129, 271] width 184 height 17
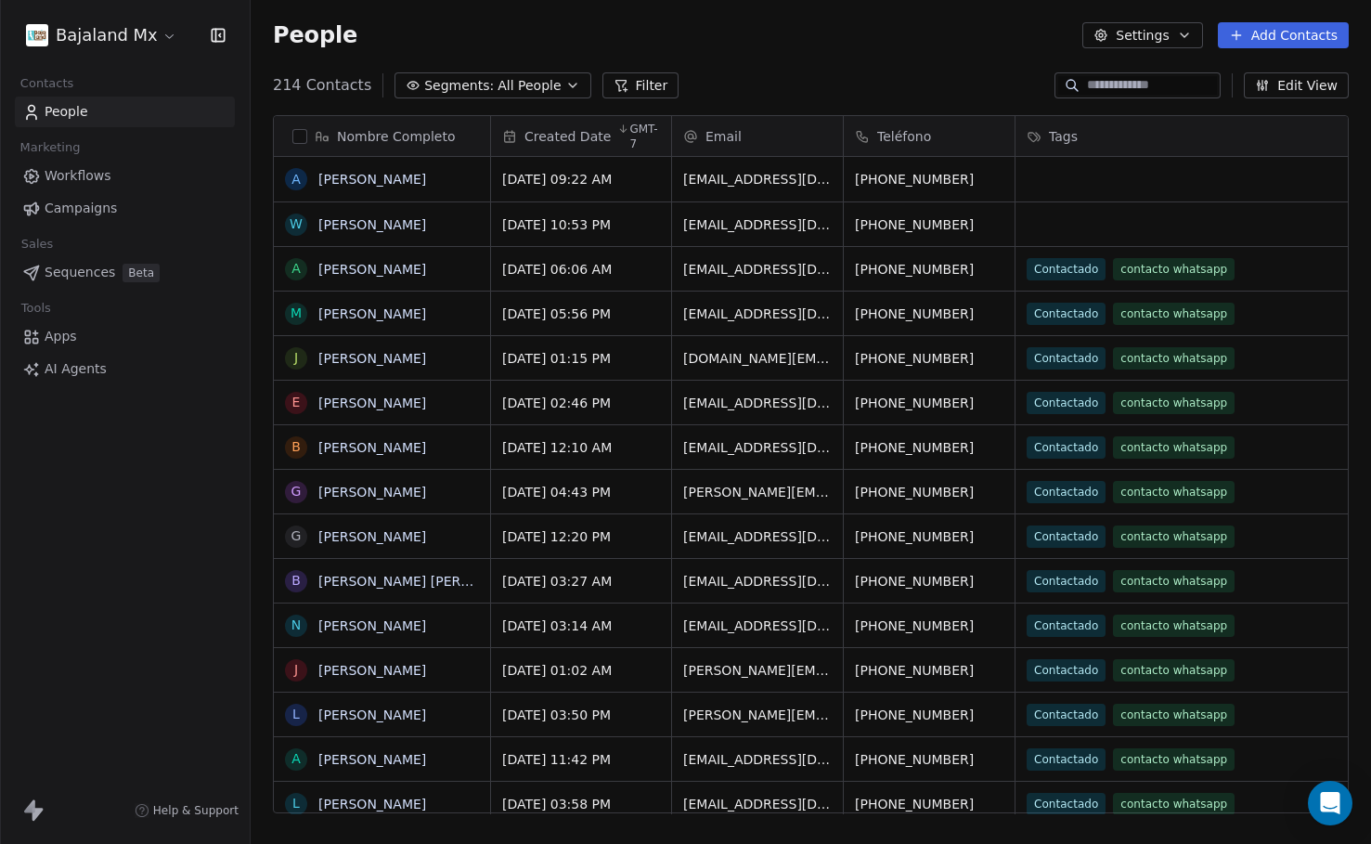
scroll to position [15, 15]
